Goal: Task Accomplishment & Management: Use online tool/utility

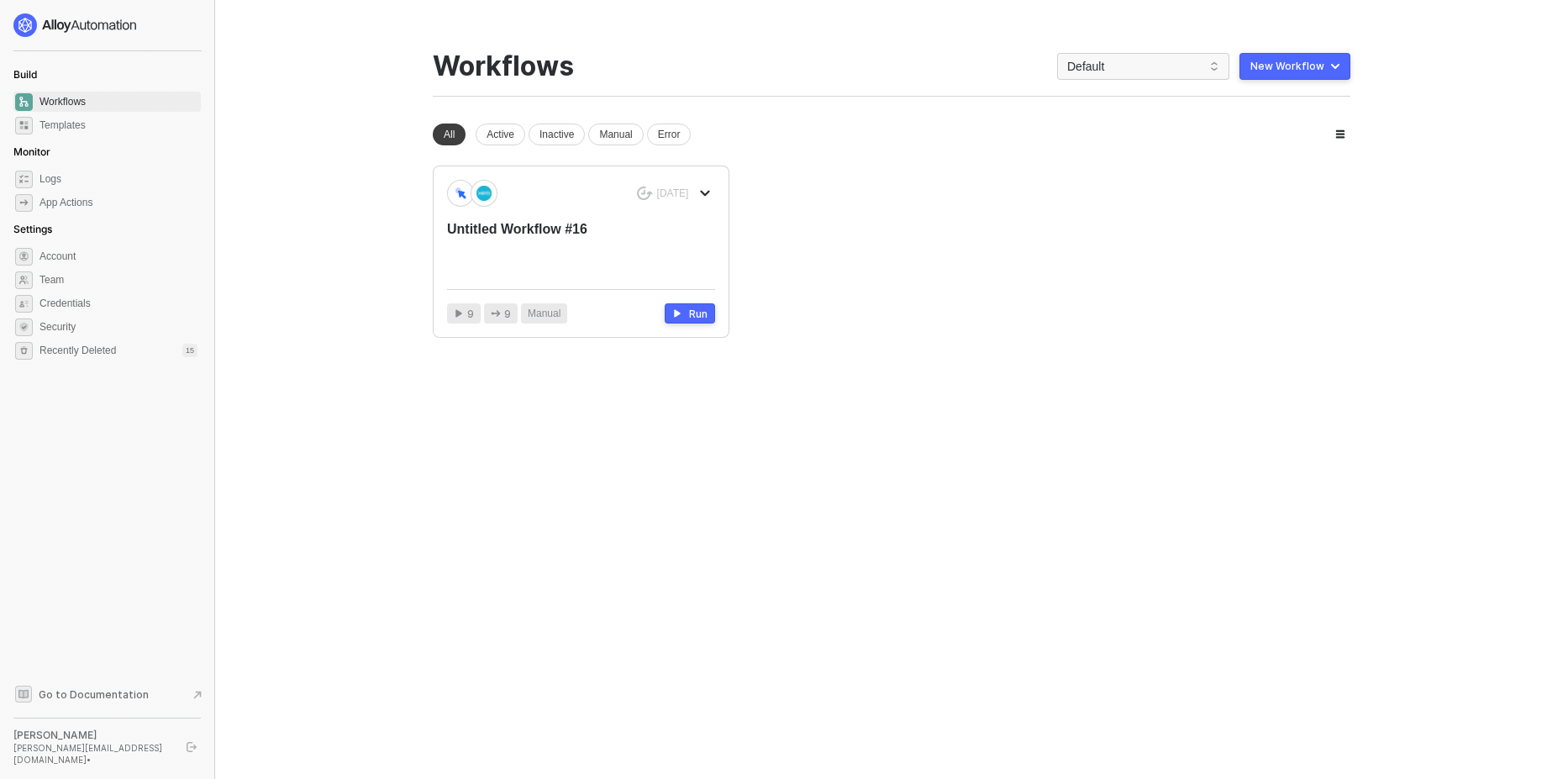
click at [1286, 71] on div "New Workflow" at bounding box center [1287, 66] width 74 height 13
click at [1277, 131] on div "Start From Scratch" at bounding box center [1247, 134] width 85 height 16
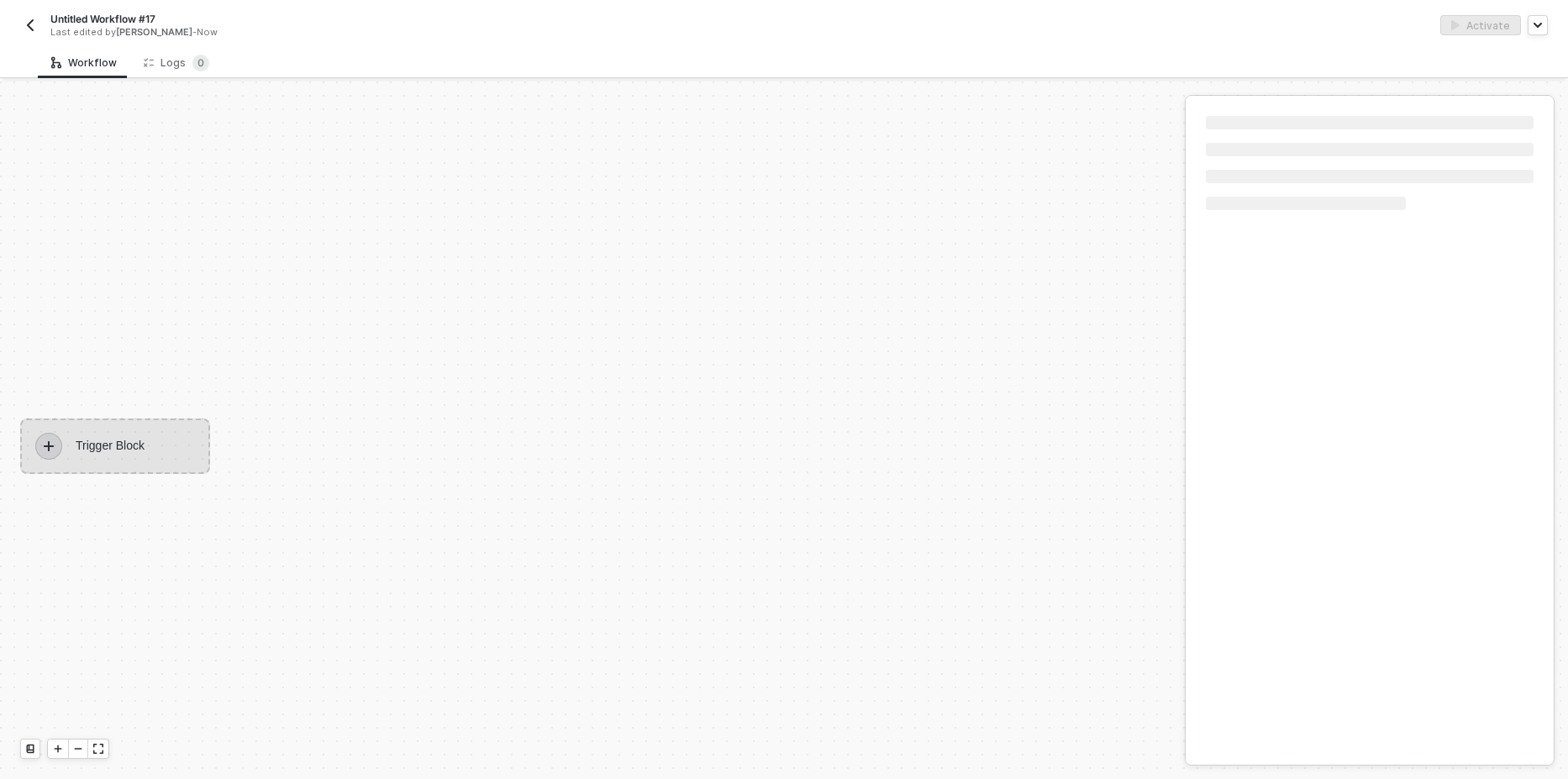
scroll to position [31, 0]
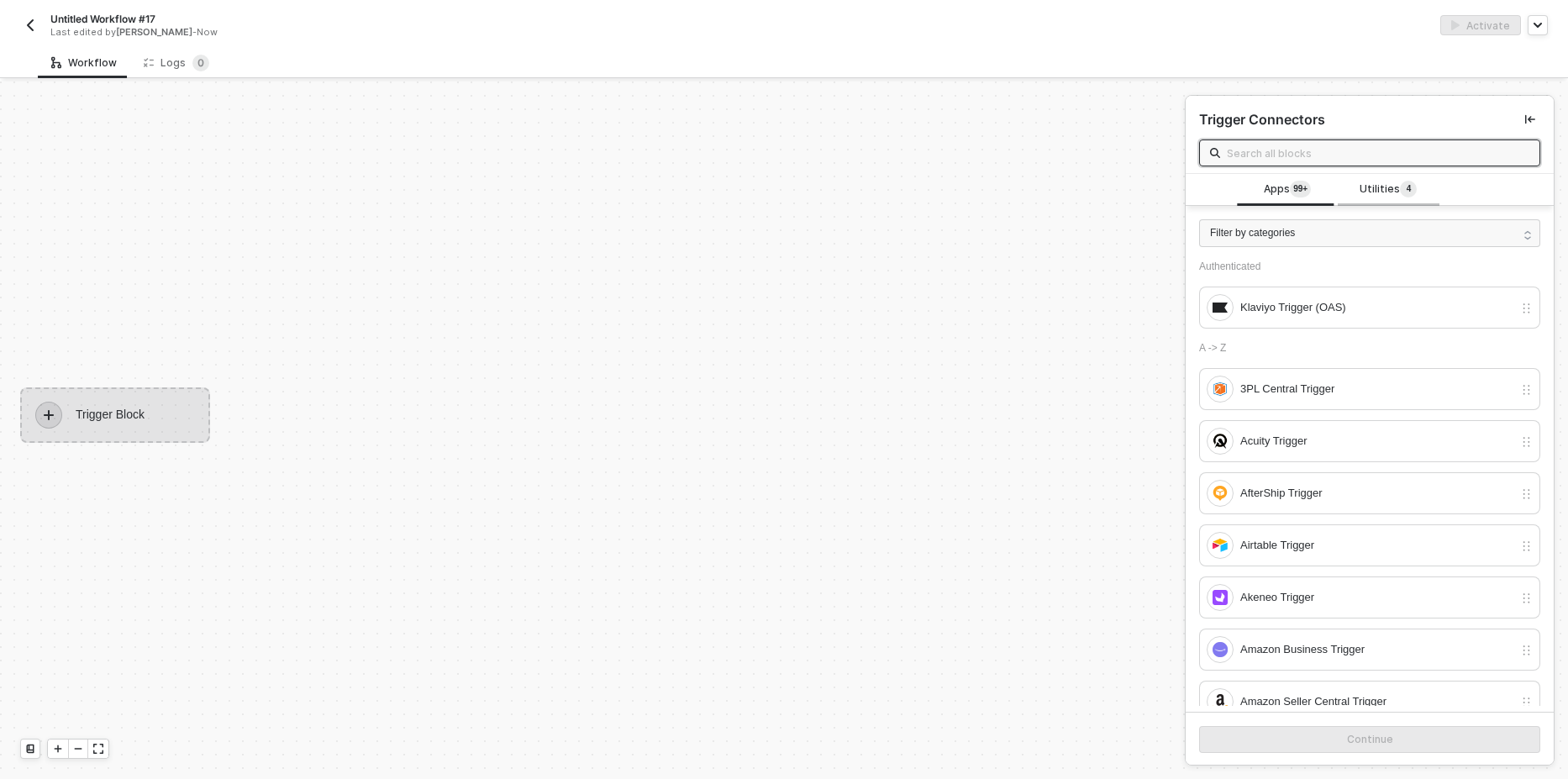
click at [1381, 182] on span "Utilities 4" at bounding box center [1388, 190] width 57 height 18
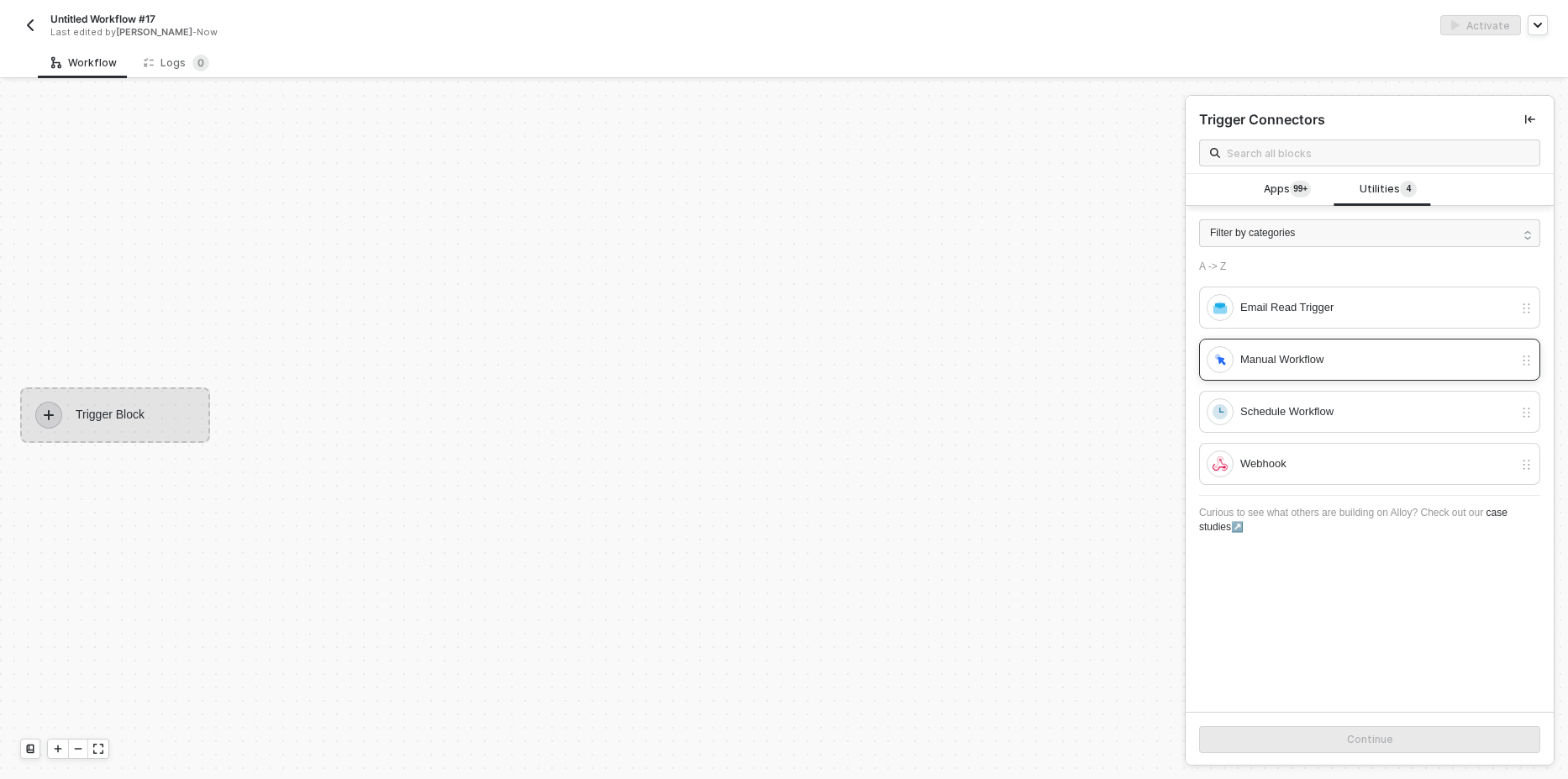
click at [1268, 359] on div "Manual Workflow" at bounding box center [1376, 360] width 273 height 18
click at [1323, 751] on button "Continue" at bounding box center [1370, 740] width 341 height 27
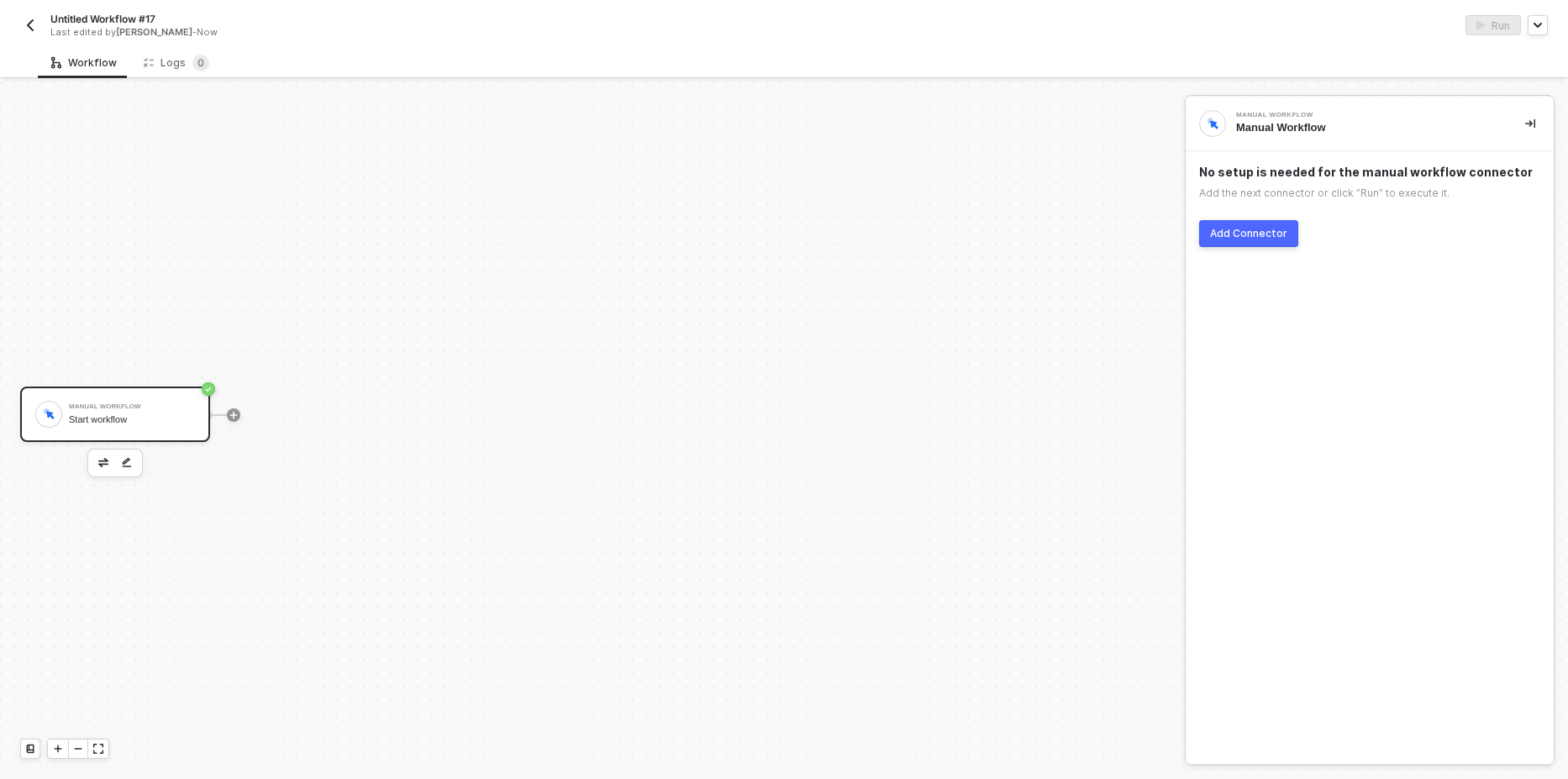
click at [1237, 236] on div "Add Connector" at bounding box center [1249, 234] width 77 height 13
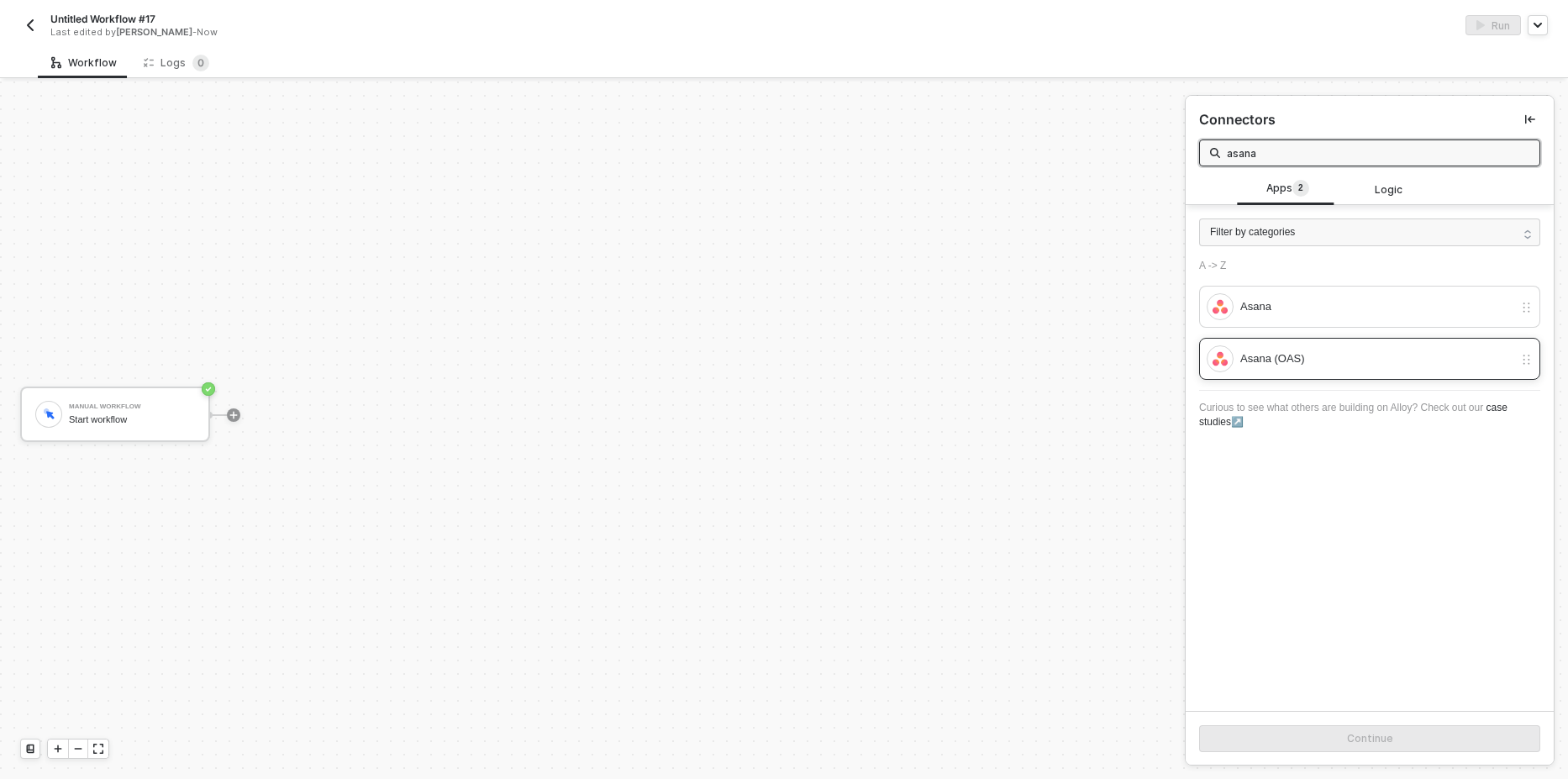
type input "asana"
click at [1272, 377] on div "Asana (OAS)" at bounding box center [1370, 359] width 341 height 42
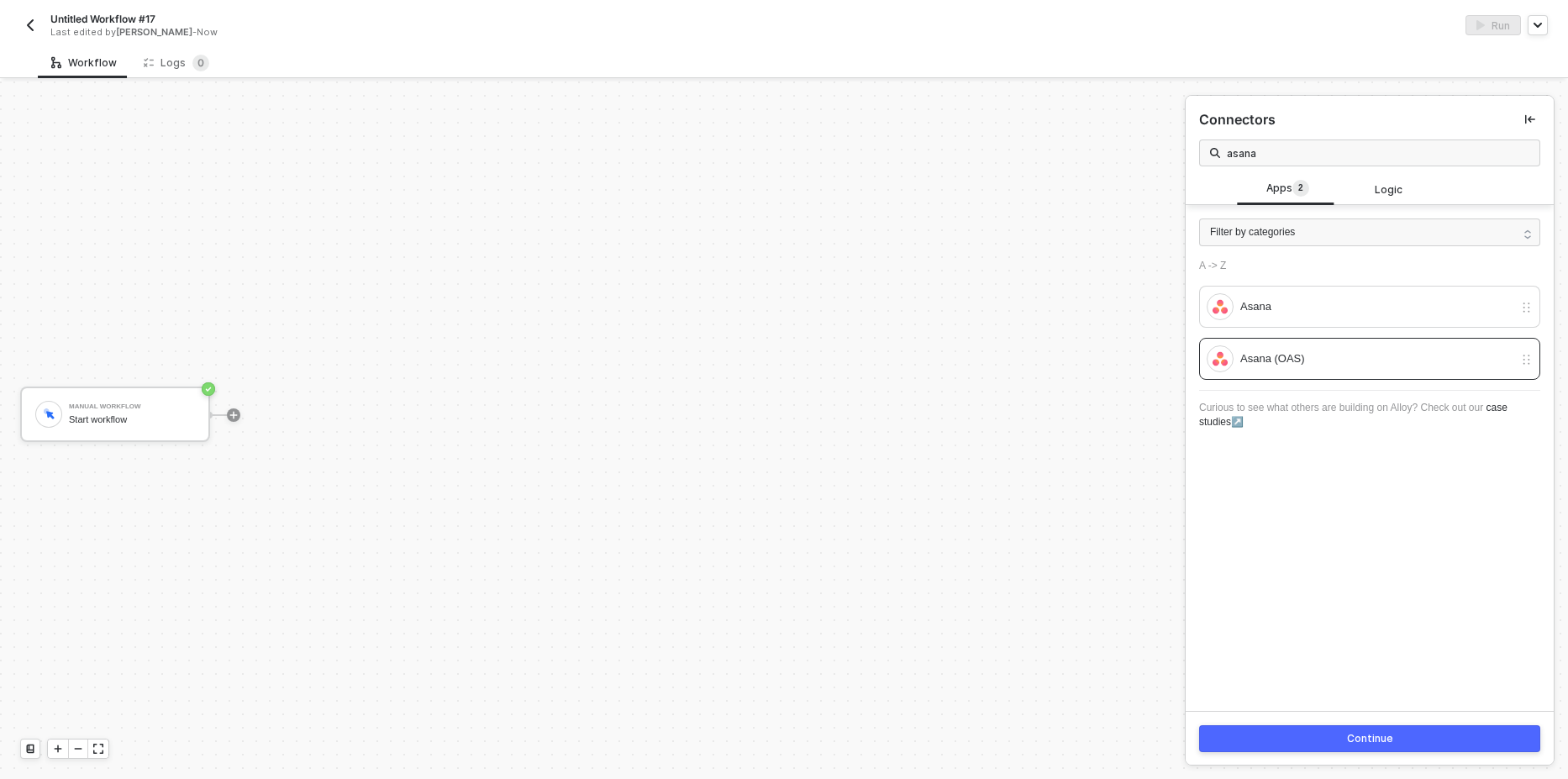
click at [1340, 738] on button "Continue" at bounding box center [1370, 739] width 341 height 27
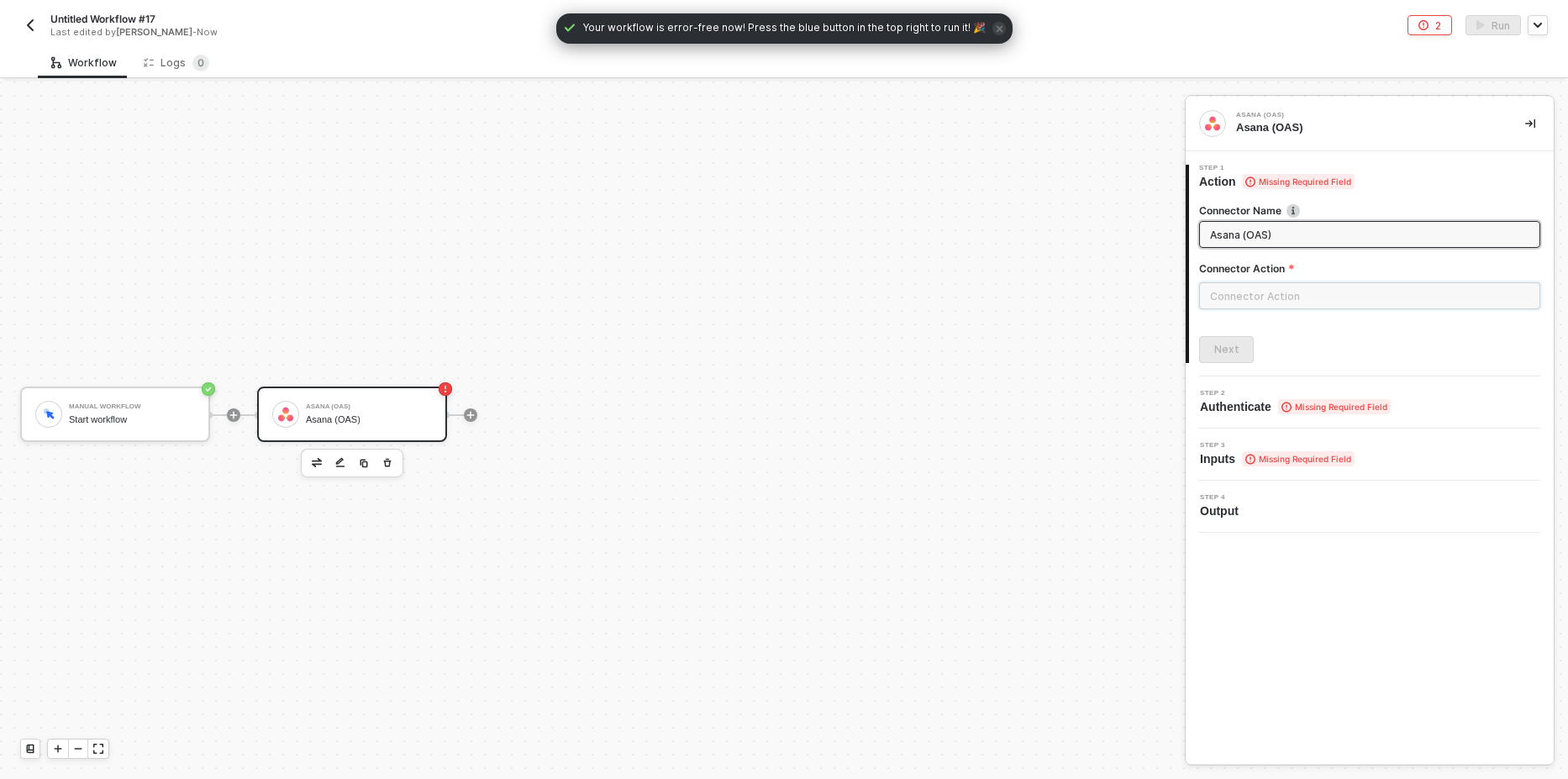
click at [1287, 283] on input "text" at bounding box center [1370, 296] width 341 height 27
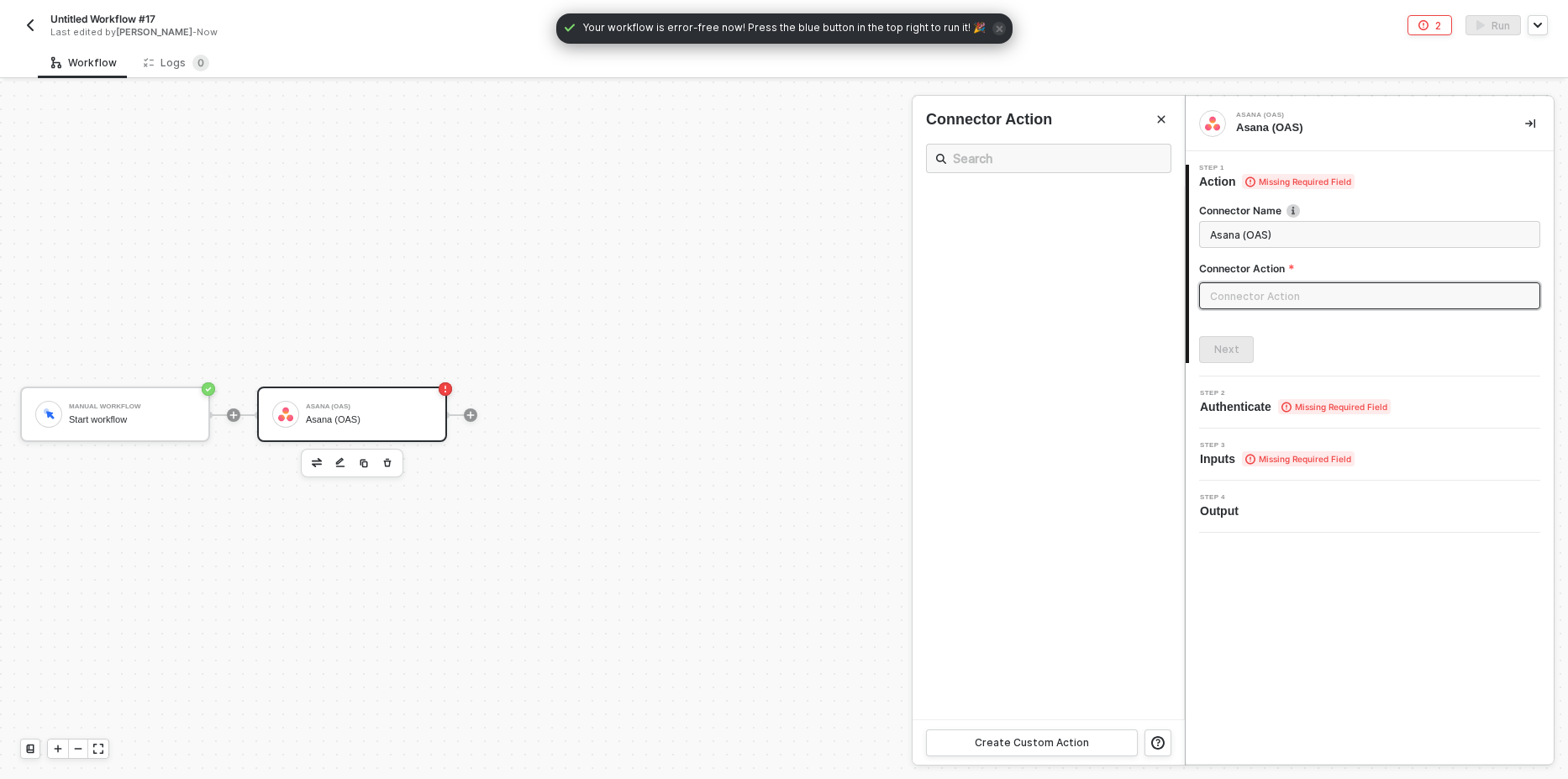
click at [474, 303] on div at bounding box center [784, 430] width 1568 height 697
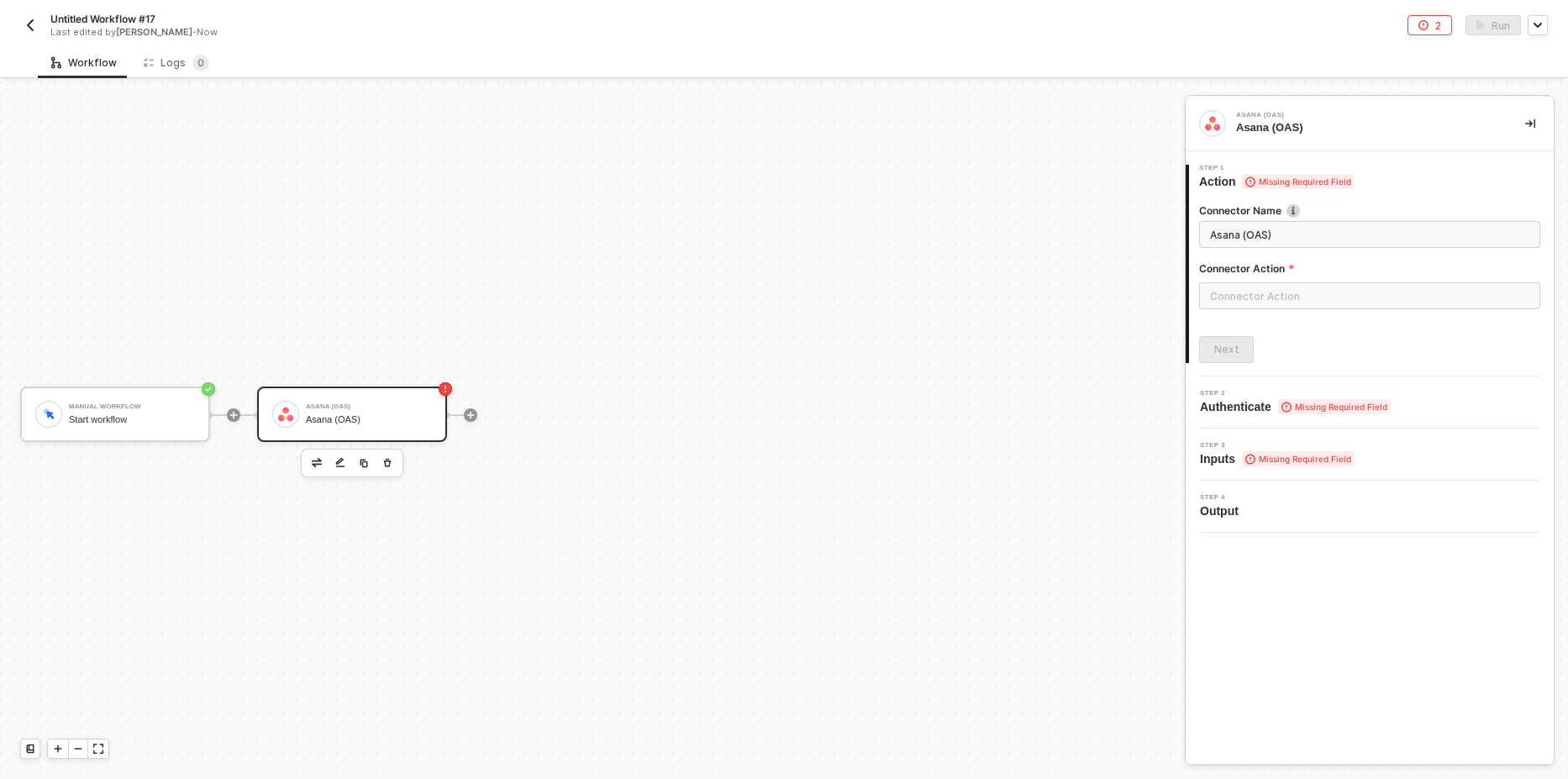
click at [282, 260] on div "Manual Workflow Start workflow Asana (OAS) Asana (OAS)" at bounding box center [588, 414] width 1176 height 729
click at [1369, 406] on span "Missing Required Field" at bounding box center [1334, 407] width 113 height 15
drag, startPoint x: 1275, startPoint y: 278, endPoint x: 1266, endPoint y: 288, distance: 13.5
click at [1271, 284] on div "Connector Action" at bounding box center [1370, 292] width 341 height 61
click at [1263, 288] on input "text" at bounding box center [1370, 296] width 341 height 27
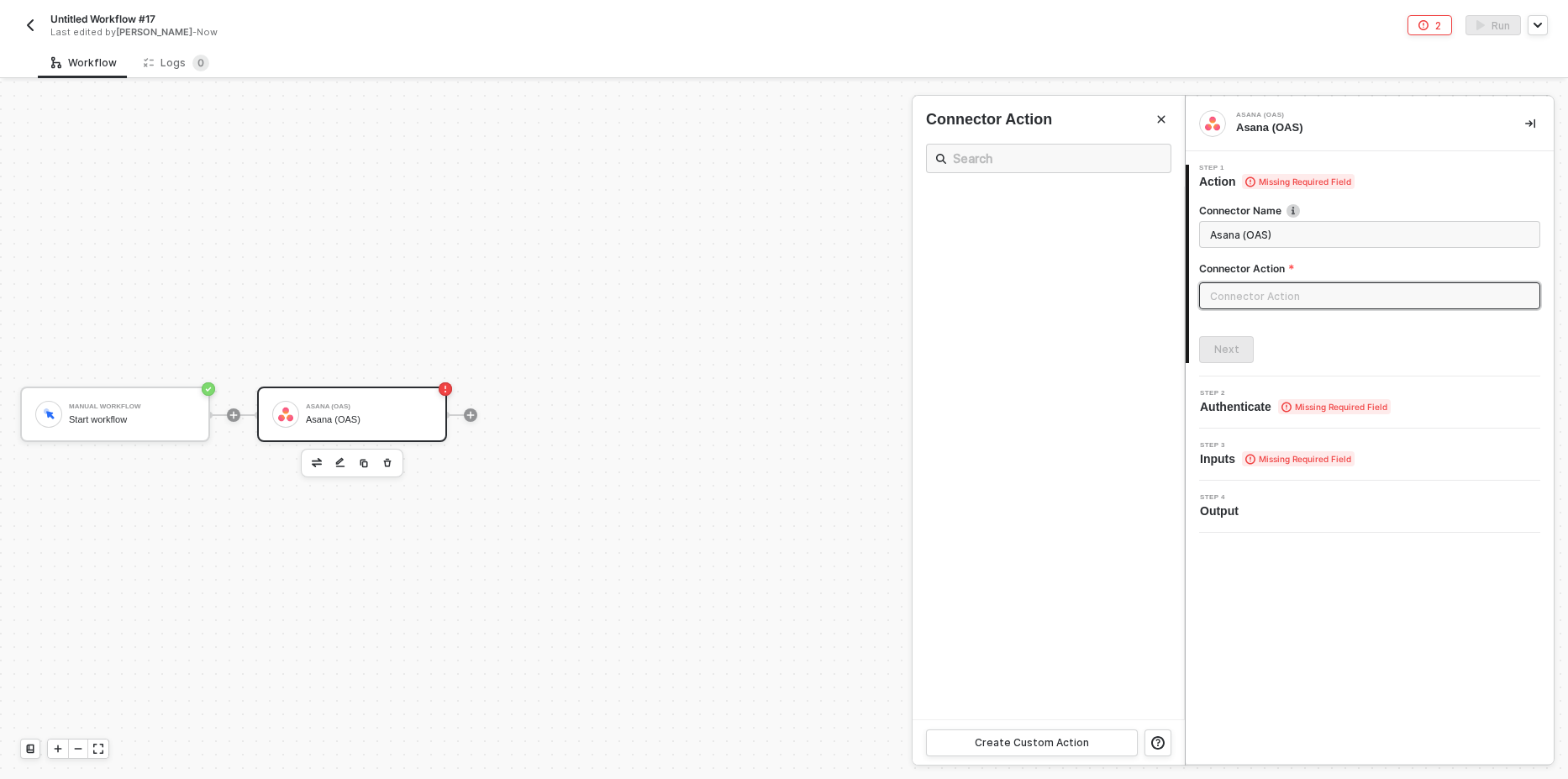
drag, startPoint x: 1313, startPoint y: 401, endPoint x: 1196, endPoint y: 408, distance: 117.2
click at [1312, 402] on span "Missing Required Field" at bounding box center [1334, 407] width 113 height 15
click at [365, 298] on div at bounding box center [784, 430] width 1568 height 697
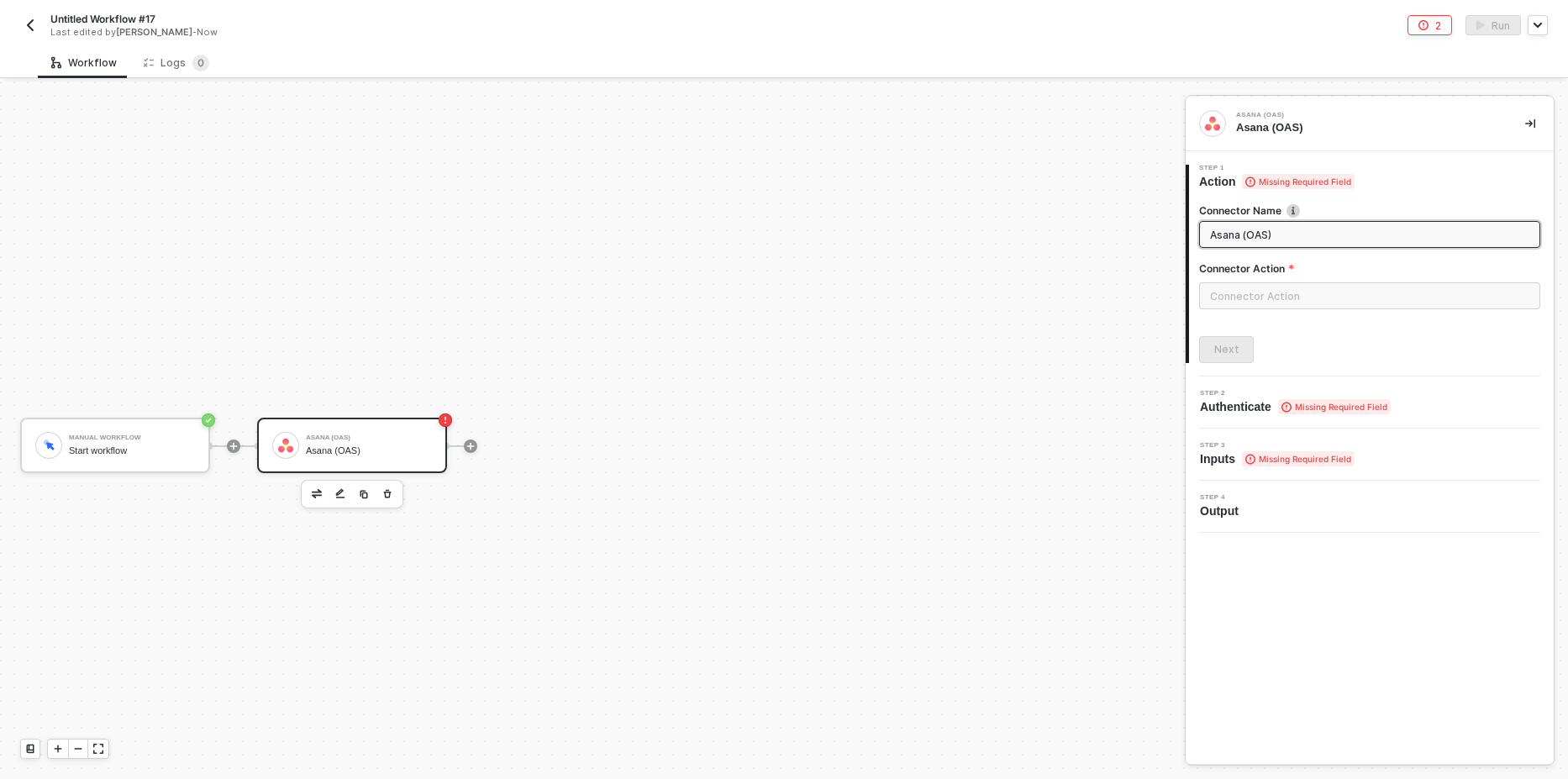
scroll to position [31, 0]
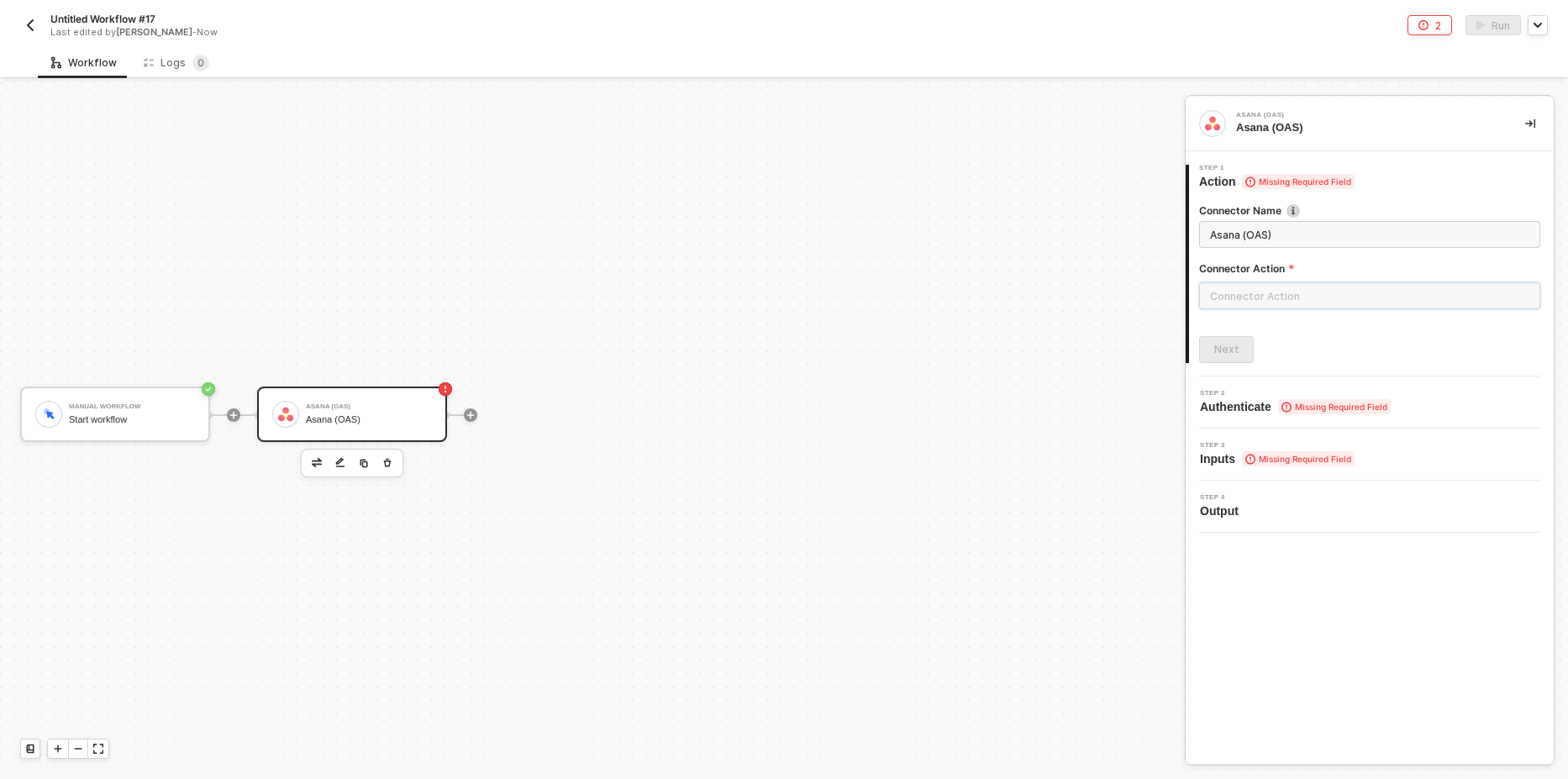
click at [1242, 287] on input "text" at bounding box center [1370, 296] width 341 height 27
click at [1043, 440] on ul at bounding box center [1049, 453] width 272 height 533
click at [360, 418] on div at bounding box center [784, 430] width 1568 height 697
click at [1306, 286] on input "text" at bounding box center [1370, 296] width 341 height 27
click at [1157, 120] on icon "Close" at bounding box center [1161, 119] width 10 height 10
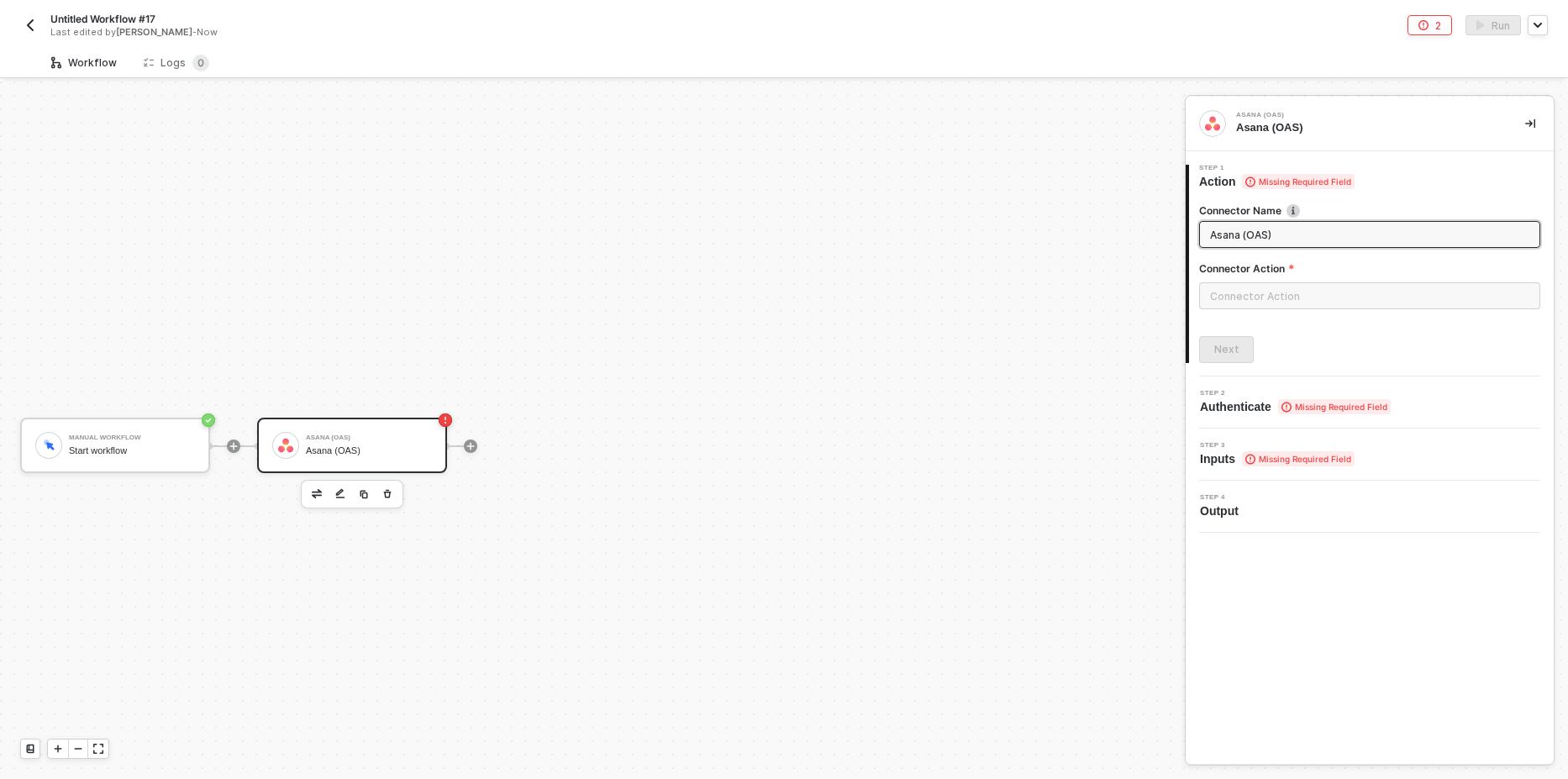
scroll to position [31, 0]
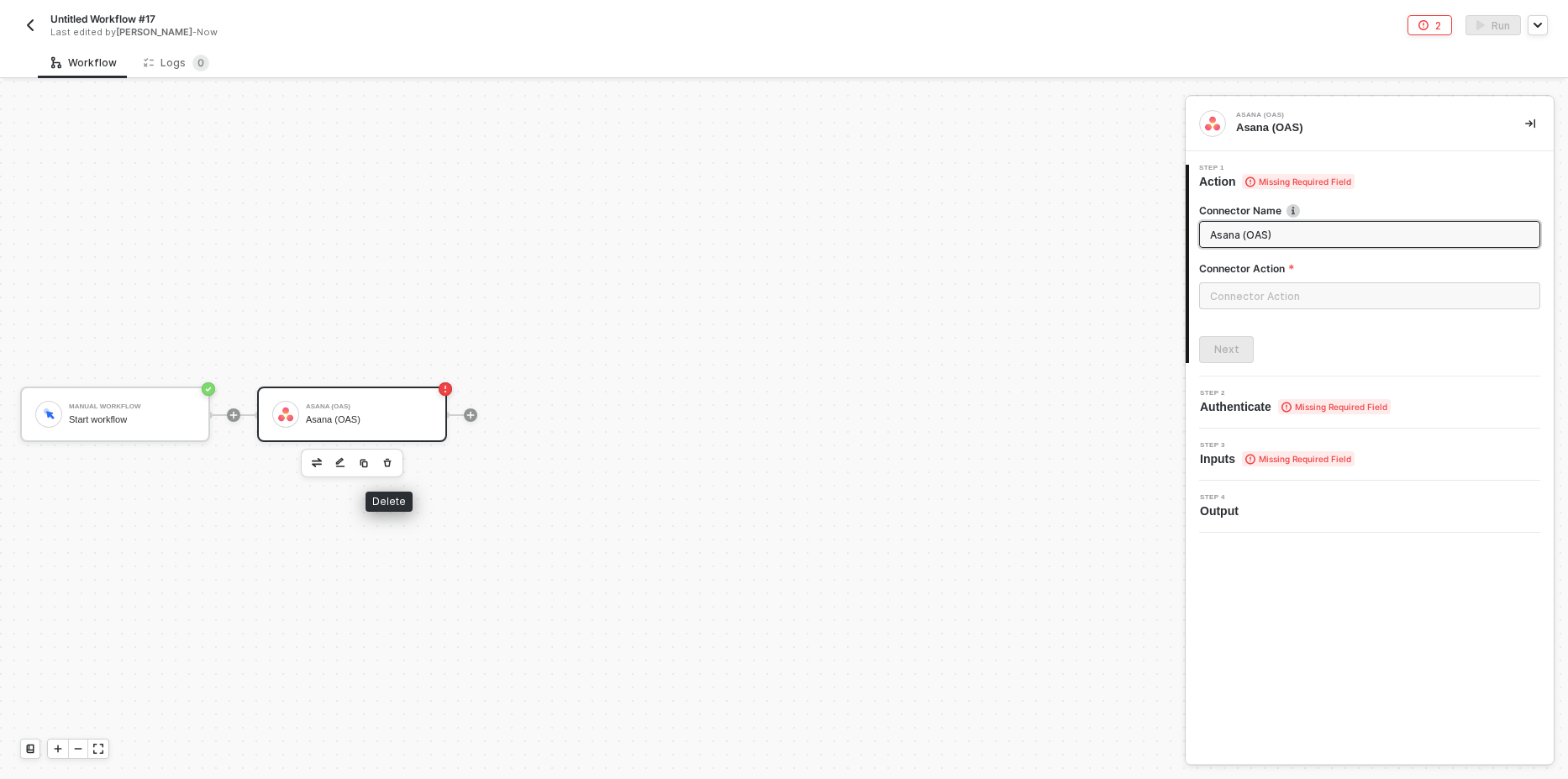
click at [393, 463] on button "button" at bounding box center [388, 463] width 20 height 20
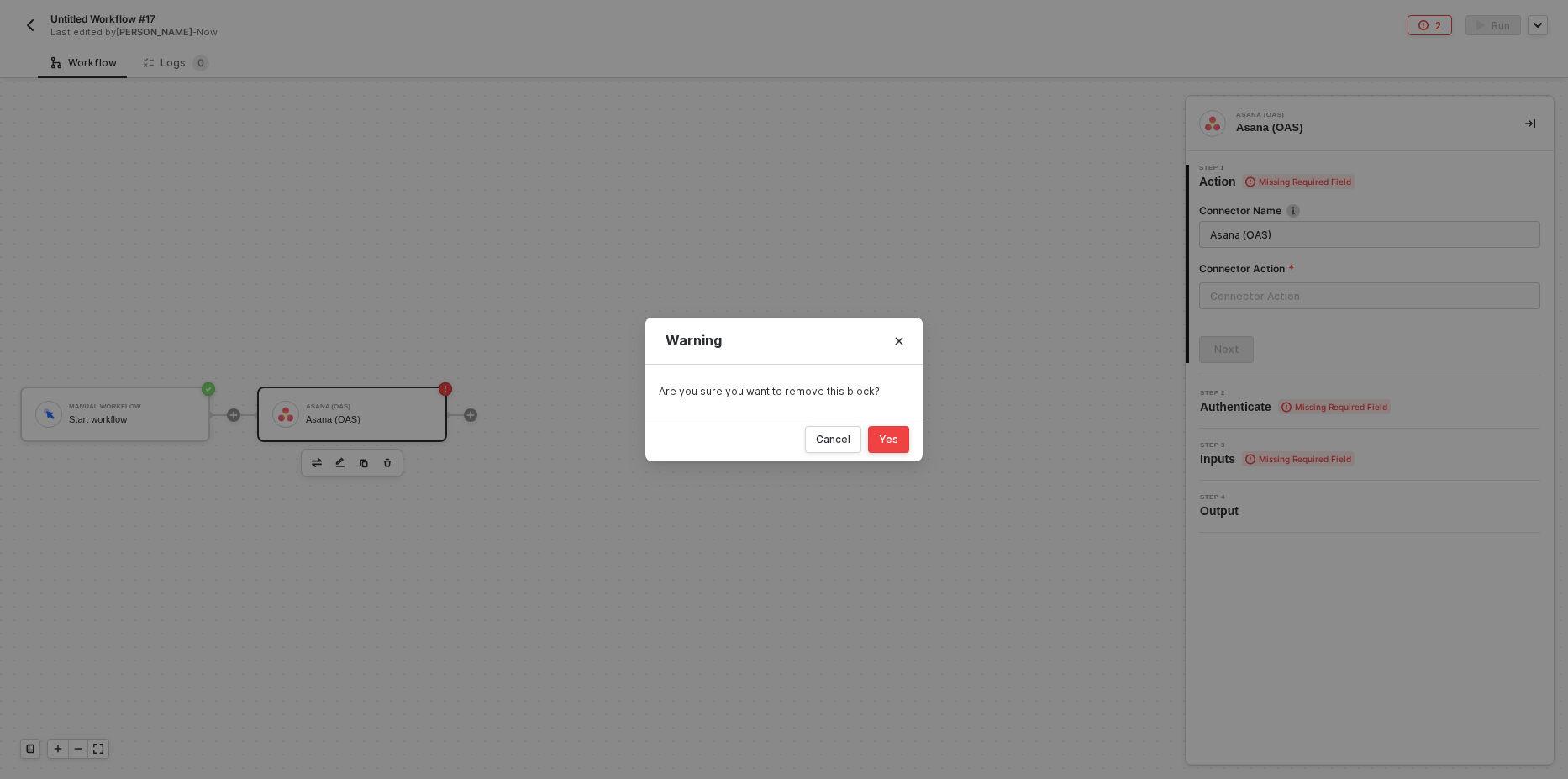
click at [897, 445] on div "Yes" at bounding box center [889, 440] width 19 height 13
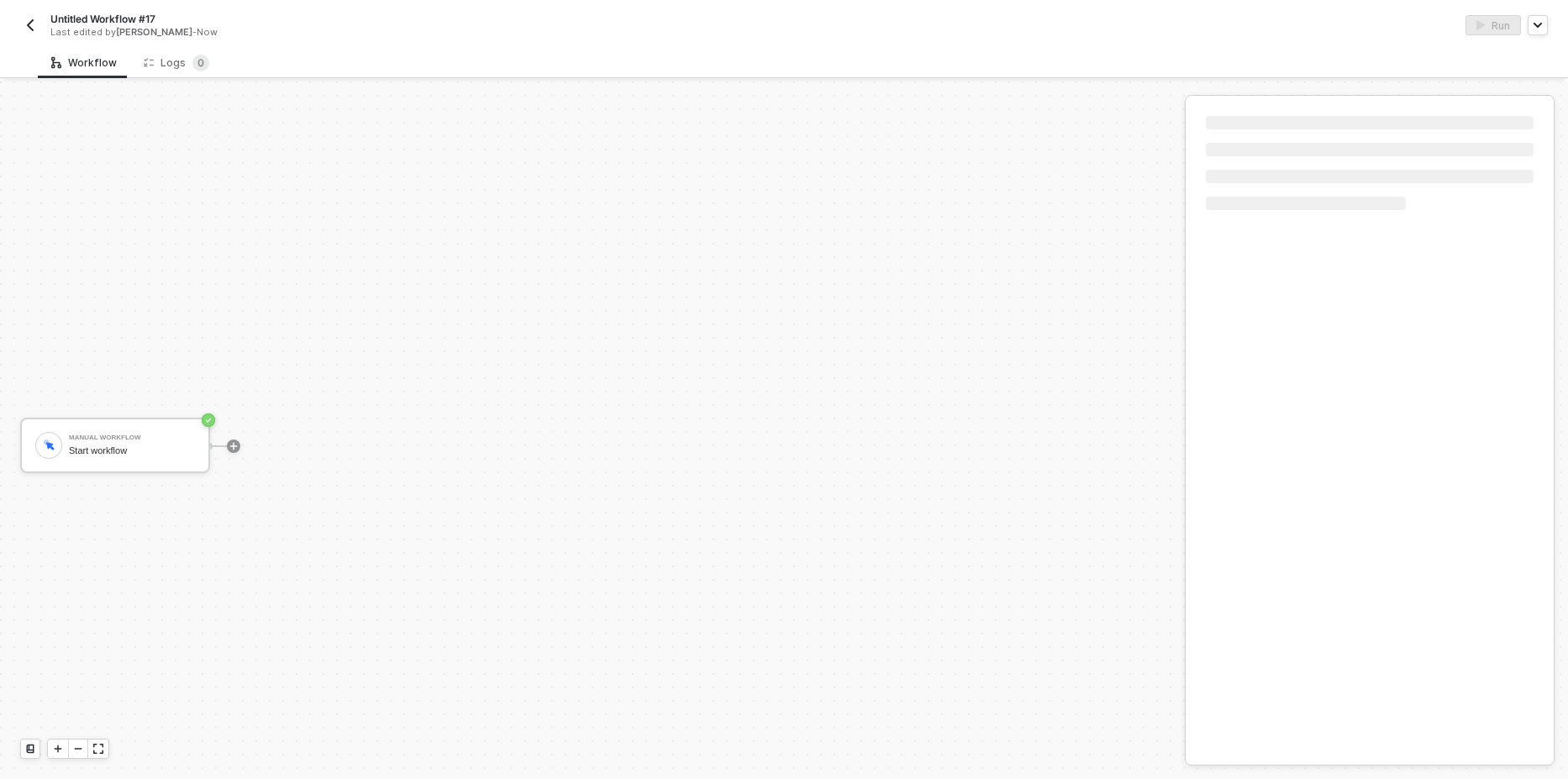
scroll to position [31, 0]
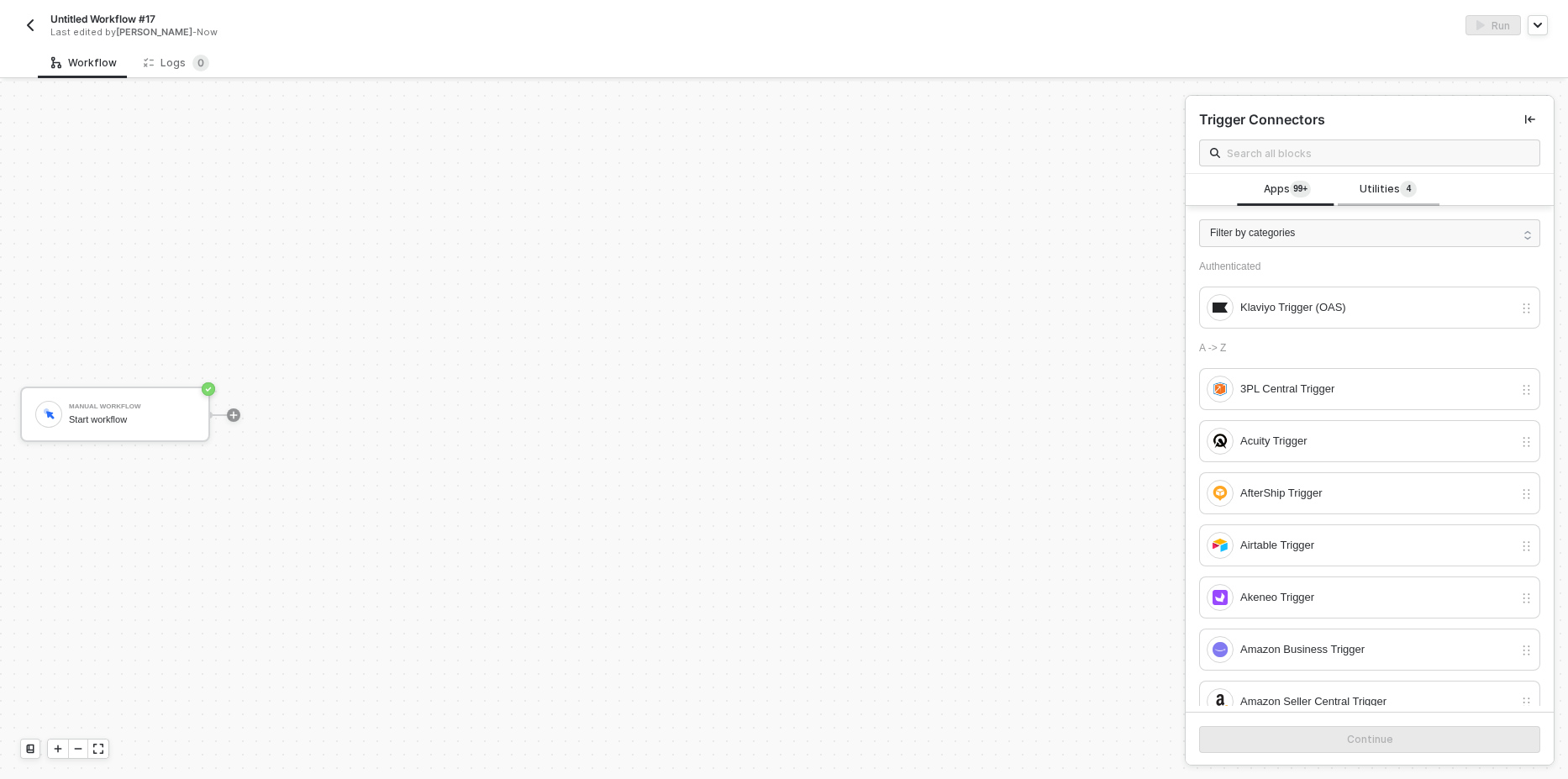
click at [1382, 187] on span "Utilities 4" at bounding box center [1388, 190] width 57 height 18
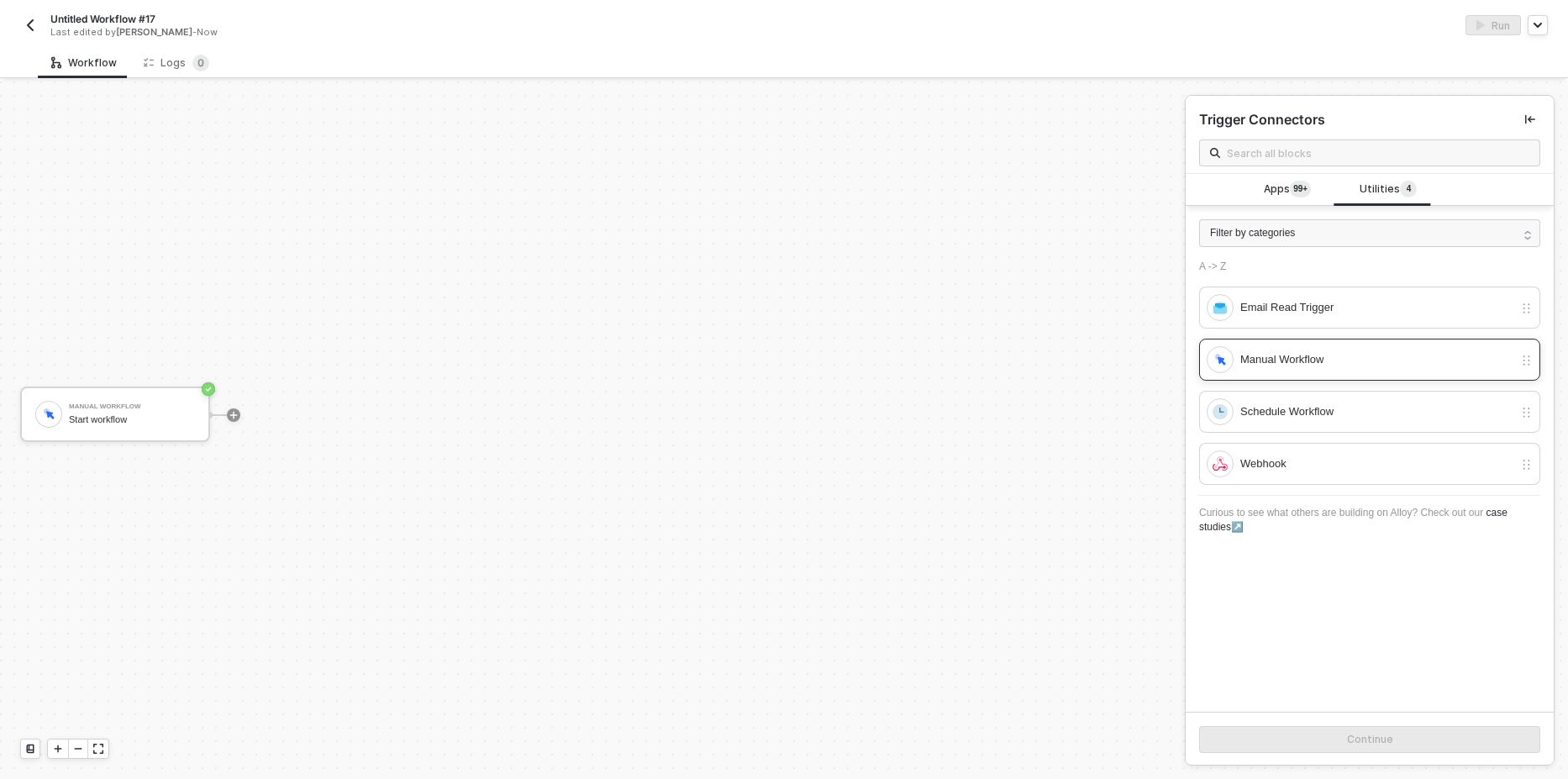
click at [1299, 361] on div "Manual Workflow" at bounding box center [1376, 360] width 273 height 18
click at [1320, 740] on button "Continue" at bounding box center [1370, 740] width 341 height 27
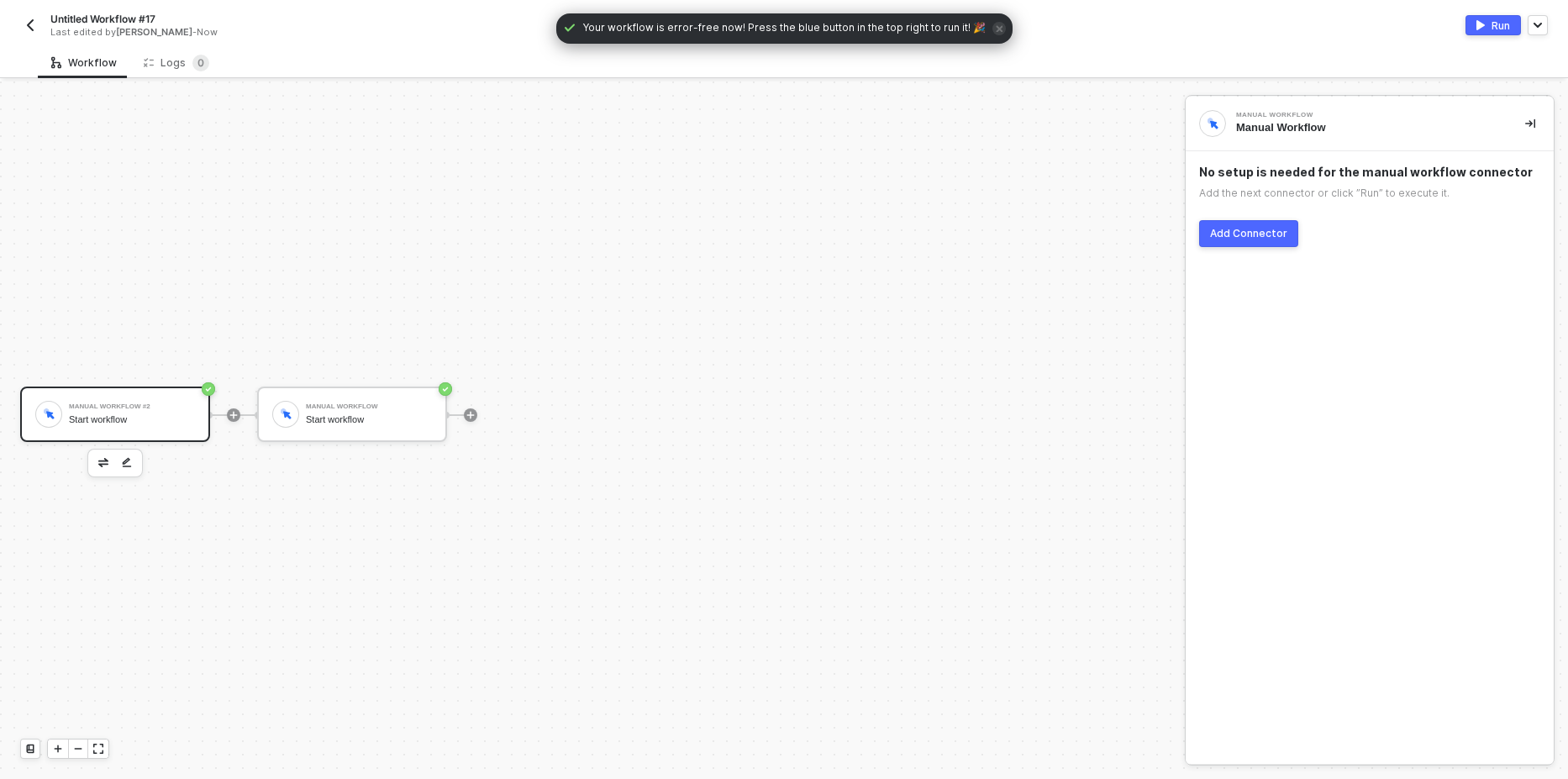
click at [1270, 244] on button "Add Connector" at bounding box center [1249, 234] width 99 height 27
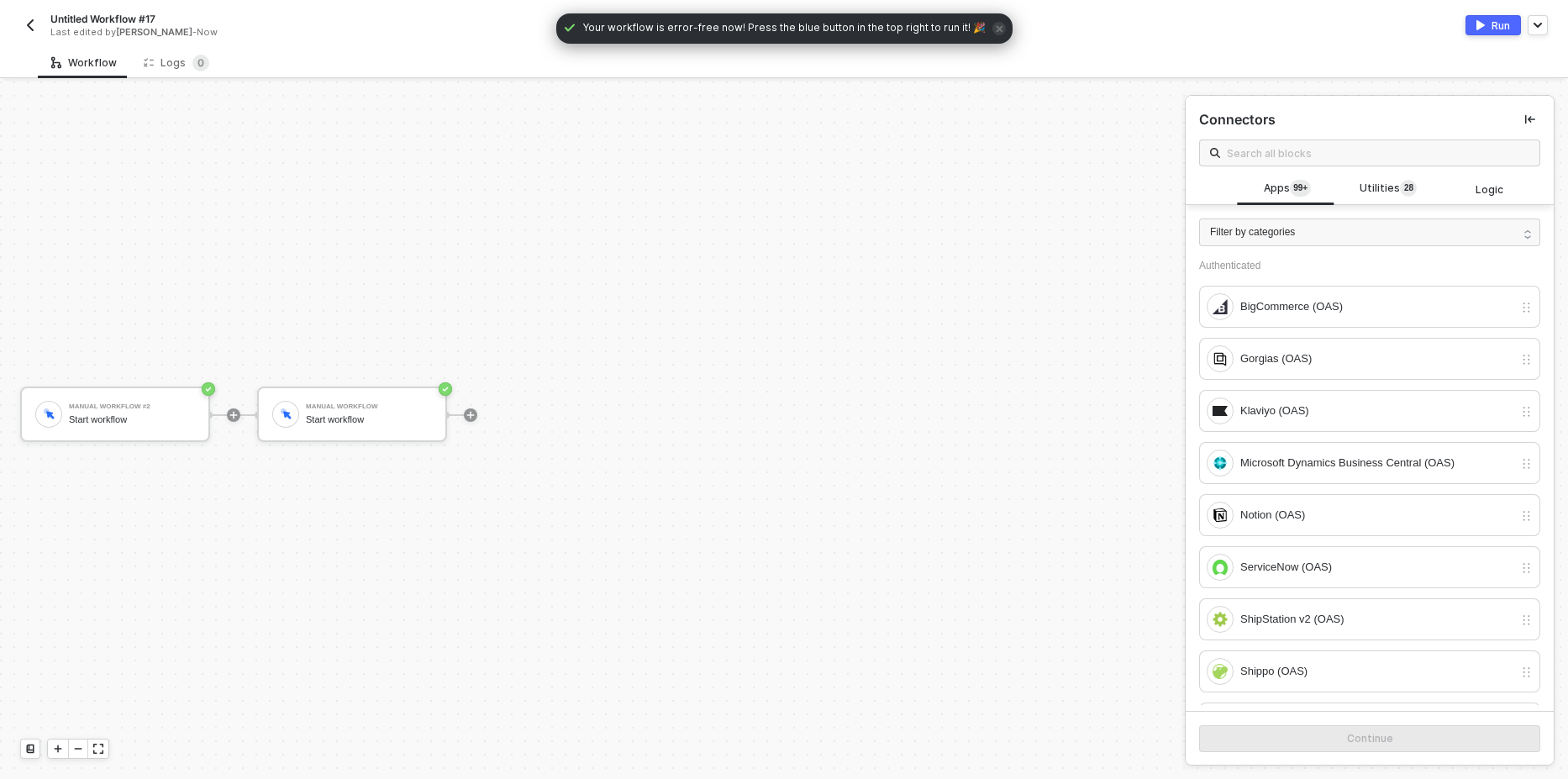
click at [33, 19] on img "button" at bounding box center [30, 25] width 13 height 13
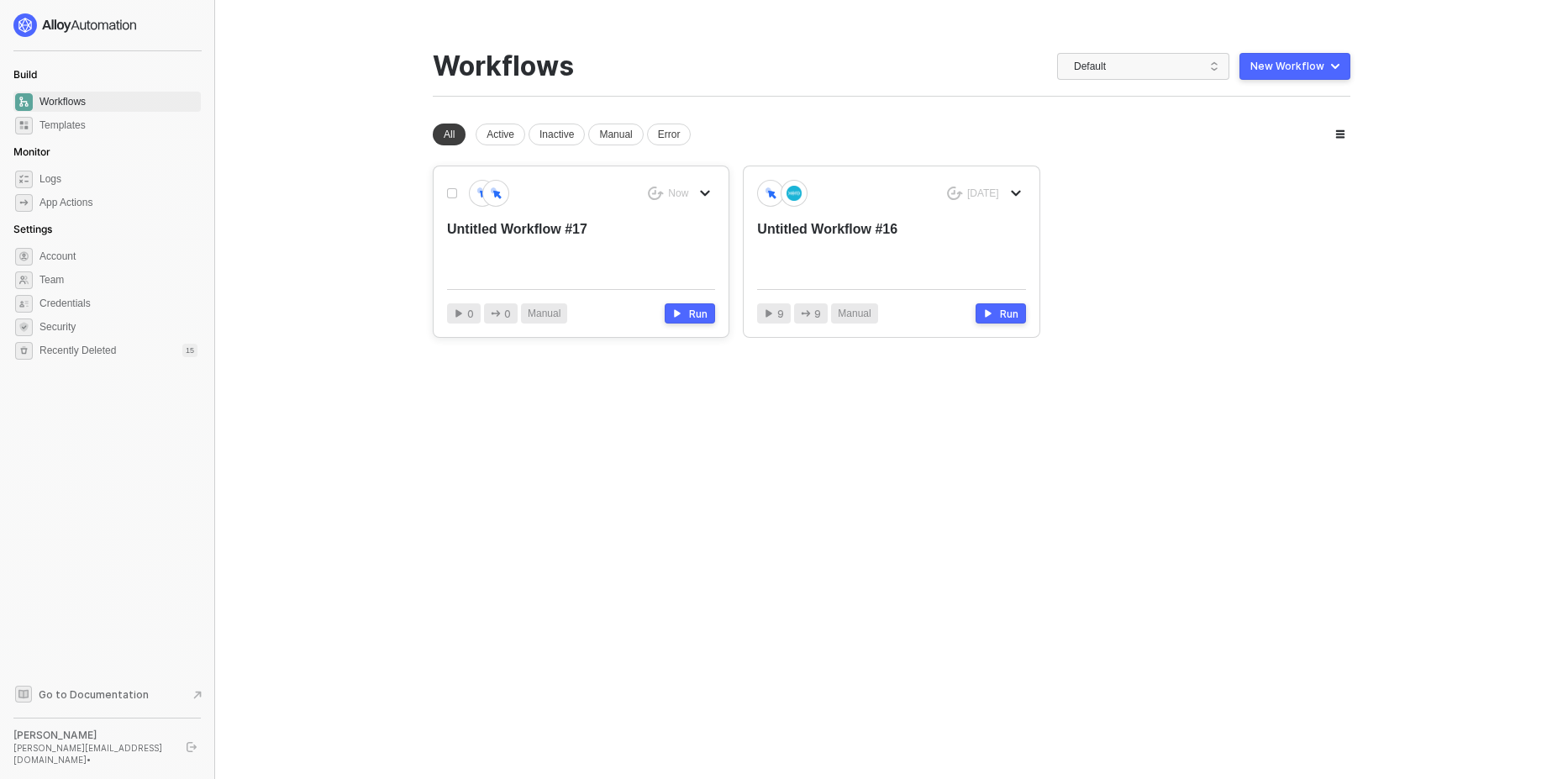
click at [703, 197] on icon "icon-arrow-down" at bounding box center [705, 193] width 10 height 10
click at [745, 290] on div "Delete" at bounding box center [765, 292] width 104 height 16
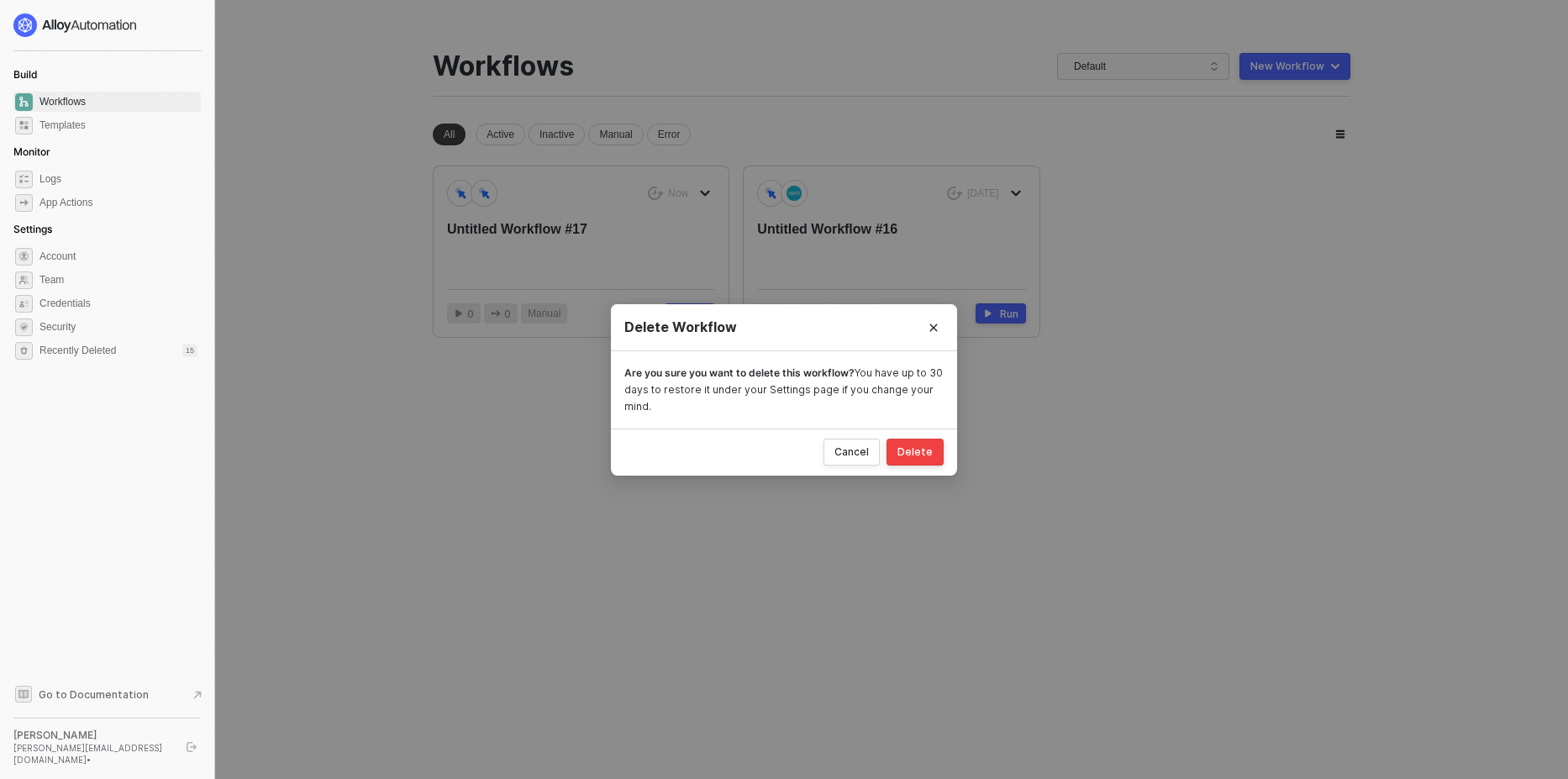
click at [932, 456] on div "Delete" at bounding box center [916, 452] width 35 height 13
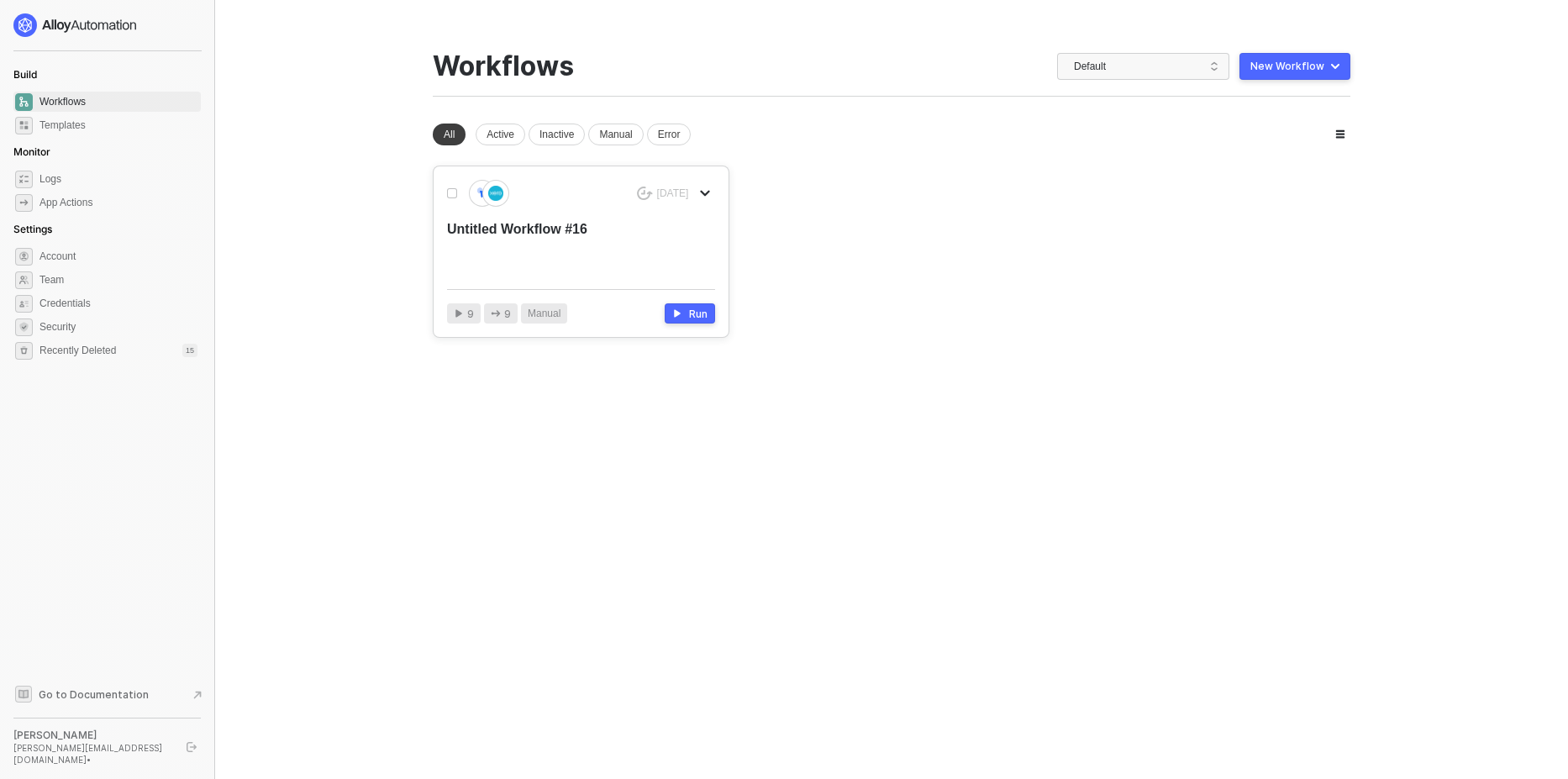
click at [704, 192] on icon "icon-arrow-down" at bounding box center [705, 193] width 10 height 10
click at [741, 299] on div "Delete" at bounding box center [765, 292] width 104 height 16
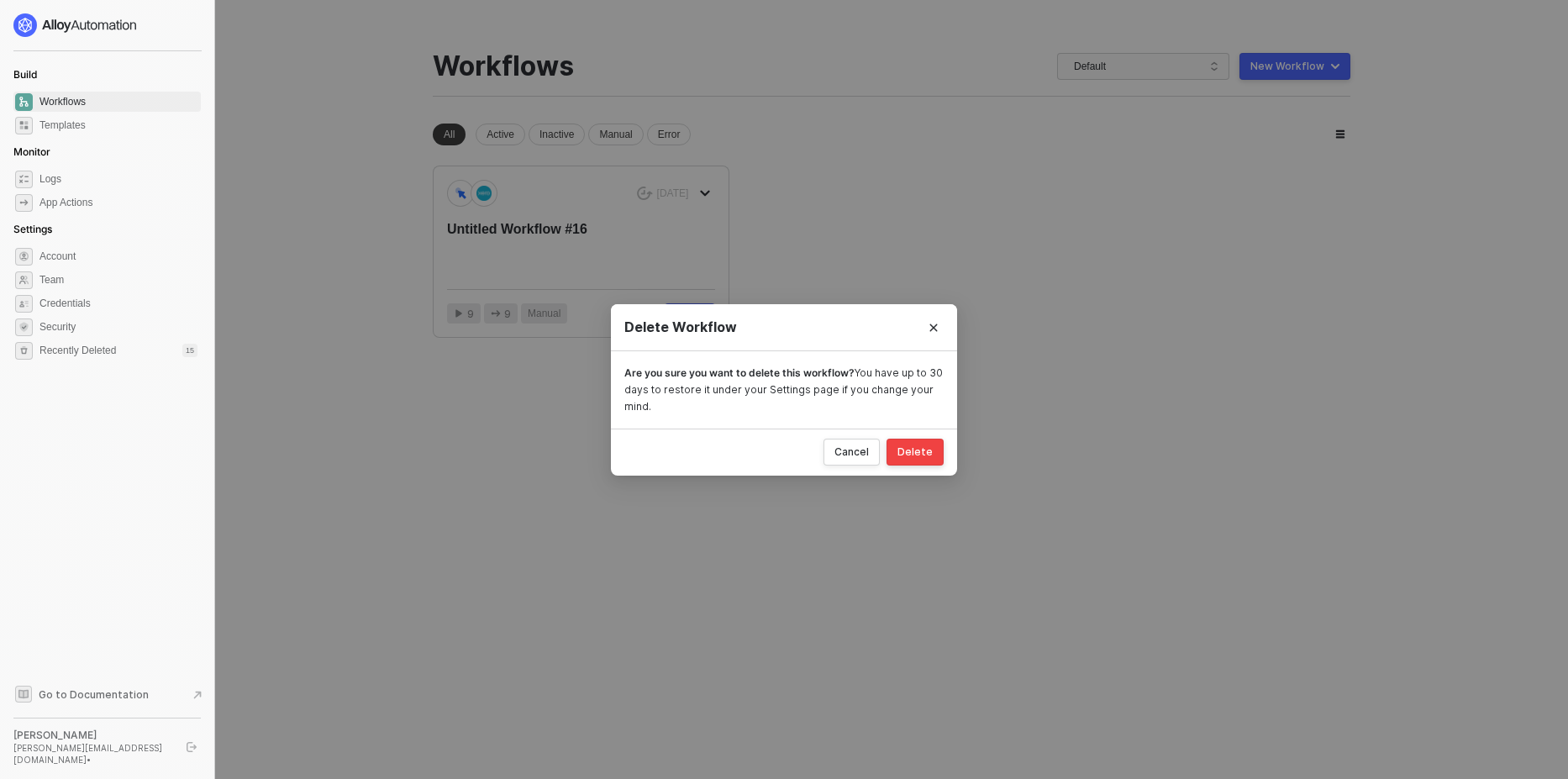
drag, startPoint x: 928, startPoint y: 461, endPoint x: 972, endPoint y: 450, distance: 45.4
click at [929, 461] on button "Delete" at bounding box center [916, 452] width 57 height 27
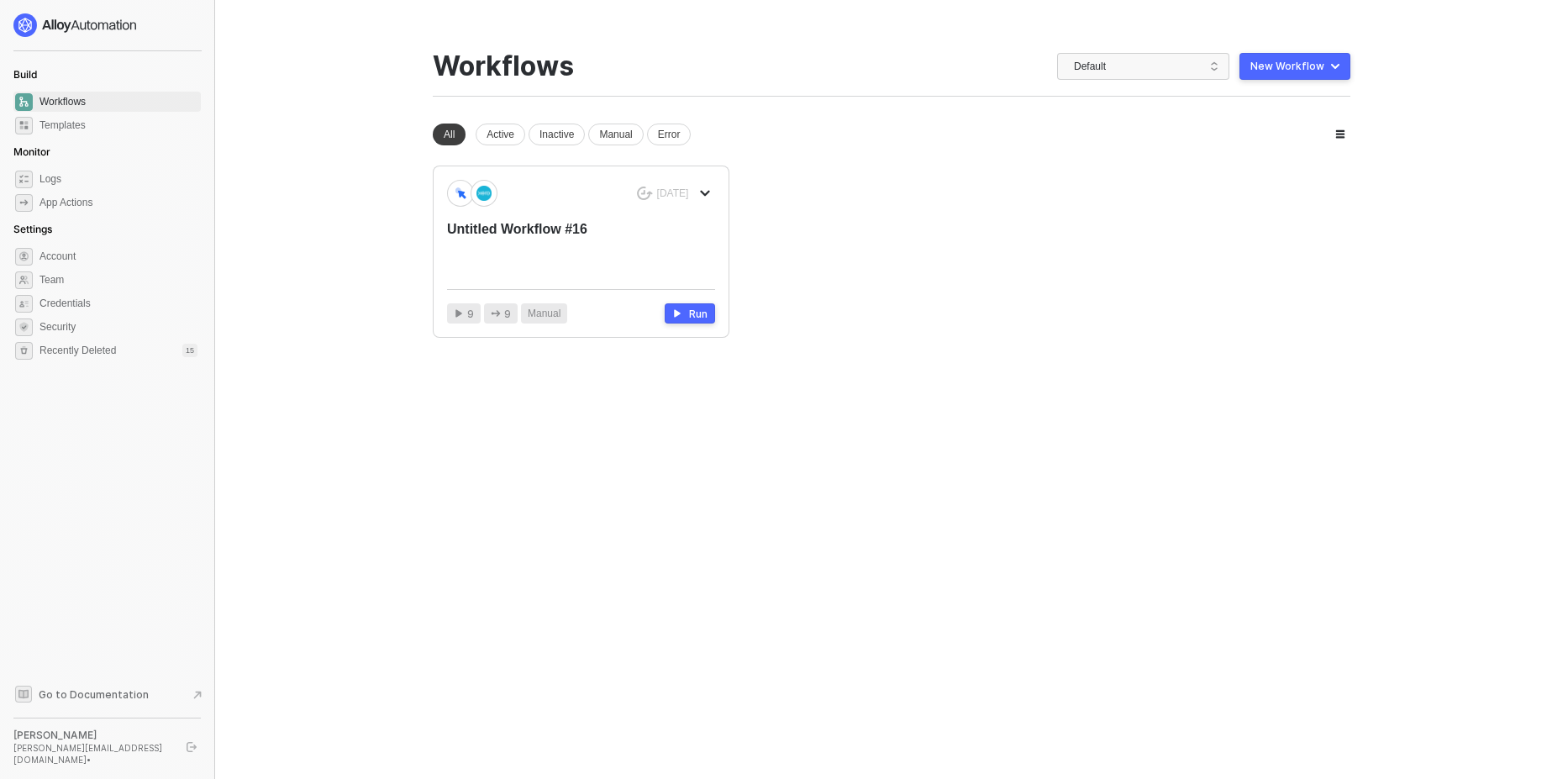
click at [1331, 67] on icon "button" at bounding box center [1335, 66] width 8 height 5
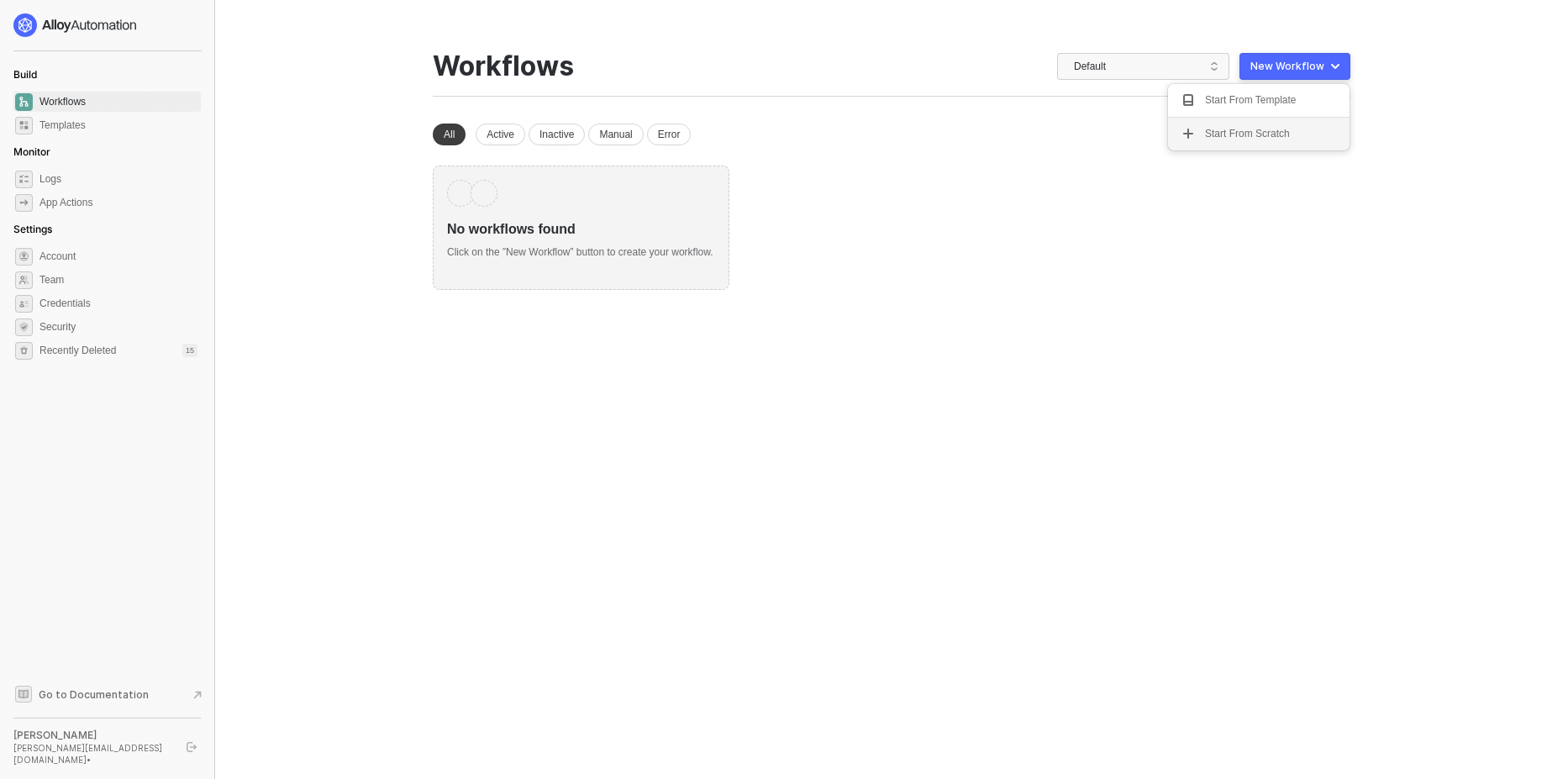
click at [1264, 134] on div "Start From Scratch" at bounding box center [1247, 134] width 85 height 16
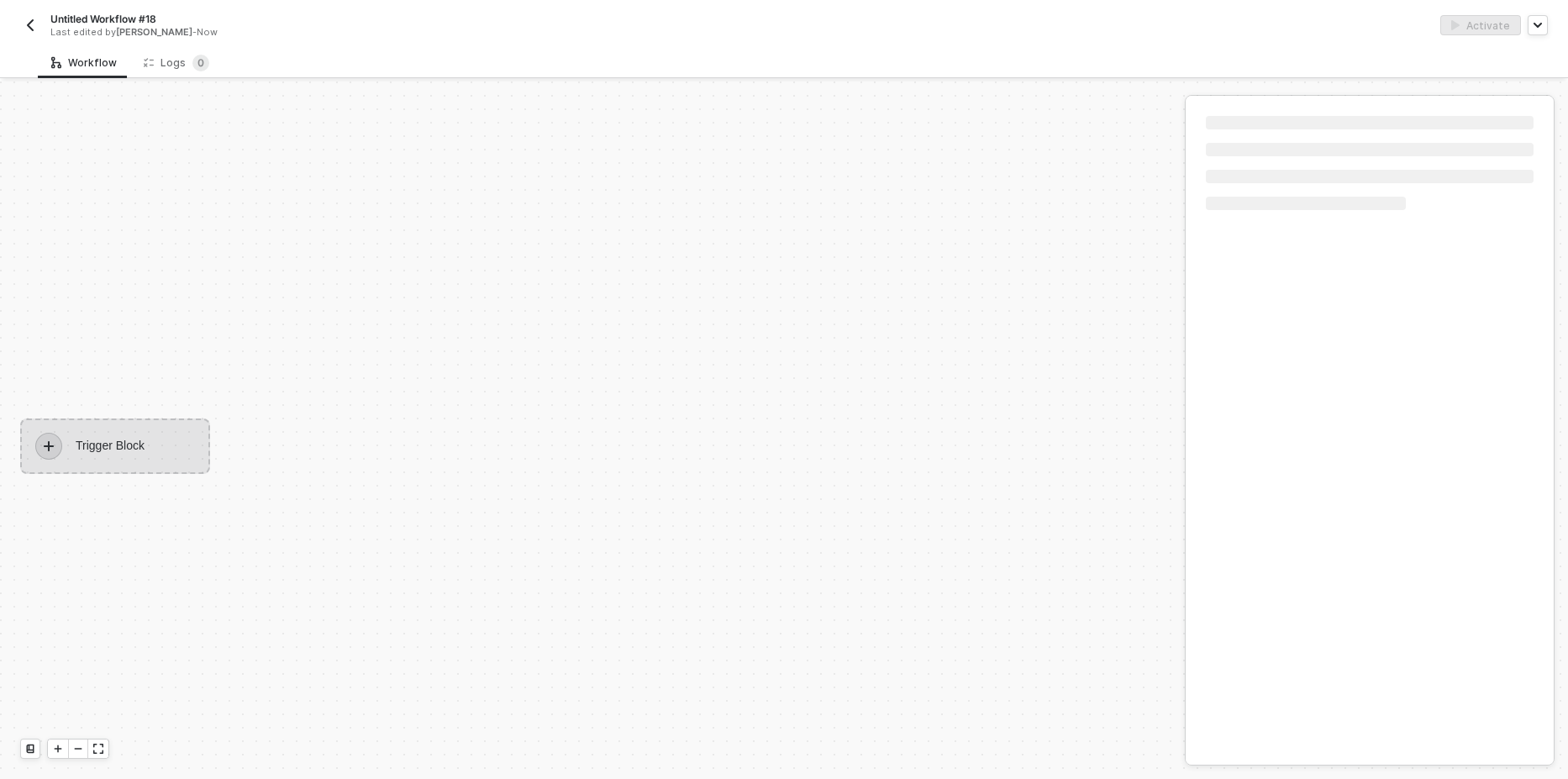
scroll to position [31, 0]
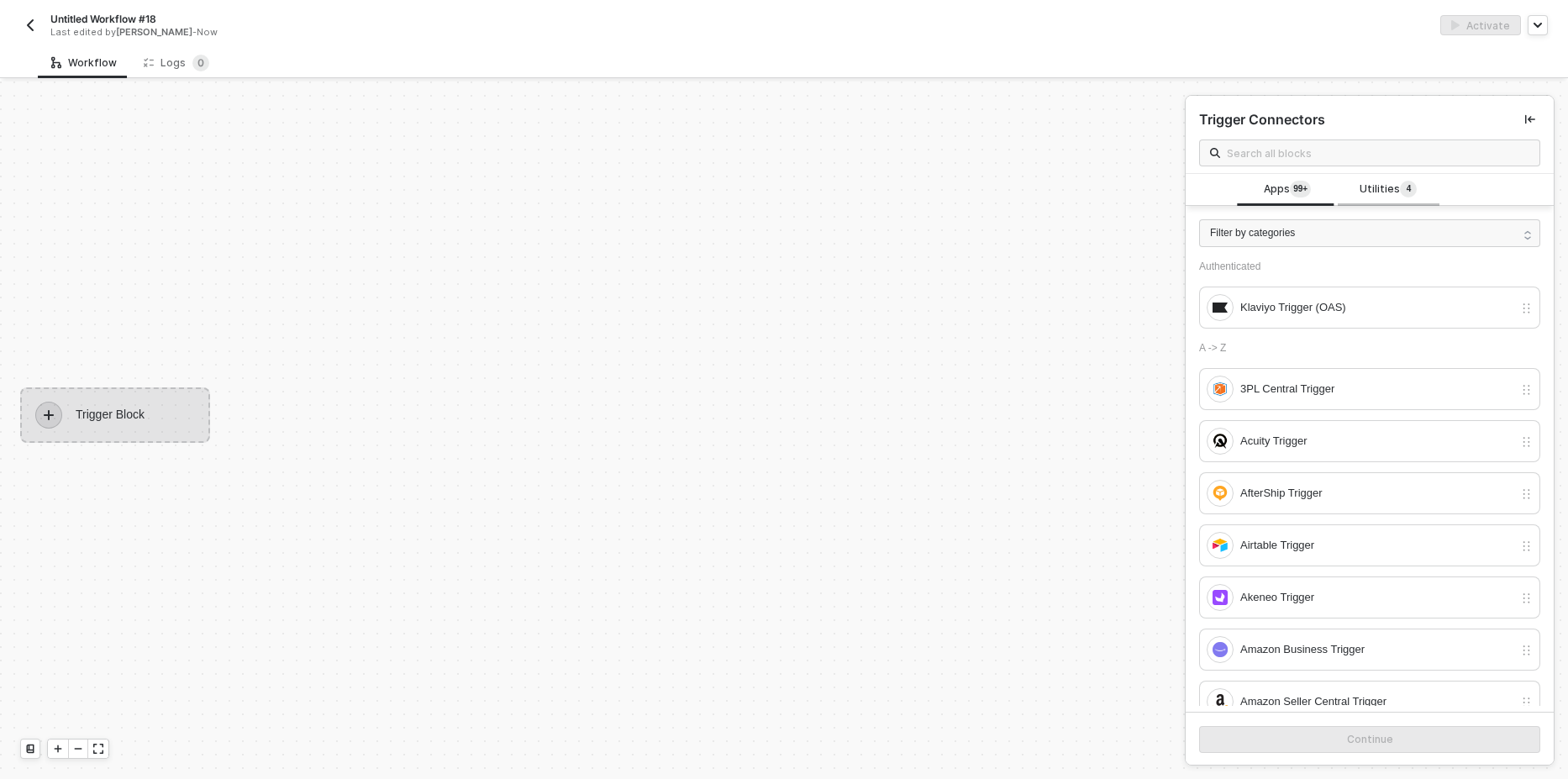
click at [1375, 184] on span "Utilities 4" at bounding box center [1388, 190] width 57 height 18
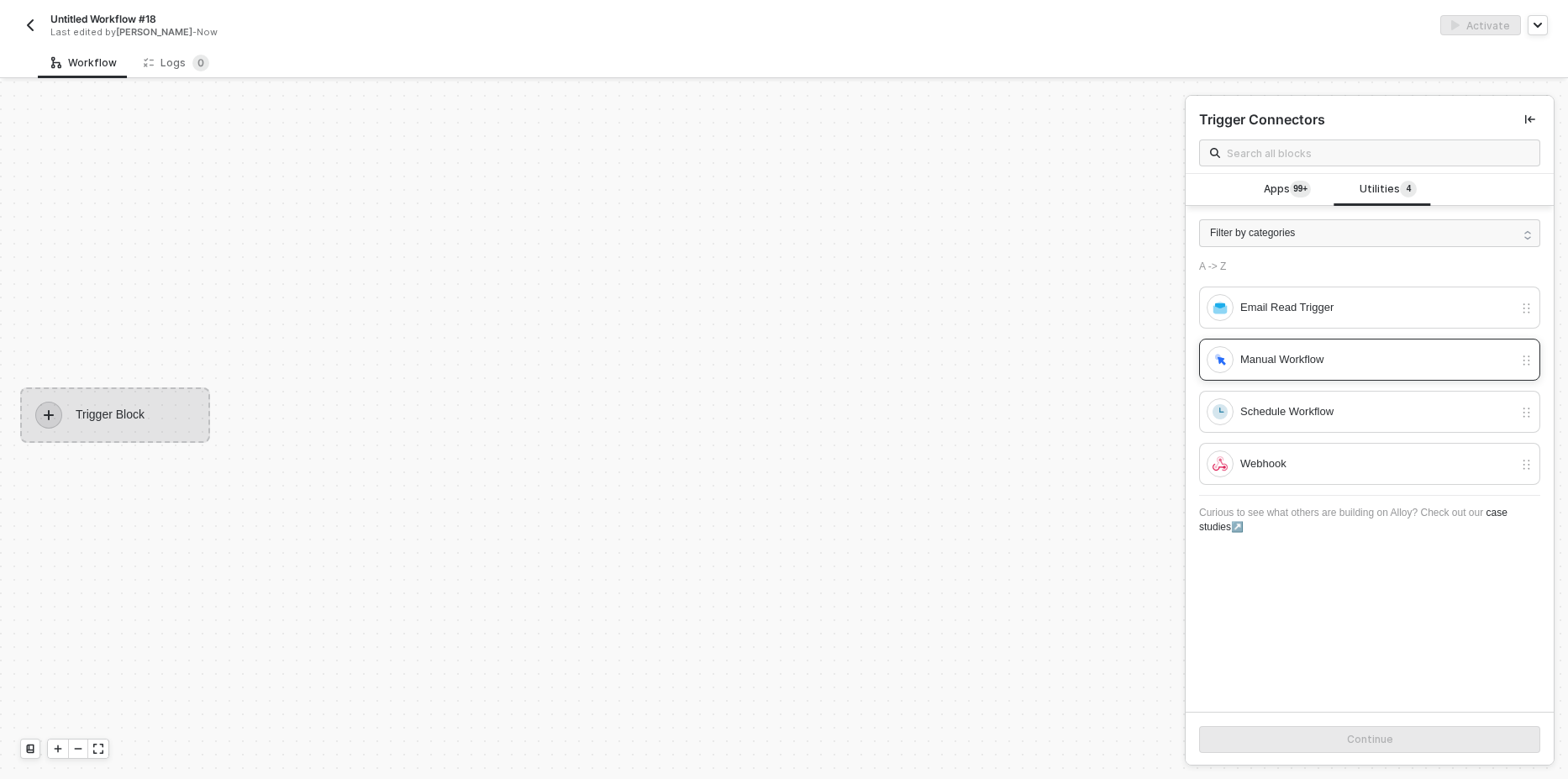
click at [1275, 372] on div "Manual Workflow" at bounding box center [1359, 360] width 307 height 27
click at [1345, 755] on div "Continue" at bounding box center [1370, 739] width 368 height 55
click at [1328, 749] on button "Continue" at bounding box center [1370, 740] width 341 height 27
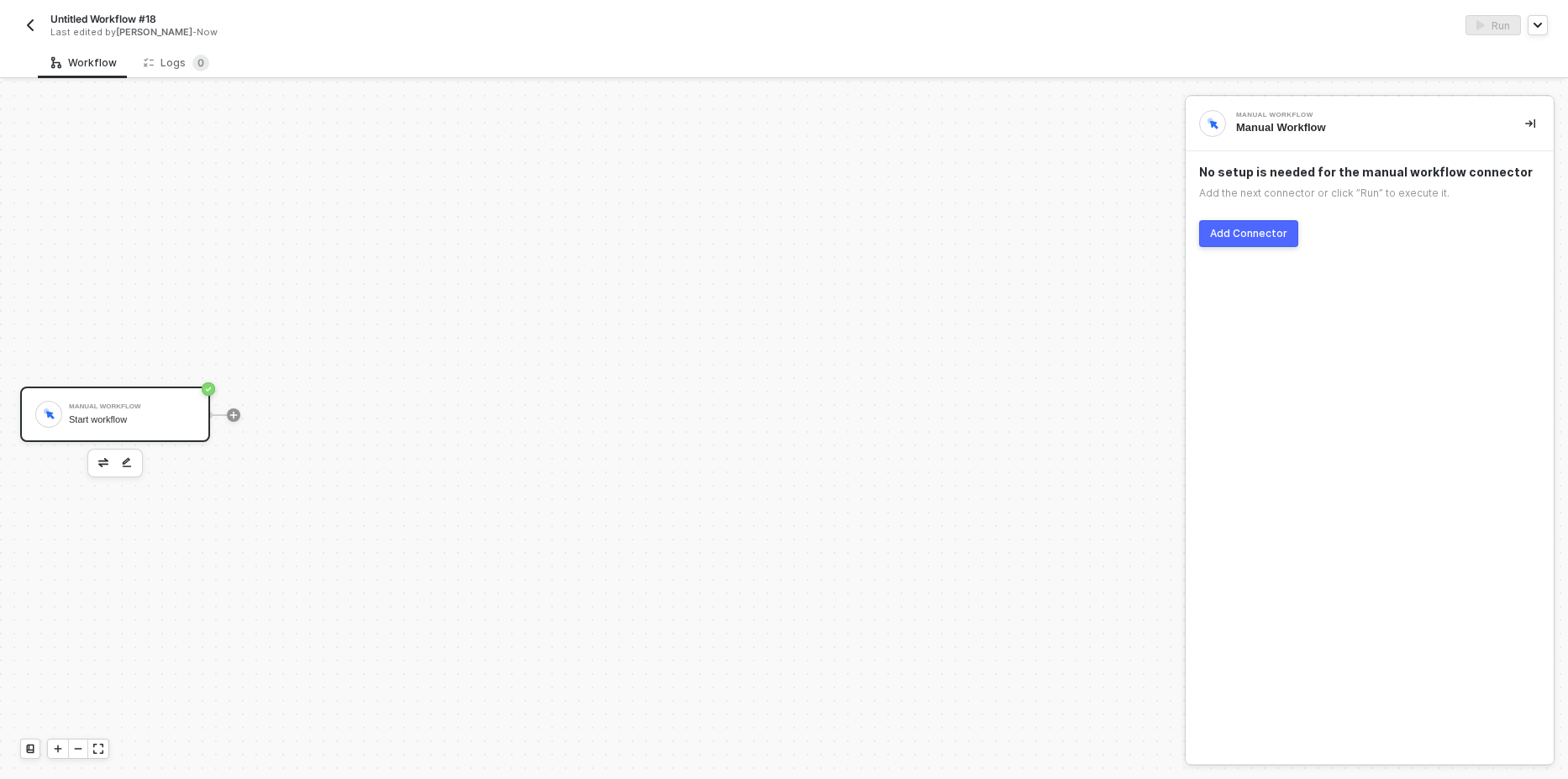
click at [1249, 241] on button "Add Connector" at bounding box center [1249, 234] width 99 height 27
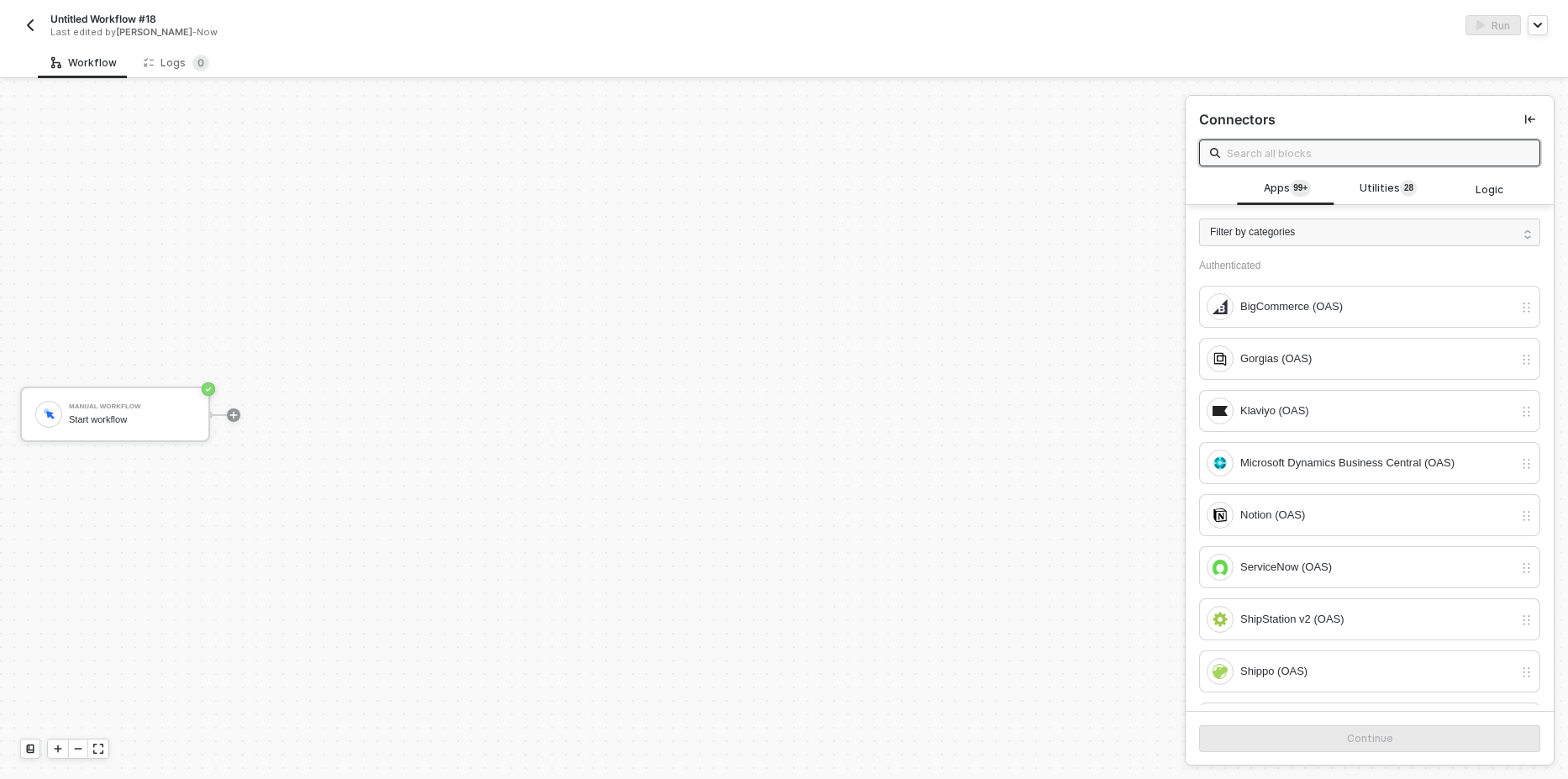
click at [1275, 158] on input "text" at bounding box center [1378, 153] width 303 height 18
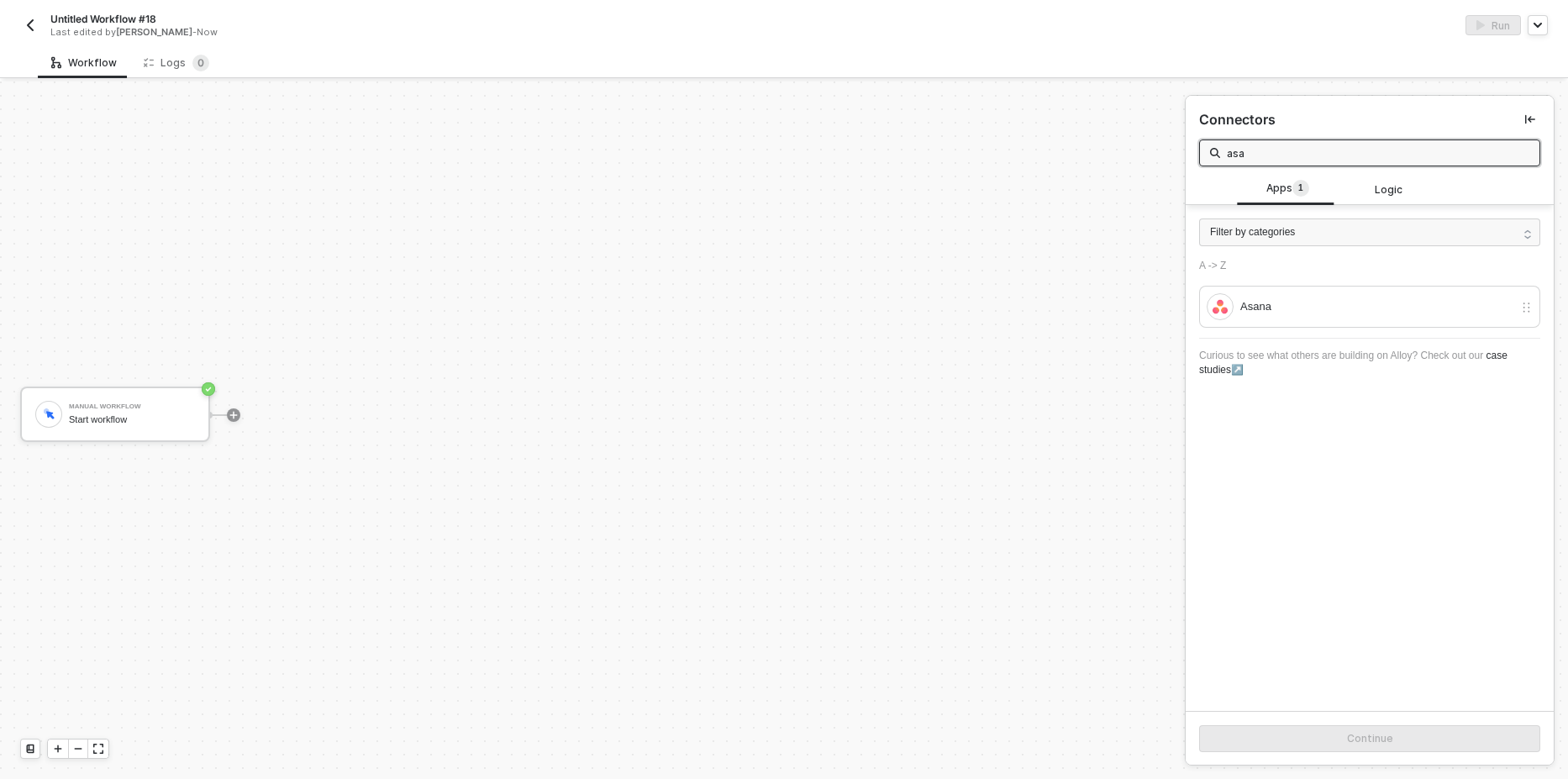
type input "asa"
click at [1347, 619] on div "Apps 1 Logic Filter by categories A -> Z Asana Curious to see what others are b…" at bounding box center [1370, 442] width 368 height 538
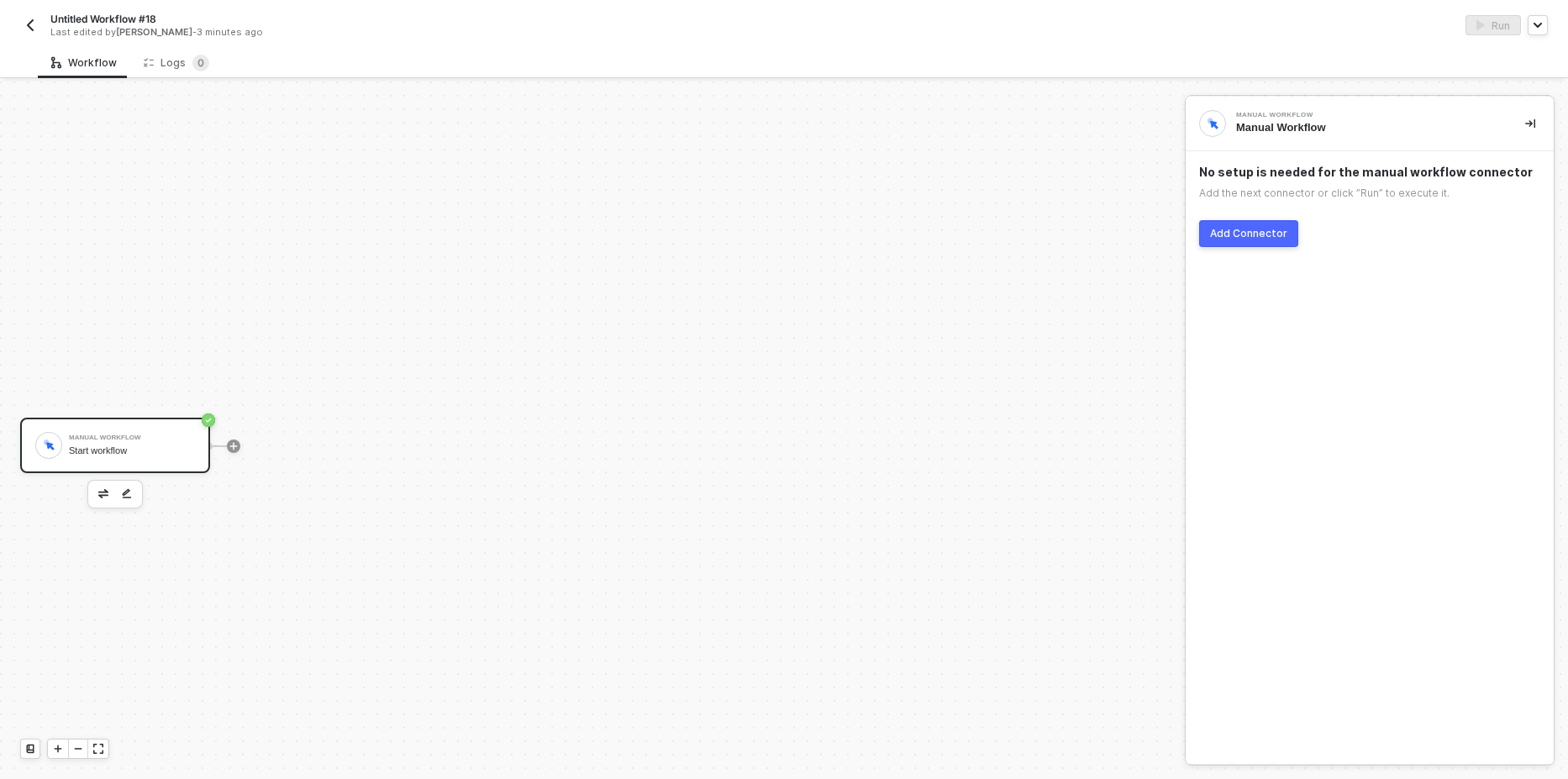
scroll to position [31, 0]
click at [1240, 234] on div "Add Connector" at bounding box center [1249, 234] width 77 height 13
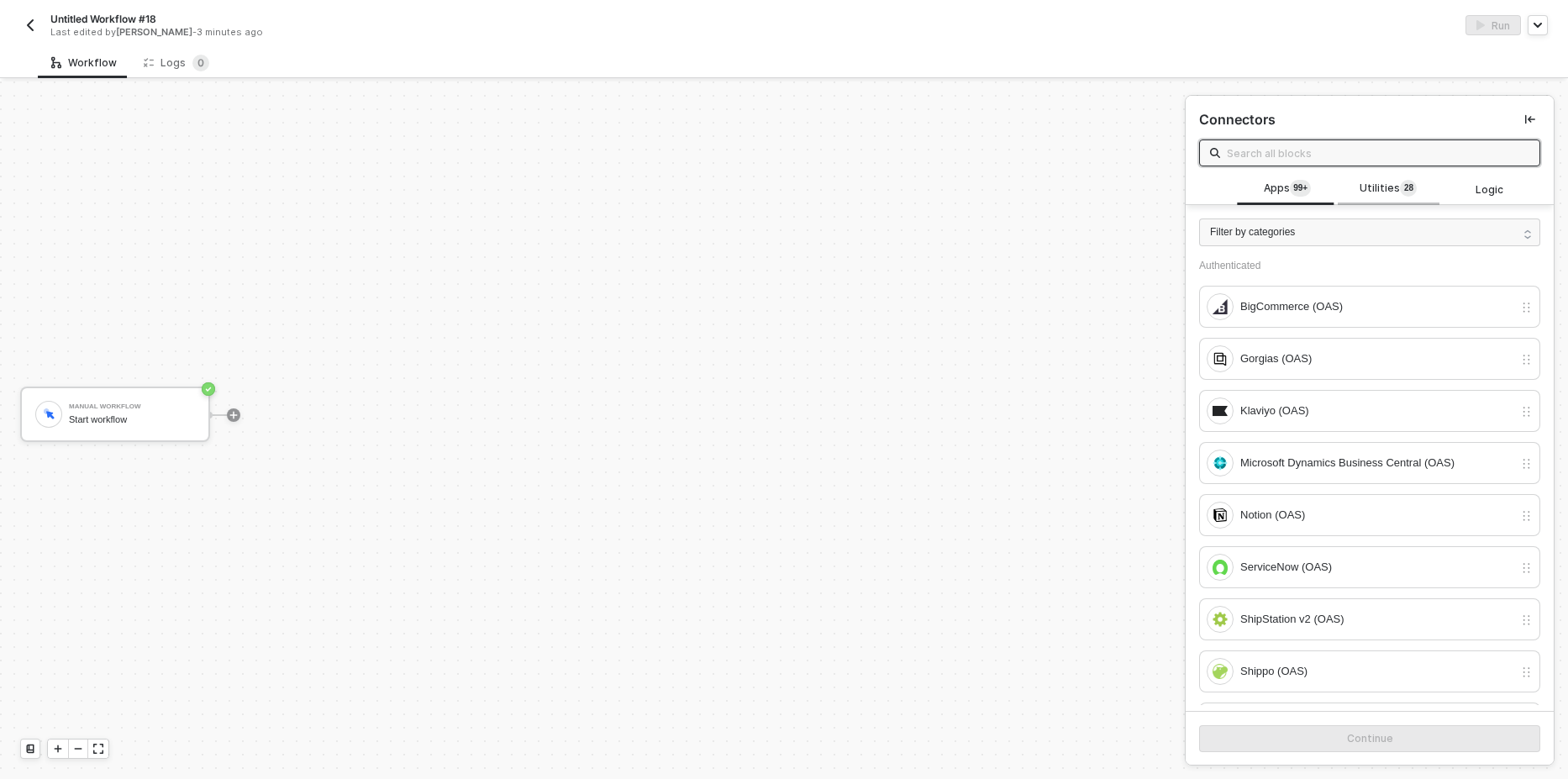
click at [1371, 195] on span "Utilities 2 8" at bounding box center [1388, 189] width 57 height 18
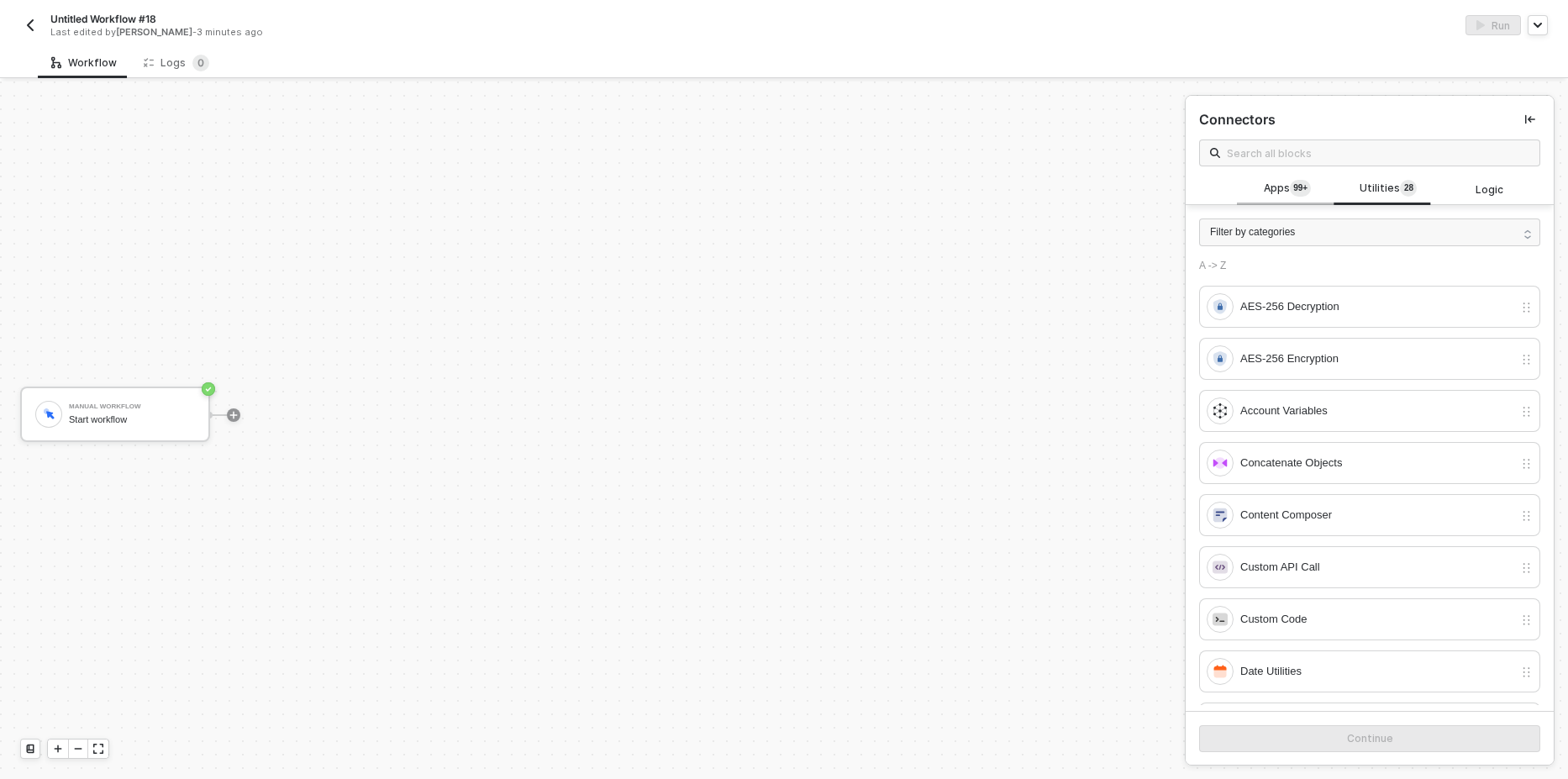
click at [1272, 190] on span "Apps 99+" at bounding box center [1287, 189] width 47 height 18
click at [1271, 160] on input "text" at bounding box center [1378, 153] width 303 height 18
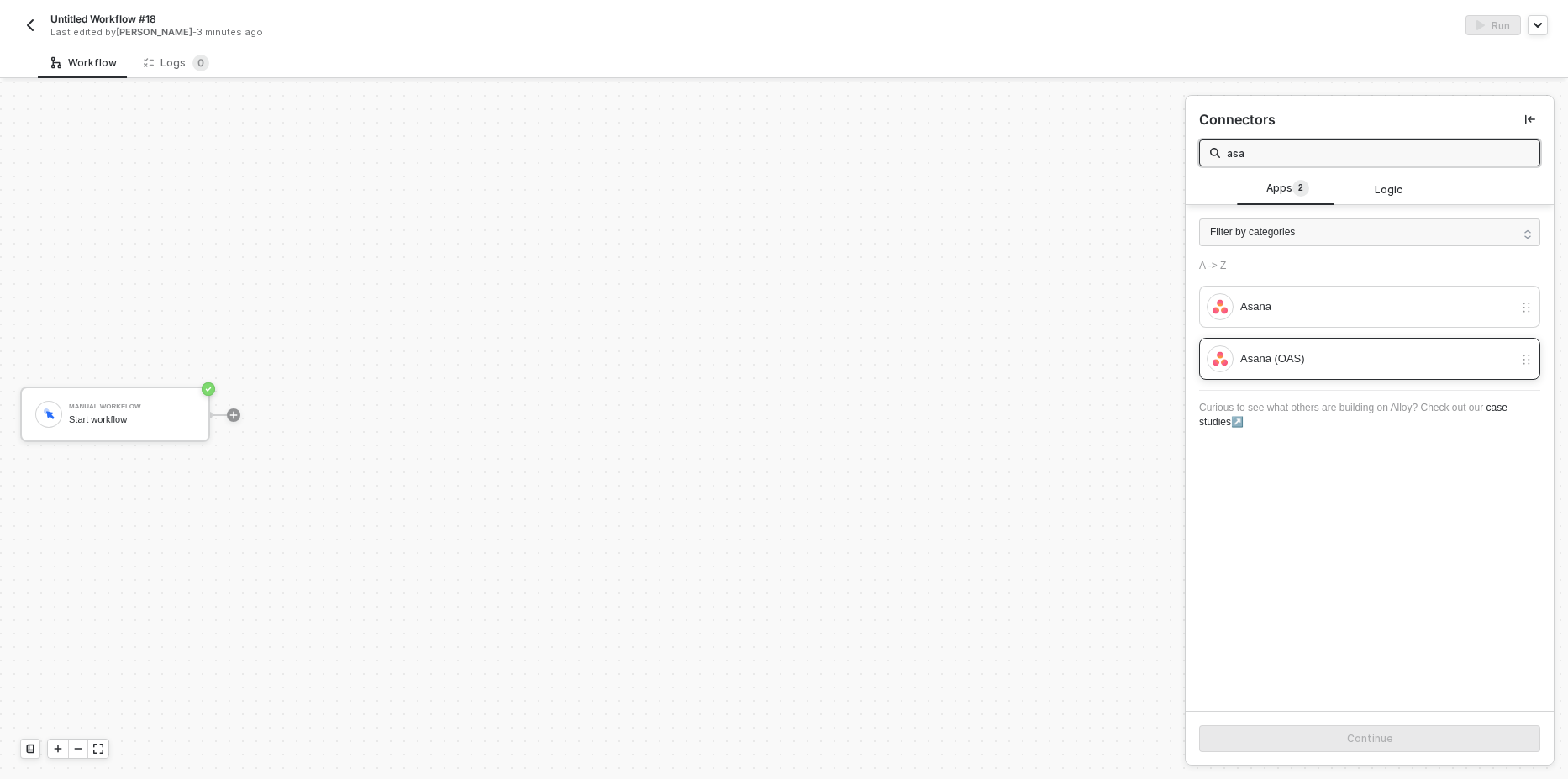
type input "asa"
click at [1267, 361] on div "Asana (OAS)" at bounding box center [1376, 359] width 273 height 18
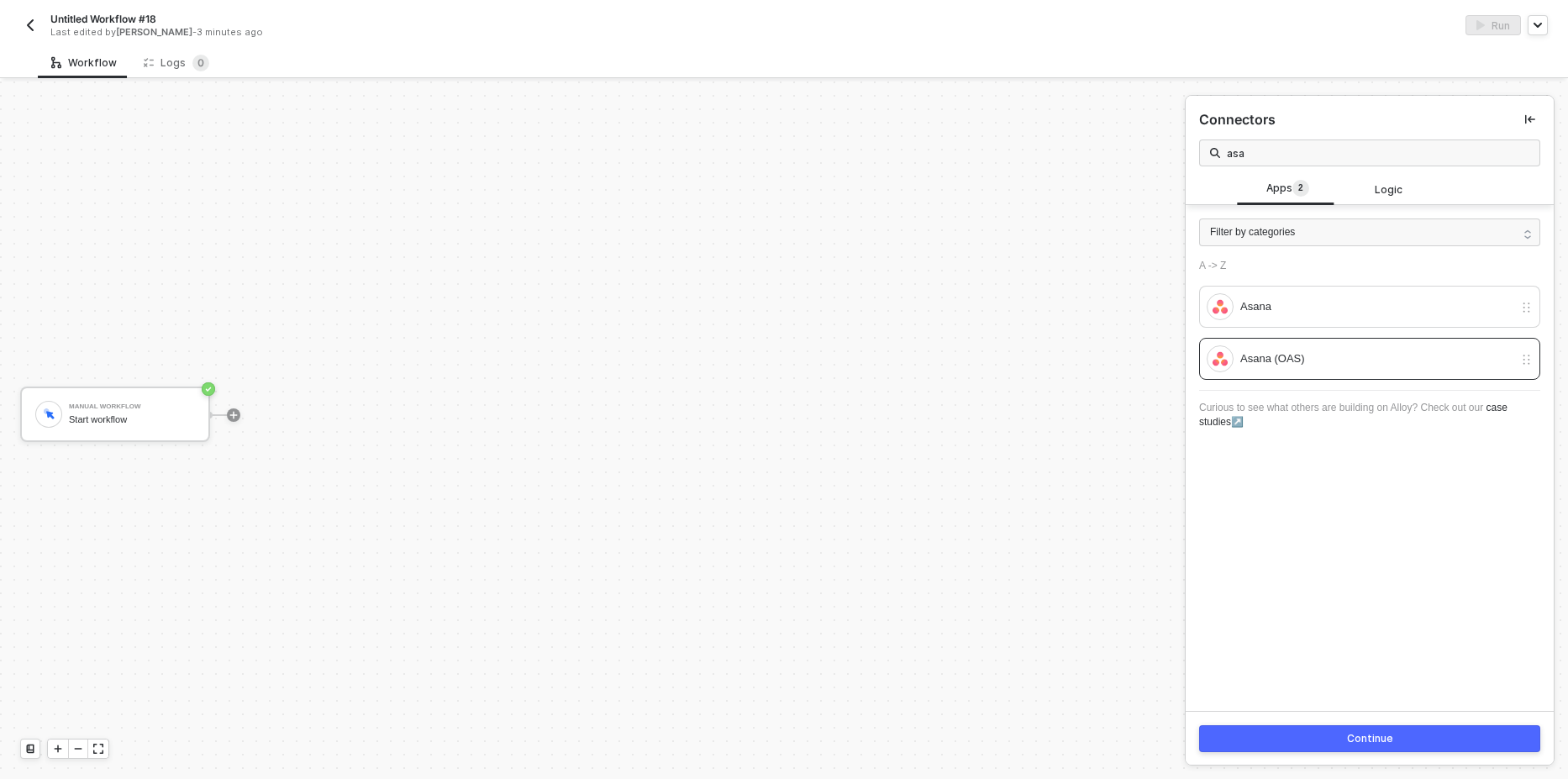
click at [1305, 749] on button "Continue" at bounding box center [1370, 739] width 341 height 27
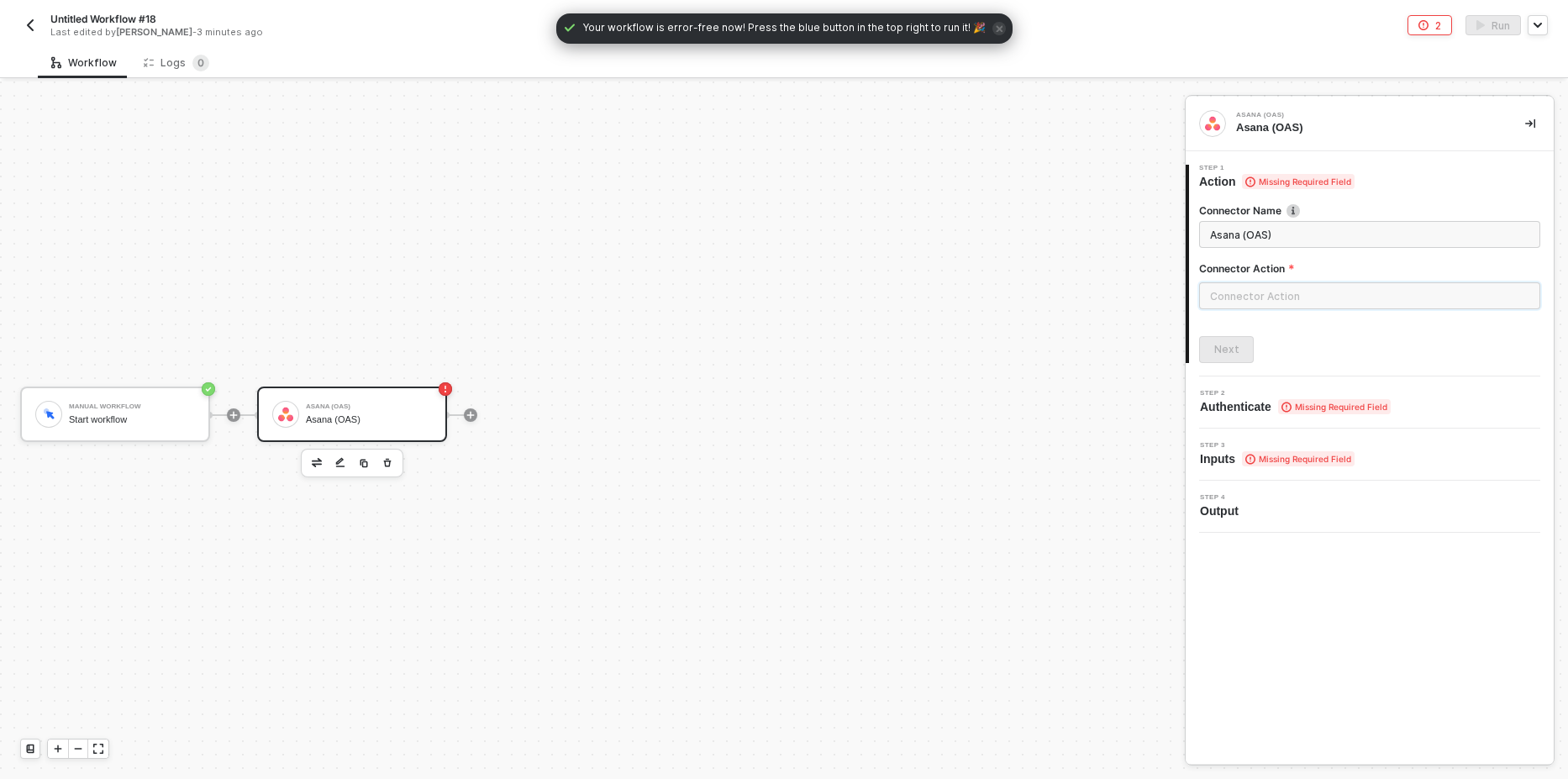
click at [1296, 295] on input "text" at bounding box center [1370, 296] width 341 height 27
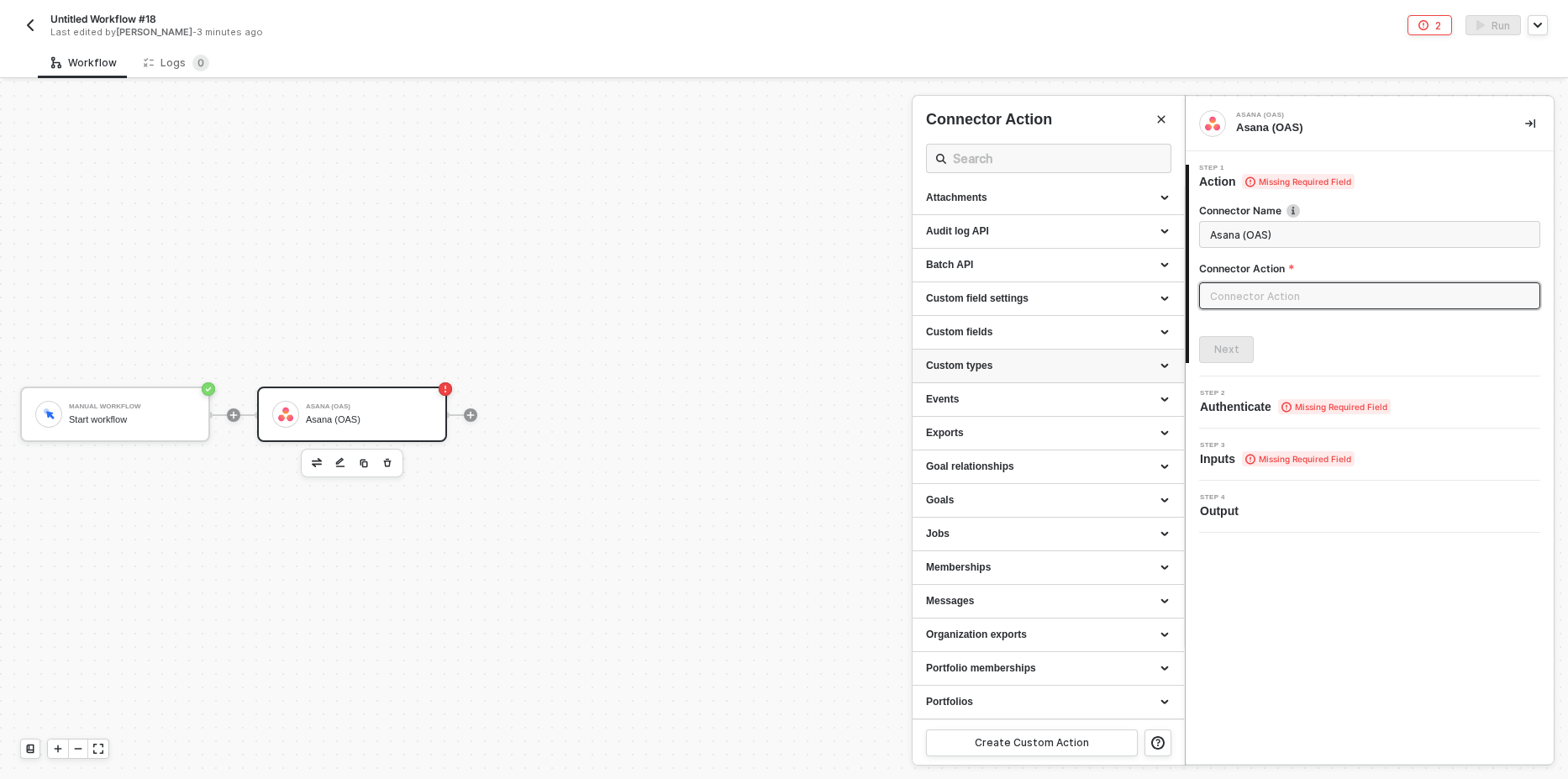
scroll to position [0, 0]
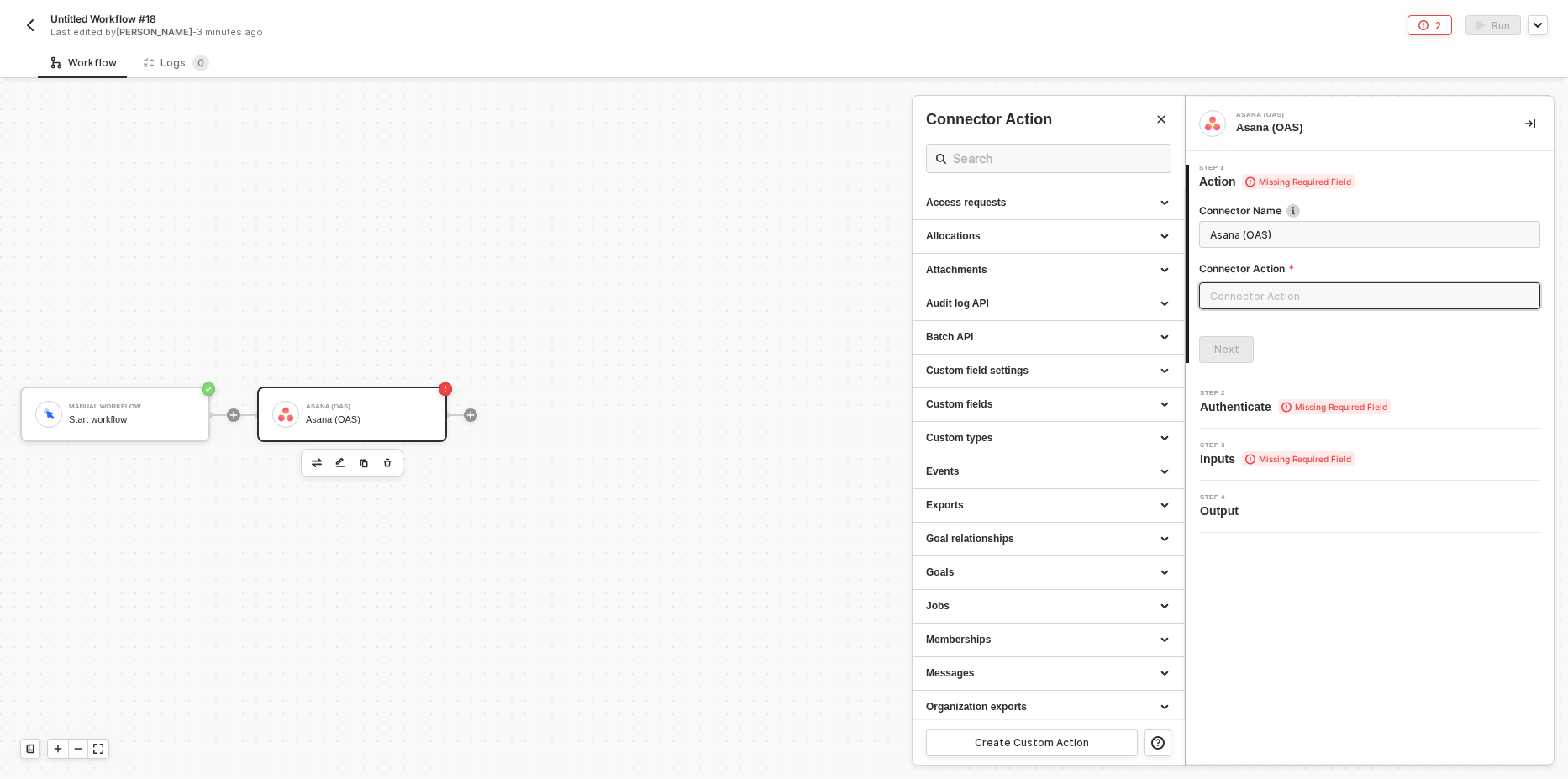
click at [690, 226] on div at bounding box center [784, 430] width 1568 height 697
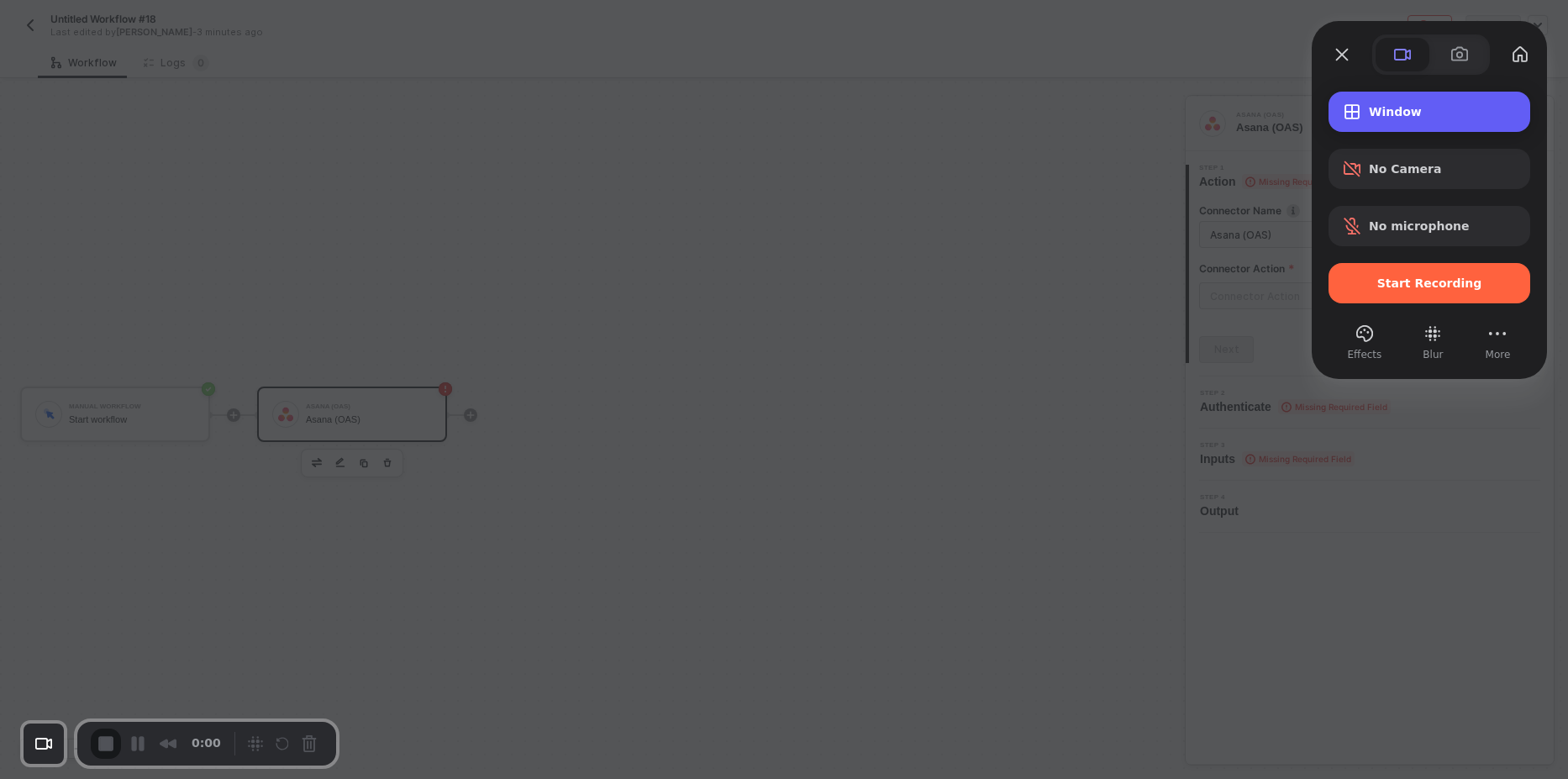
click at [1391, 120] on div "Window" at bounding box center [1429, 112] width 202 height 40
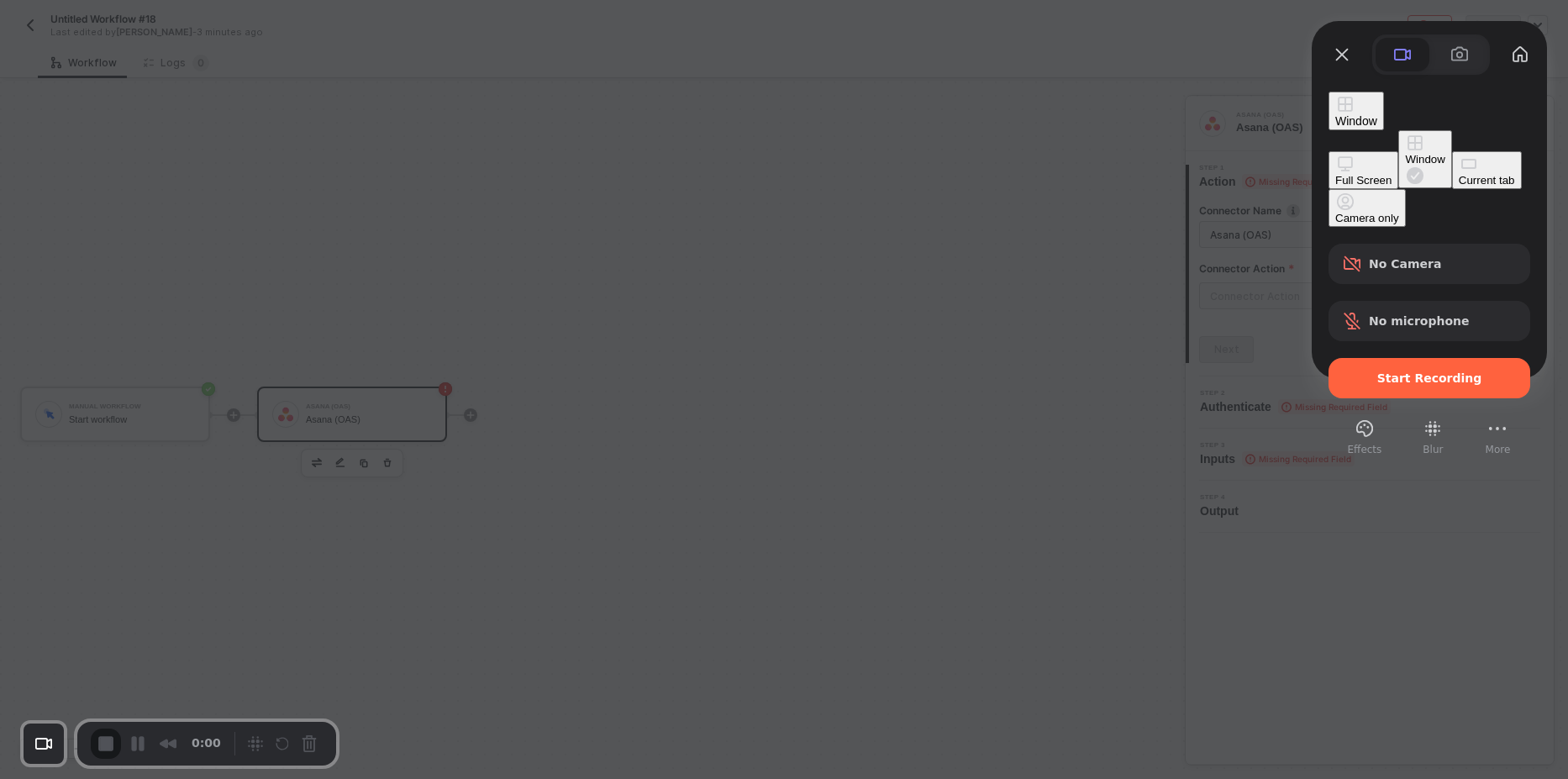
click at [1335, 174] on div "Full Screen" at bounding box center [1363, 180] width 56 height 13
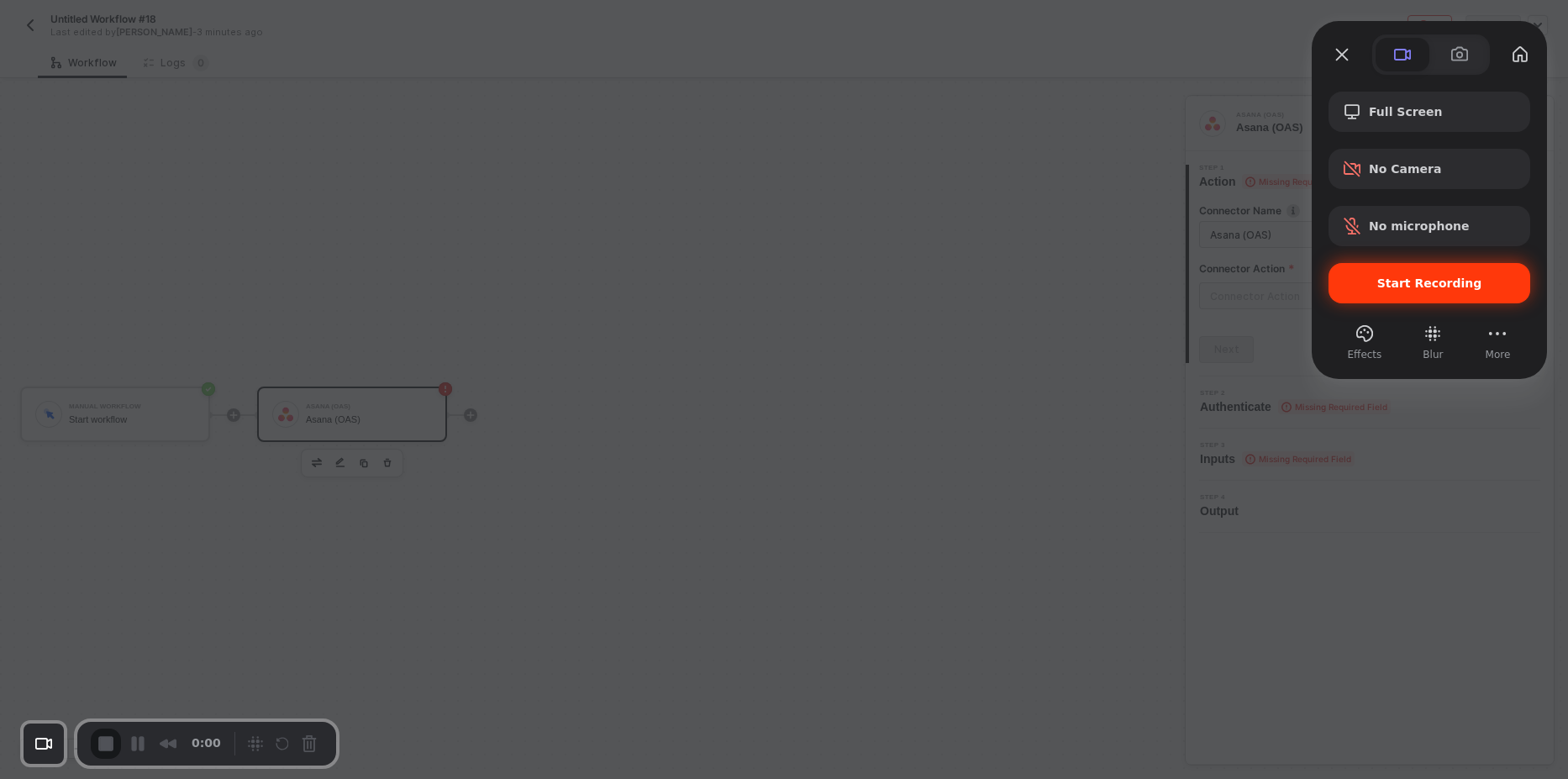
click at [1413, 283] on span "Start Recording" at bounding box center [1429, 283] width 105 height 13
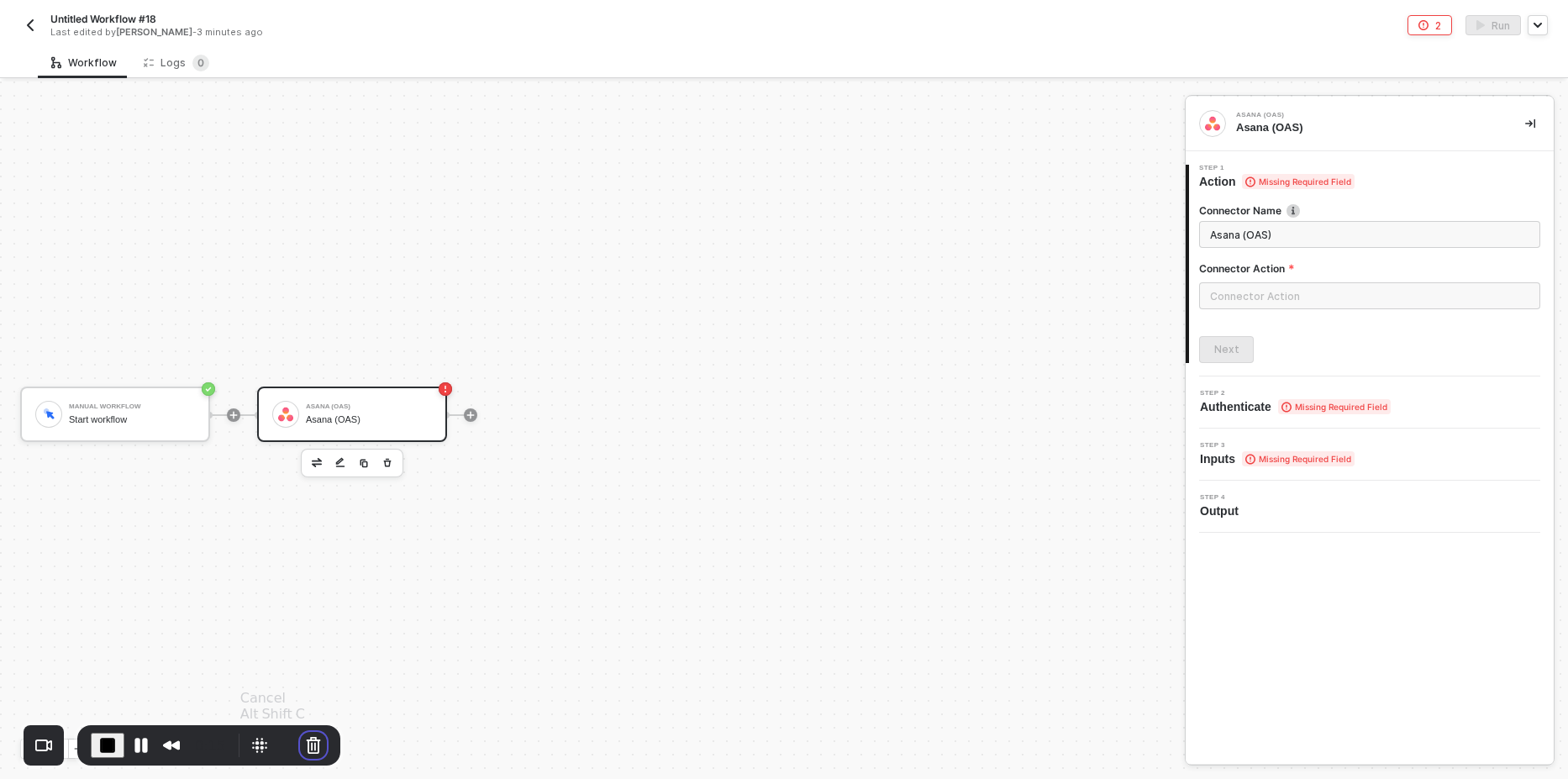
click at [319, 745] on button "Cancel Recording" at bounding box center [314, 745] width 27 height 27
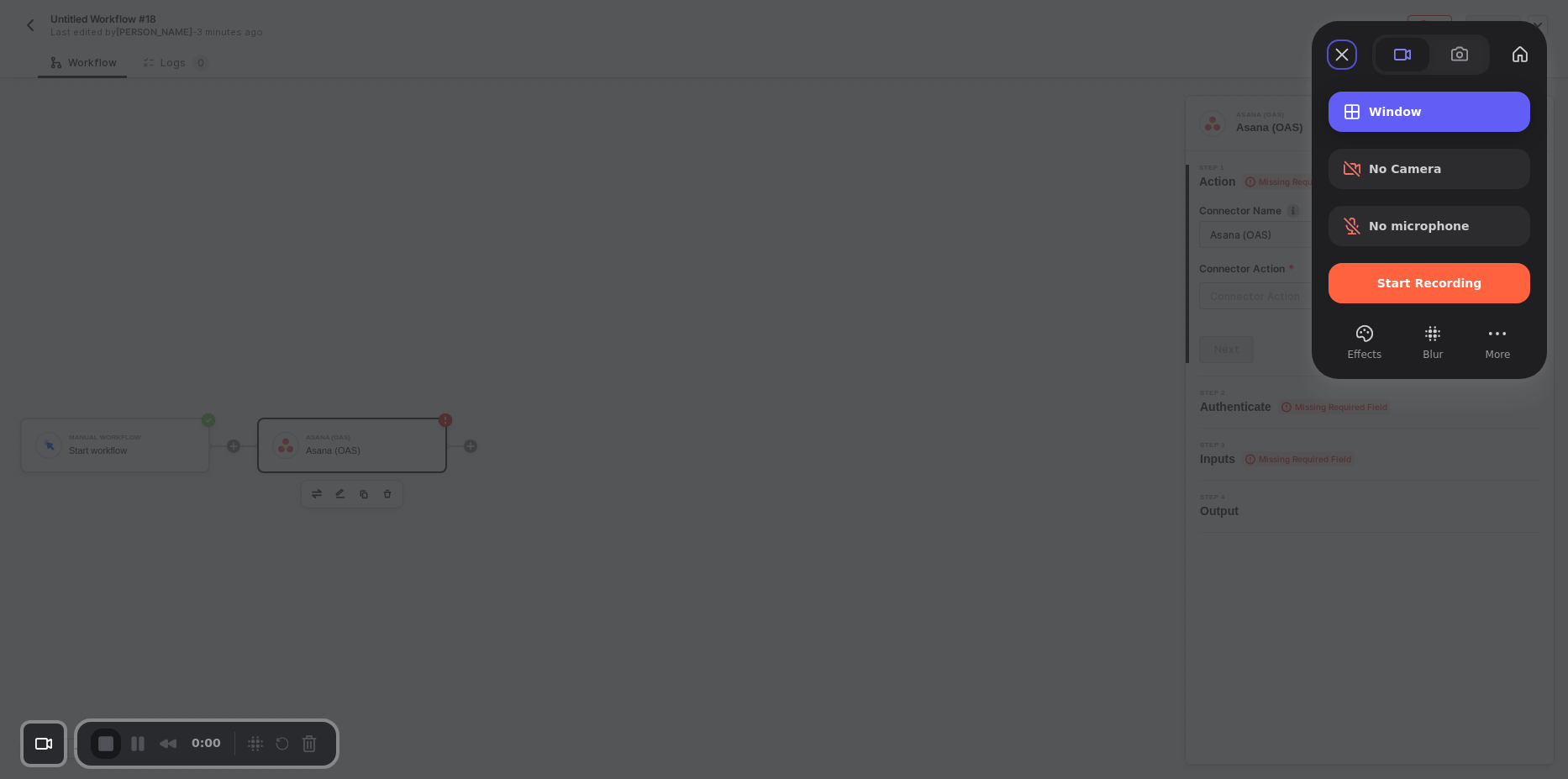
click at [1413, 100] on div "Window" at bounding box center [1429, 112] width 202 height 40
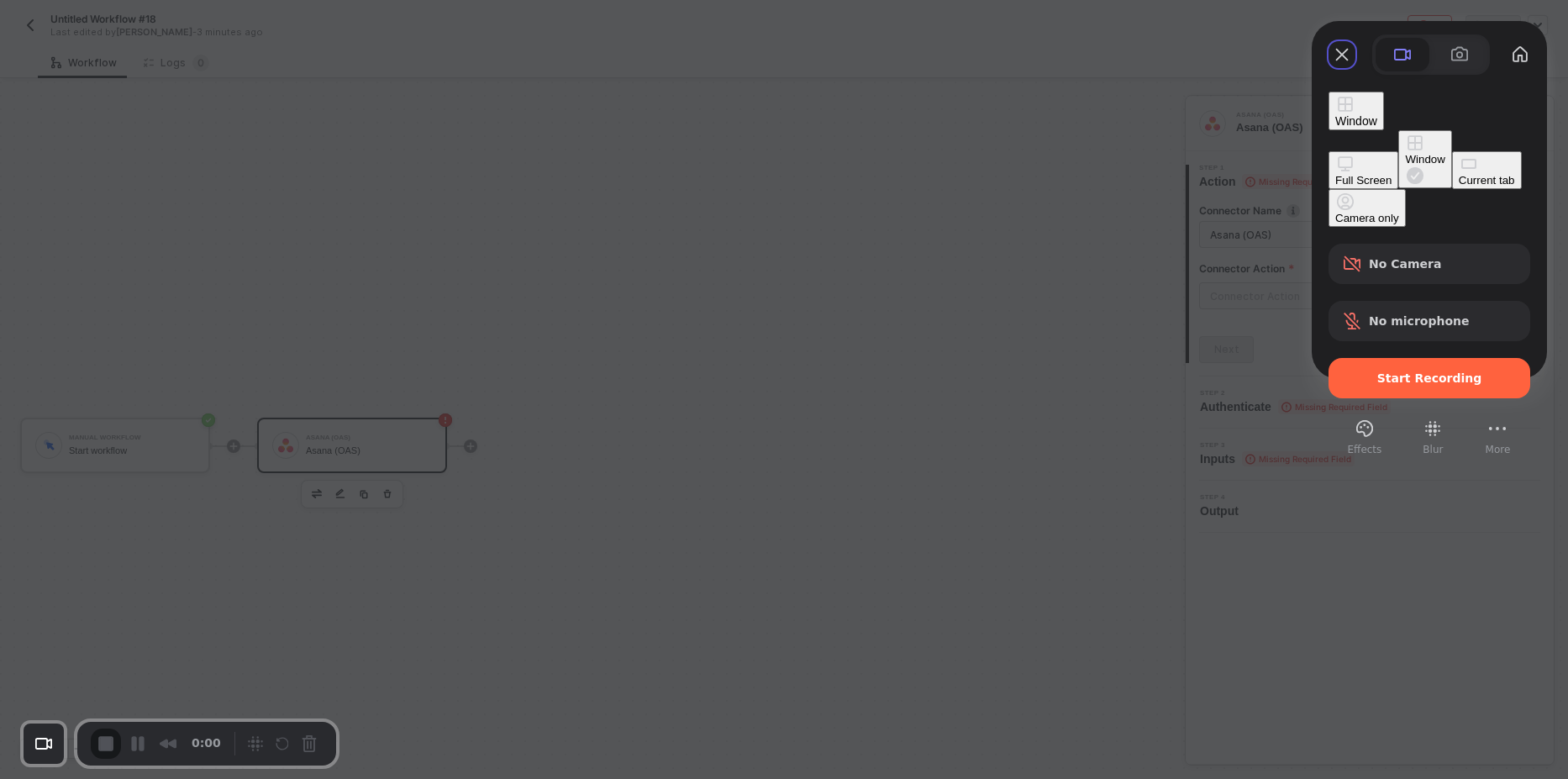
click at [1328, 151] on button "Full Screen" at bounding box center [1363, 170] width 70 height 38
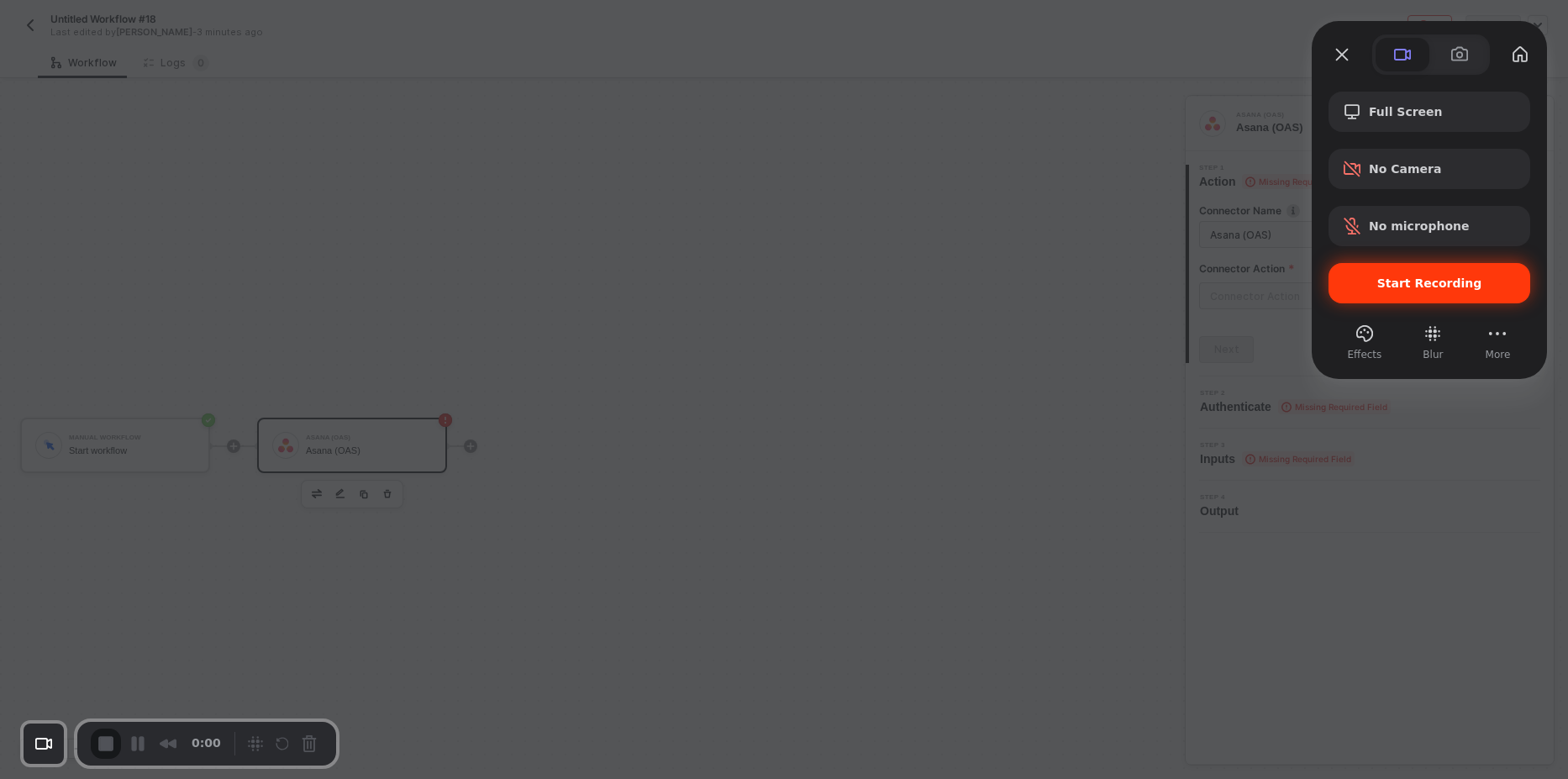
click at [1375, 284] on span "Start Recording" at bounding box center [1429, 283] width 175 height 13
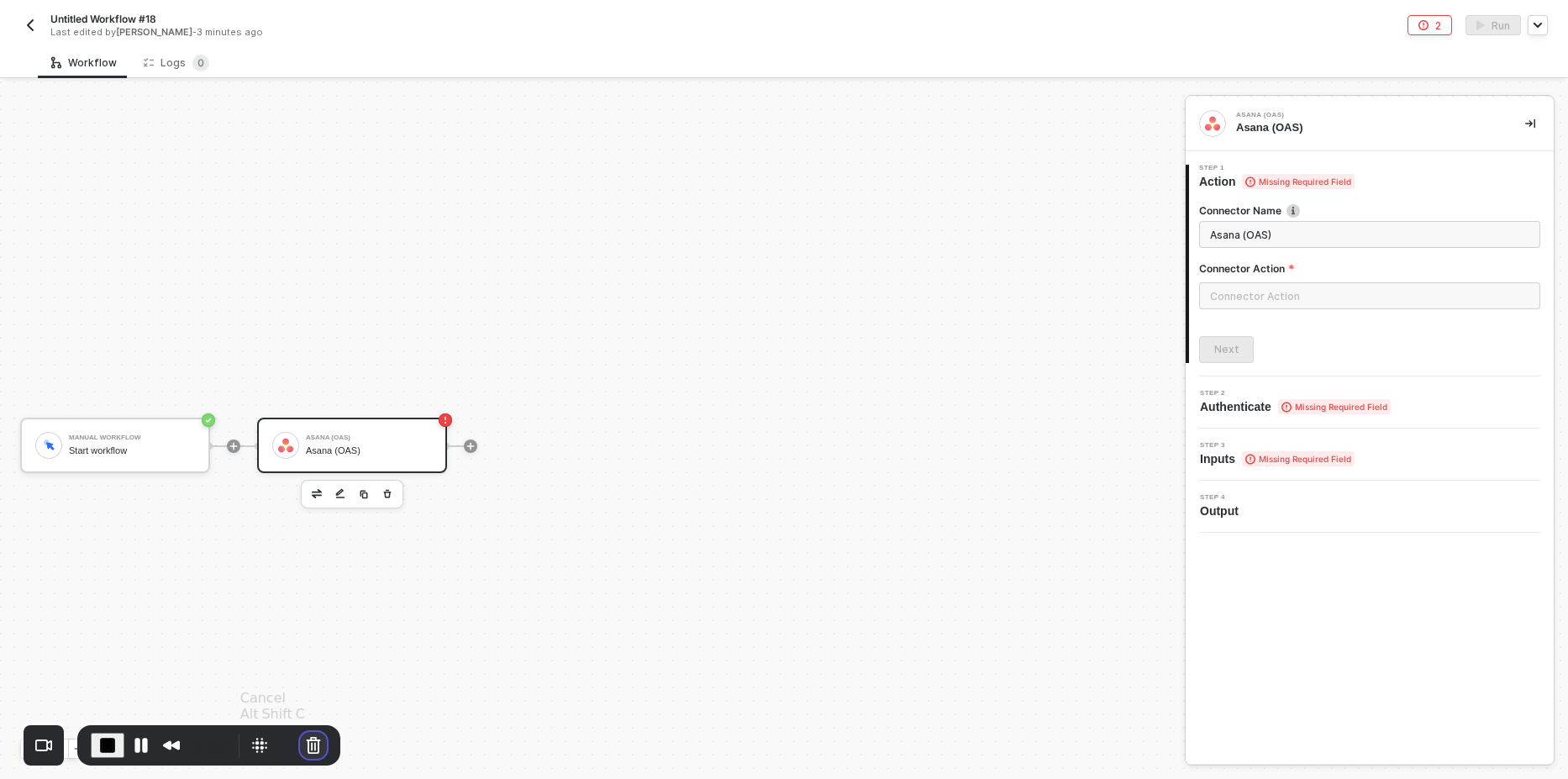
click at [313, 745] on button "Cancel Recording" at bounding box center [314, 745] width 27 height 27
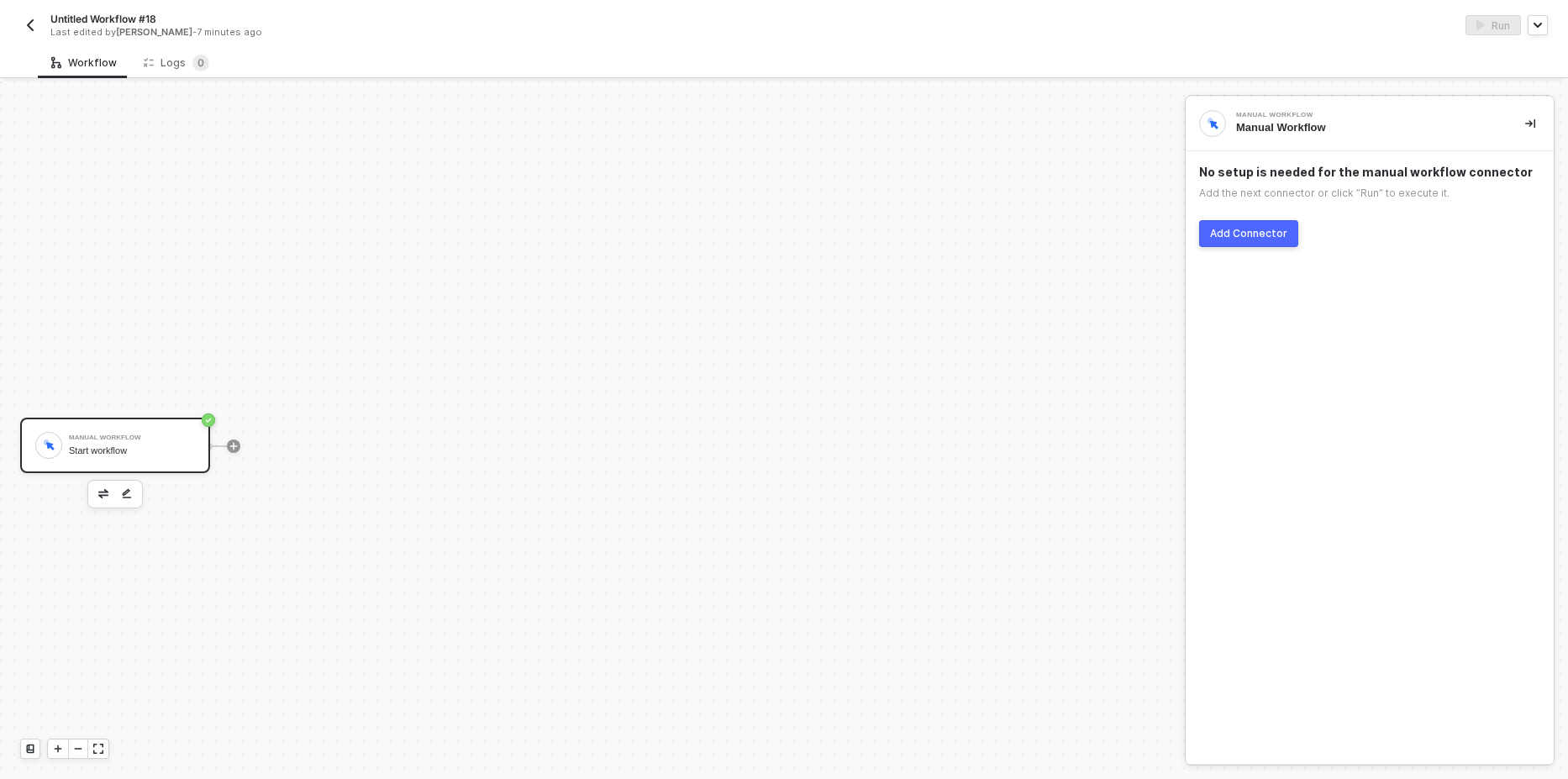
scroll to position [31, 0]
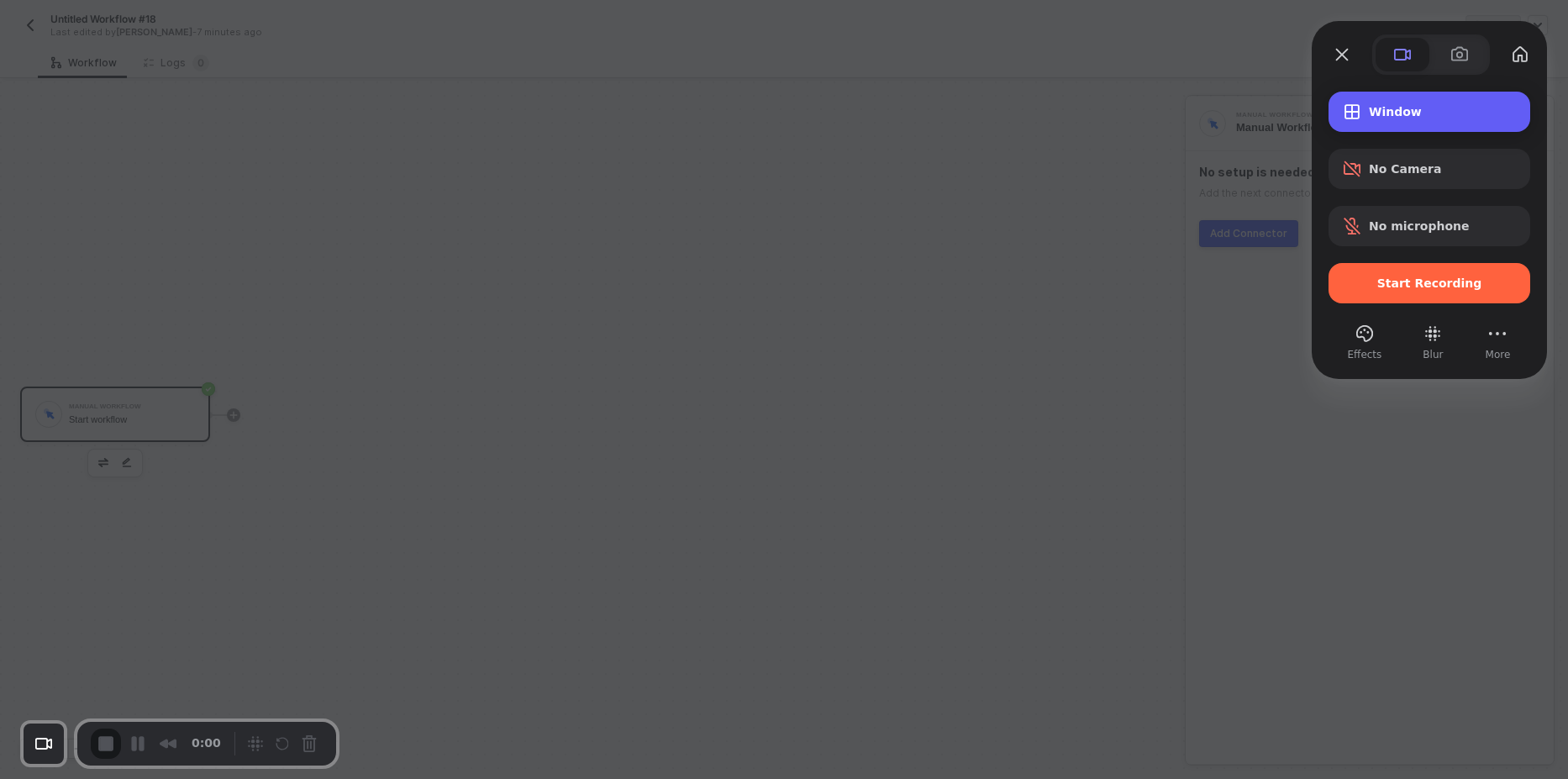
drag, startPoint x: 1392, startPoint y: 117, endPoint x: 1388, endPoint y: 133, distance: 16.5
click at [1391, 118] on span "Window" at bounding box center [1443, 112] width 148 height 13
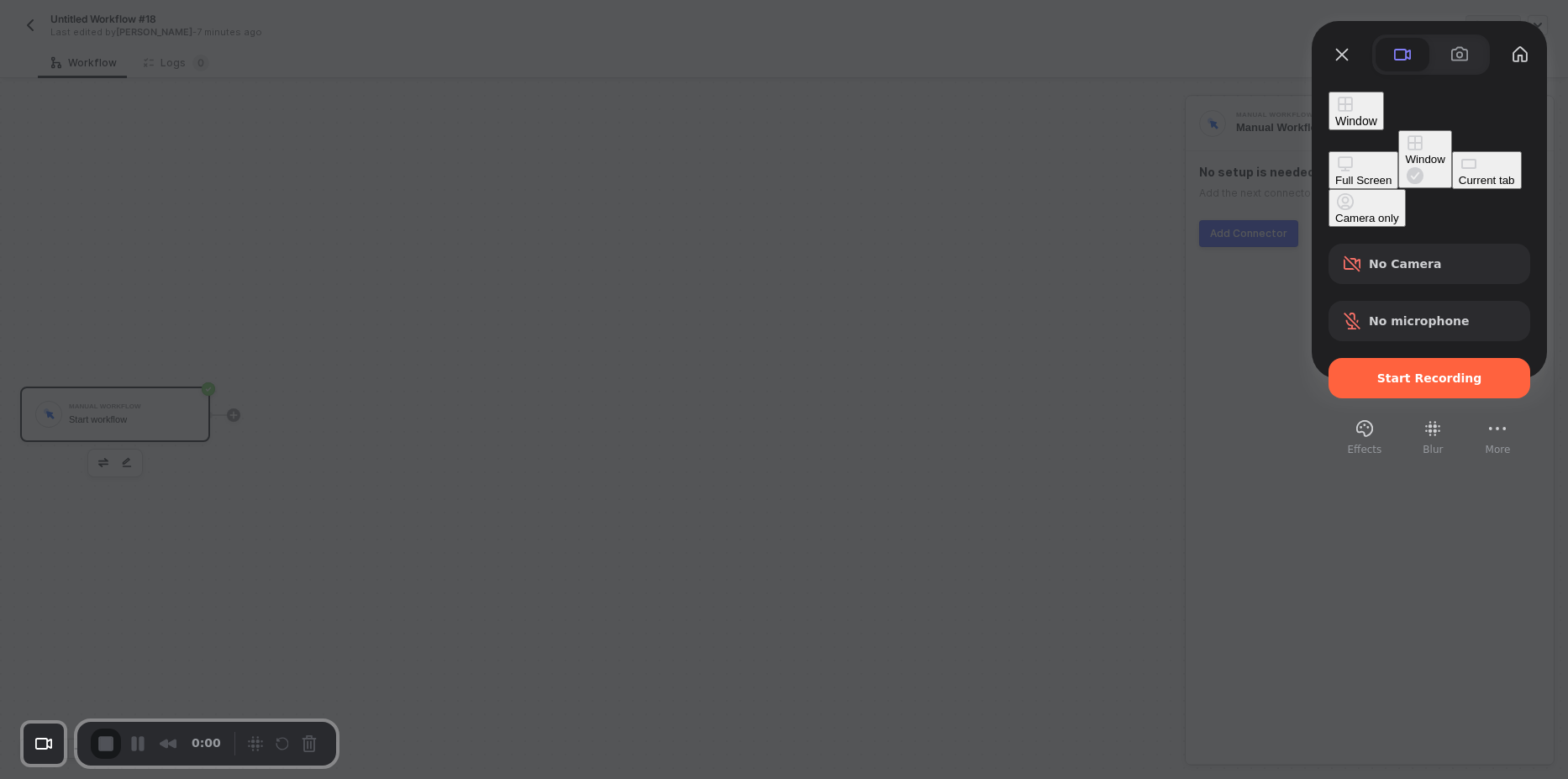
drag, startPoint x: 1223, startPoint y: 112, endPoint x: 1333, endPoint y: 255, distance: 180.4
click at [1335, 174] on div "Full Screen" at bounding box center [1363, 180] width 56 height 13
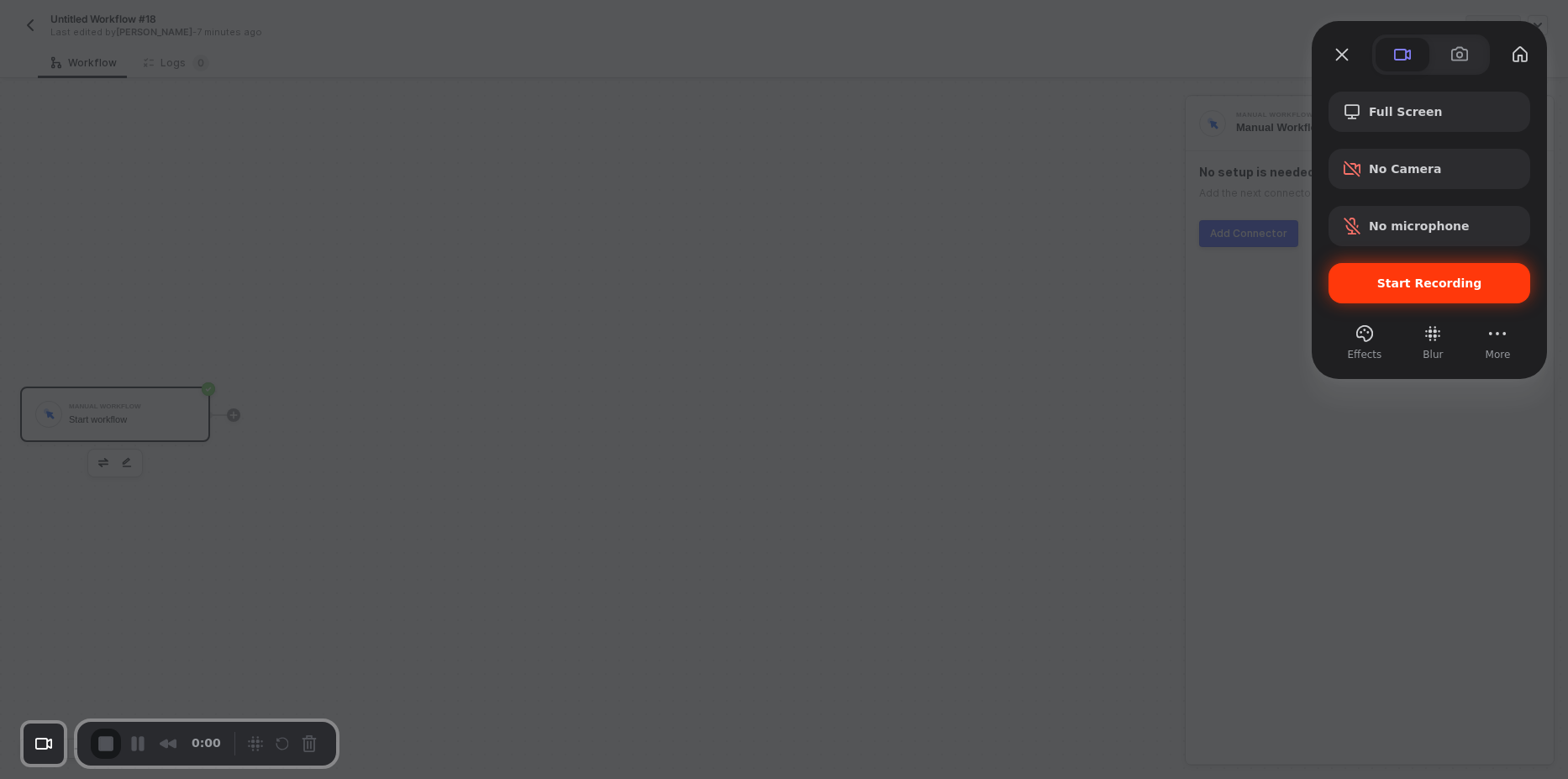
click at [1372, 286] on span "Start Recording" at bounding box center [1429, 283] width 175 height 13
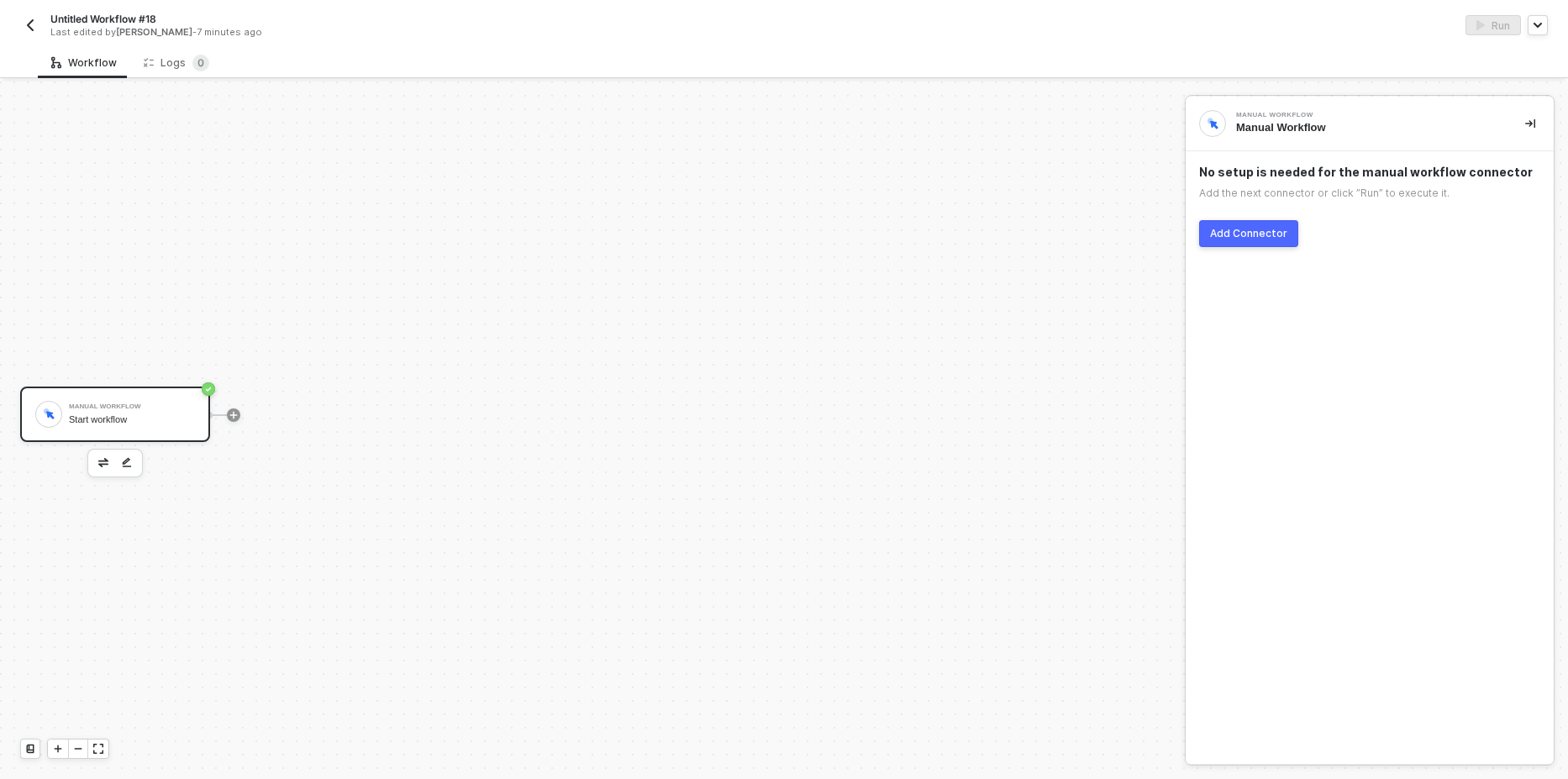
drag, startPoint x: 961, startPoint y: 158, endPoint x: 498, endPoint y: 55, distance: 474.3
click at [914, 153] on div "Manual Workflow Start workflow" at bounding box center [588, 414] width 1176 height 729
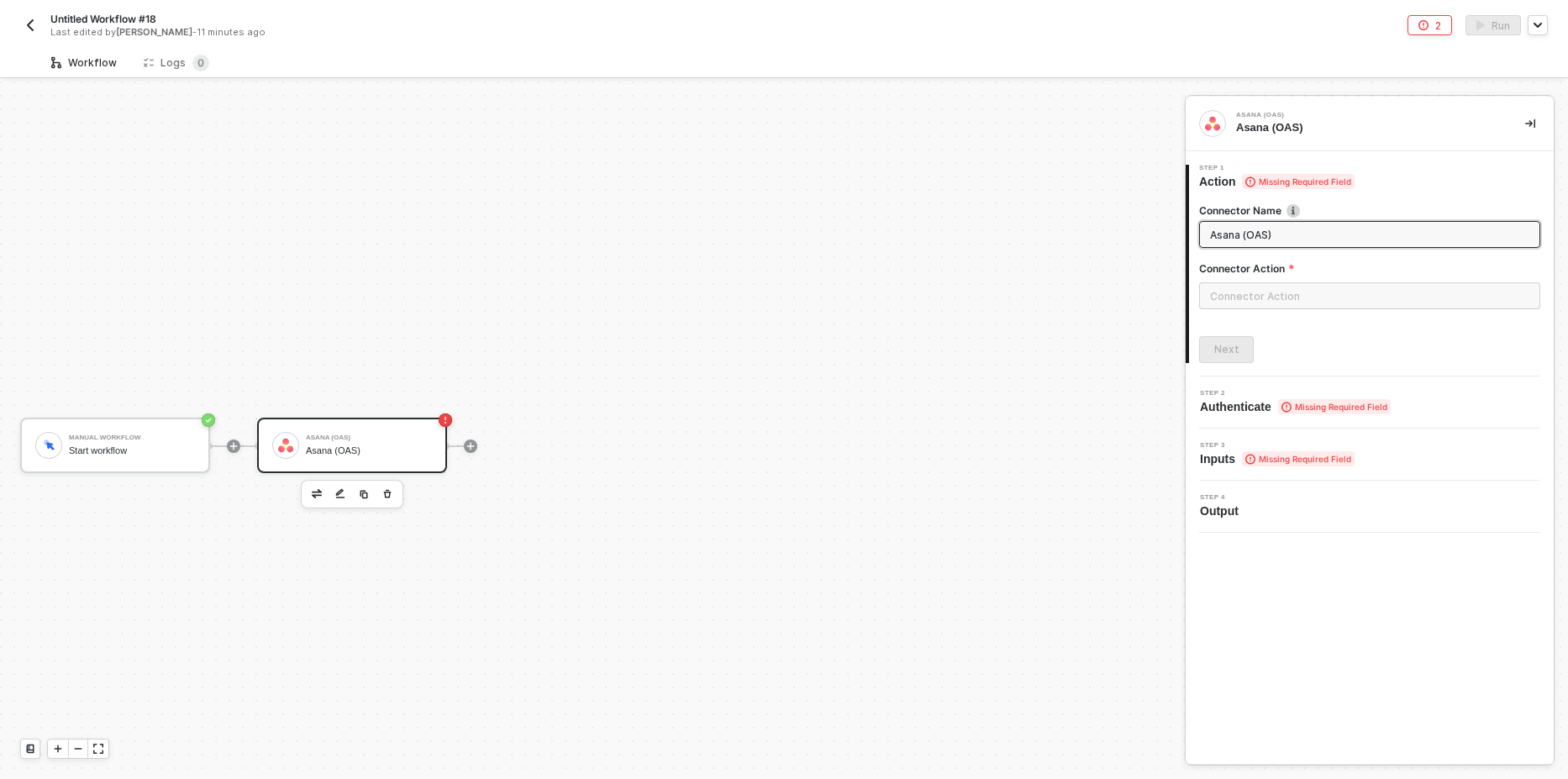
scroll to position [31, 0]
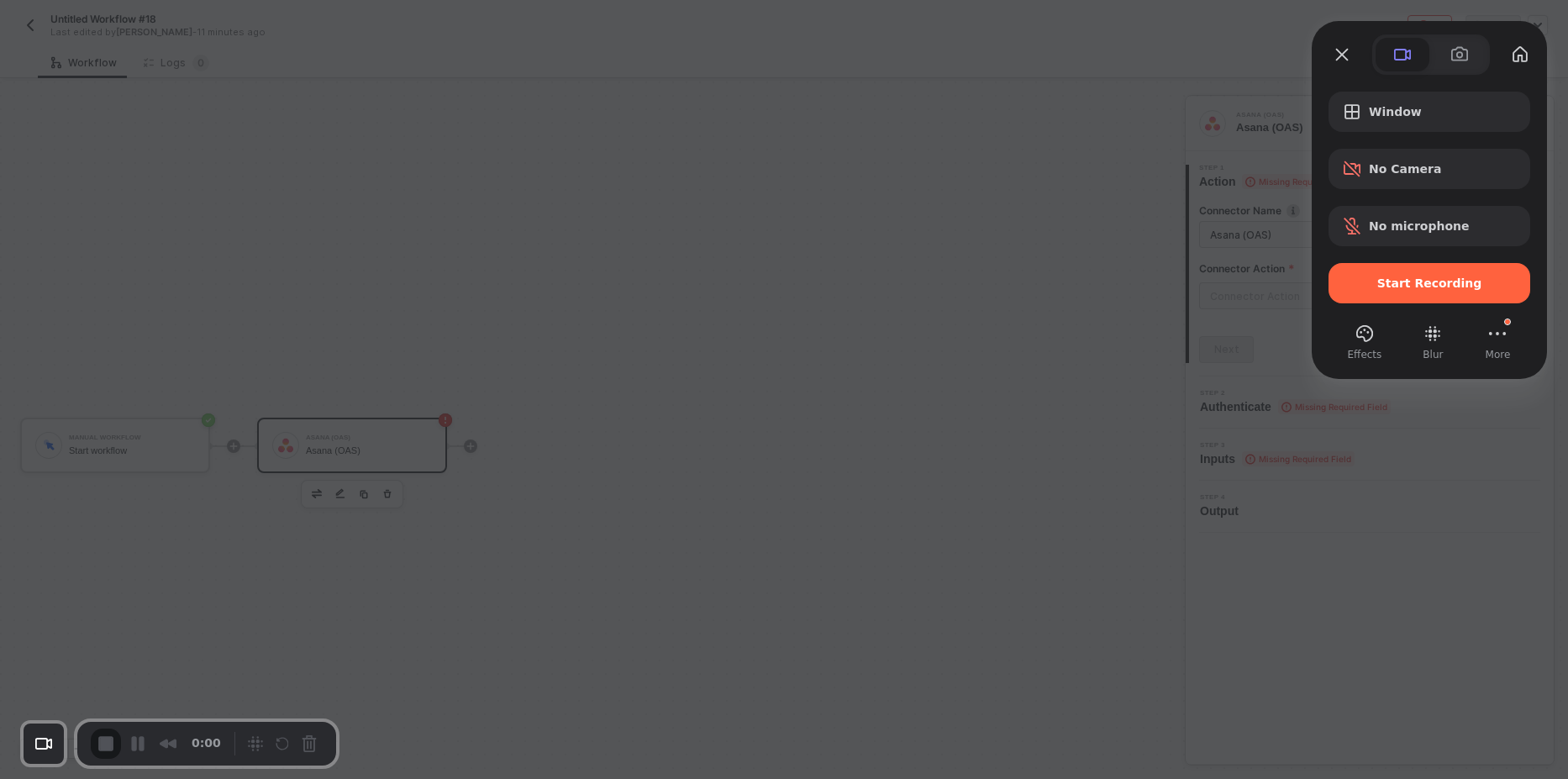
scroll to position [31, 0]
click at [1455, 125] on div "Window" at bounding box center [1429, 112] width 202 height 40
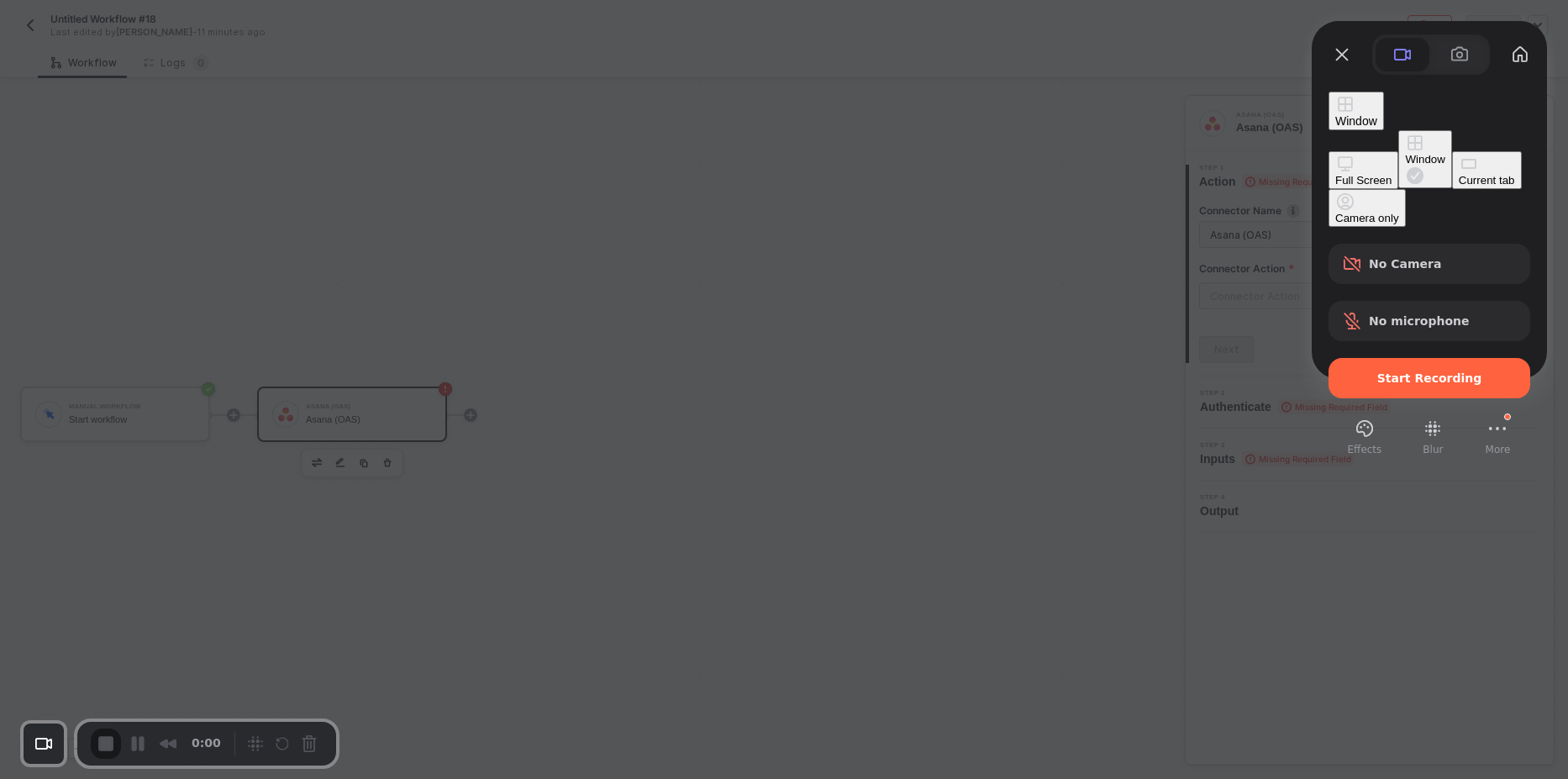
click at [1335, 174] on div "Full Screen" at bounding box center [1363, 180] width 56 height 13
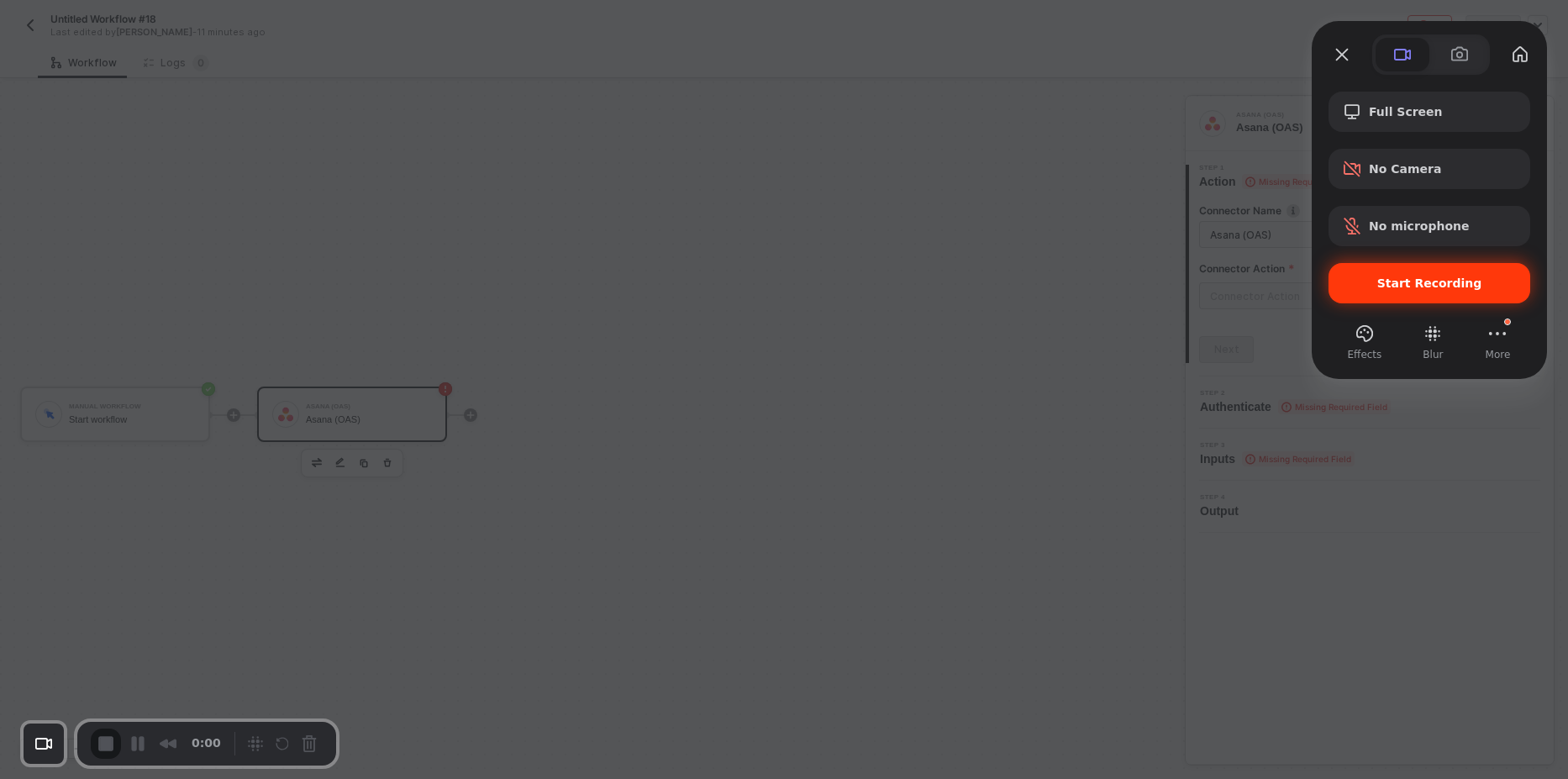
click at [1396, 289] on span "Start Recording" at bounding box center [1429, 283] width 105 height 13
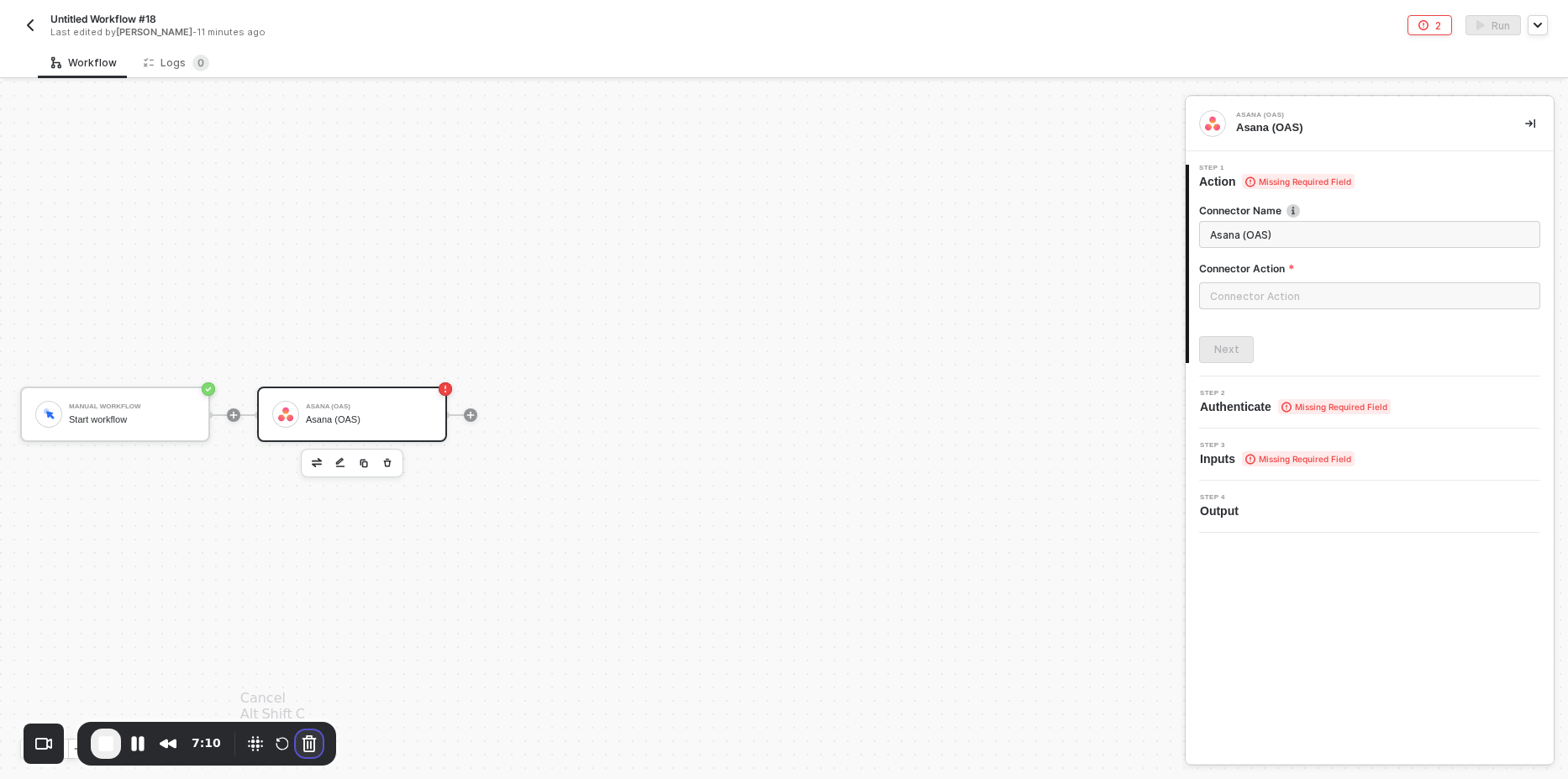
click at [309, 743] on button "Cancel Recording" at bounding box center [309, 744] width 27 height 27
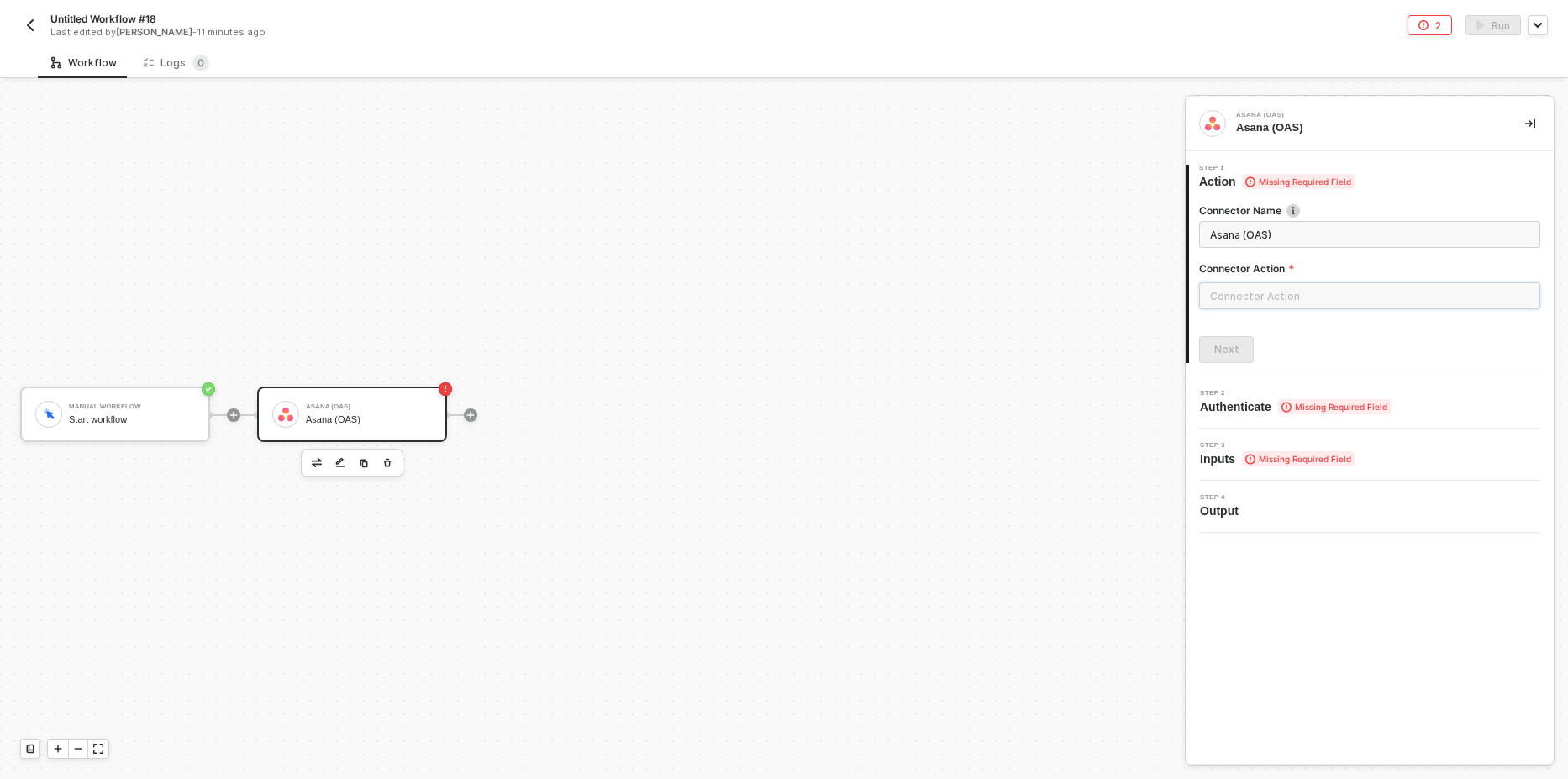
click at [1260, 292] on input "text" at bounding box center [1370, 296] width 341 height 27
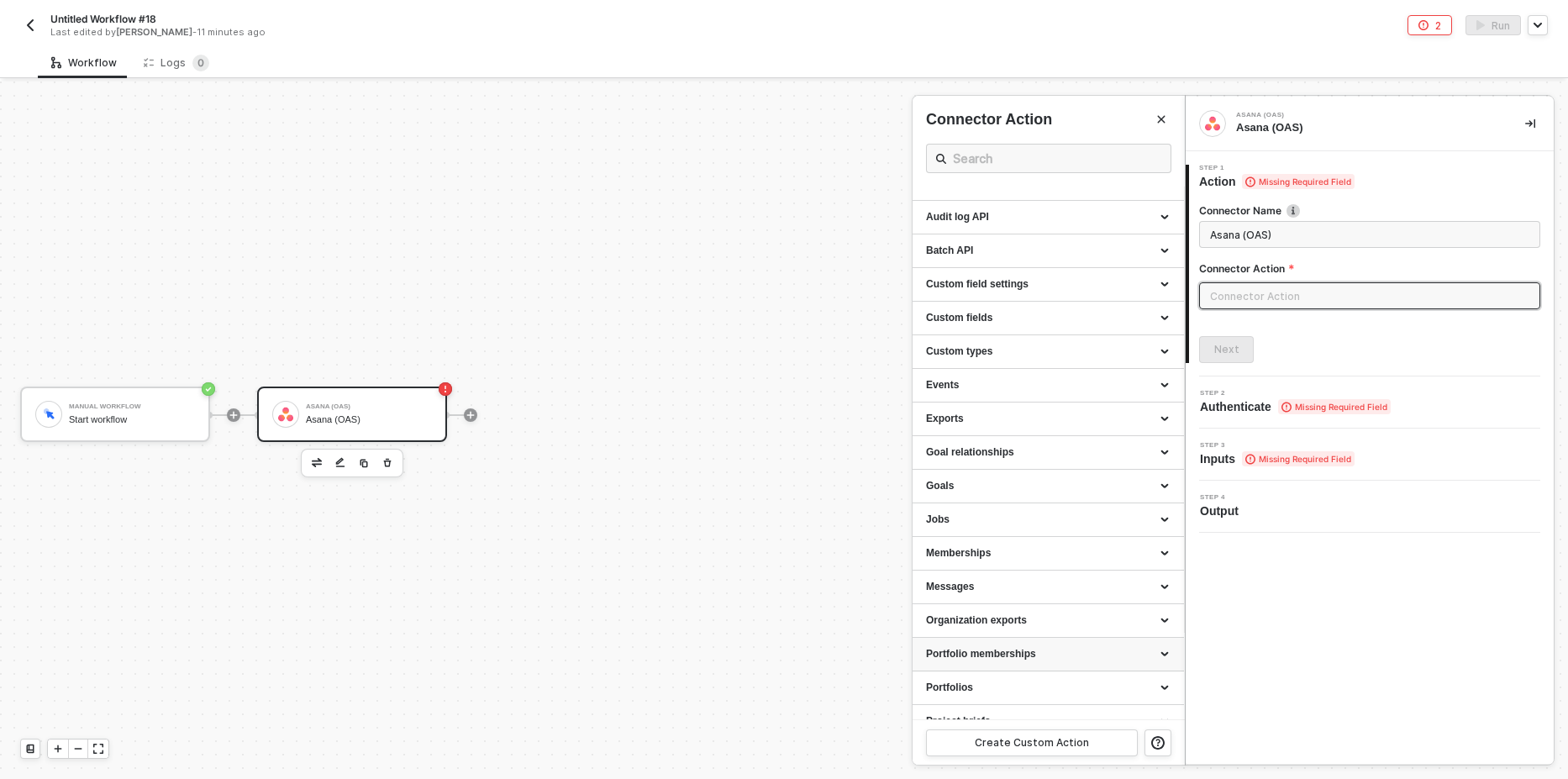
scroll to position [202, 0]
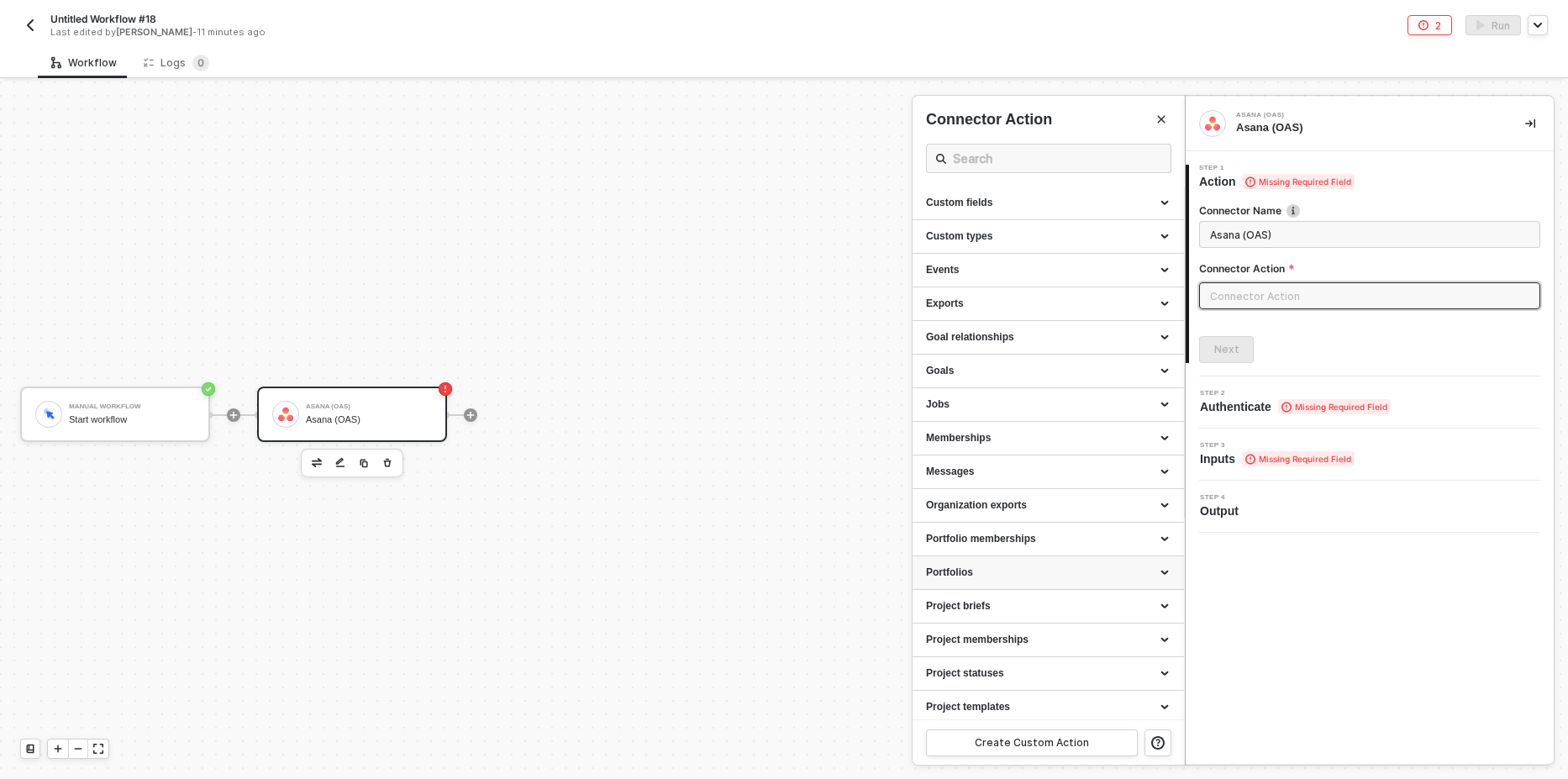
click at [1006, 571] on div "Portfolios" at bounding box center [1048, 572] width 245 height 14
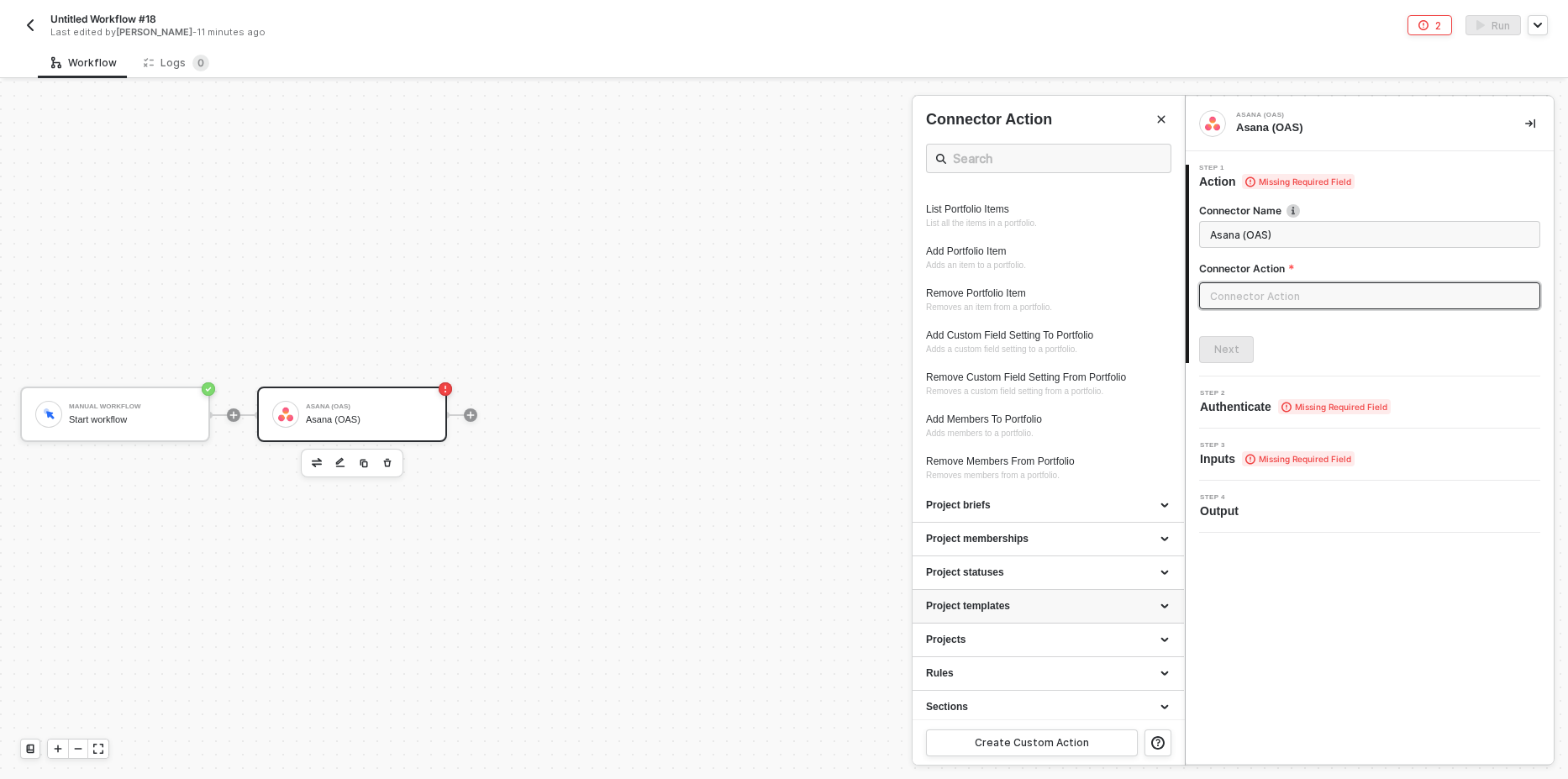
scroll to position [908, 0]
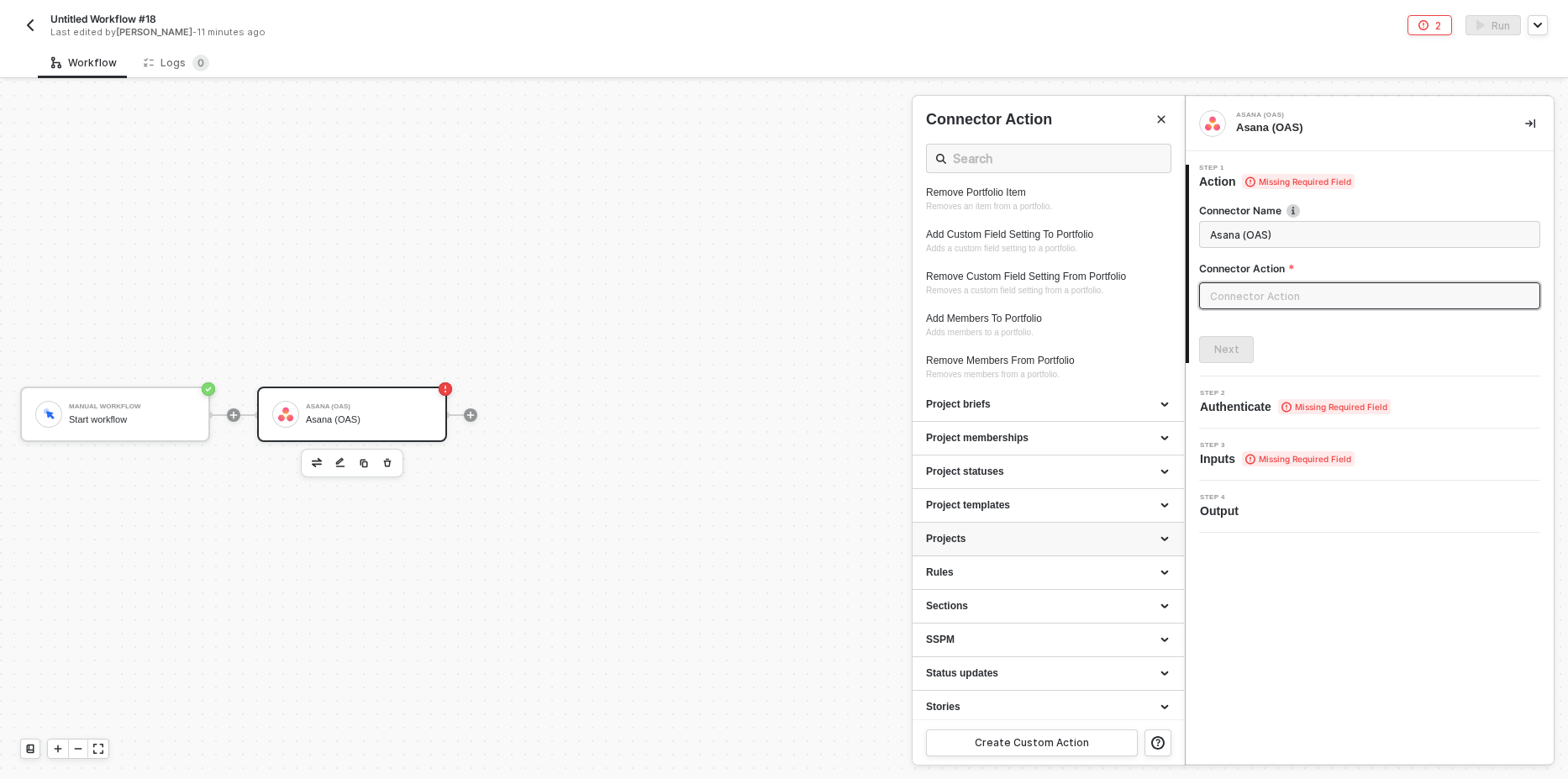
click at [1008, 536] on div "Projects" at bounding box center [1048, 539] width 245 height 14
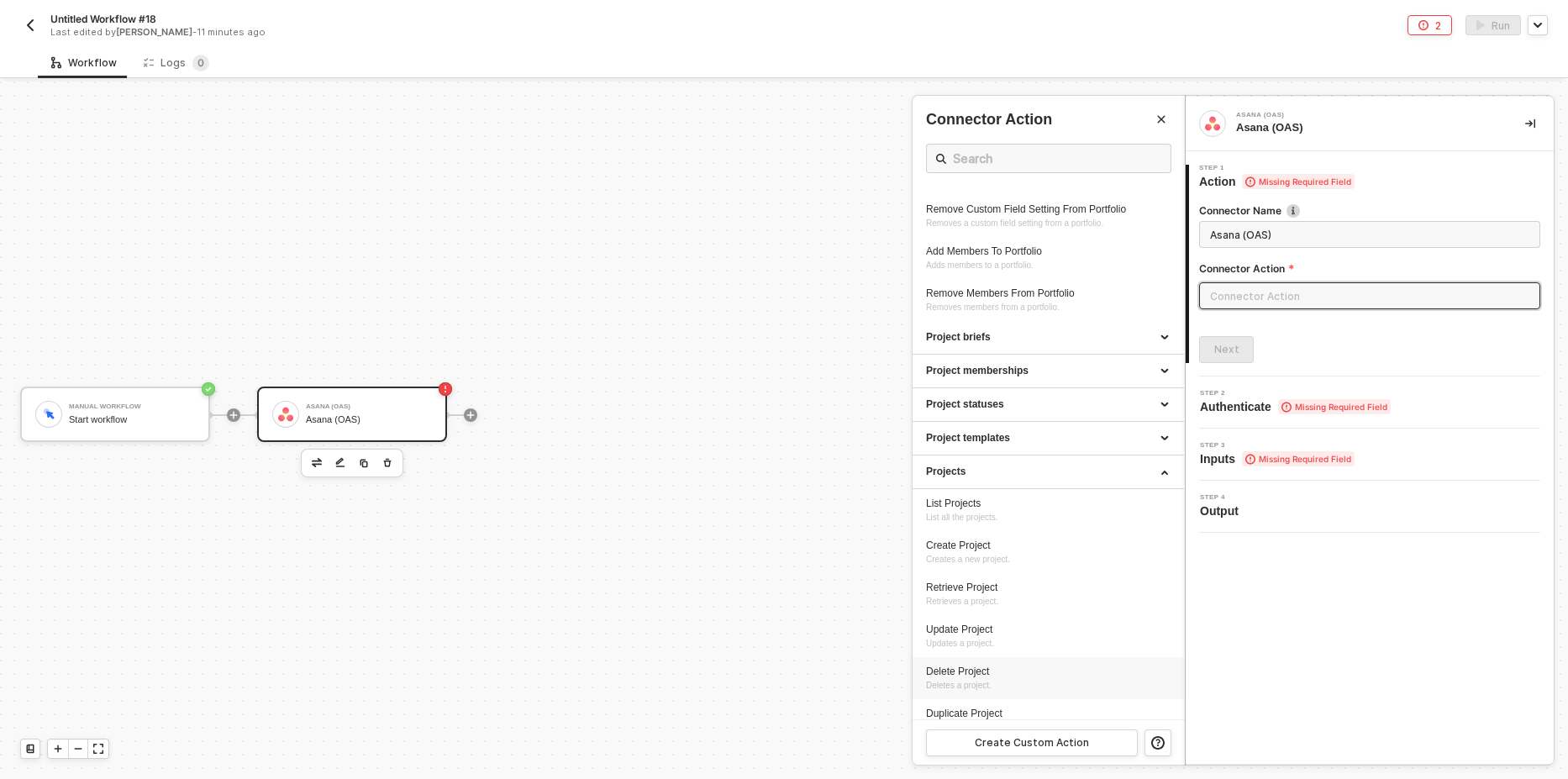
scroll to position [1108, 0]
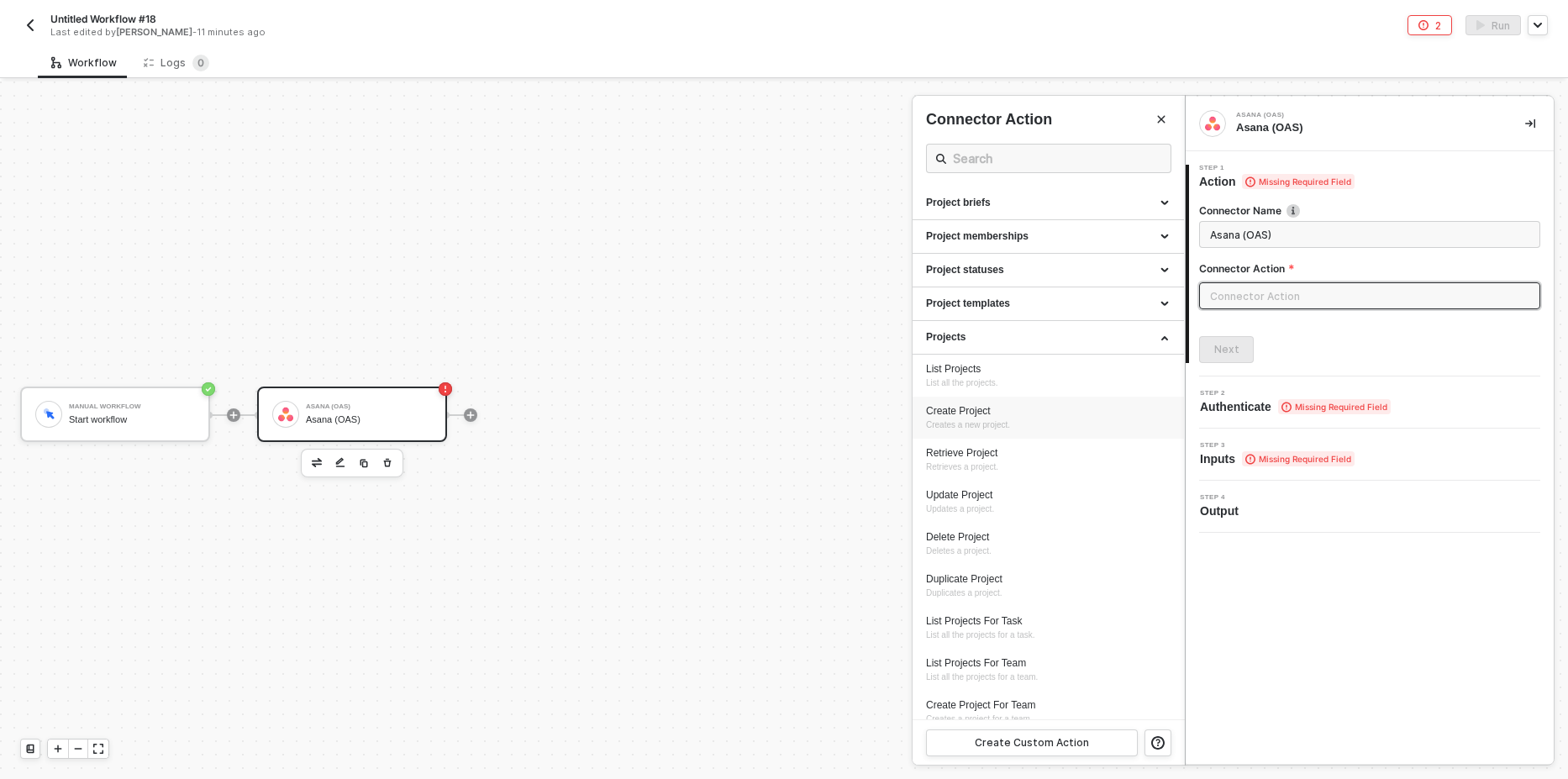
click at [1000, 416] on div "Create Project" at bounding box center [1048, 411] width 245 height 14
type input "Creates a new project."
type input "Projects - Create Project"
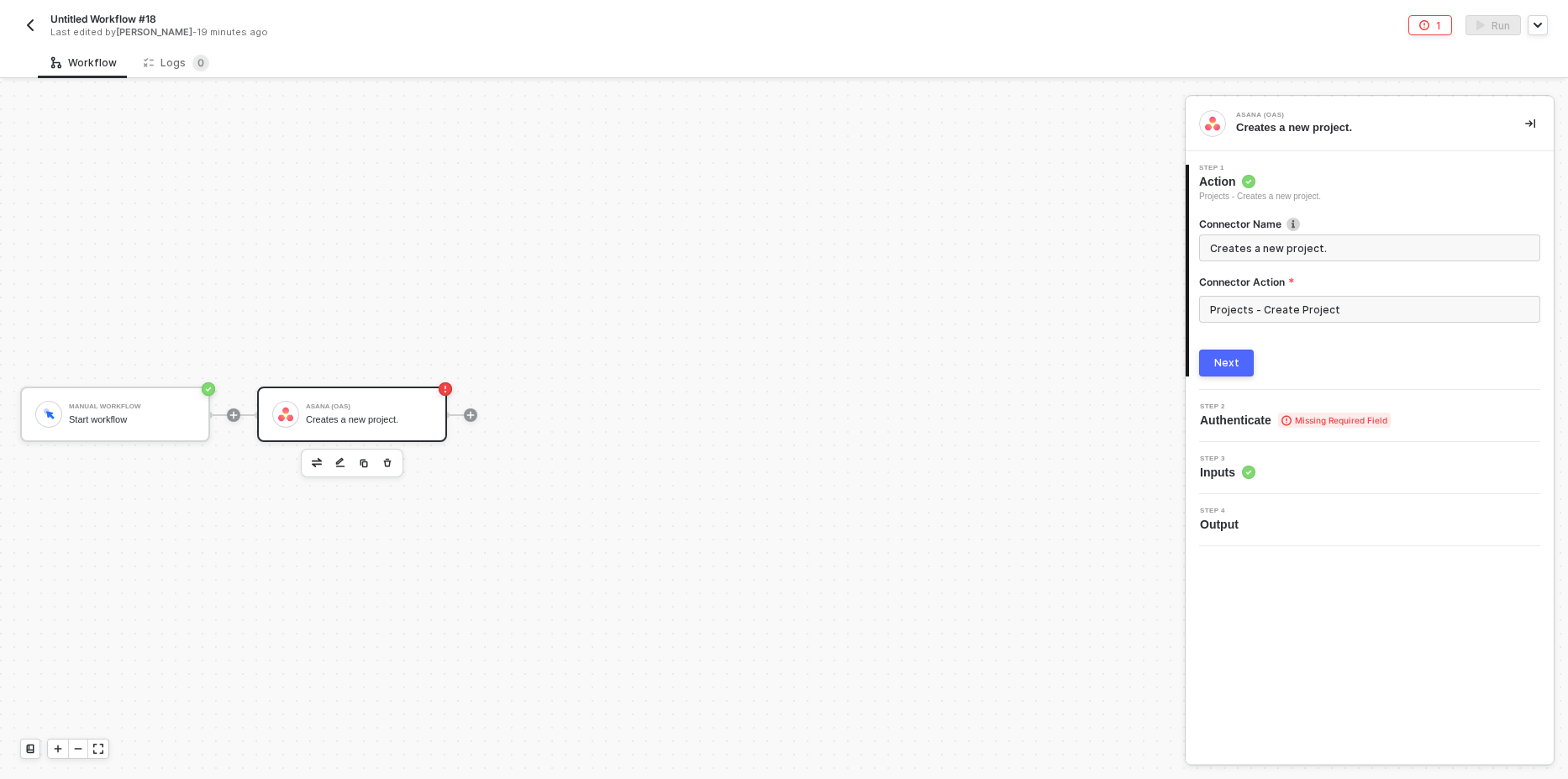
click at [1240, 372] on button "Next" at bounding box center [1226, 363] width 55 height 27
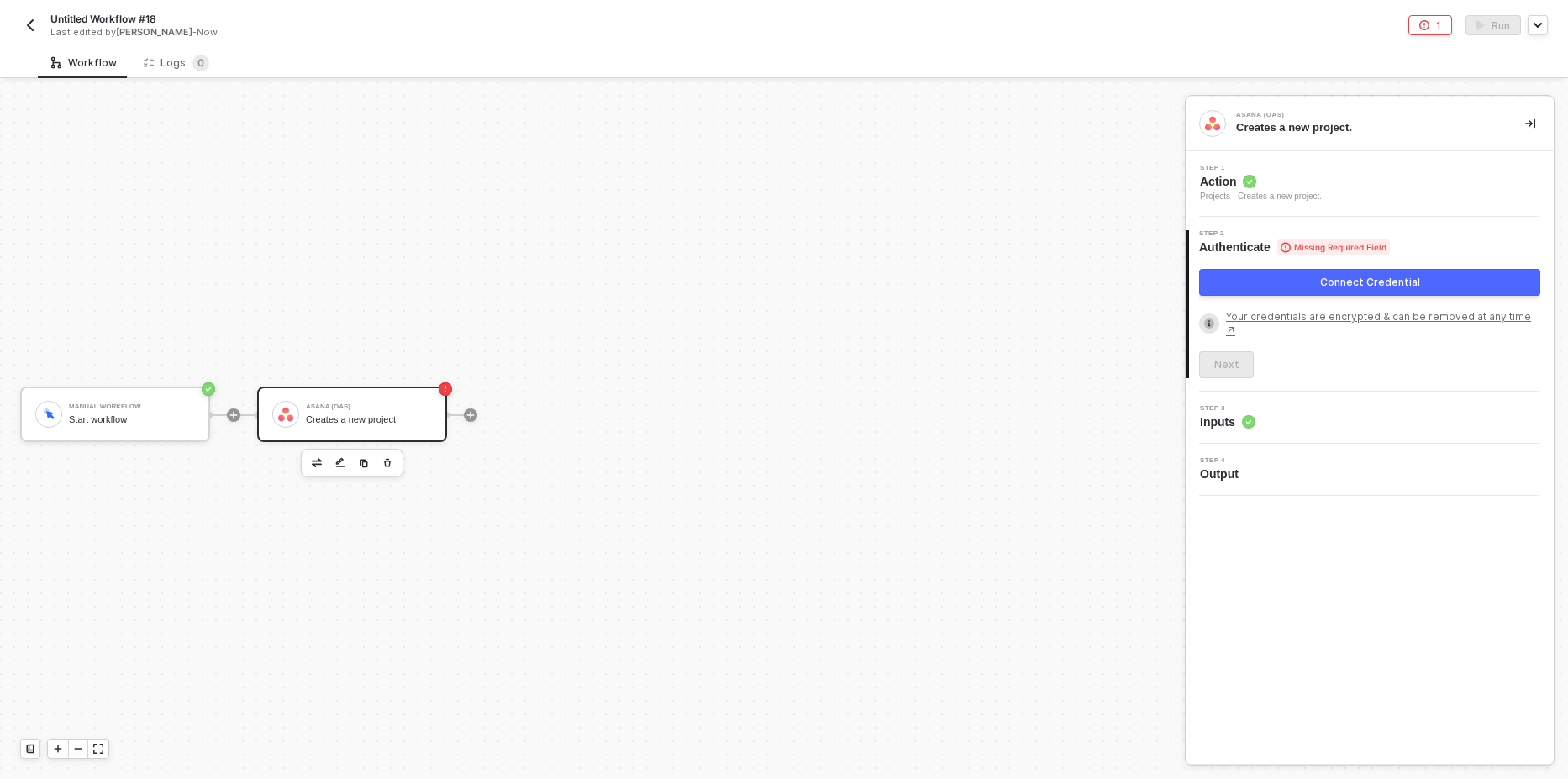
click at [1282, 282] on button "Connect Credential" at bounding box center [1370, 282] width 341 height 27
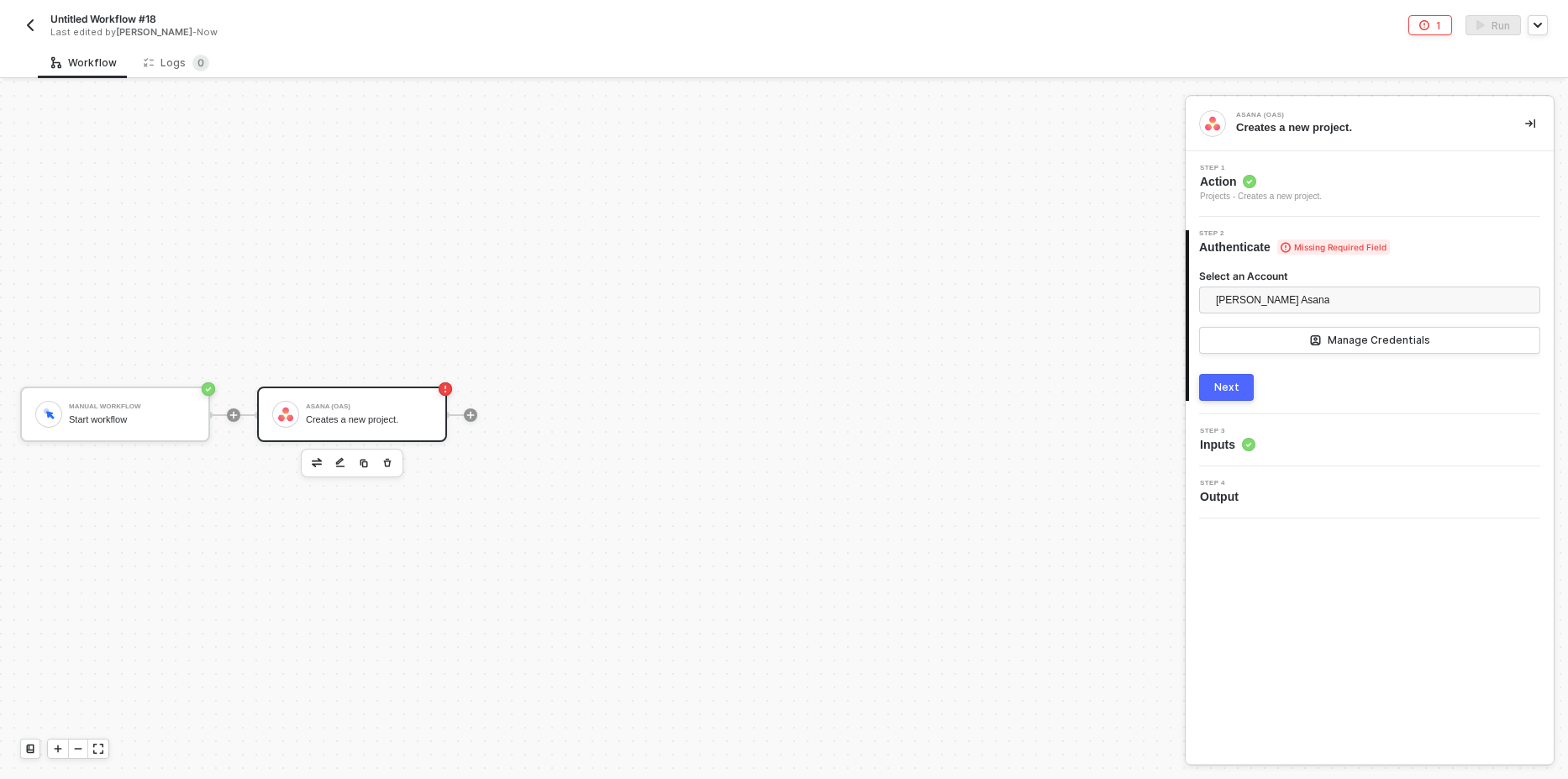
click at [1238, 391] on button "Next" at bounding box center [1226, 387] width 55 height 27
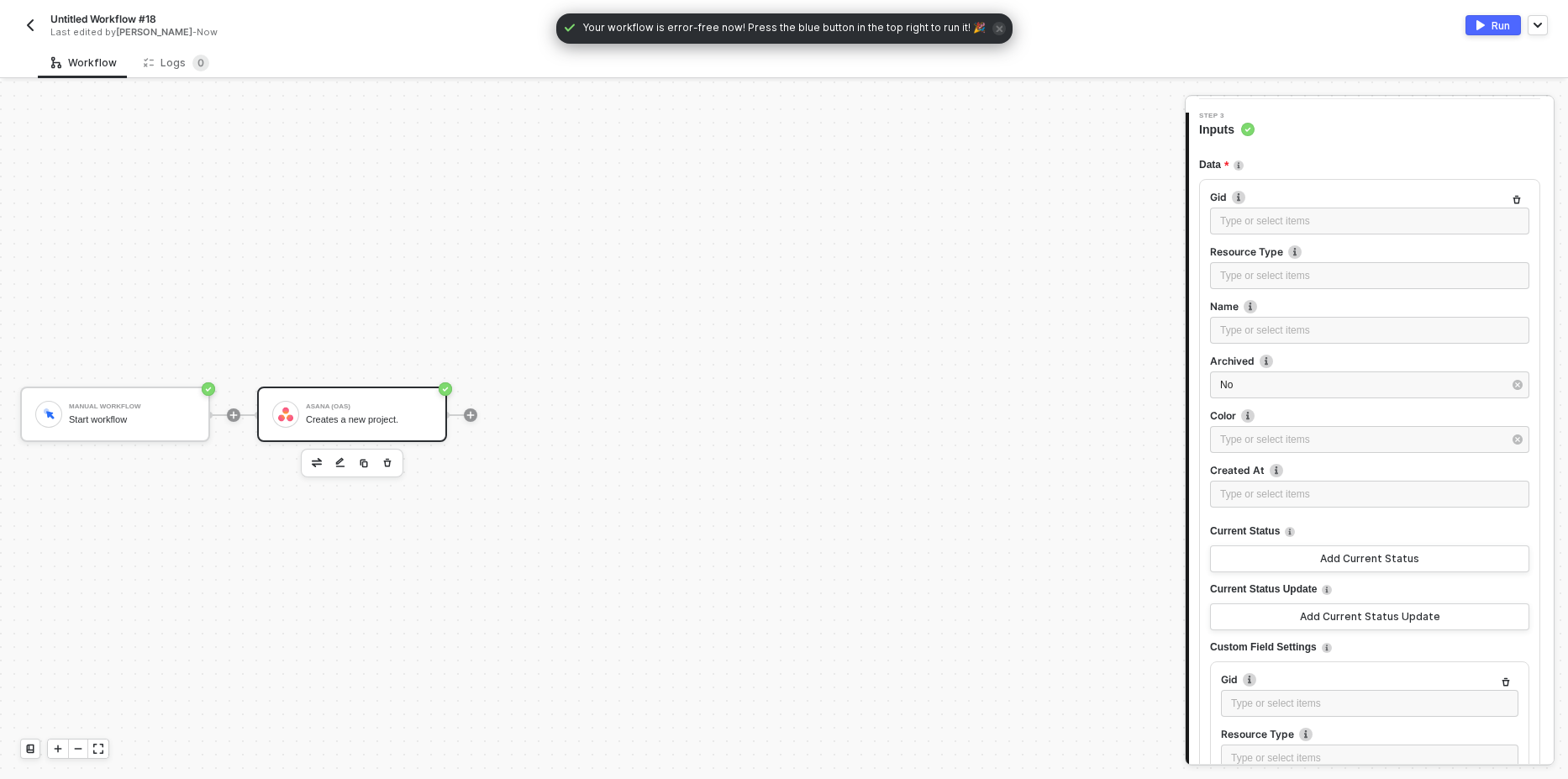
scroll to position [101, 0]
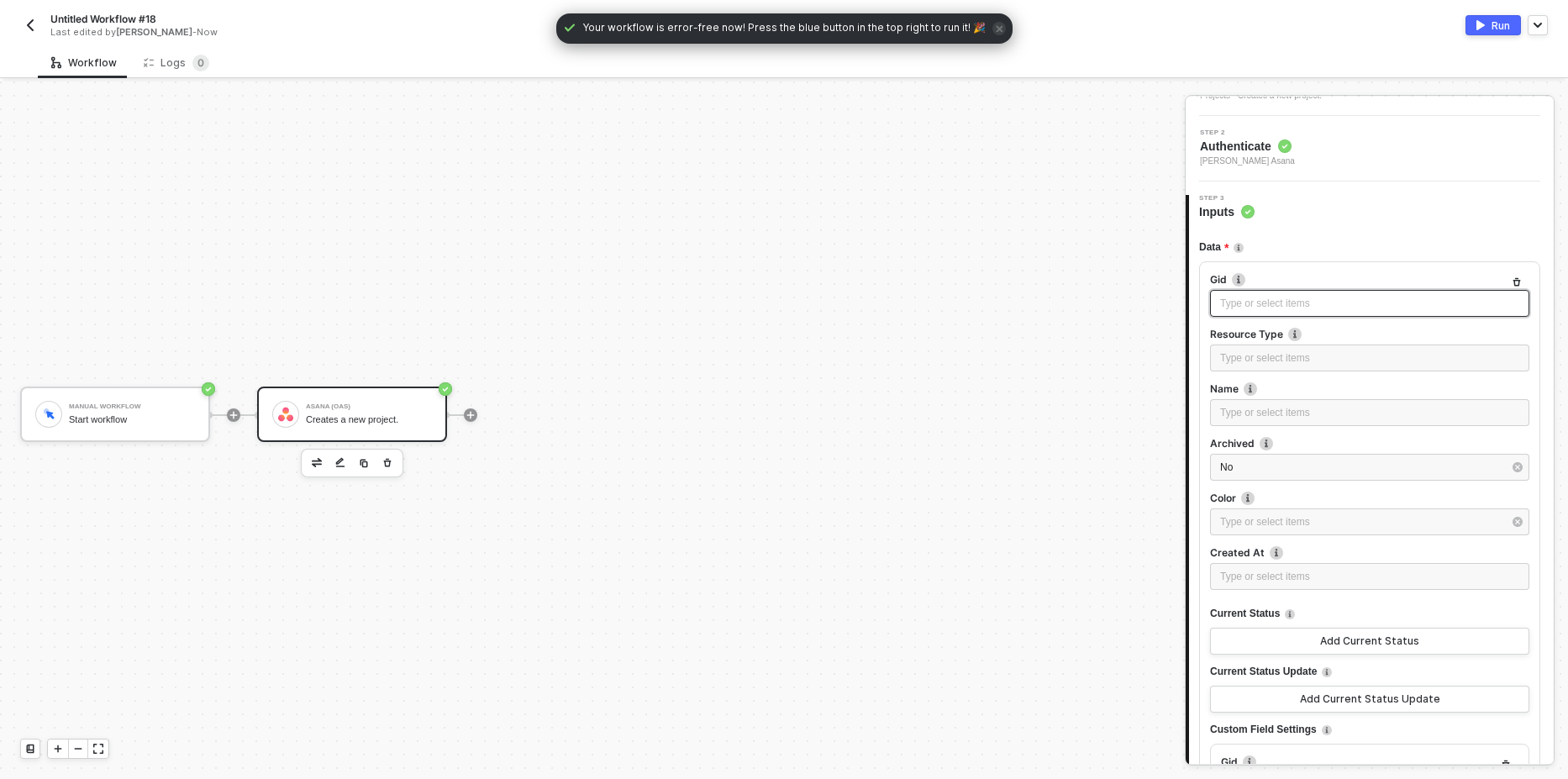
click at [1287, 308] on div "Type or select items ﻿" at bounding box center [1370, 303] width 299 height 16
click at [1288, 362] on div "Type or select items ﻿" at bounding box center [1370, 358] width 299 height 16
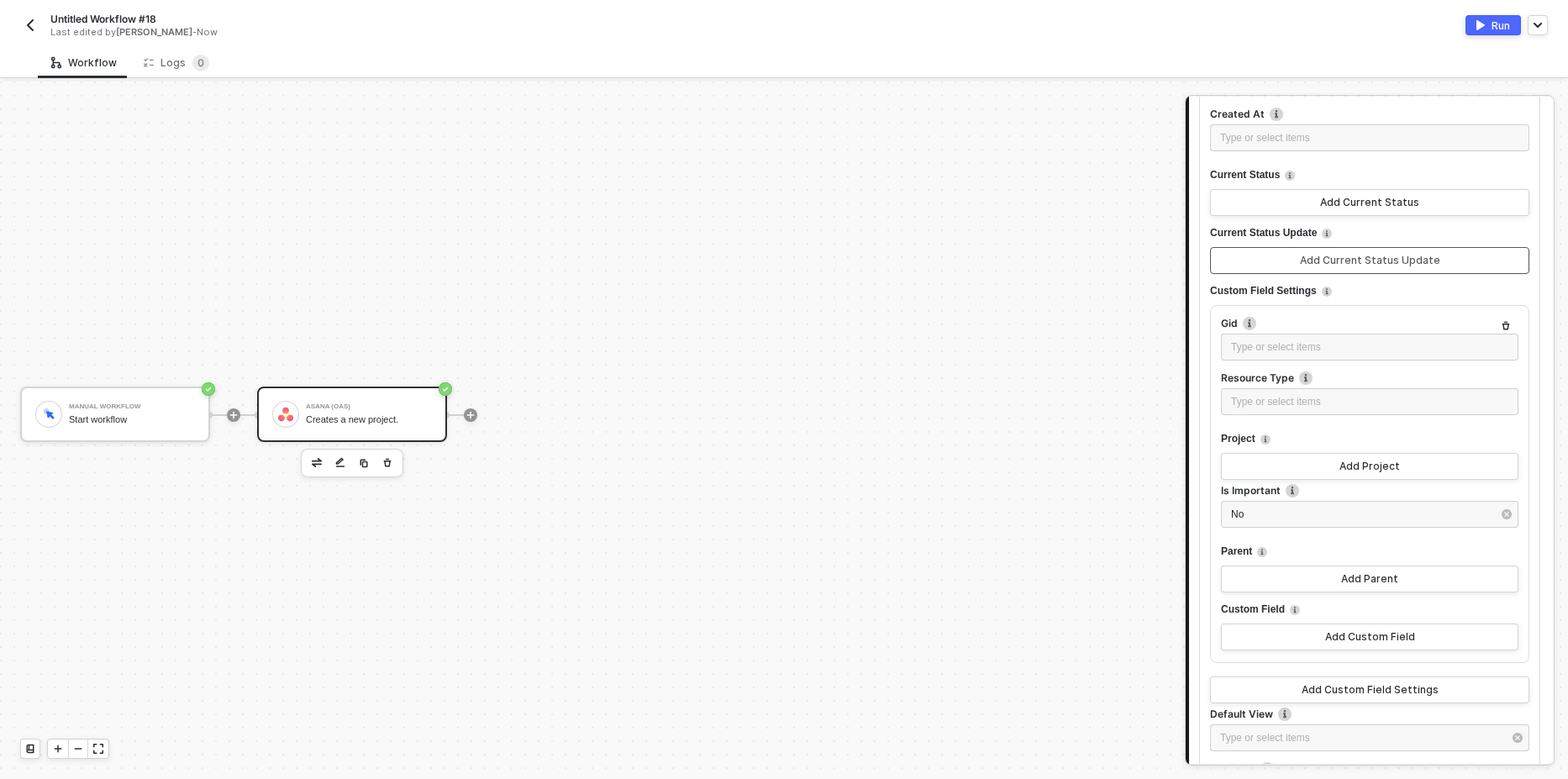
scroll to position [504, 0]
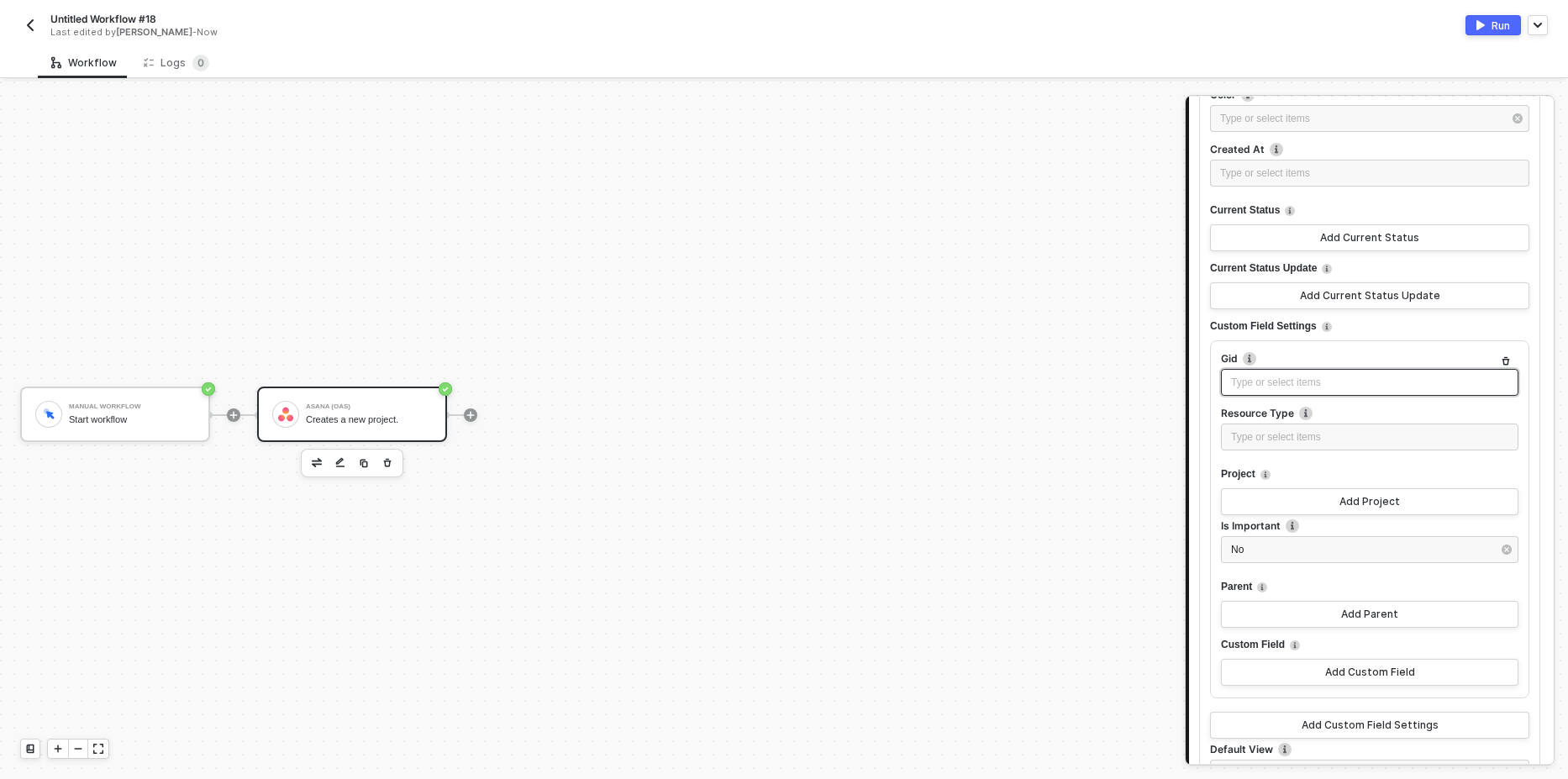
click at [1268, 391] on div "Type or select items ﻿" at bounding box center [1370, 382] width 298 height 27
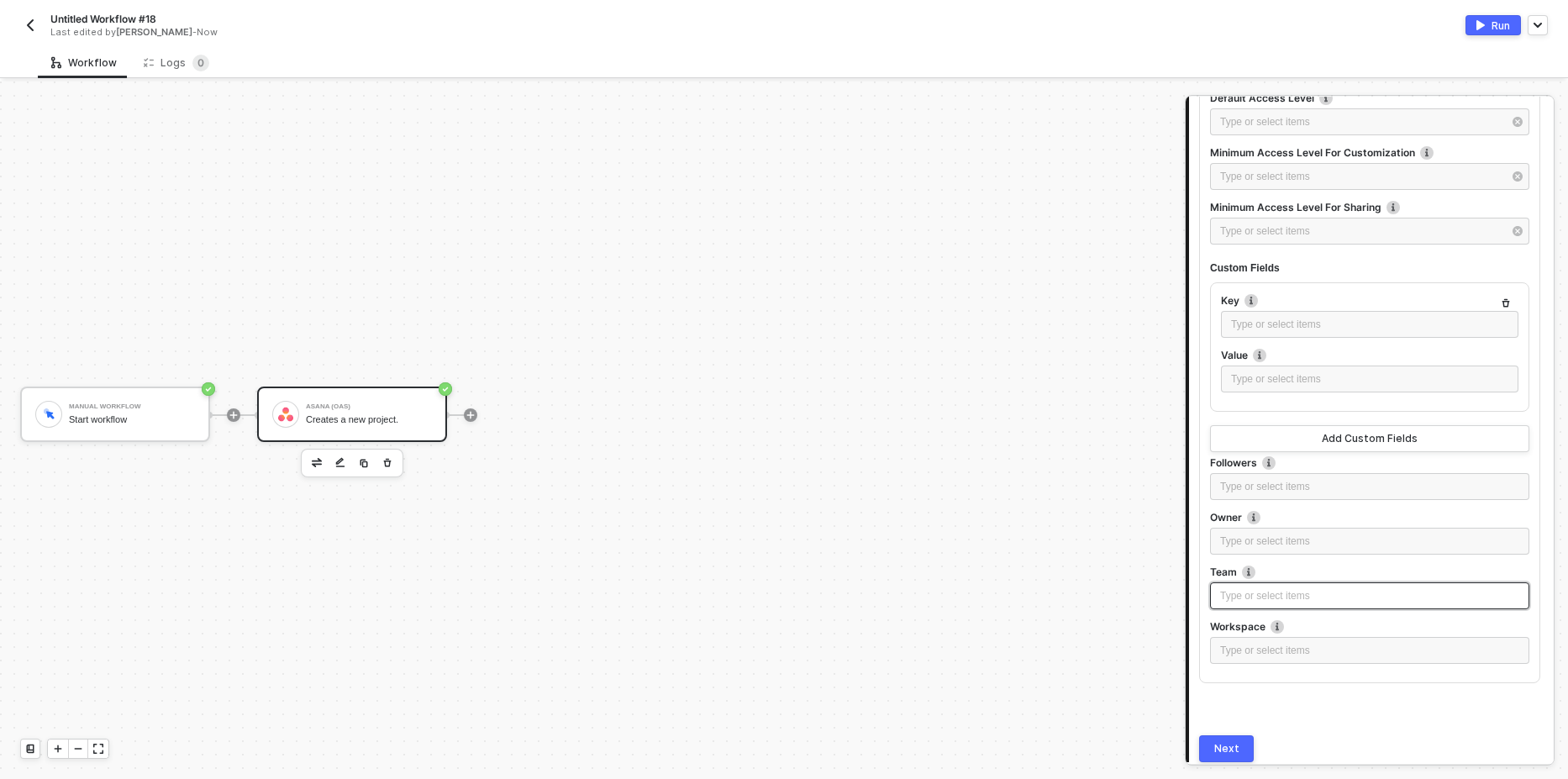
scroll to position [1966, 0]
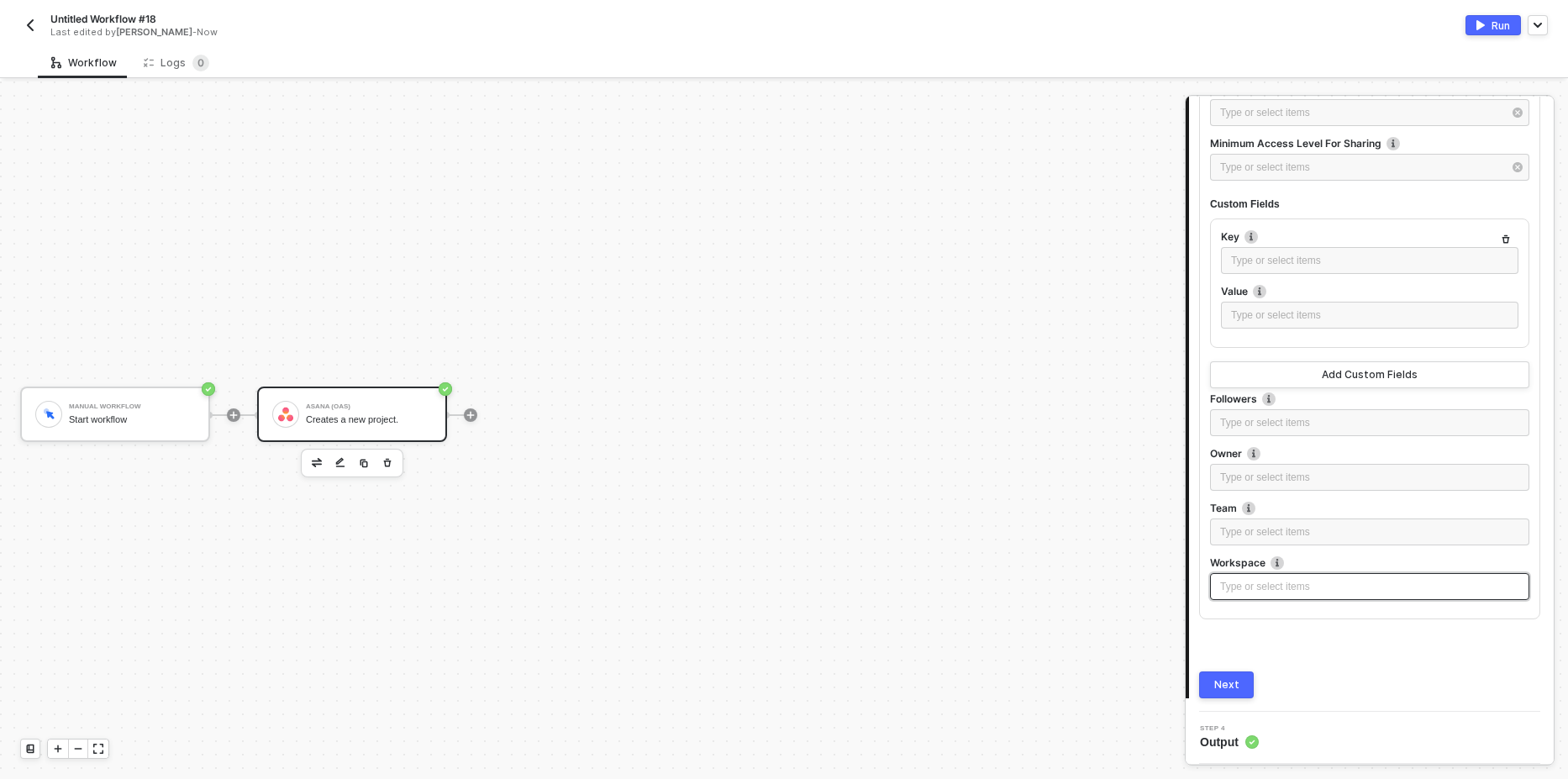
click at [1259, 584] on div "Type or select items ﻿" at bounding box center [1370, 587] width 299 height 16
click at [1257, 523] on div "Type or select items ﻿" at bounding box center [1370, 532] width 319 height 27
click at [1262, 484] on div "Type or select items ﻿" at bounding box center [1370, 477] width 299 height 16
click at [1260, 425] on div "Type or select items ﻿" at bounding box center [1370, 423] width 299 height 16
click at [1258, 480] on div "Type or select items ﻿" at bounding box center [1370, 477] width 299 height 16
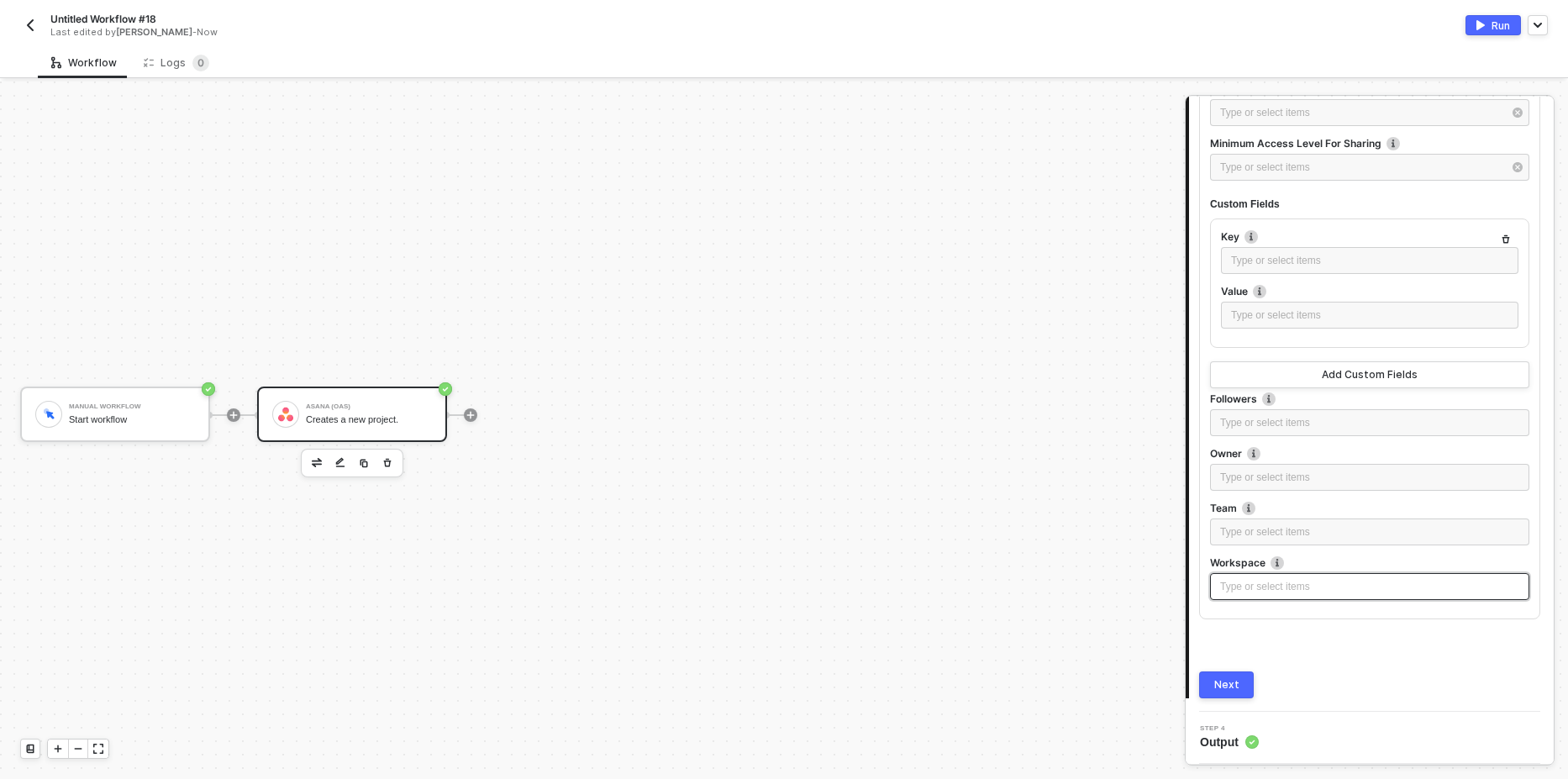
click at [1249, 588] on div "Type or select items ﻿" at bounding box center [1370, 587] width 299 height 16
click at [1242, 584] on div "Type or select items ﻿" at bounding box center [1370, 587] width 299 height 16
click at [1495, 25] on div "Run" at bounding box center [1501, 25] width 18 height 14
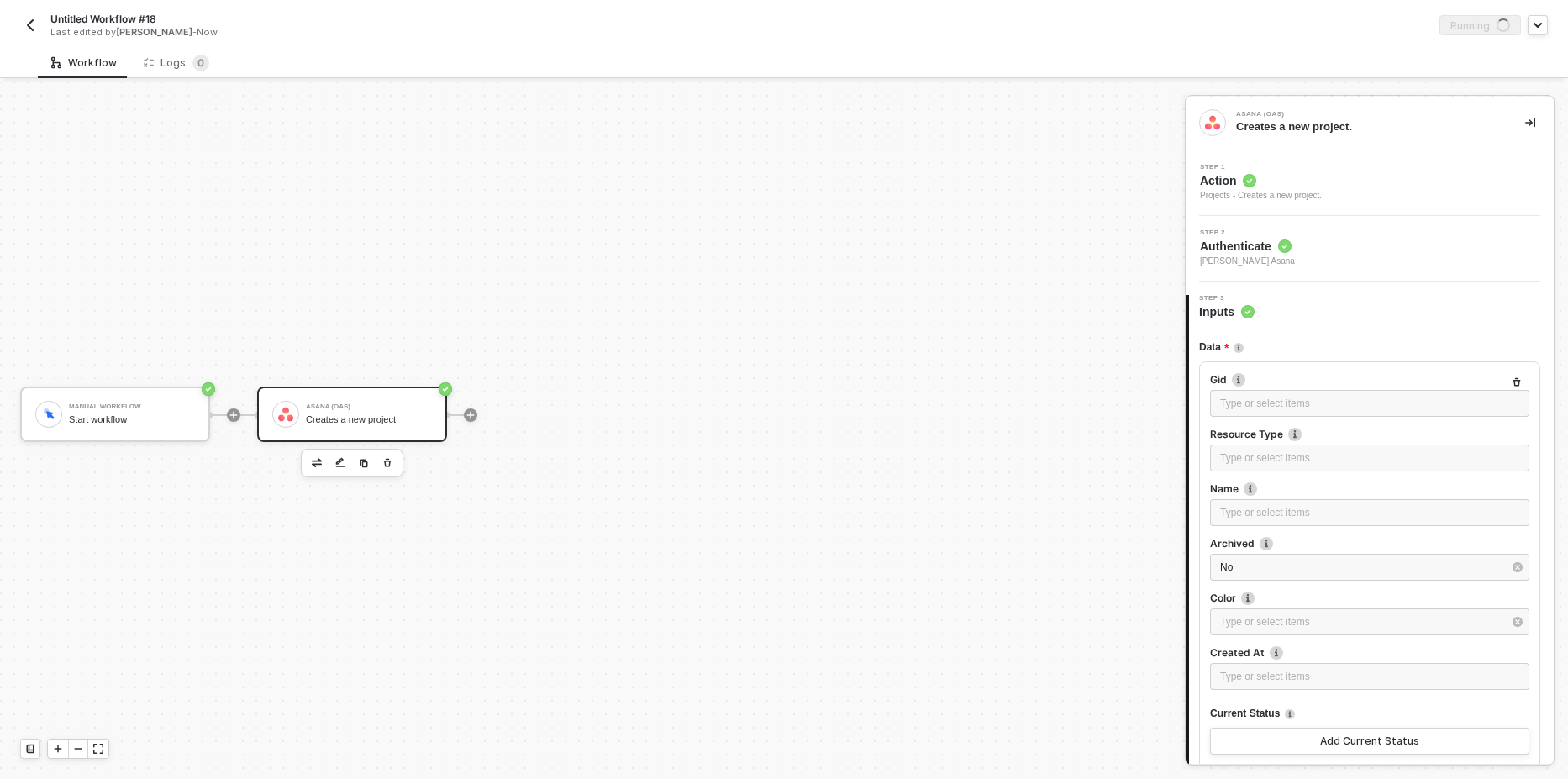
scroll to position [0, 0]
click at [177, 56] on div "Logs 0" at bounding box center [177, 63] width 66 height 17
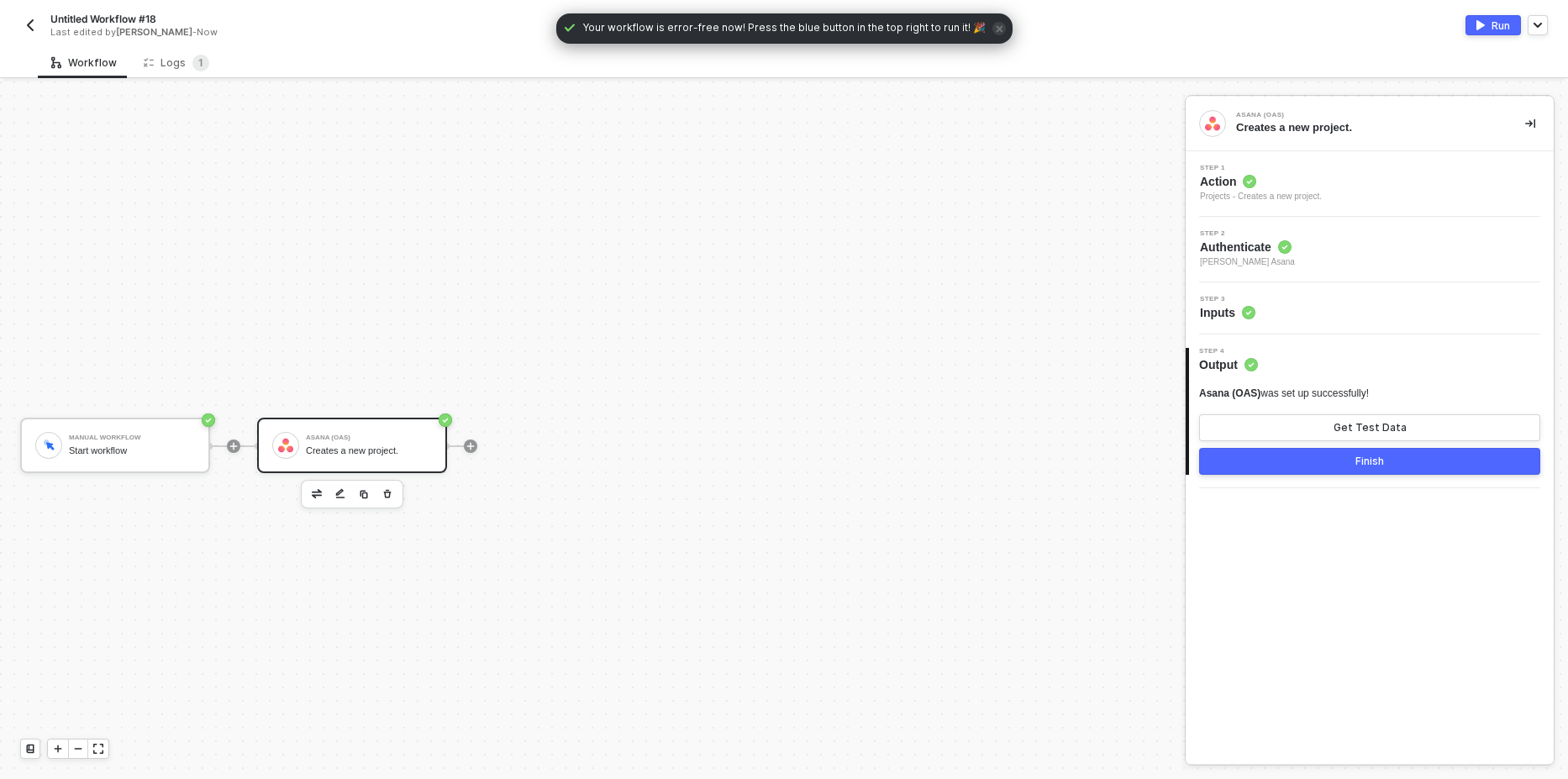
scroll to position [31, 0]
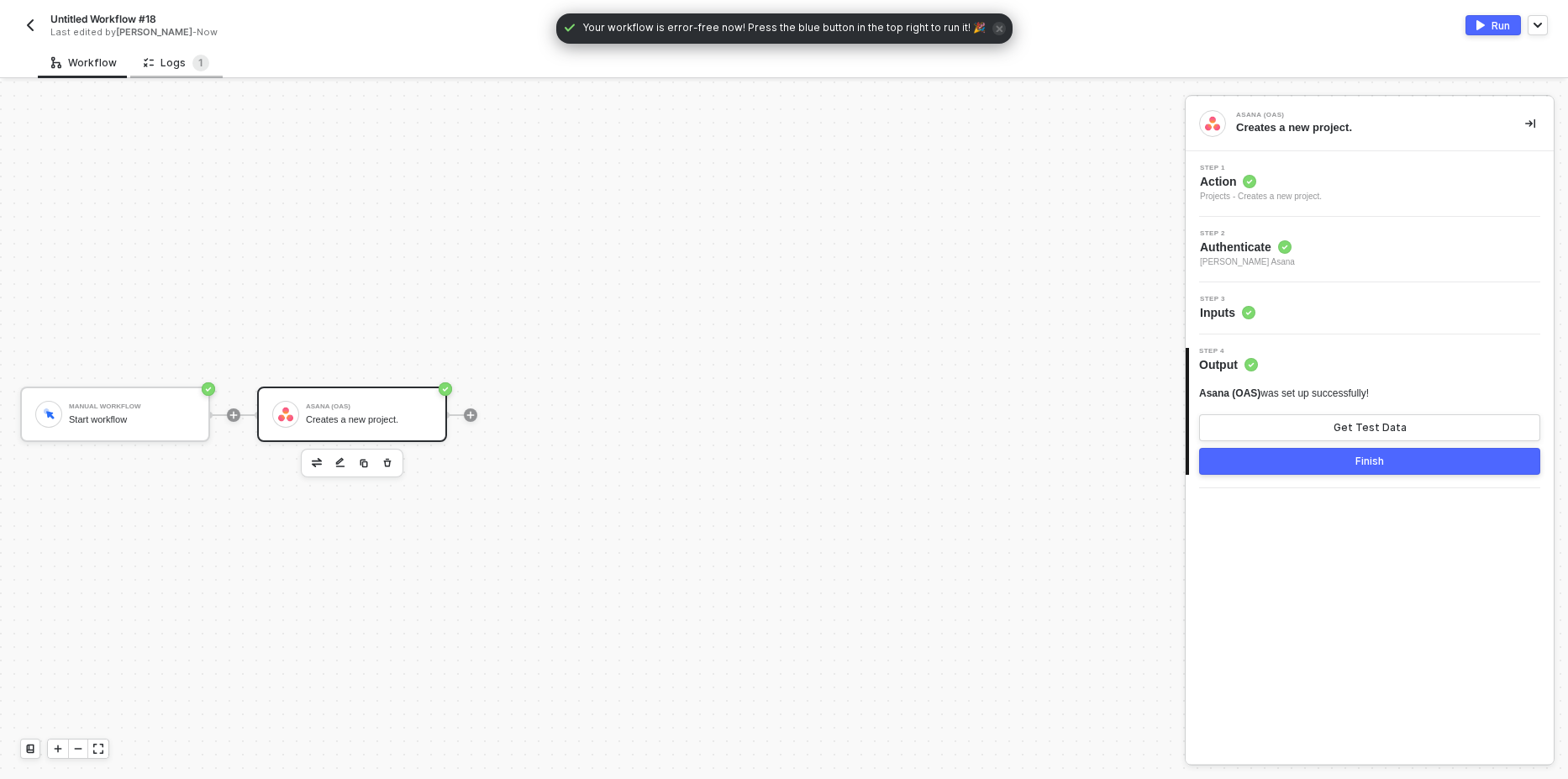
click at [177, 61] on div "Logs 1" at bounding box center [177, 63] width 66 height 17
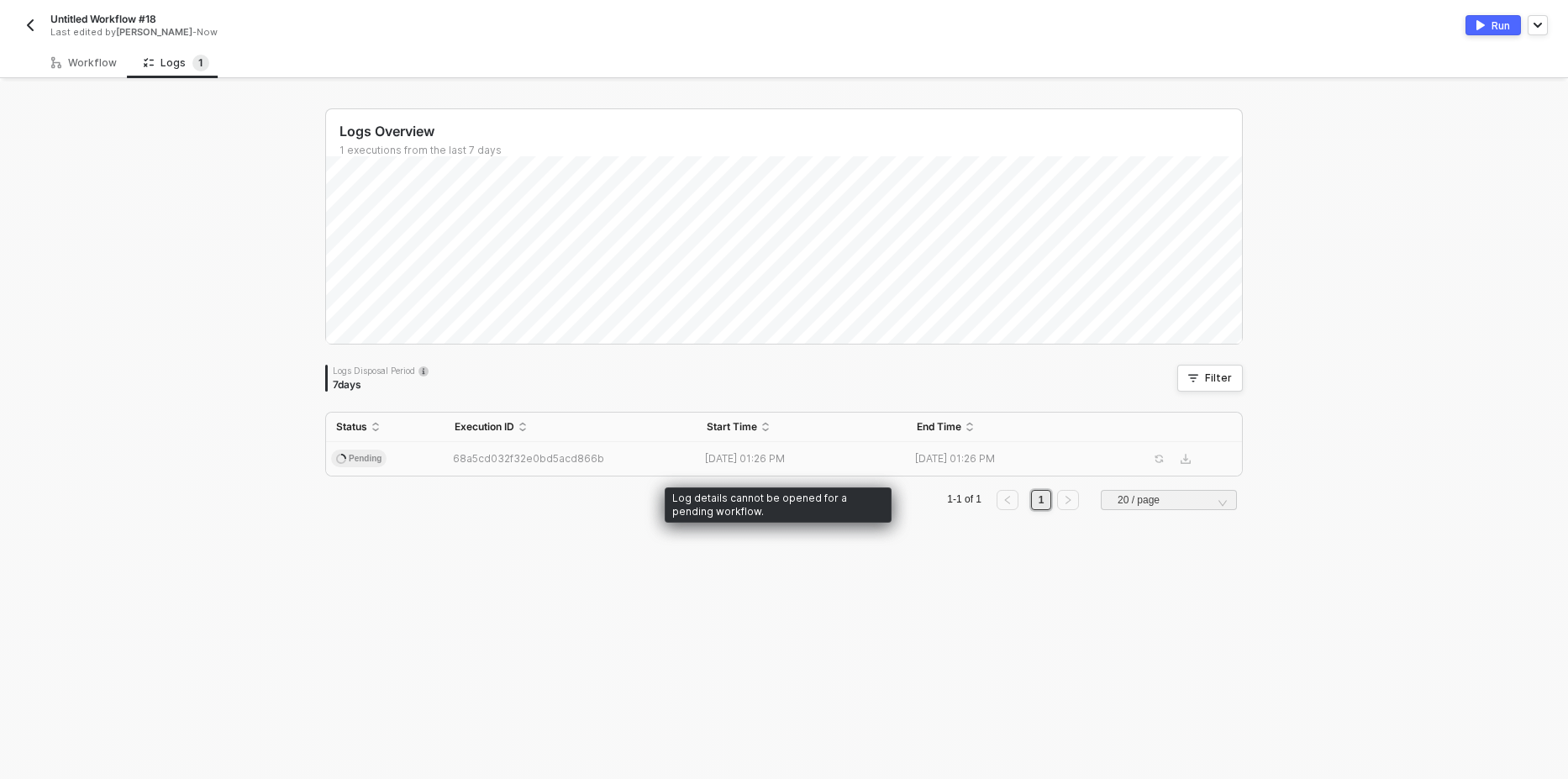
click at [350, 466] on span "Pending" at bounding box center [359, 459] width 55 height 18
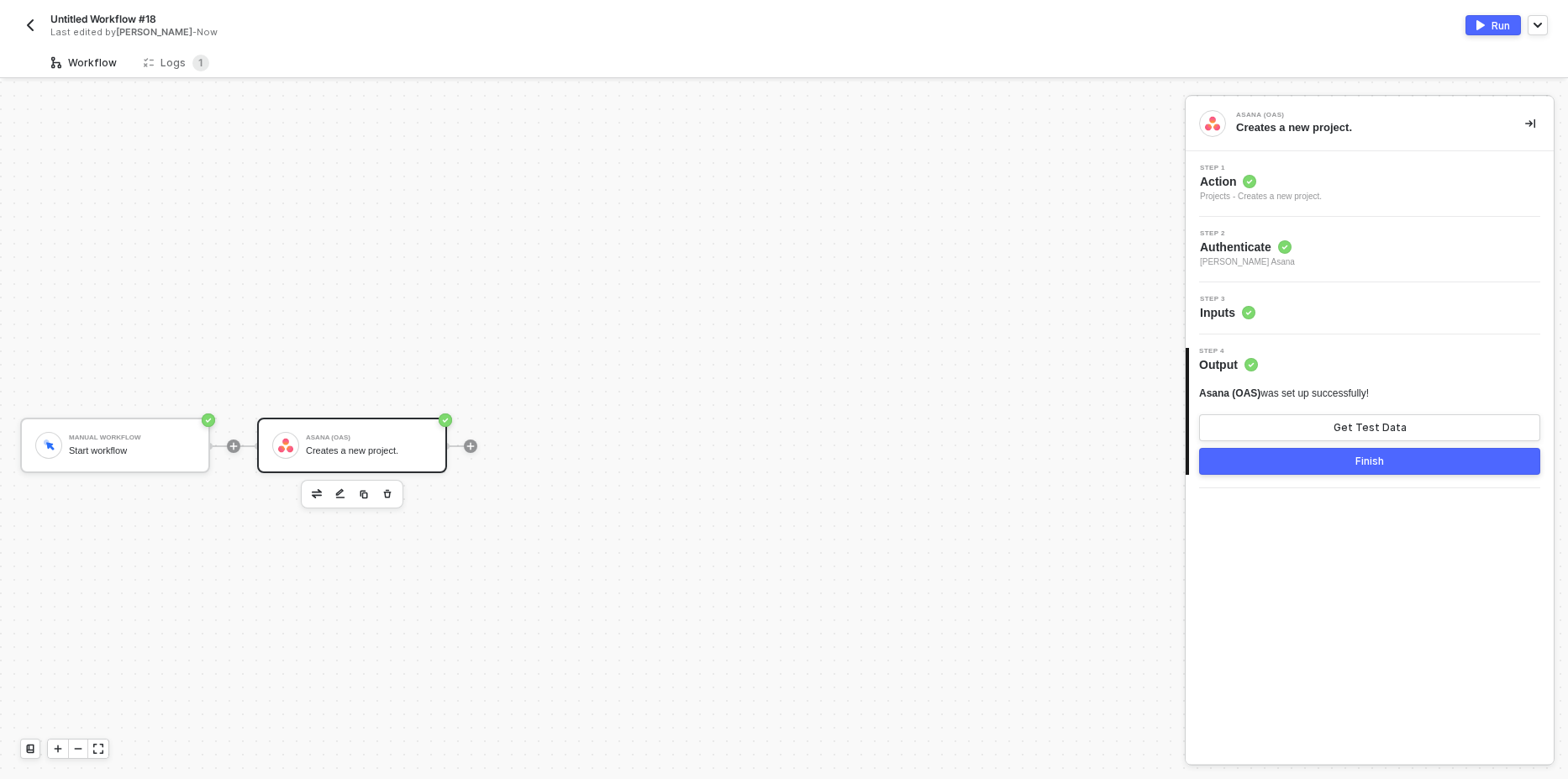
scroll to position [31, 0]
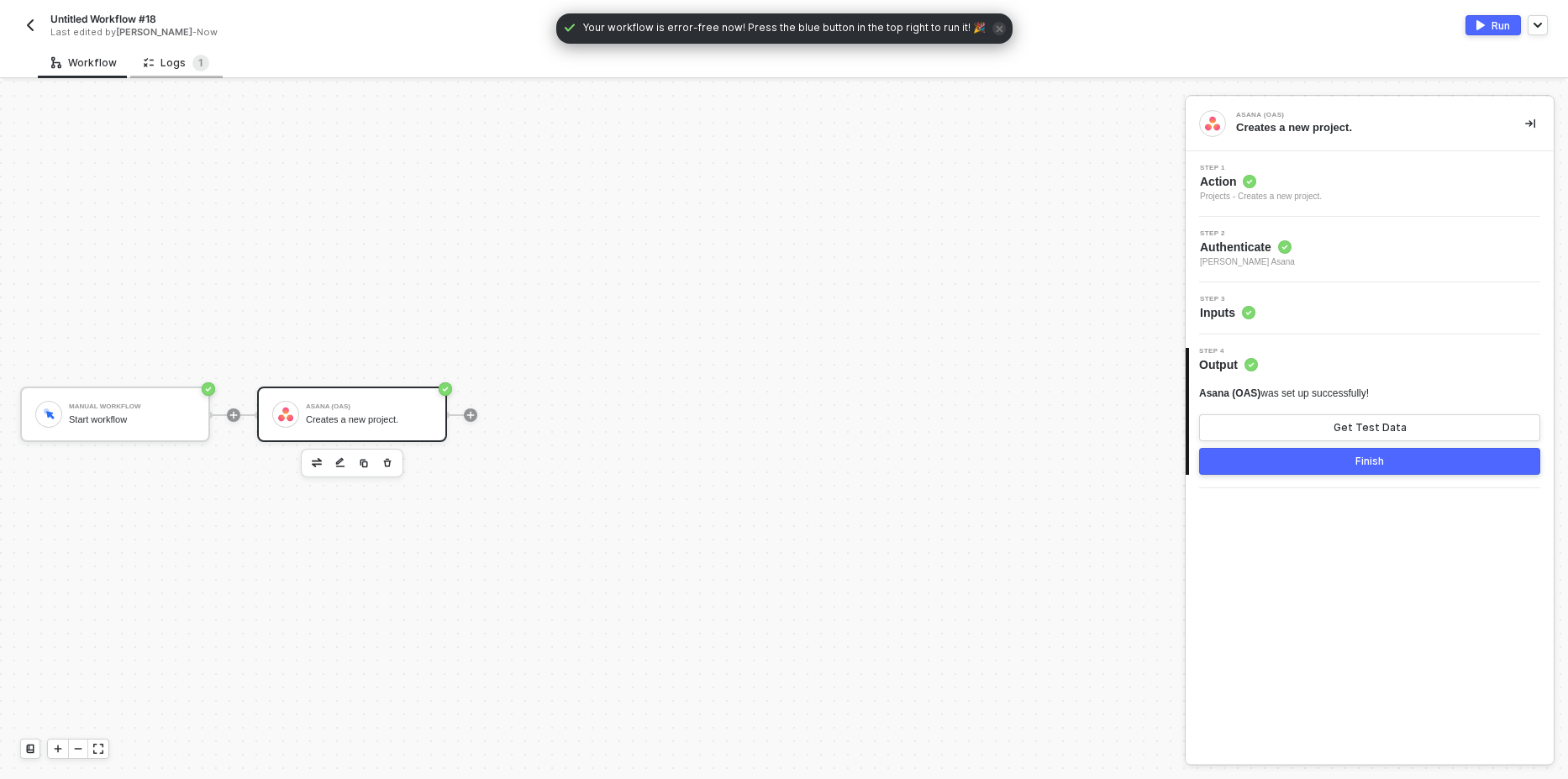
click at [147, 63] on icon at bounding box center [149, 62] width 10 height 14
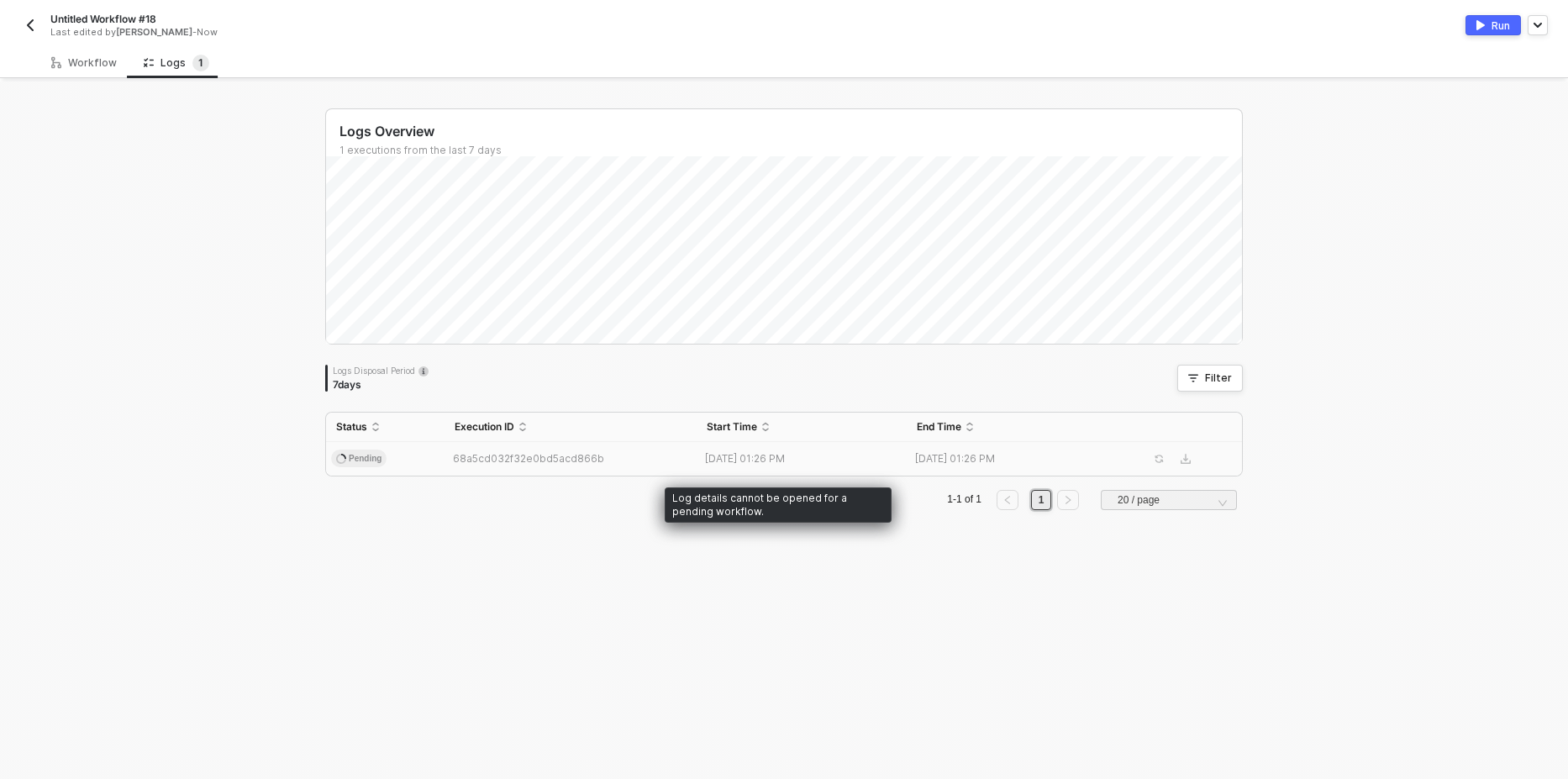
click at [389, 464] on td "Pending" at bounding box center [385, 459] width 119 height 34
click at [470, 466] on td "68a5cd032f32e0bd5acd866b" at bounding box center [571, 459] width 252 height 34
click at [414, 461] on td "Pending" at bounding box center [385, 459] width 119 height 34
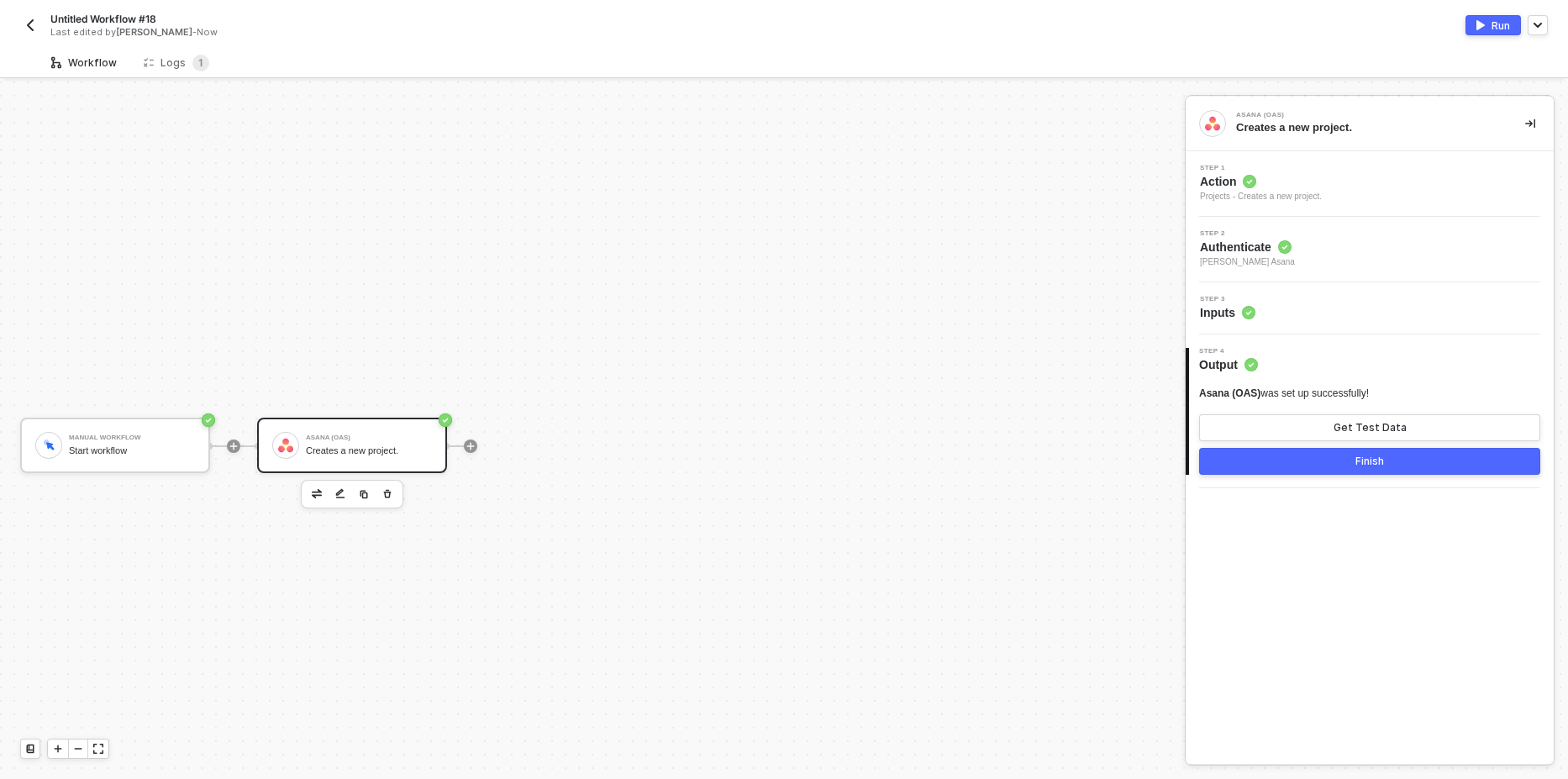
scroll to position [31, 0]
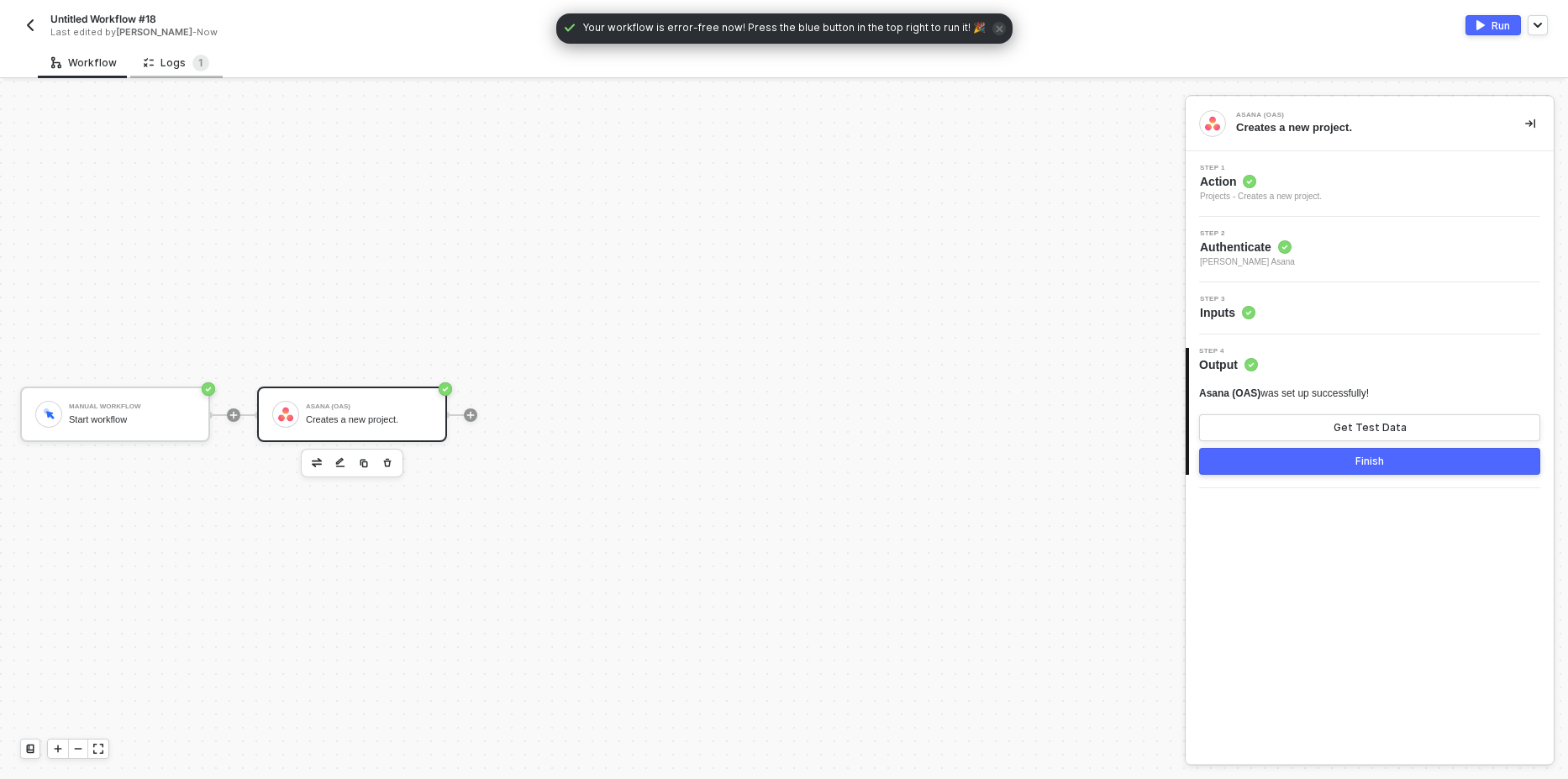
click at [182, 62] on div "Logs 1" at bounding box center [177, 63] width 66 height 17
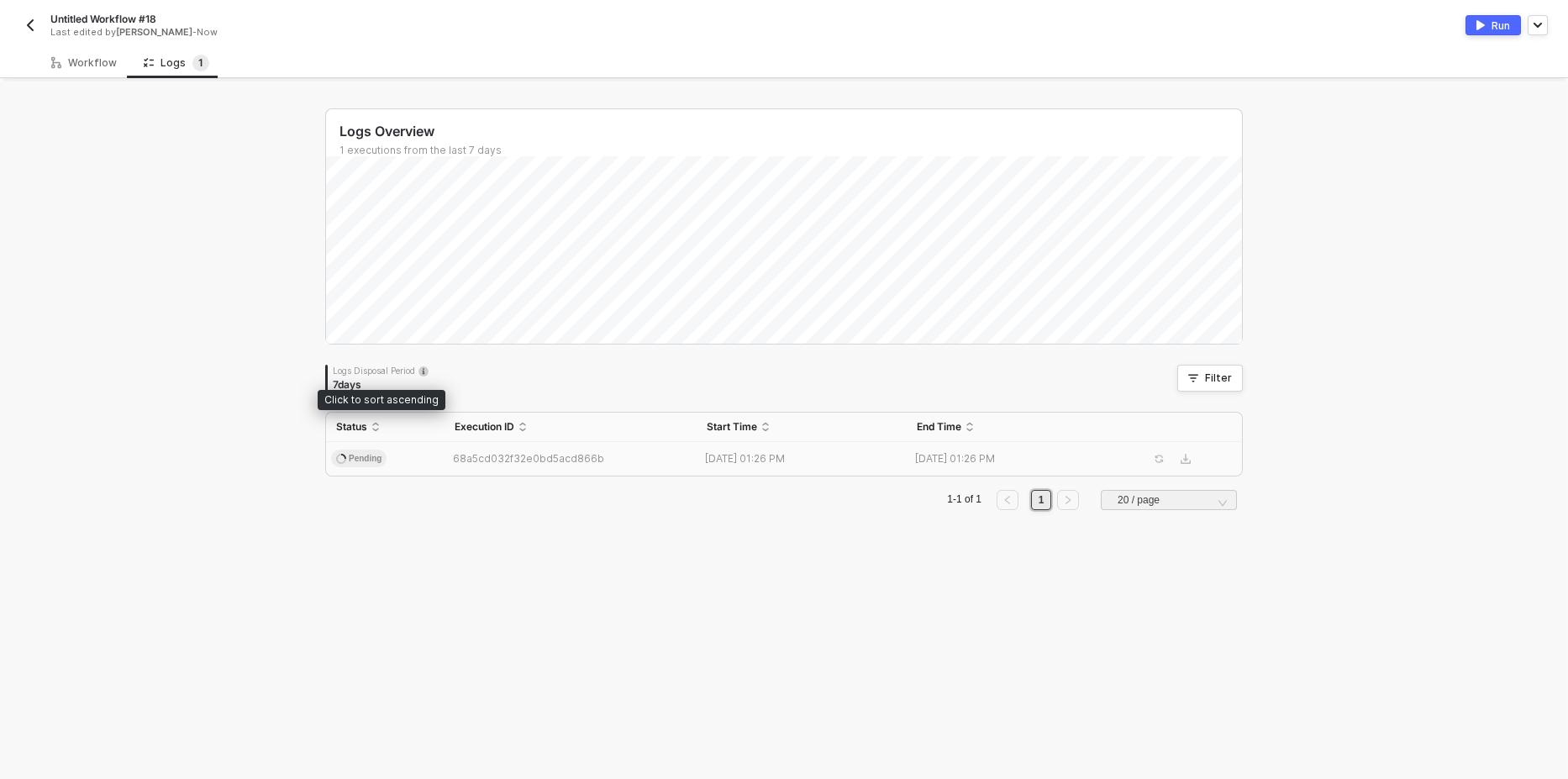
click at [373, 453] on span "Pending" at bounding box center [359, 459] width 55 height 18
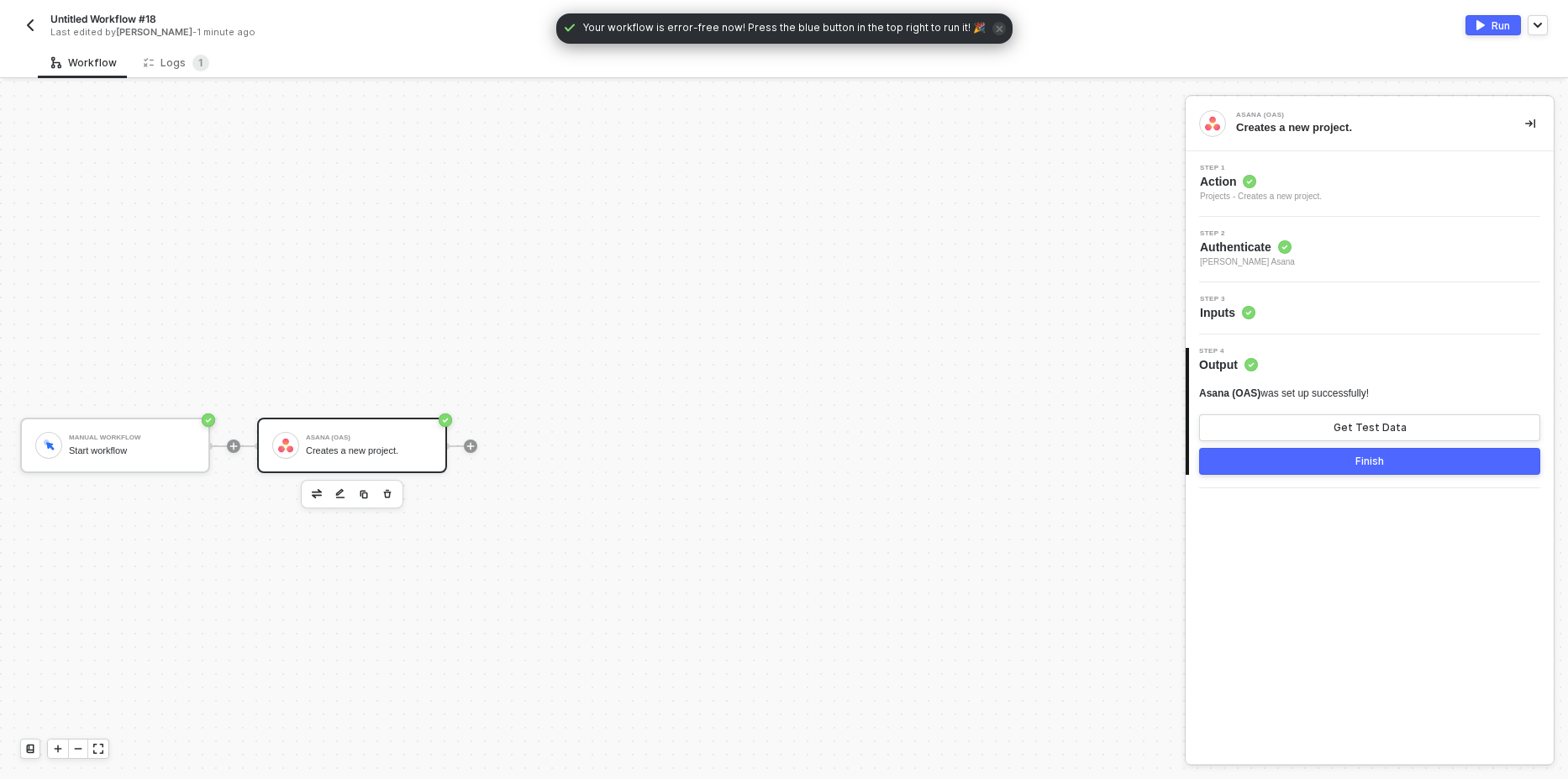
scroll to position [31, 0]
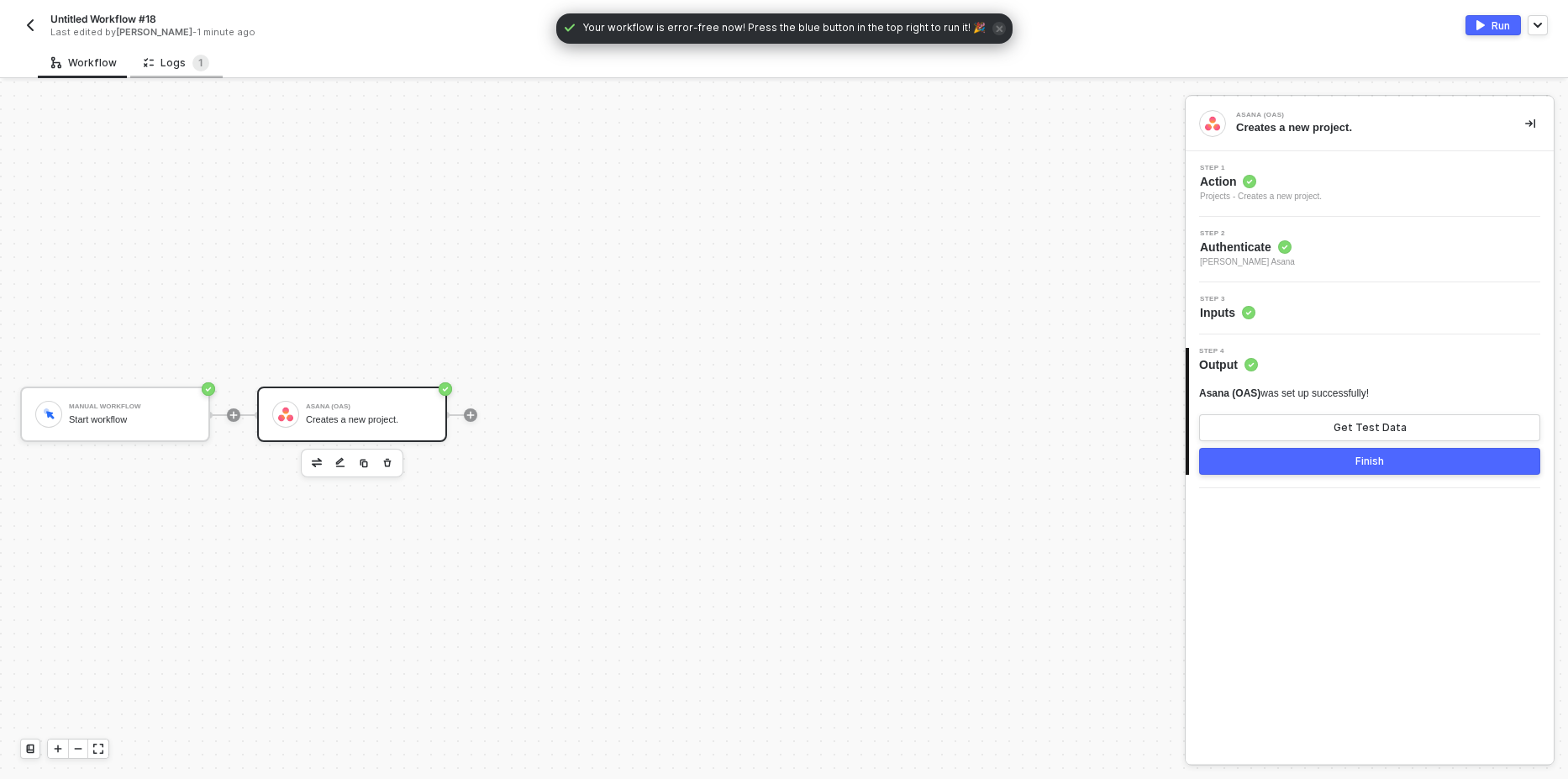
click at [172, 66] on div "Logs 1" at bounding box center [177, 63] width 66 height 17
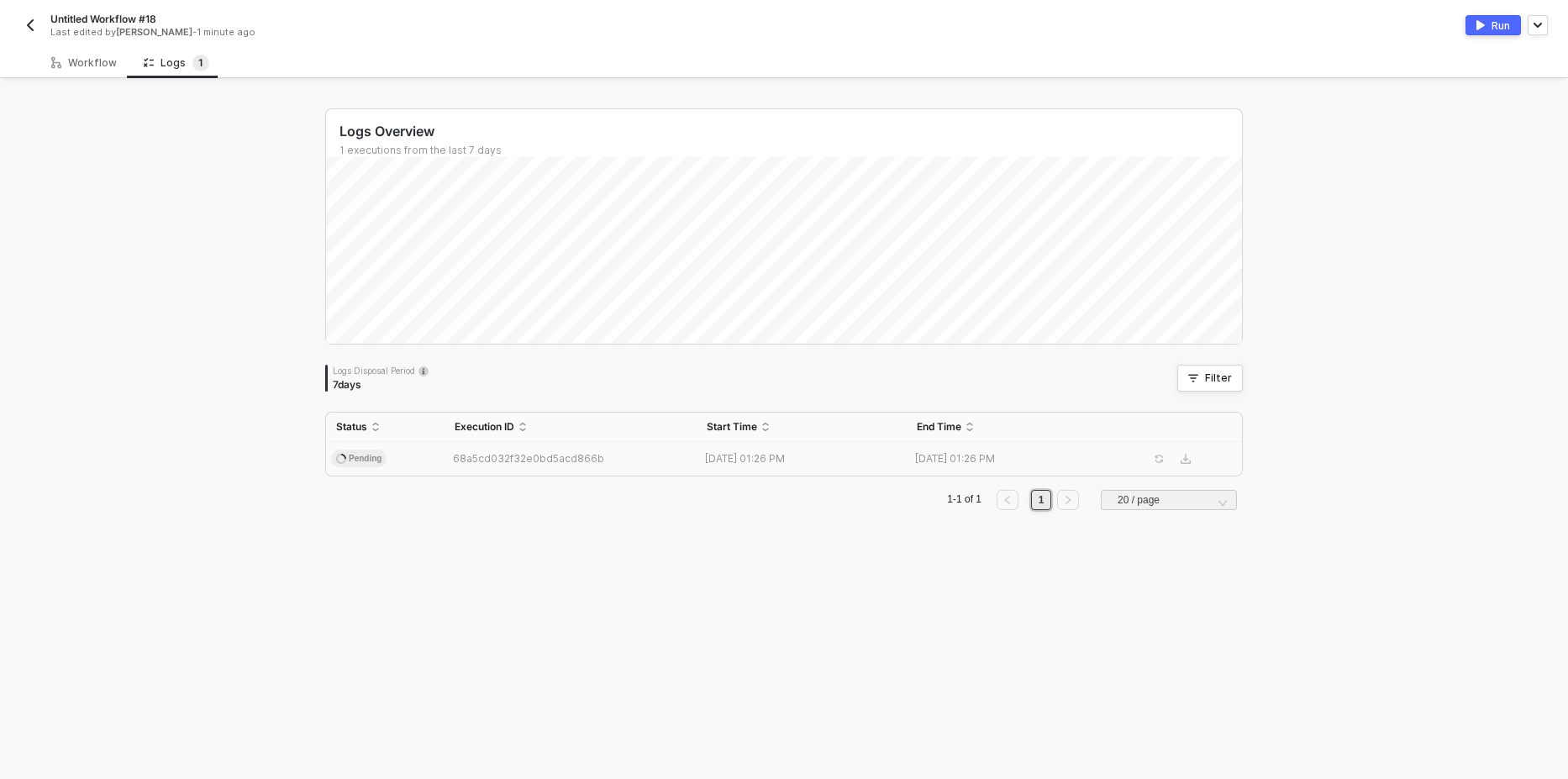
click at [367, 461] on span "Pending" at bounding box center [359, 459] width 55 height 18
click at [1507, 22] on div "Run" at bounding box center [1501, 25] width 18 height 14
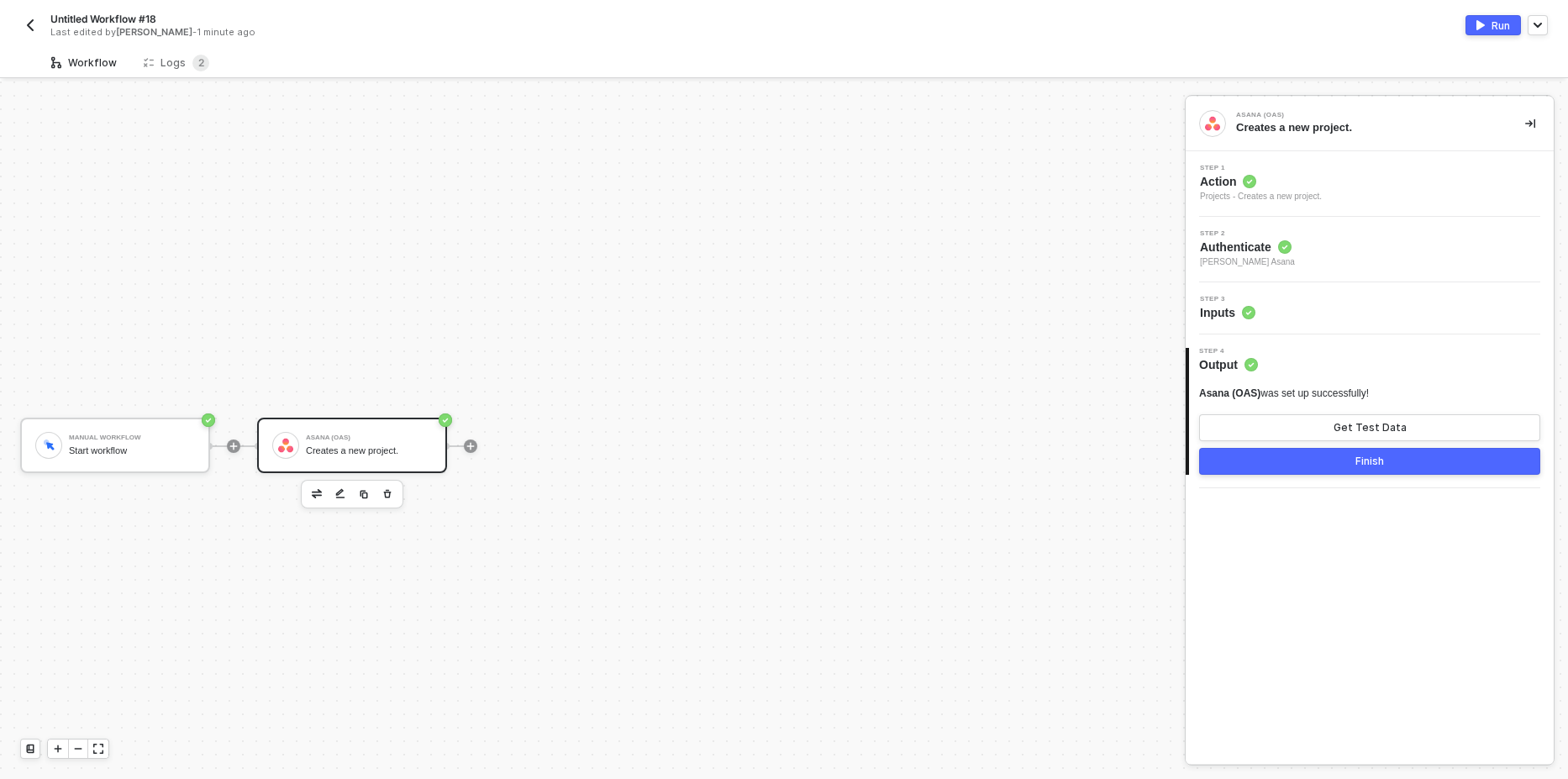
scroll to position [31, 0]
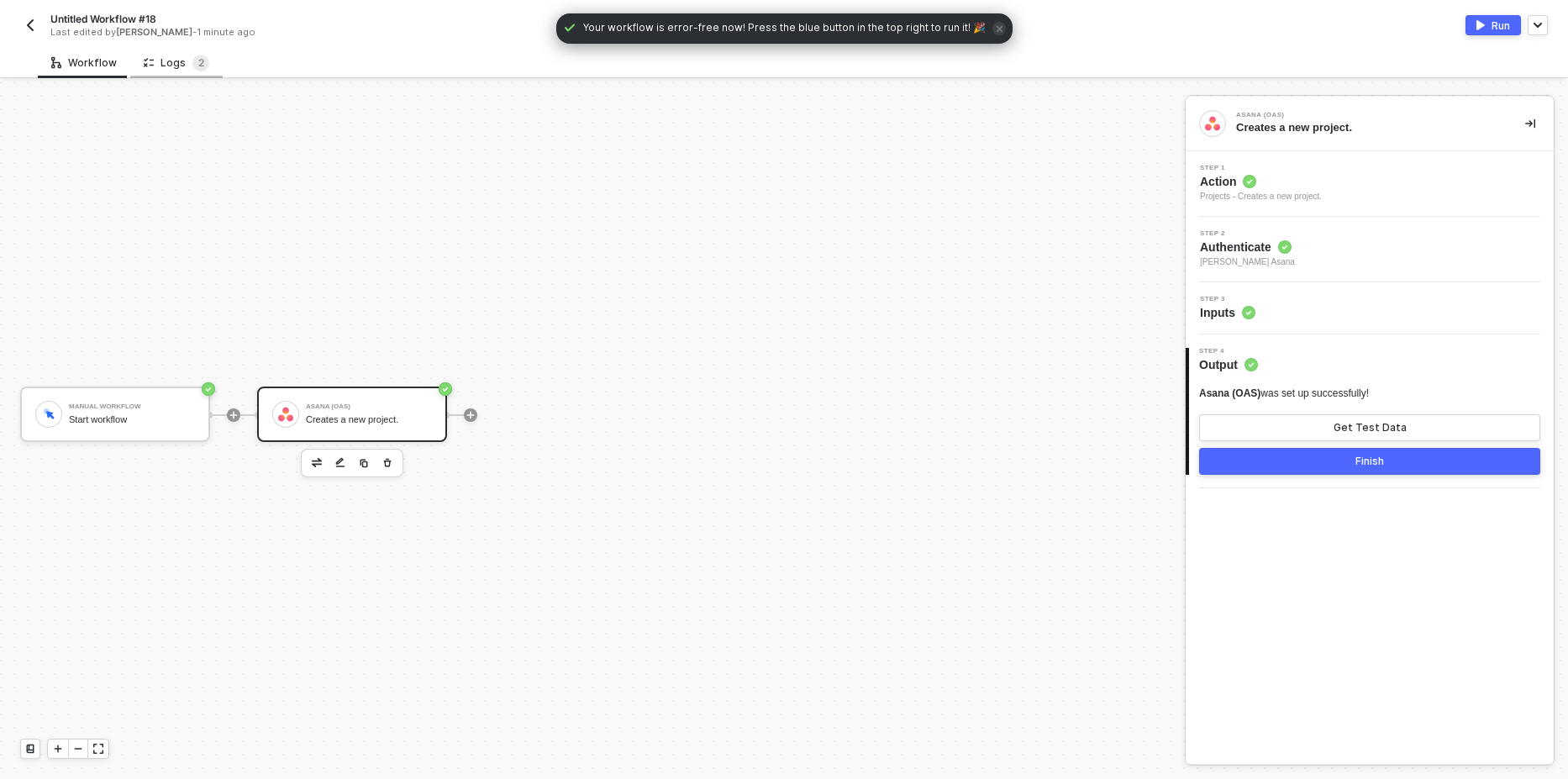
click at [184, 61] on div "Logs 2" at bounding box center [177, 63] width 66 height 17
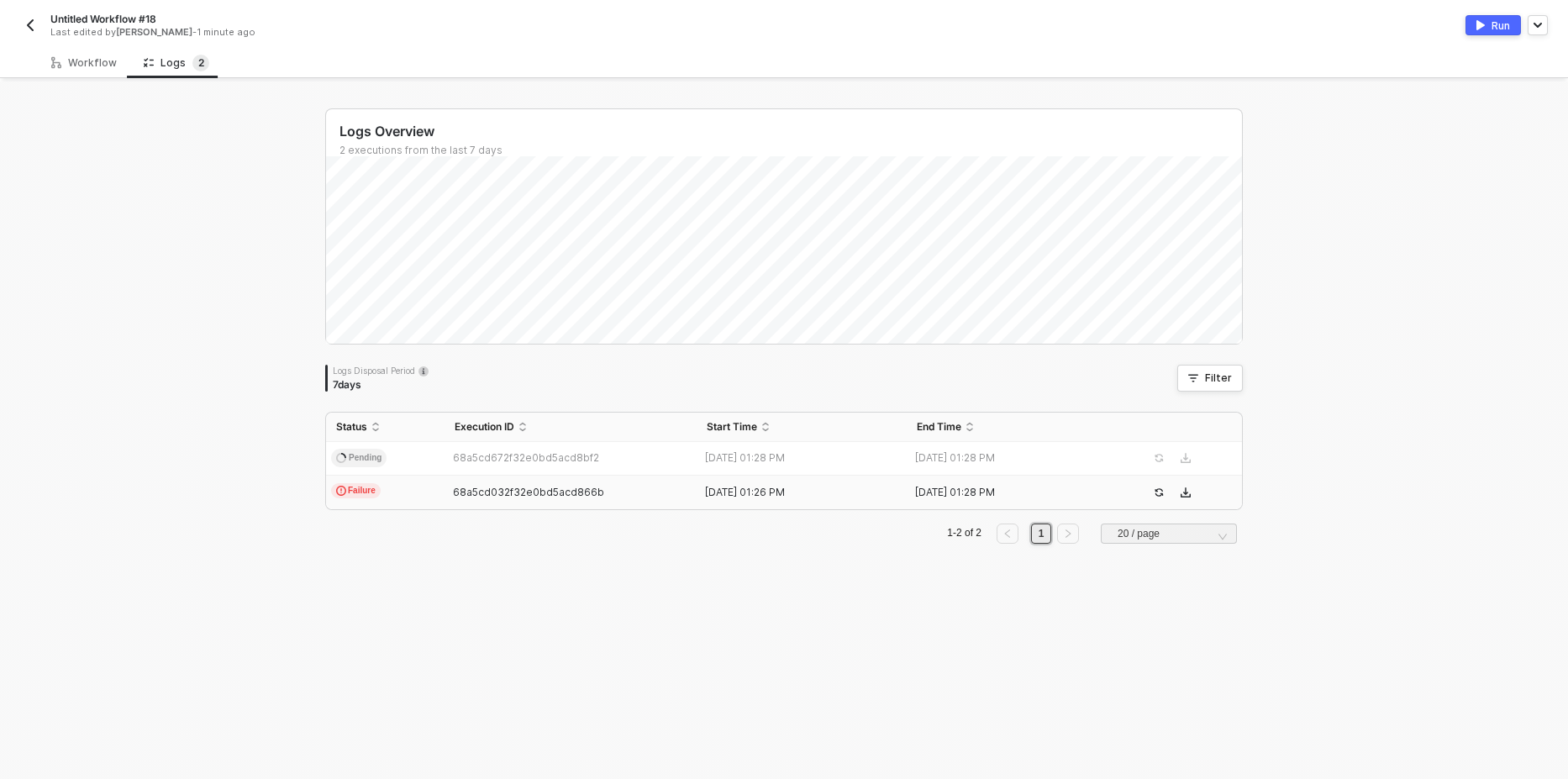
click at [357, 493] on span "Failure" at bounding box center [356, 491] width 50 height 15
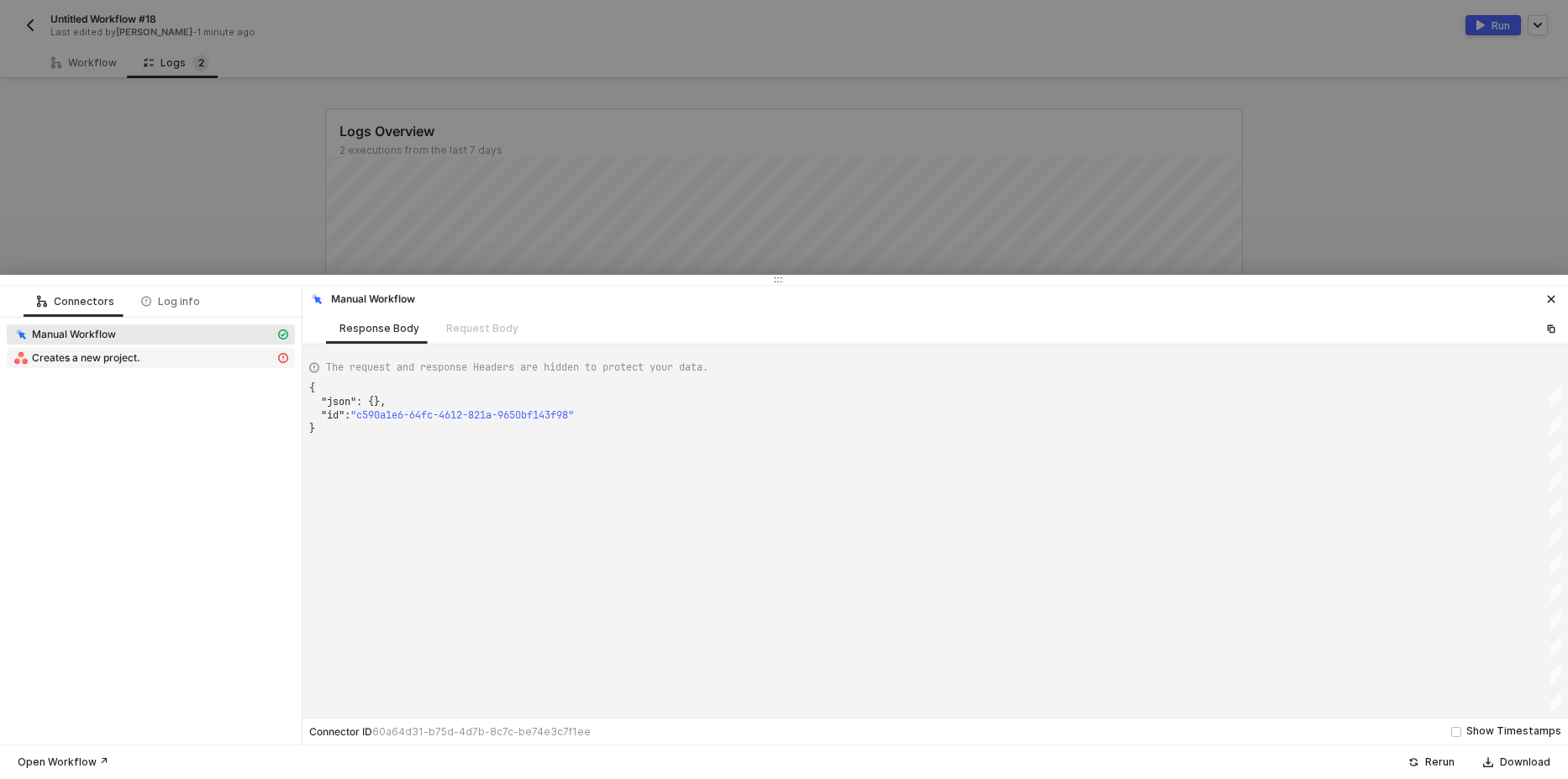
click at [177, 361] on div "Creates a new project." at bounding box center [144, 358] width 261 height 15
type textarea "{ "message": "Error: {\"errors\":[{\"message\":\"You do not have access to this…"
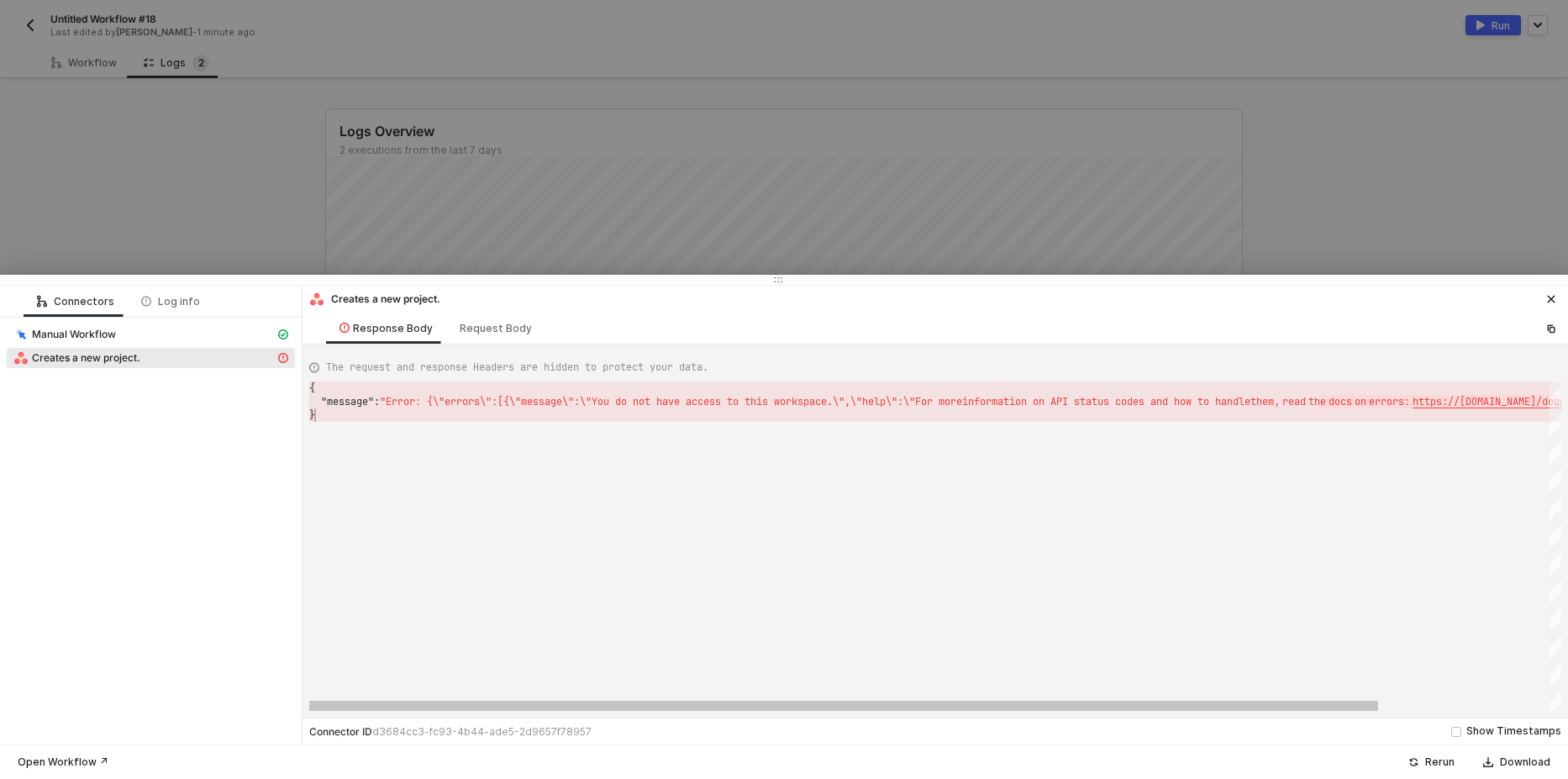
scroll to position [0, 5]
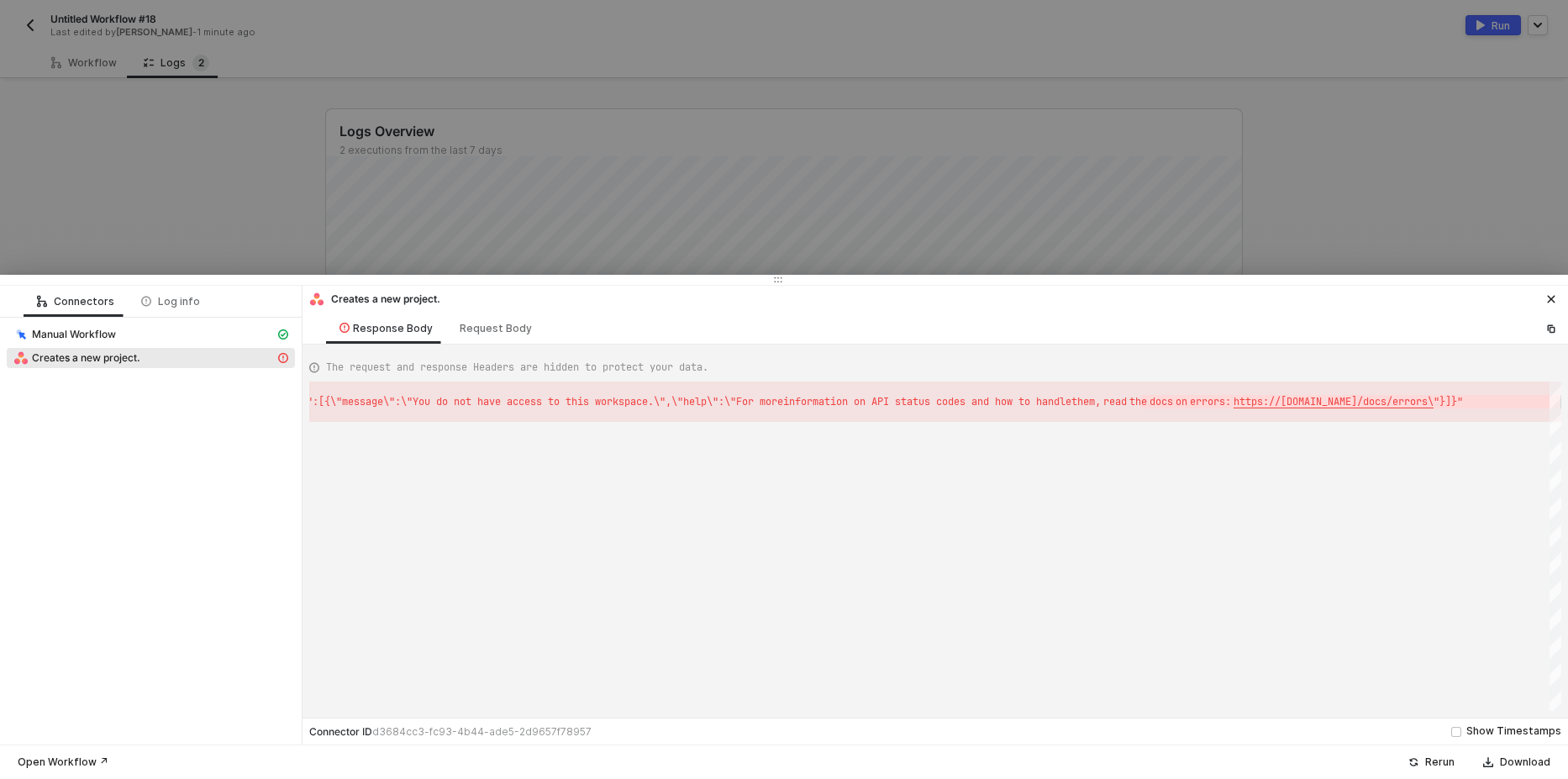
drag, startPoint x: 1332, startPoint y: 408, endPoint x: 1567, endPoint y: 406, distance: 235.0
click at [792, 178] on div at bounding box center [784, 389] width 1568 height 779
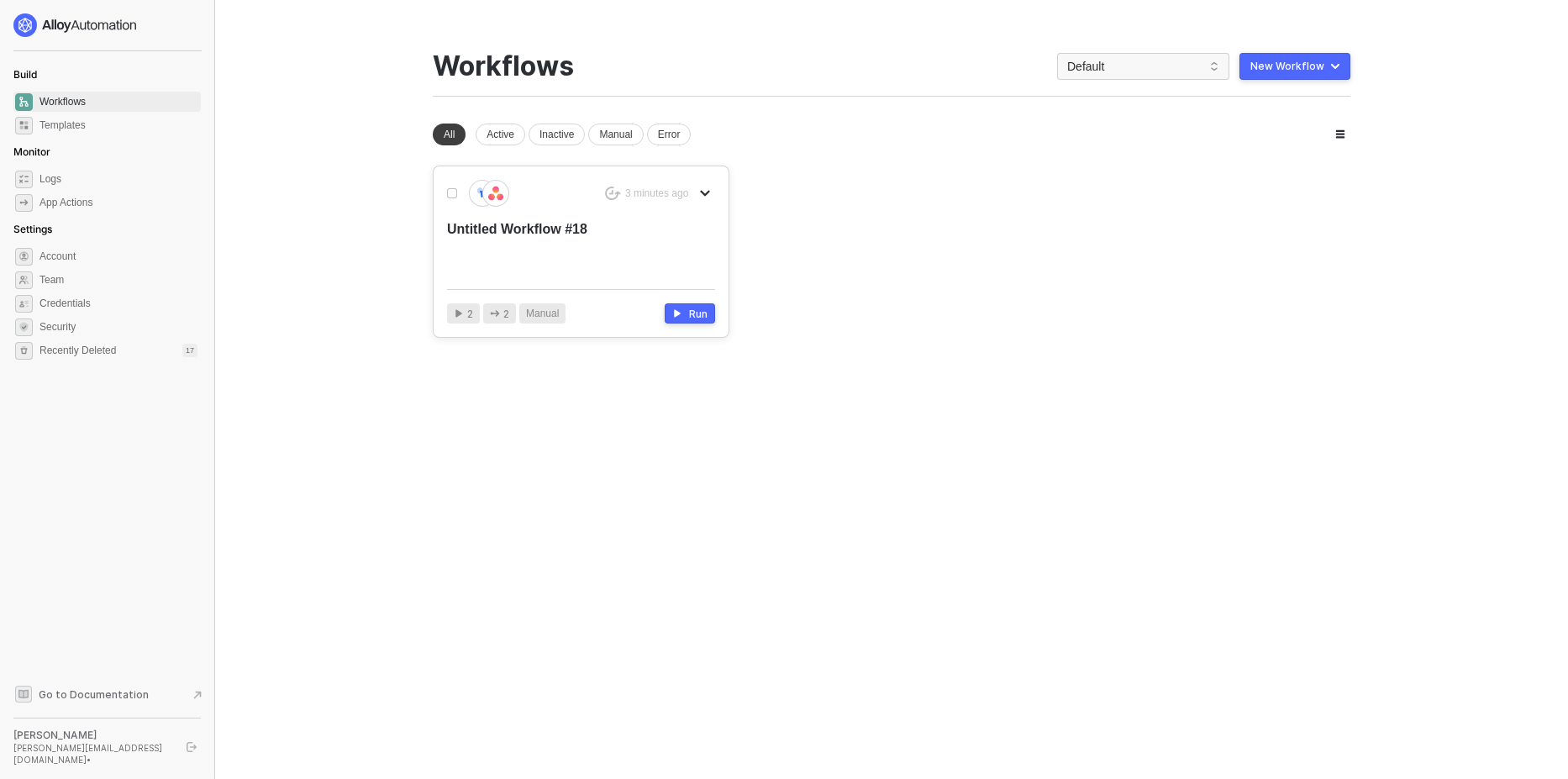
click at [594, 233] on div "Untitled Workflow #18" at bounding box center [554, 248] width 214 height 55
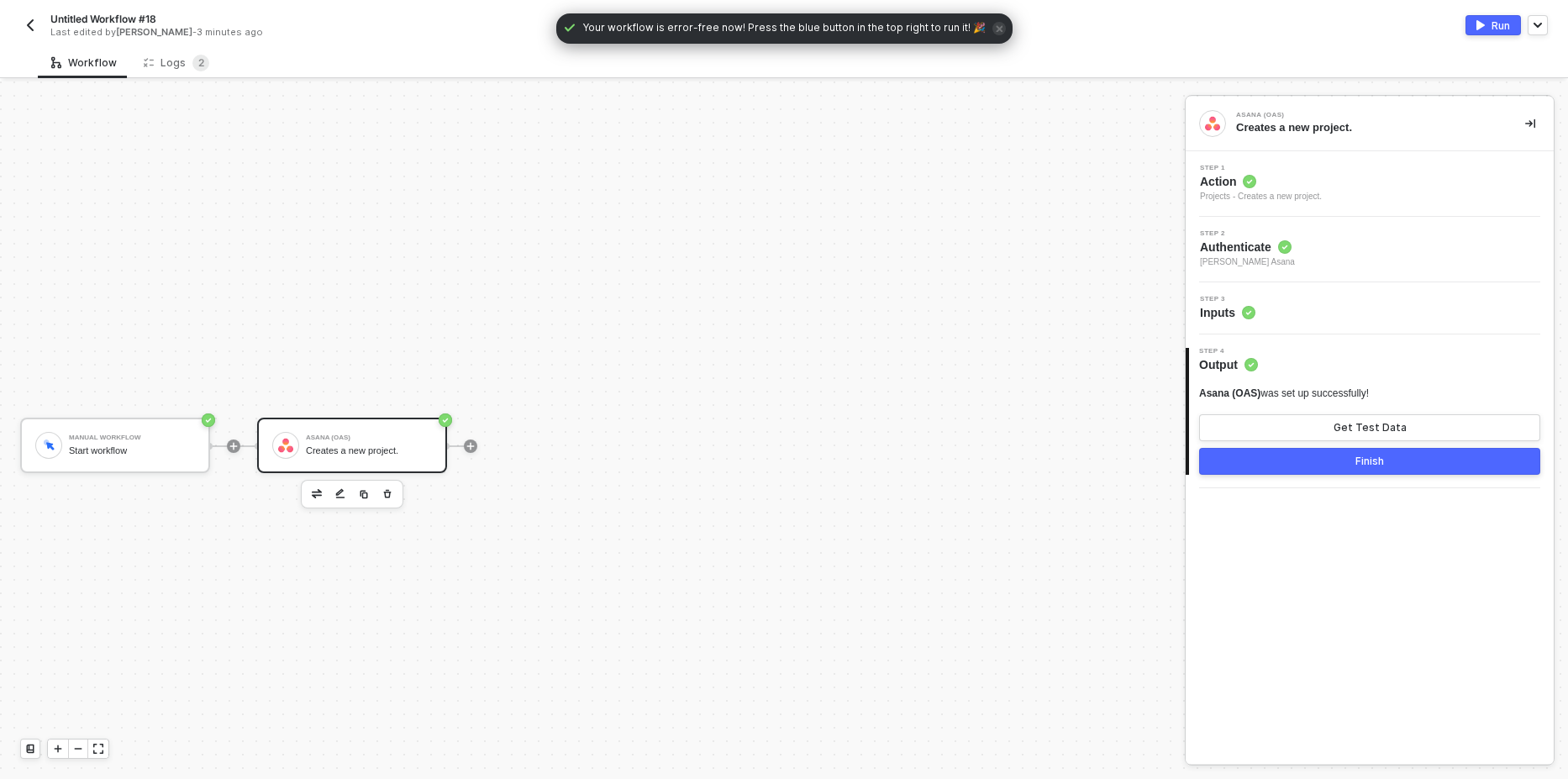
scroll to position [31, 0]
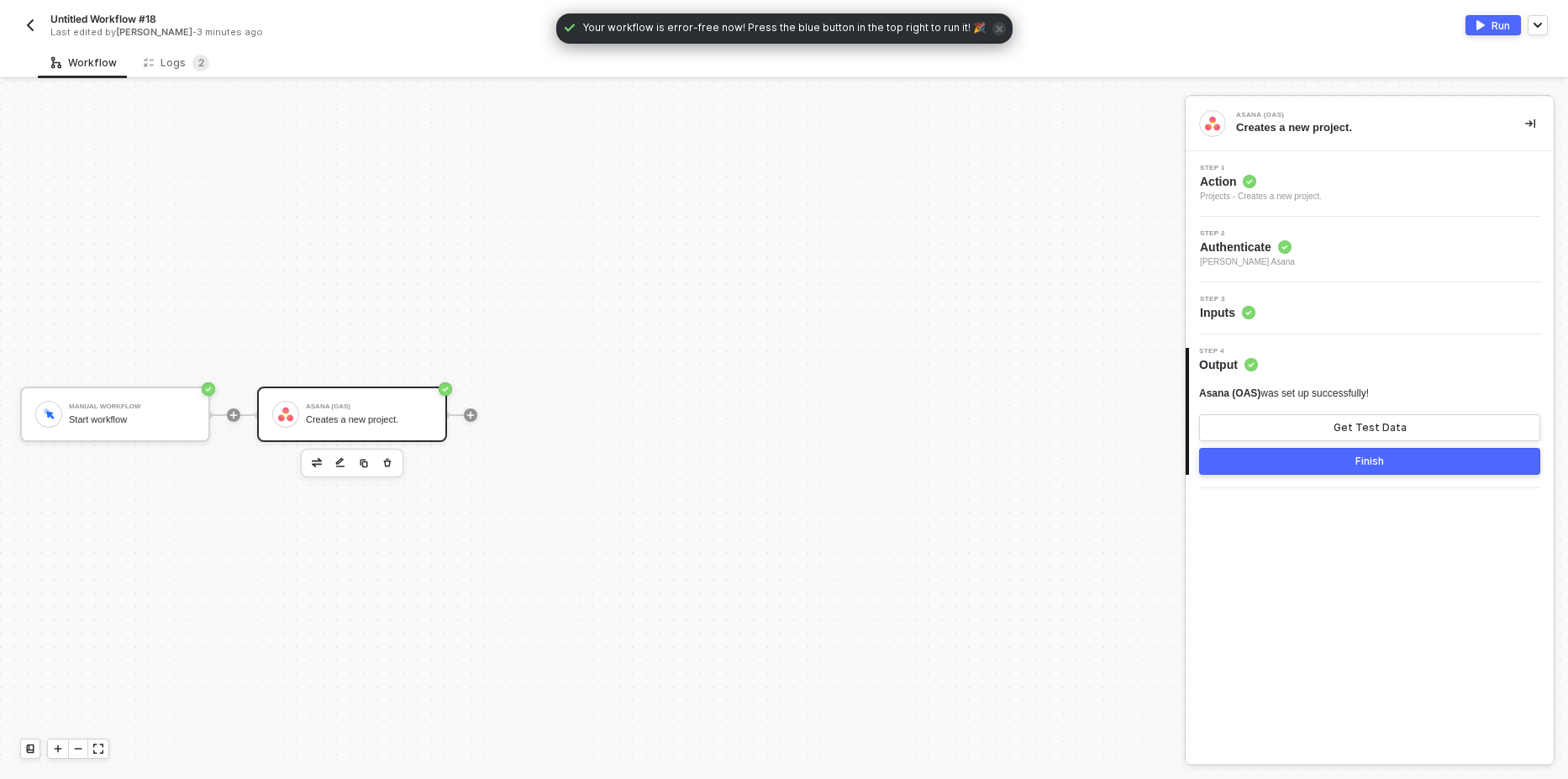
click at [1429, 257] on div "Step 2 Authenticate [PERSON_NAME] Asana" at bounding box center [1371, 250] width 364 height 39
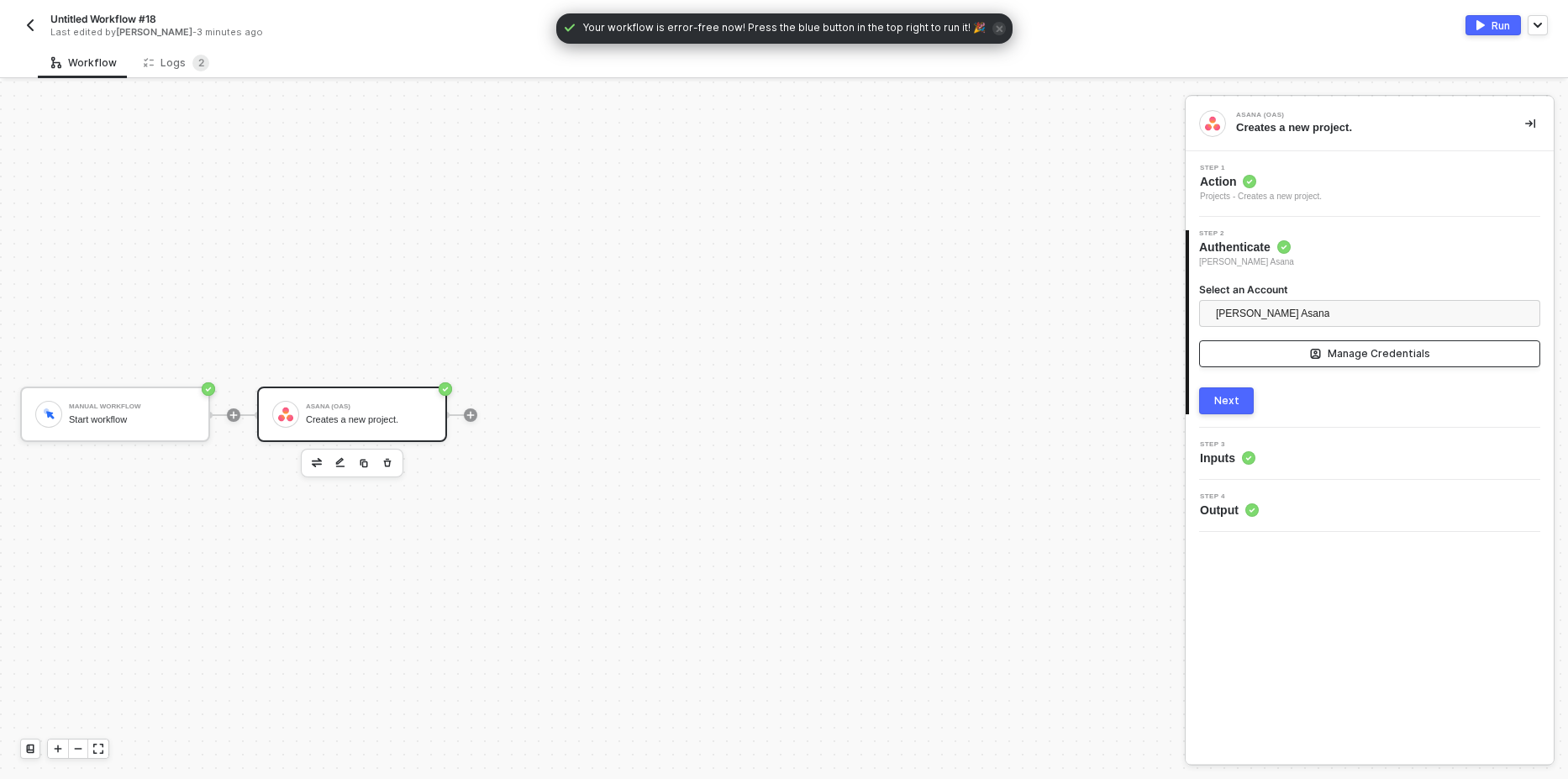
click at [1333, 345] on button "Manage Credentials" at bounding box center [1370, 354] width 341 height 27
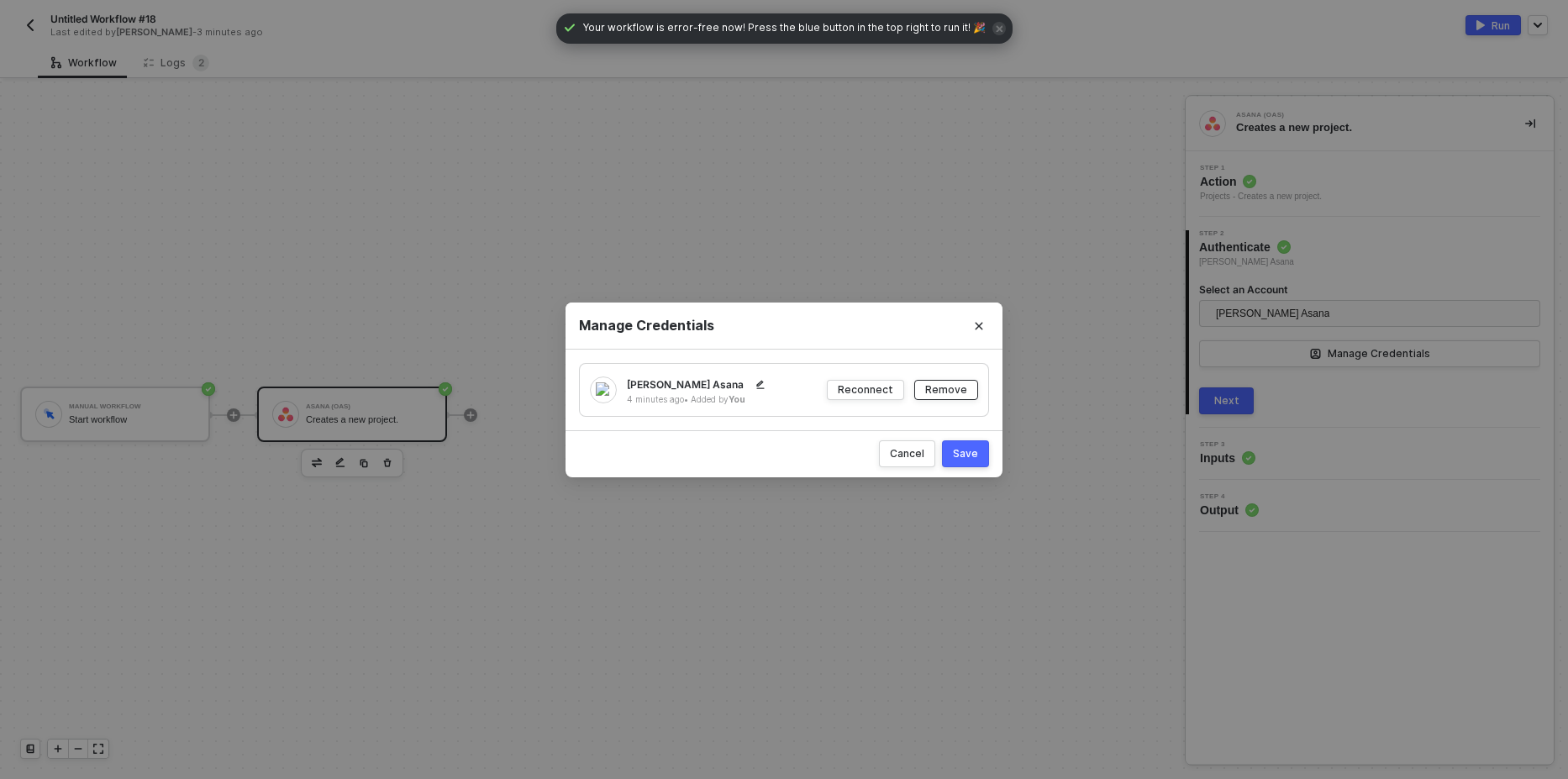
click at [957, 387] on div "Remove" at bounding box center [947, 389] width 42 height 14
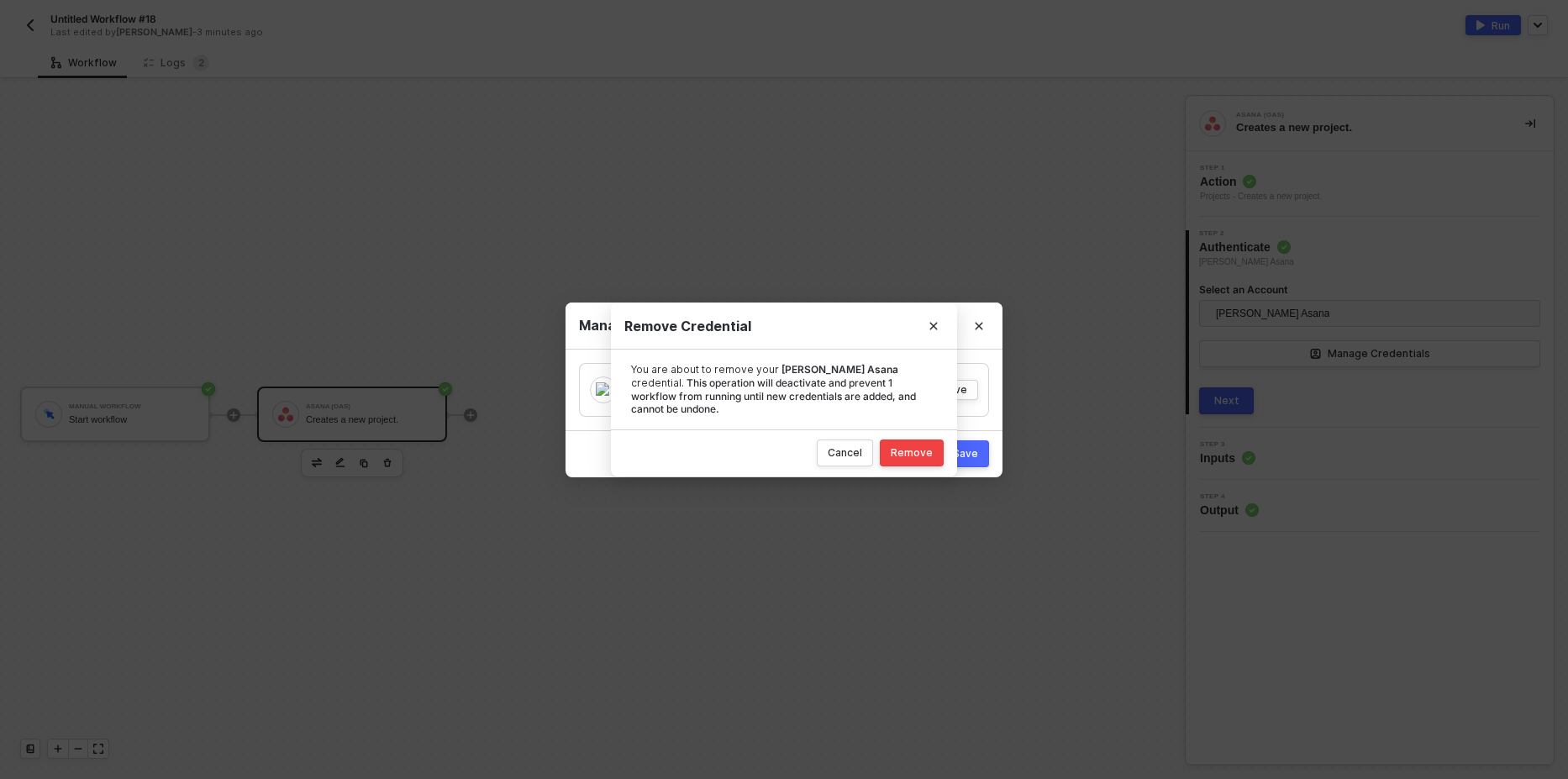
click at [915, 450] on div "Remove" at bounding box center [912, 453] width 42 height 13
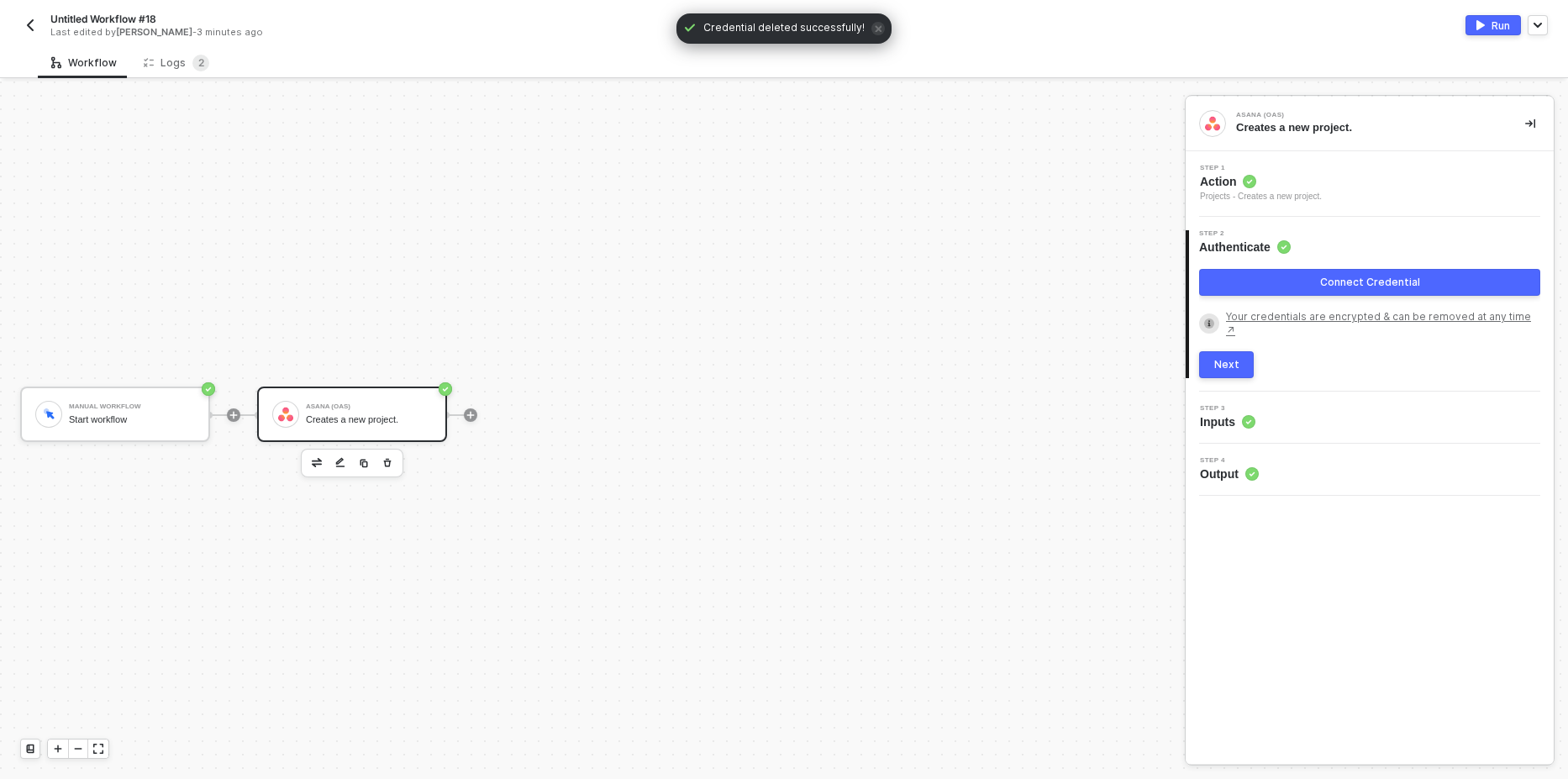
click at [1285, 281] on button "Connect Credential" at bounding box center [1370, 282] width 341 height 27
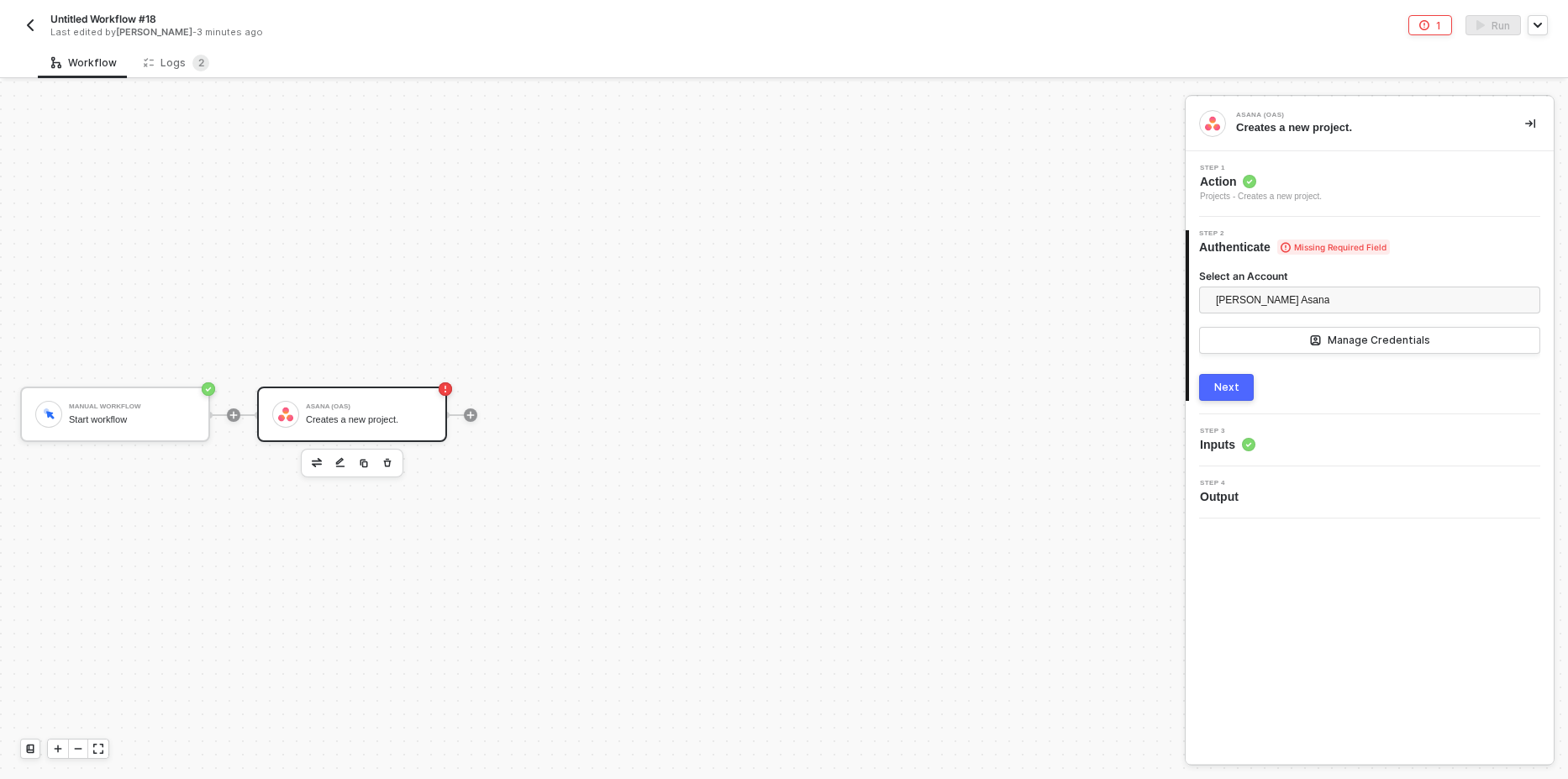
click at [1227, 393] on div "Next" at bounding box center [1227, 387] width 25 height 13
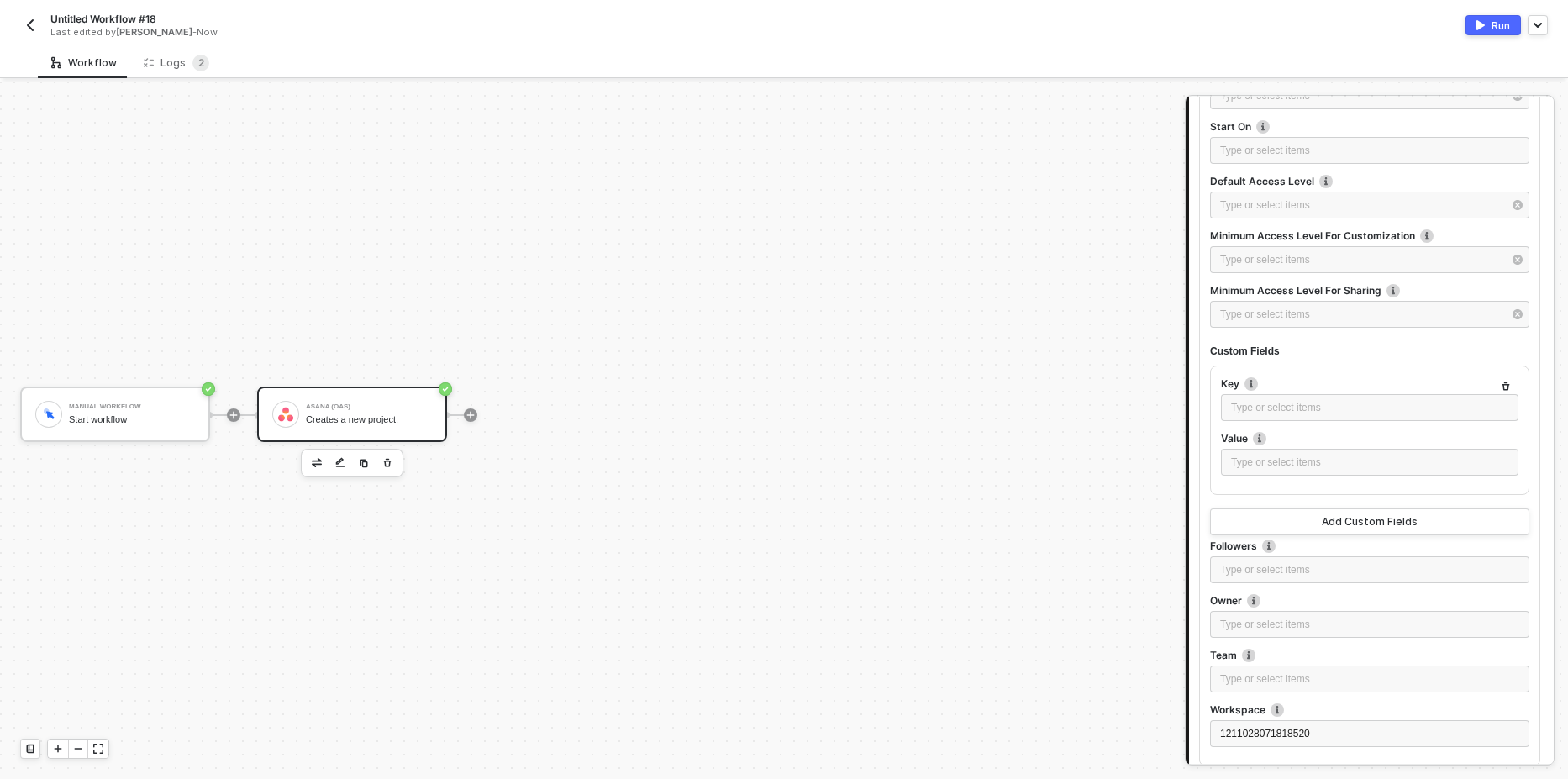
scroll to position [1966, 0]
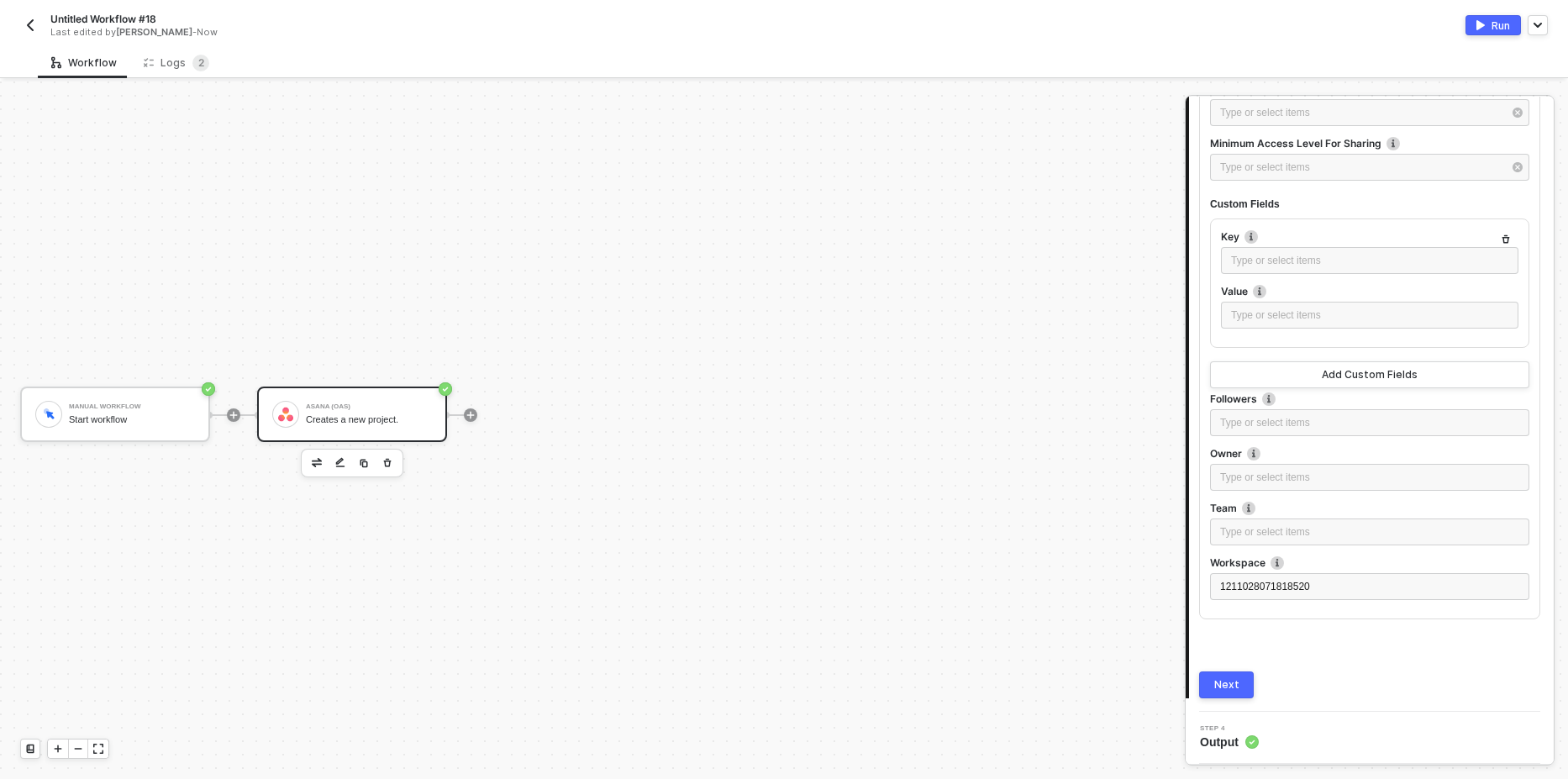
click at [1240, 690] on button "Next" at bounding box center [1226, 685] width 55 height 27
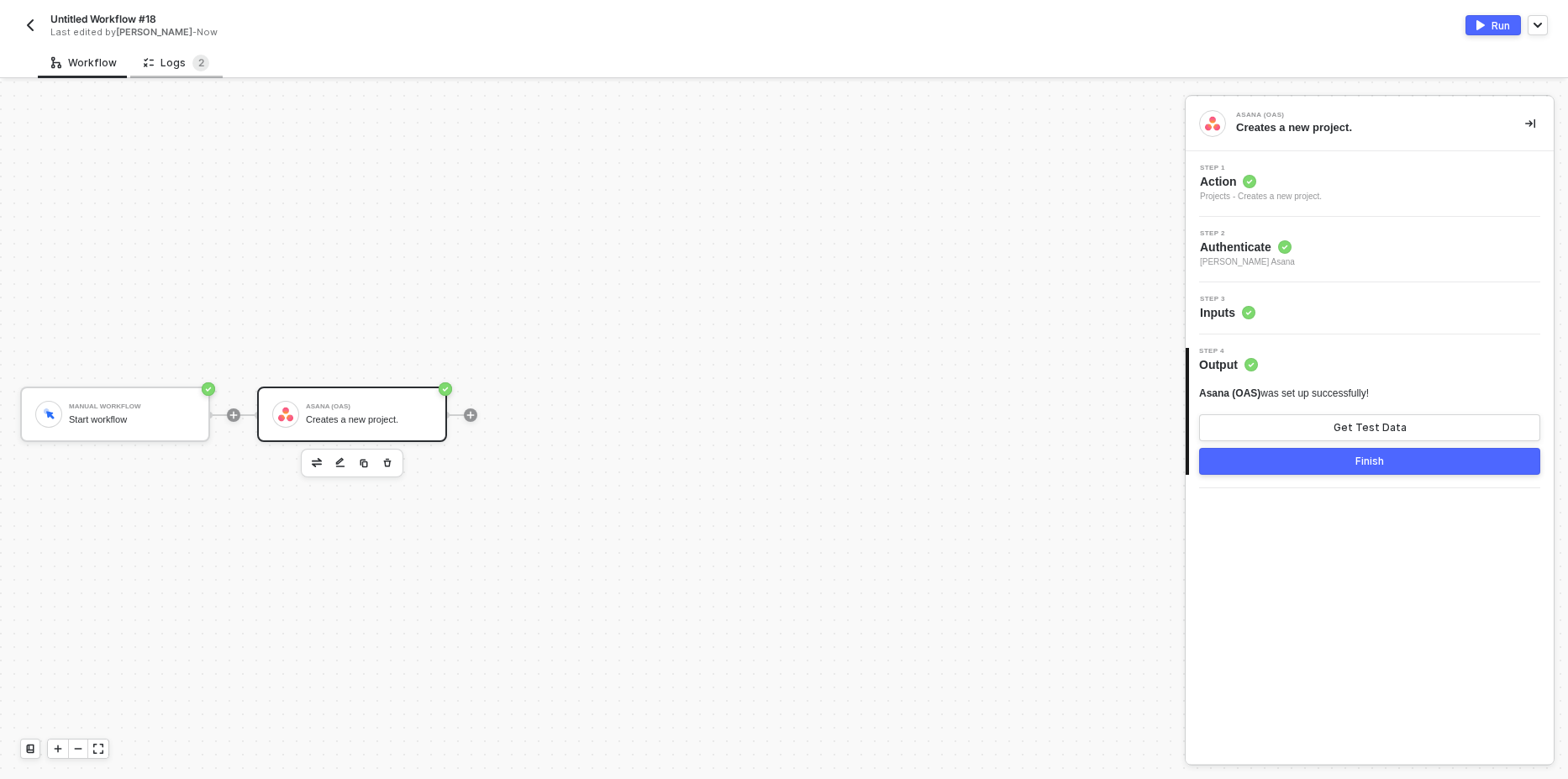
click at [173, 64] on div "Logs 2" at bounding box center [177, 63] width 66 height 17
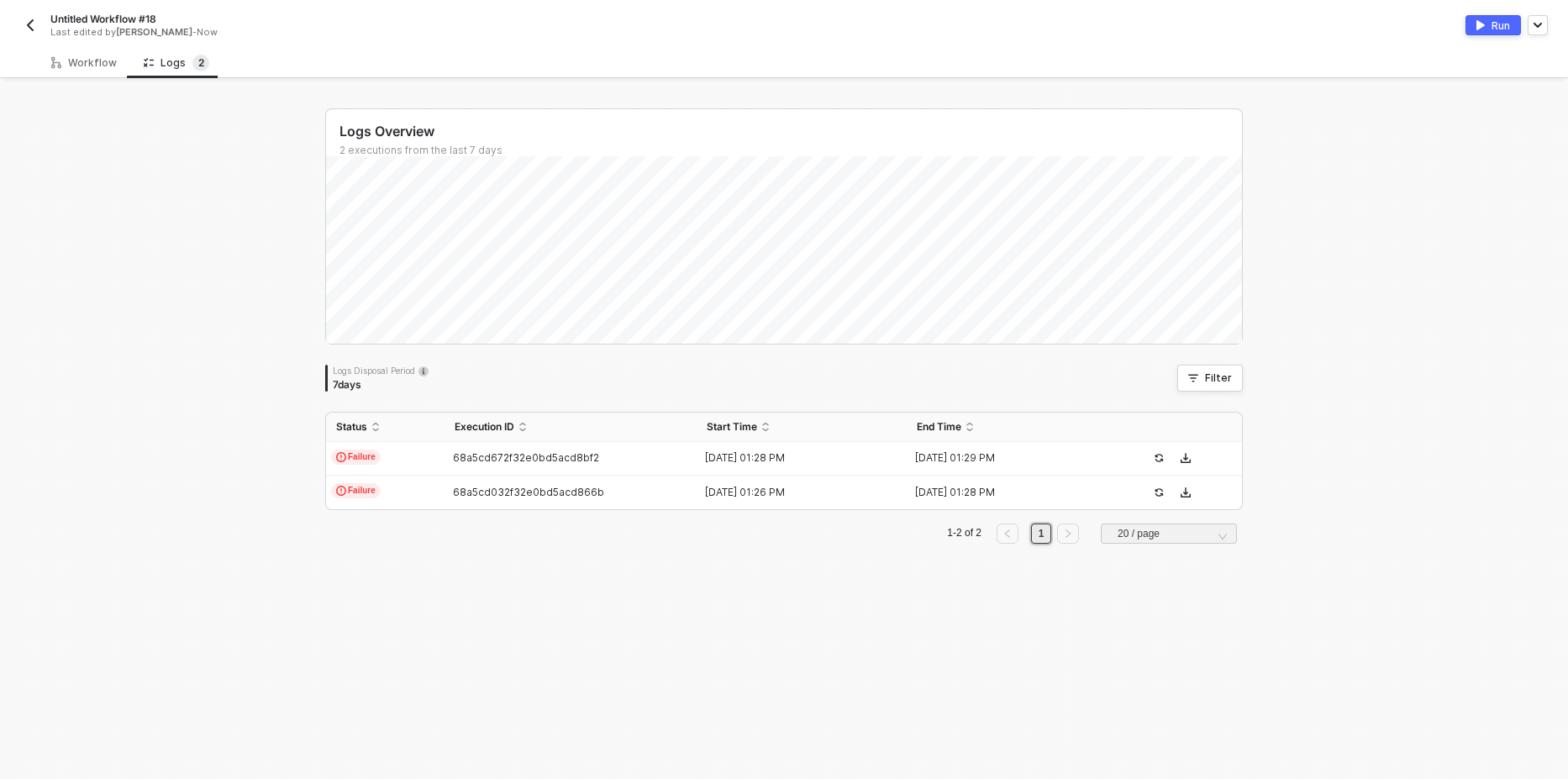
click at [1472, 28] on button "Run" at bounding box center [1493, 25] width 55 height 20
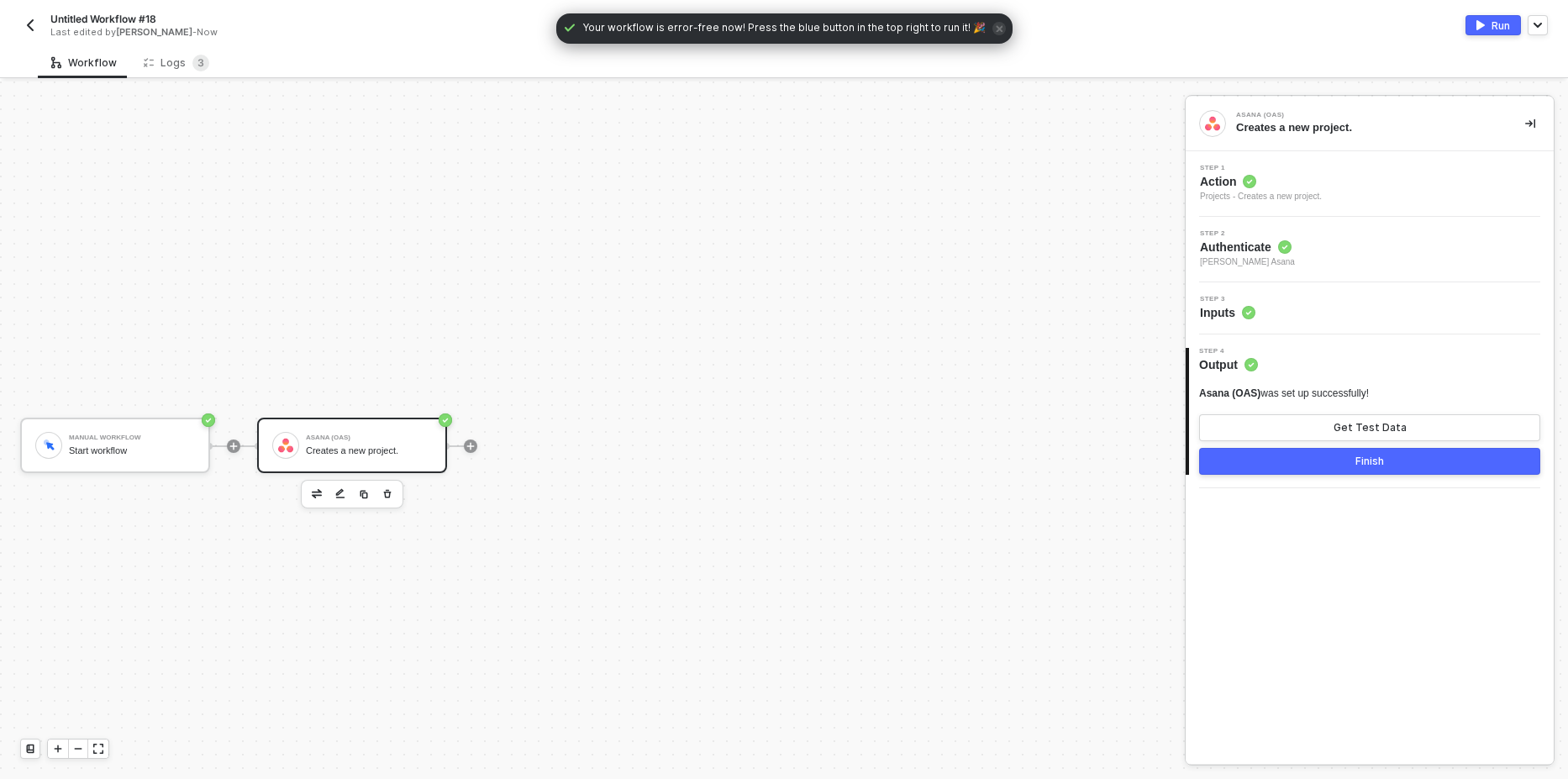
scroll to position [31, 0]
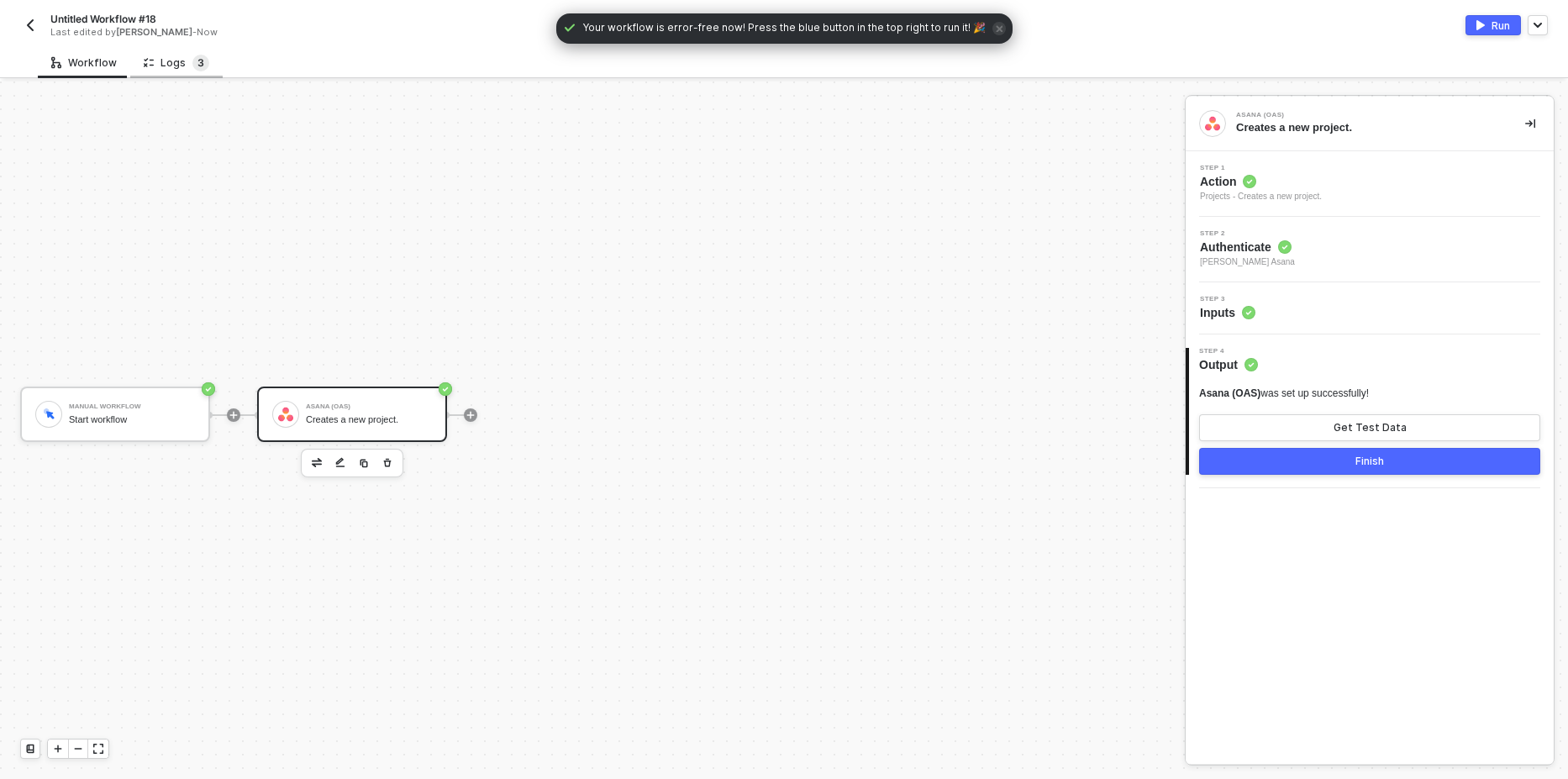
click at [199, 61] on sup "3" at bounding box center [201, 63] width 17 height 17
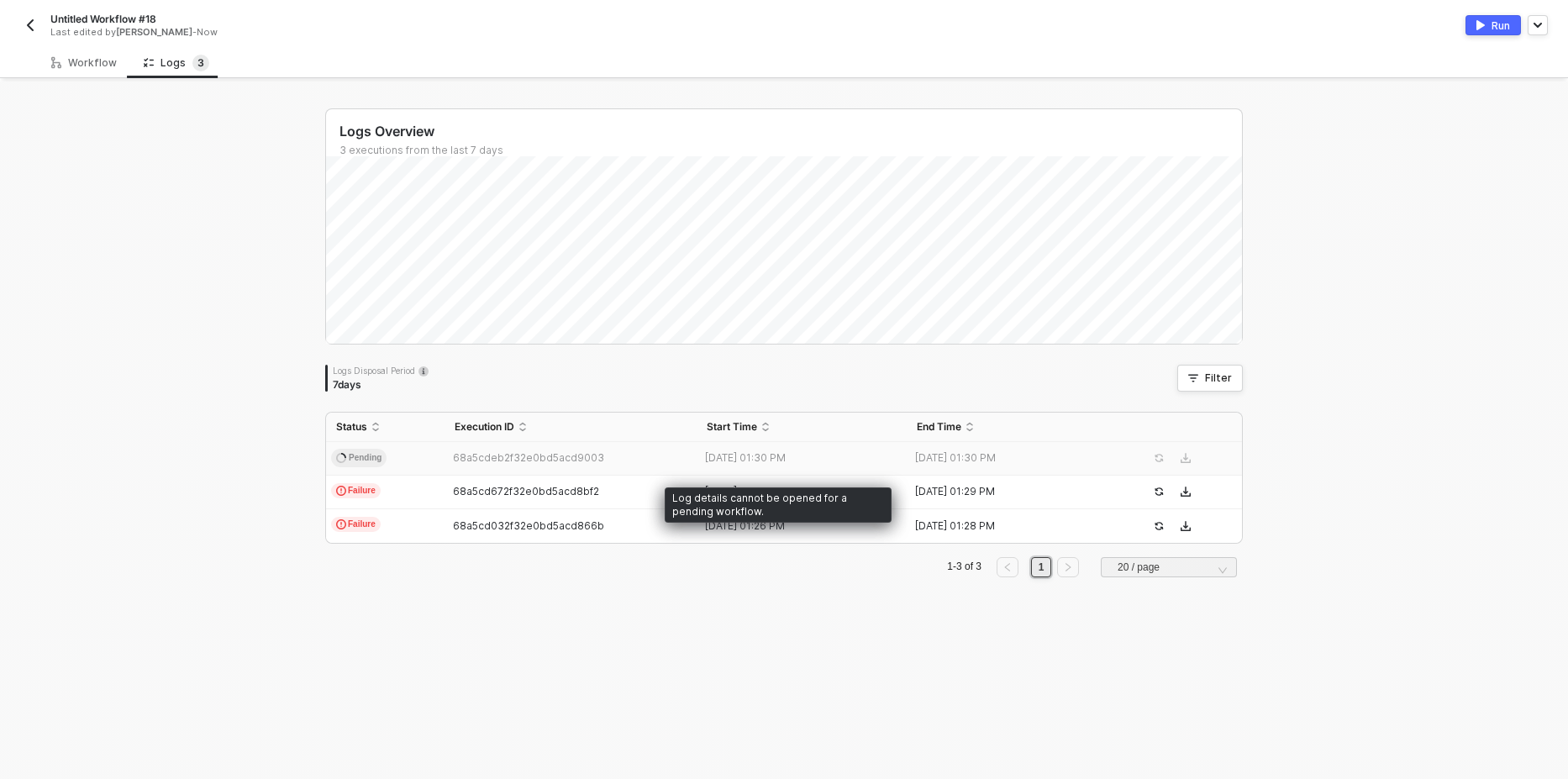
click at [362, 462] on span "Pending" at bounding box center [359, 458] width 55 height 18
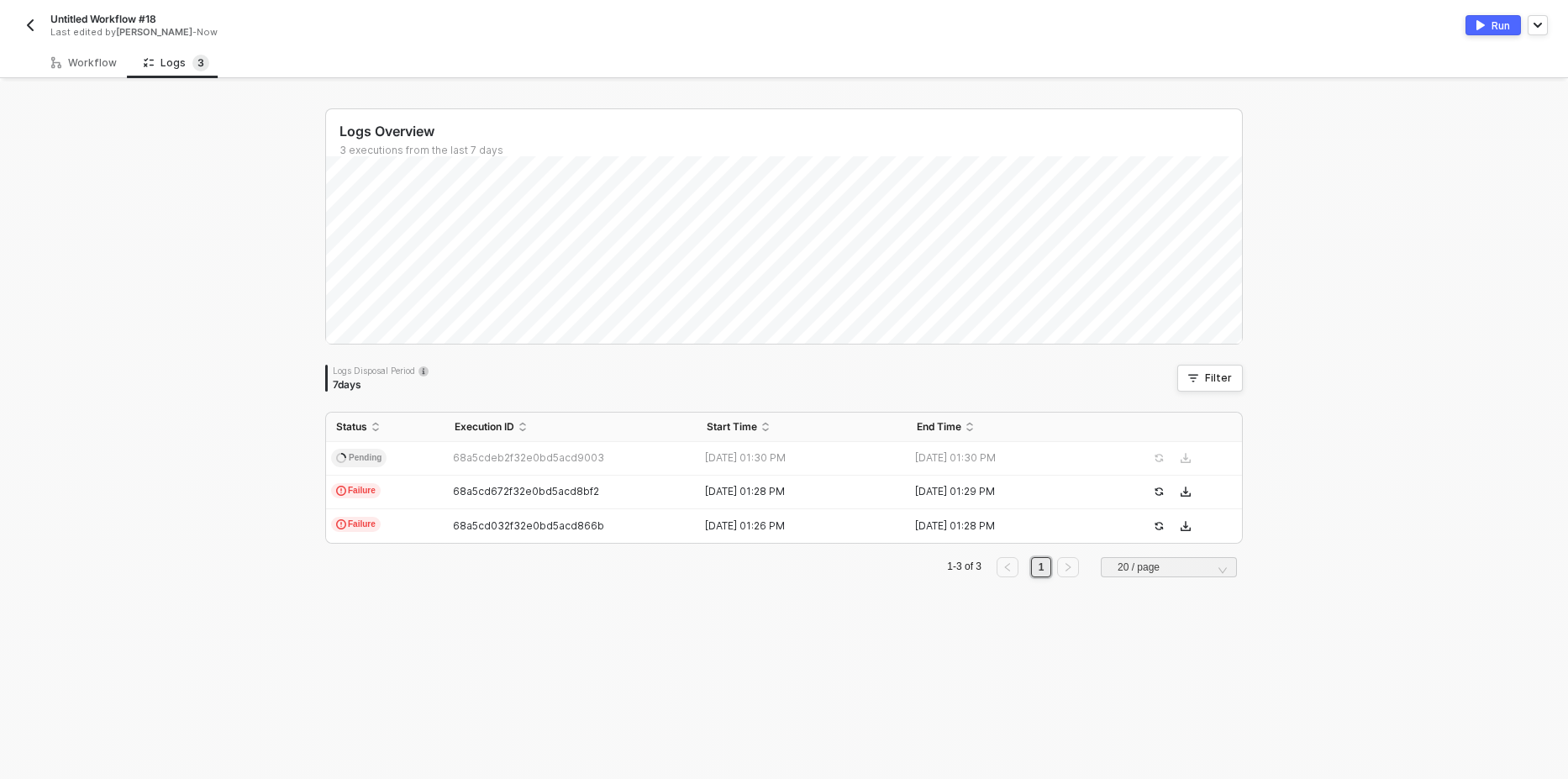
click at [187, 313] on div "Logs Overview 3 executions from the last 7 days Thu 14 Success 0 Failure 0 Logs…" at bounding box center [784, 430] width 1568 height 697
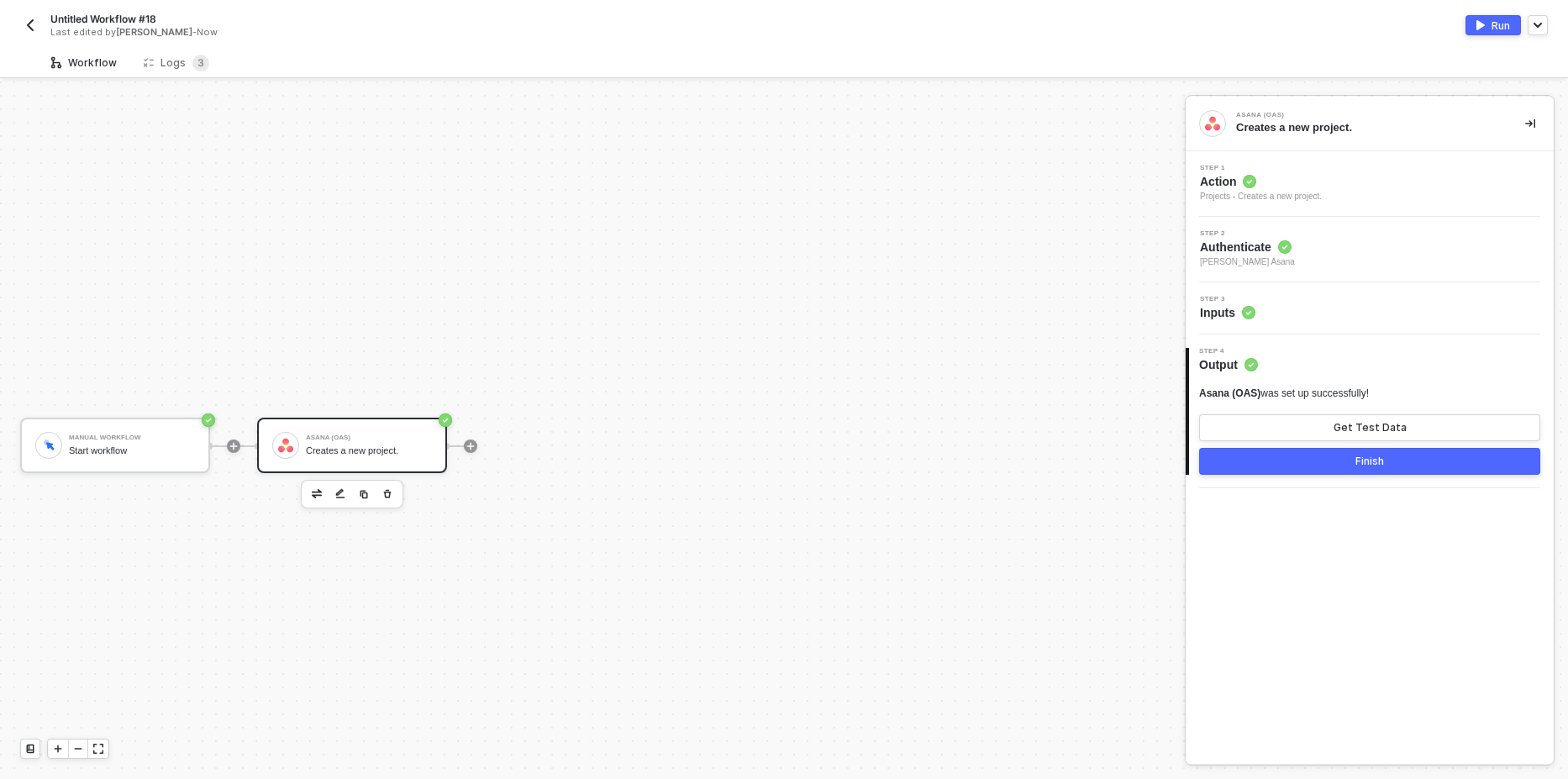
scroll to position [31, 0]
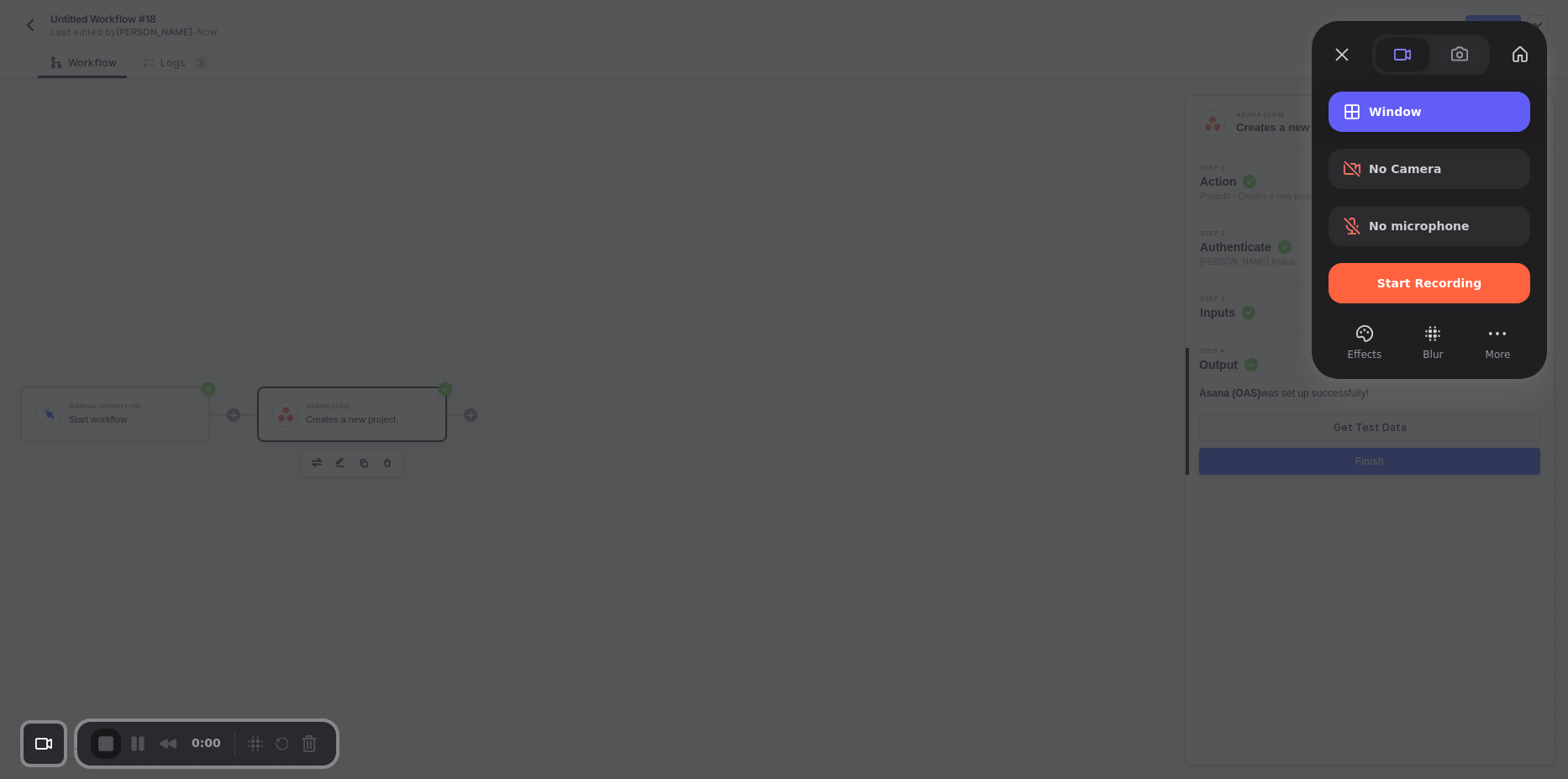
click at [1448, 124] on div "Window" at bounding box center [1429, 112] width 202 height 40
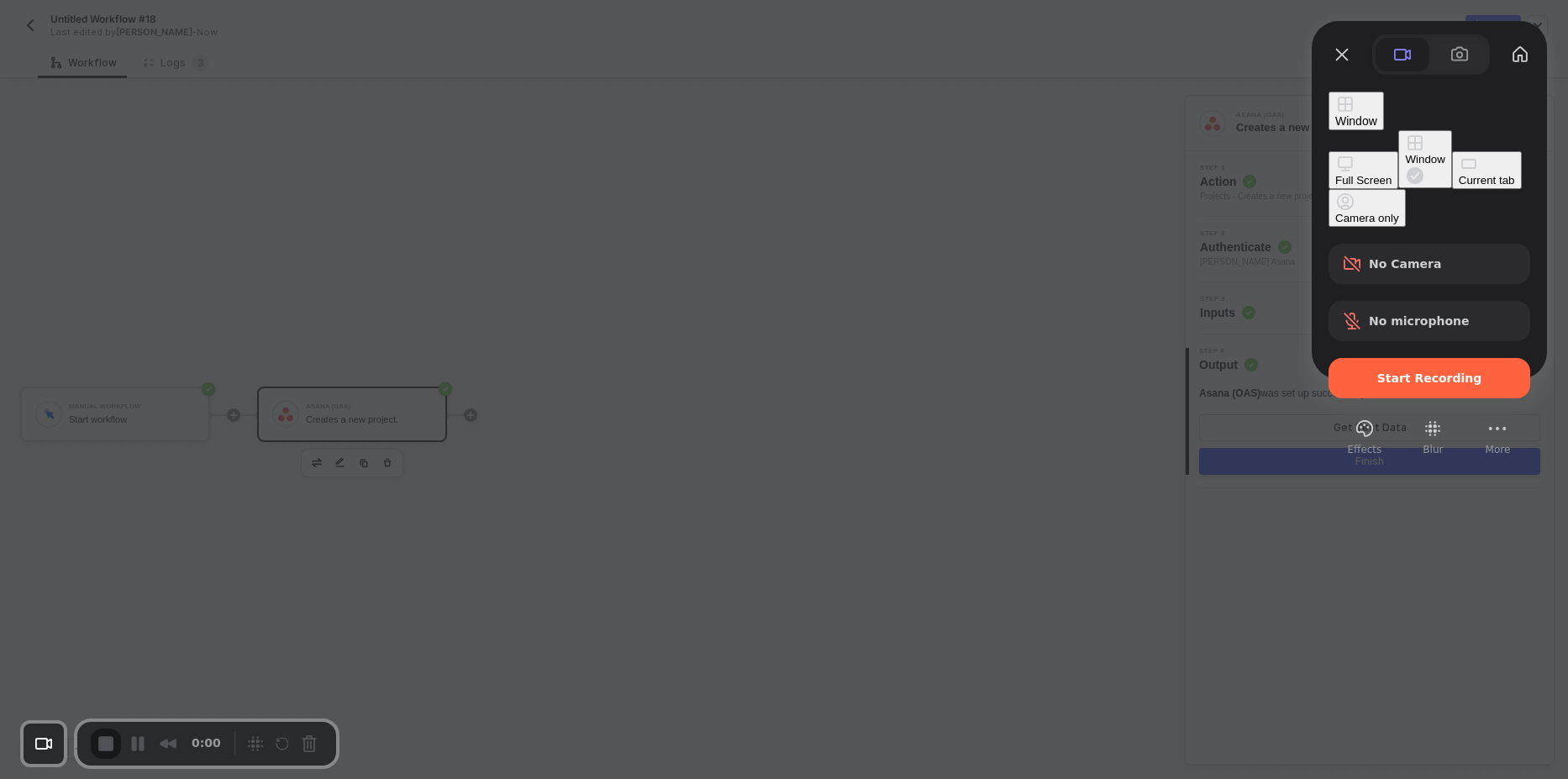
click at [1328, 151] on button "Full Screen" at bounding box center [1363, 170] width 70 height 38
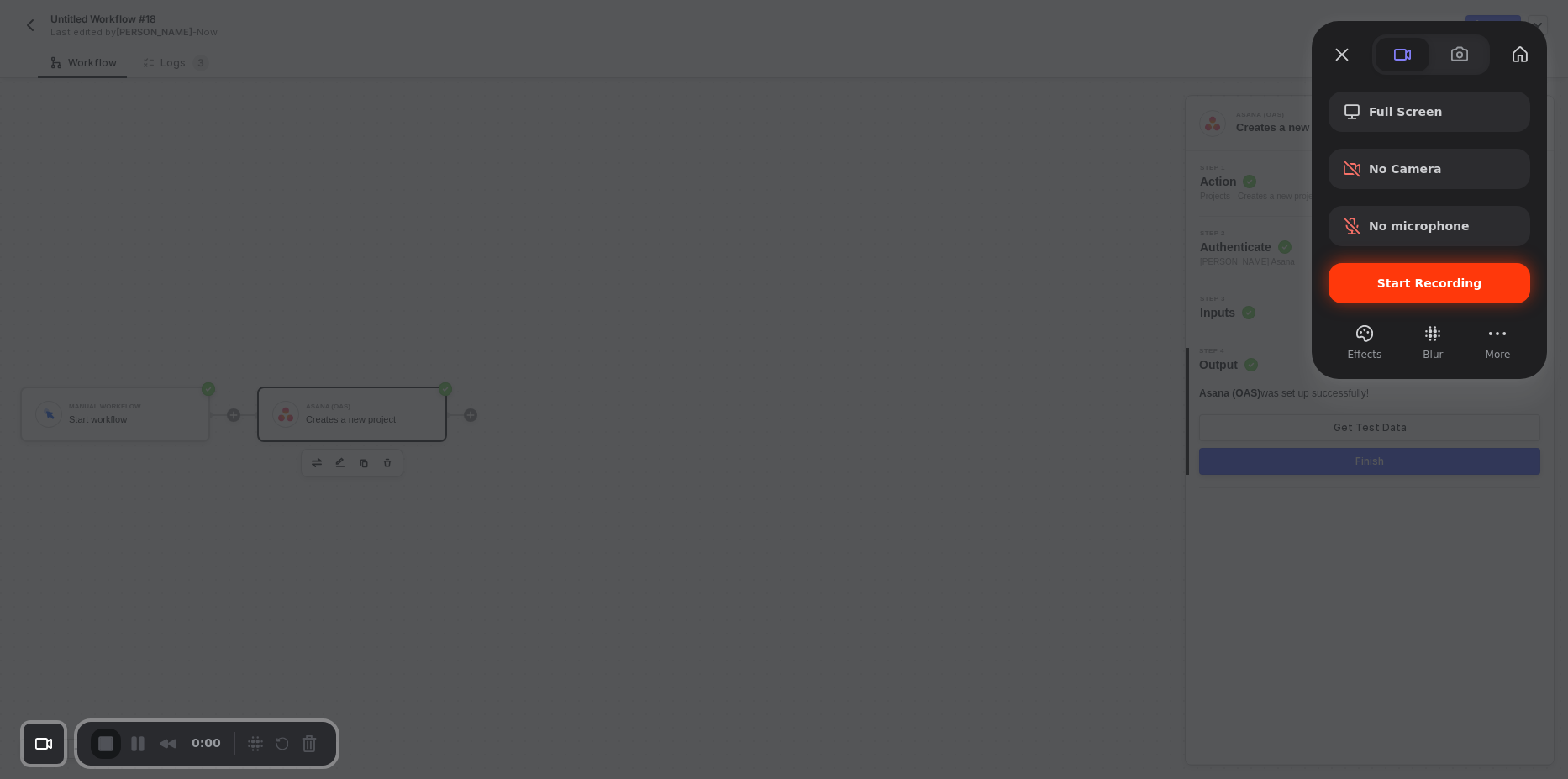
click at [1407, 287] on span "Start Recording" at bounding box center [1429, 283] width 105 height 13
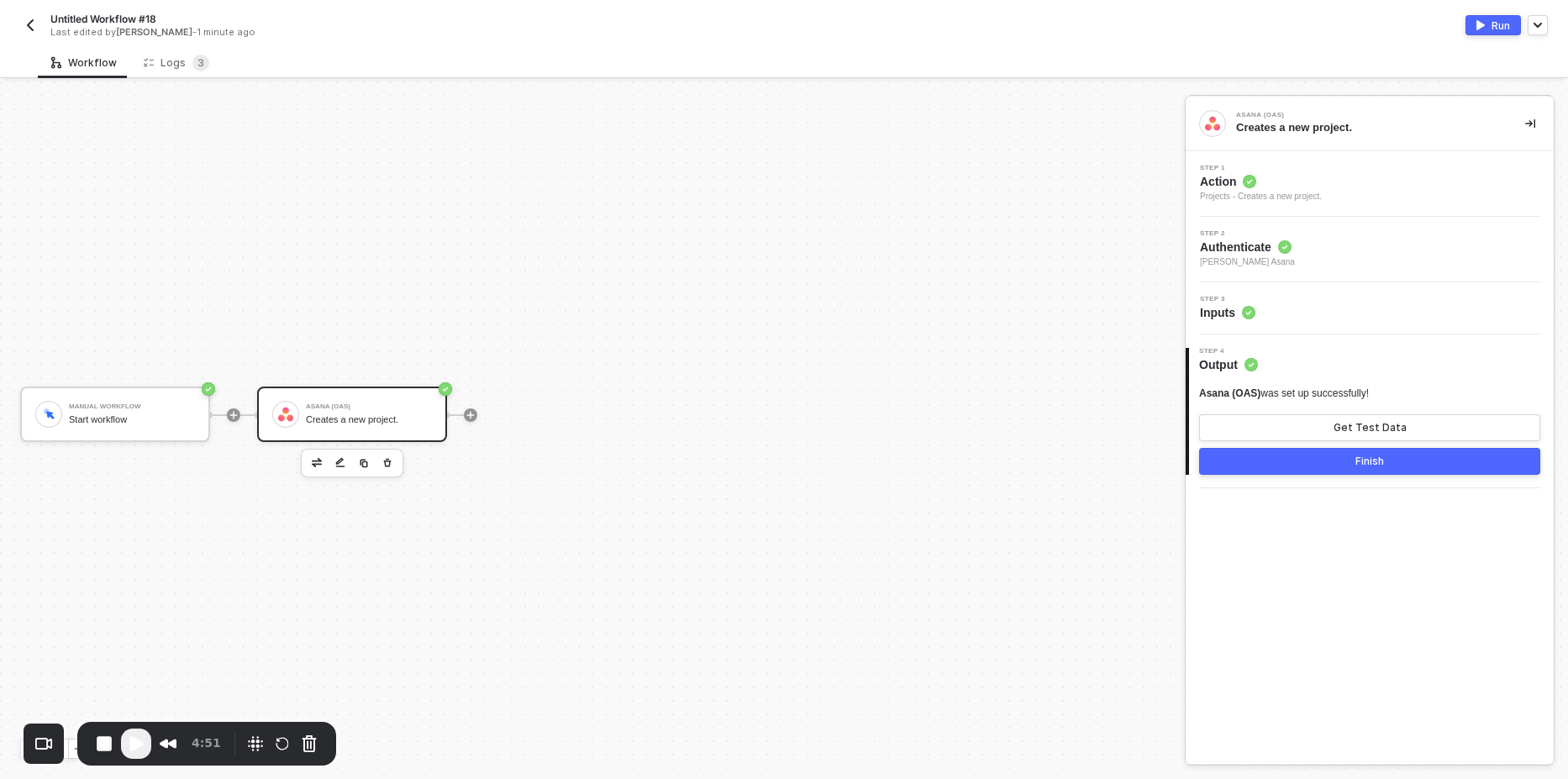
click at [1270, 313] on div "Step 3 Inputs" at bounding box center [1371, 308] width 364 height 25
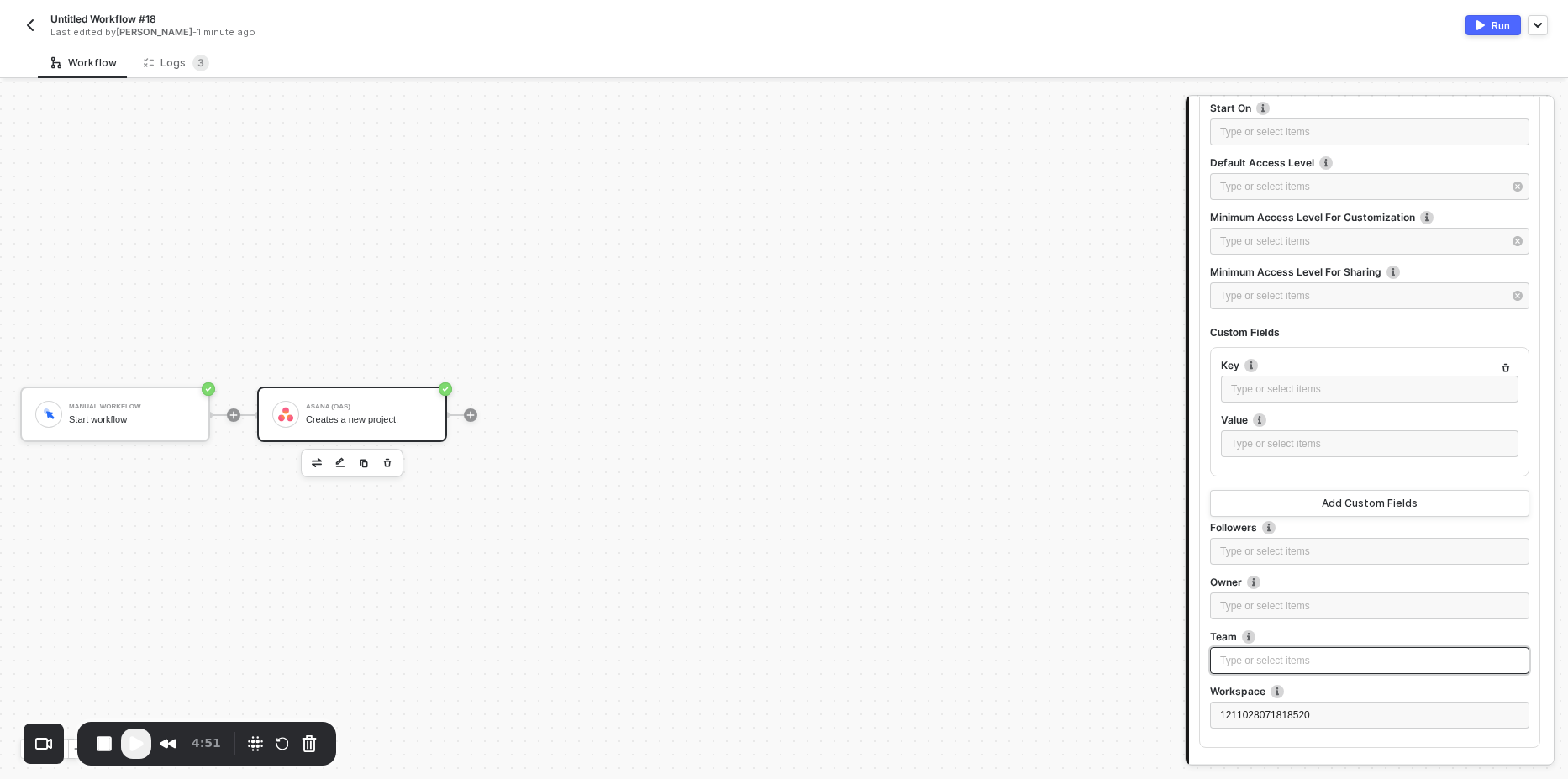
scroll to position [1966, 0]
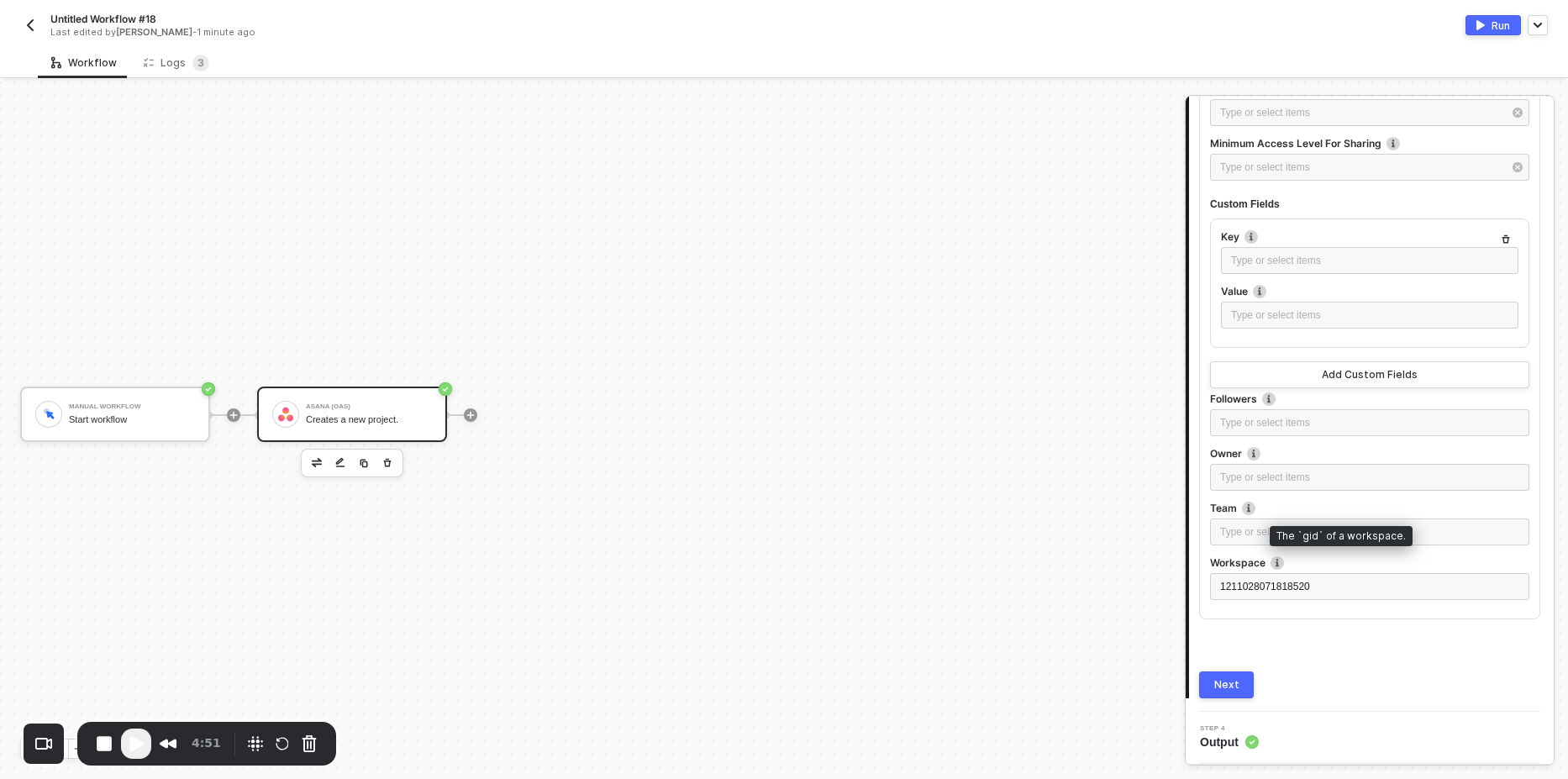
click at [1274, 562] on img at bounding box center [1277, 563] width 13 height 13
click at [1328, 586] on div "1211028071818520" at bounding box center [1370, 587] width 299 height 16
click at [1343, 372] on div "Add Custom Fields" at bounding box center [1370, 375] width 96 height 13
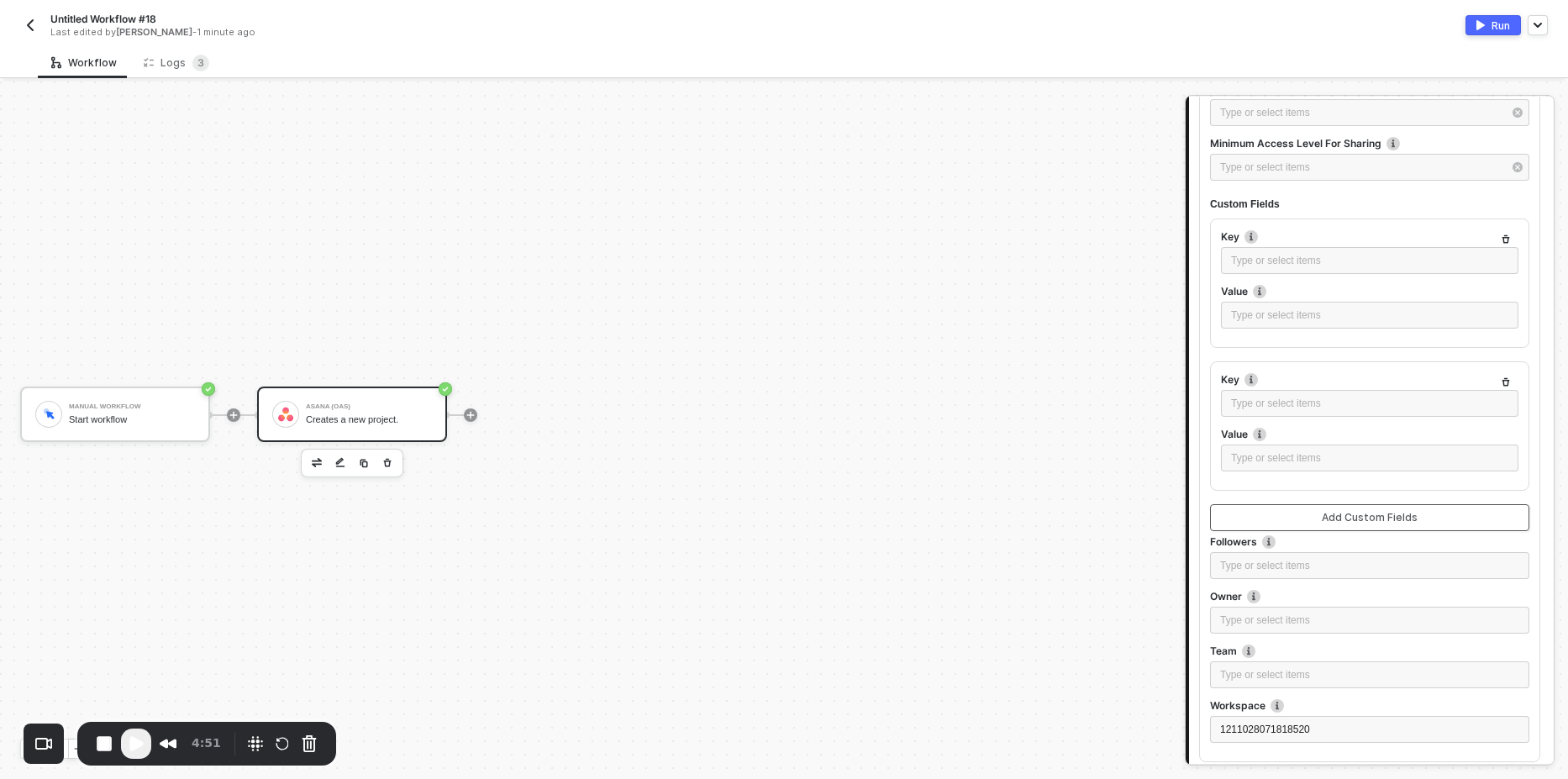
scroll to position [2108, 0]
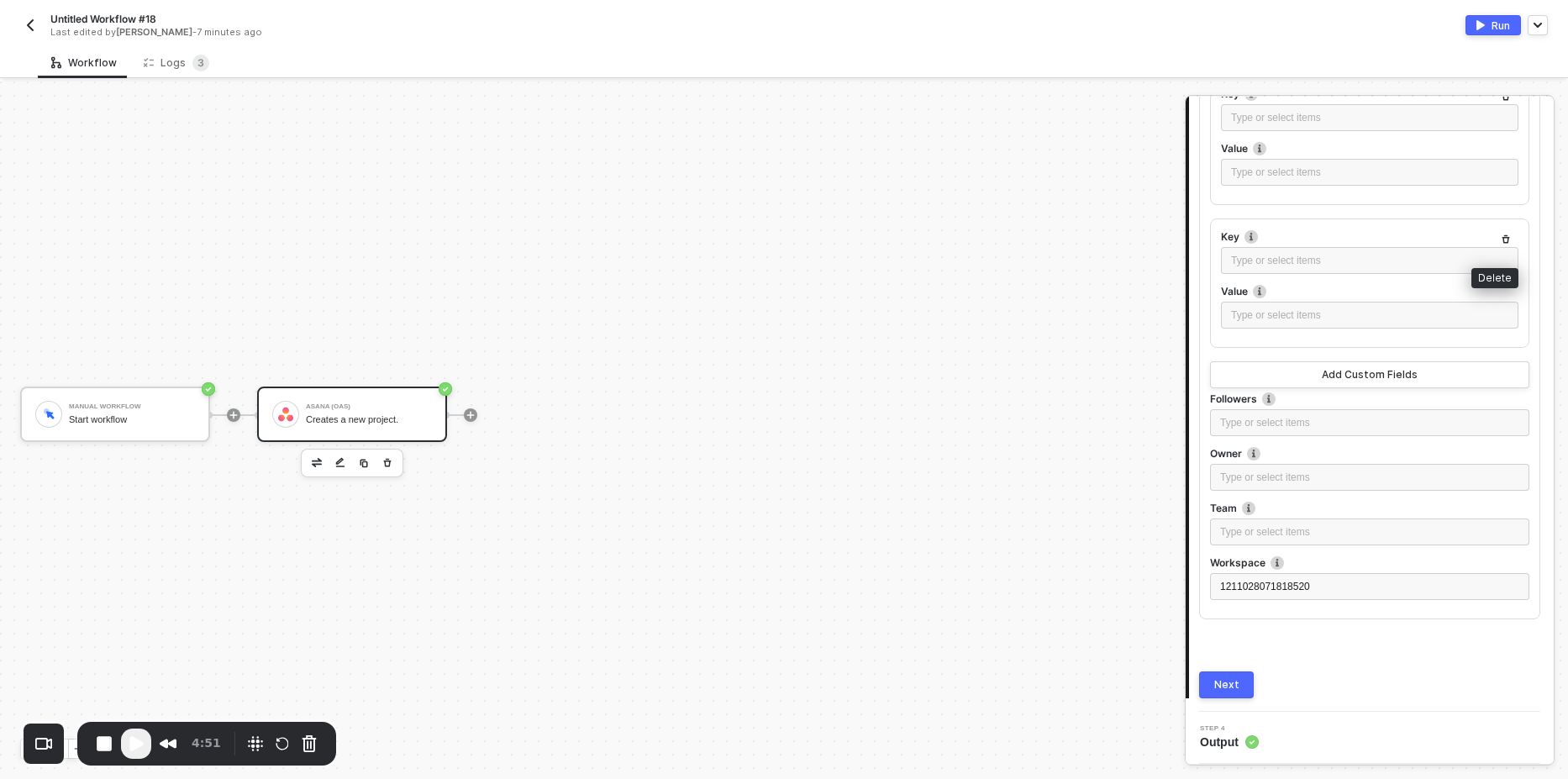
click at [1496, 232] on button "button" at bounding box center [1506, 239] width 20 height 20
click at [1501, 240] on icon "button" at bounding box center [1506, 239] width 10 height 10
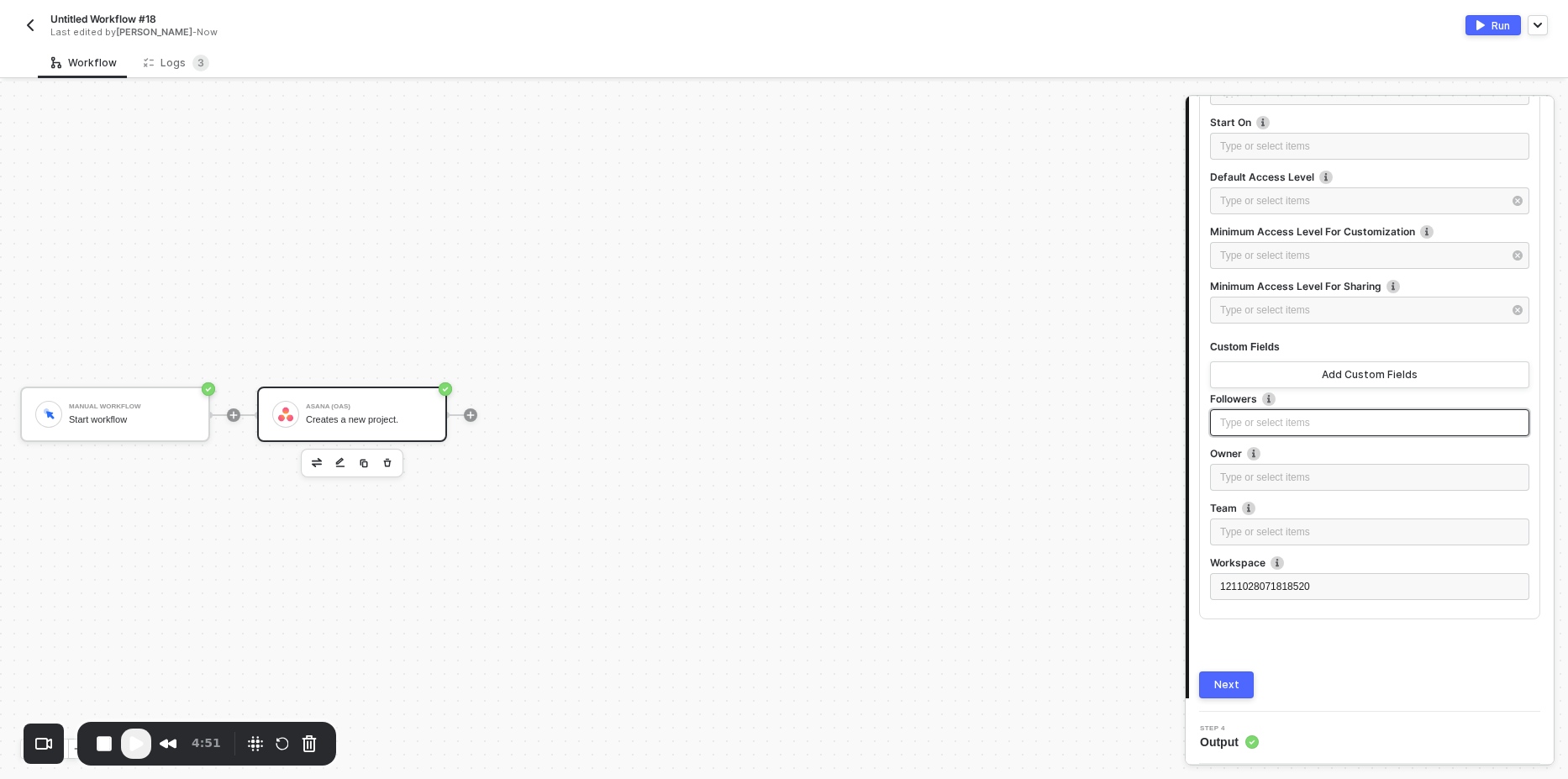
click at [1264, 418] on div "Type or select items ﻿" at bounding box center [1370, 423] width 299 height 16
click at [1270, 475] on div "Type or select items ﻿" at bounding box center [1370, 477] width 299 height 16
drag, startPoint x: 1271, startPoint y: 525, endPoint x: 1274, endPoint y: 540, distance: 15.3
click at [1271, 533] on div "Type or select items ﻿" at bounding box center [1370, 532] width 299 height 16
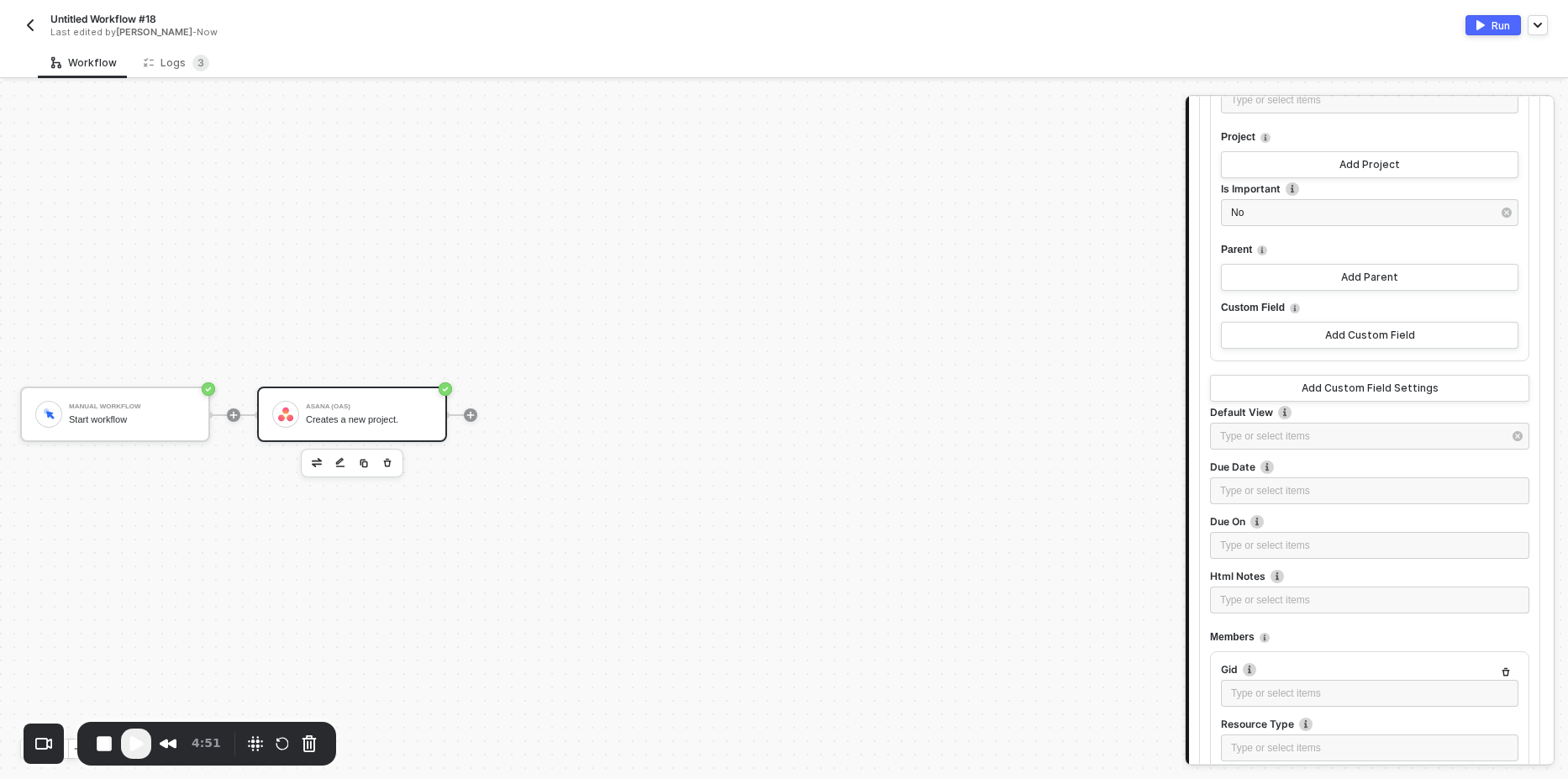
scroll to position [714, 0]
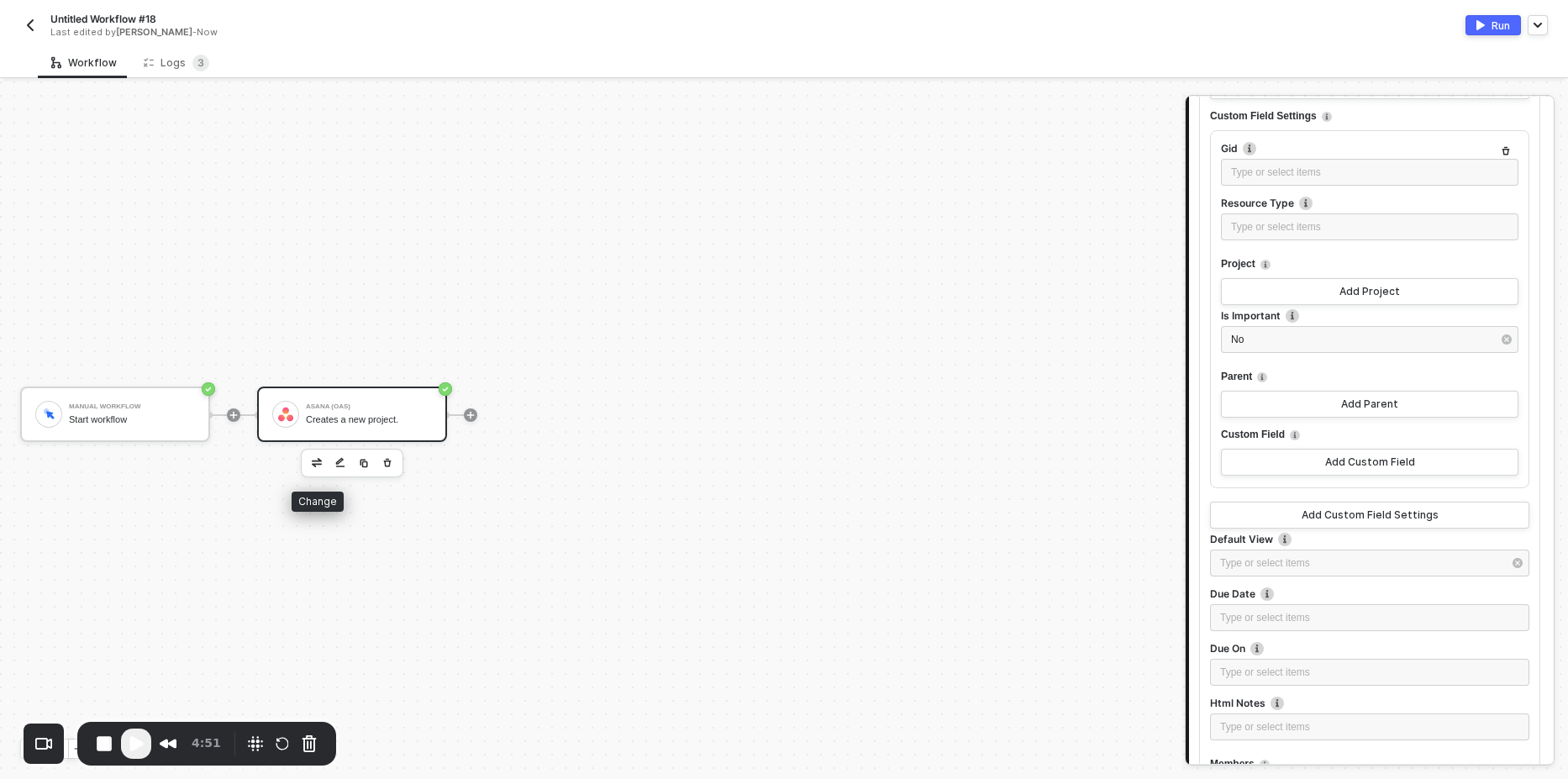
click at [316, 457] on button "button" at bounding box center [317, 463] width 20 height 20
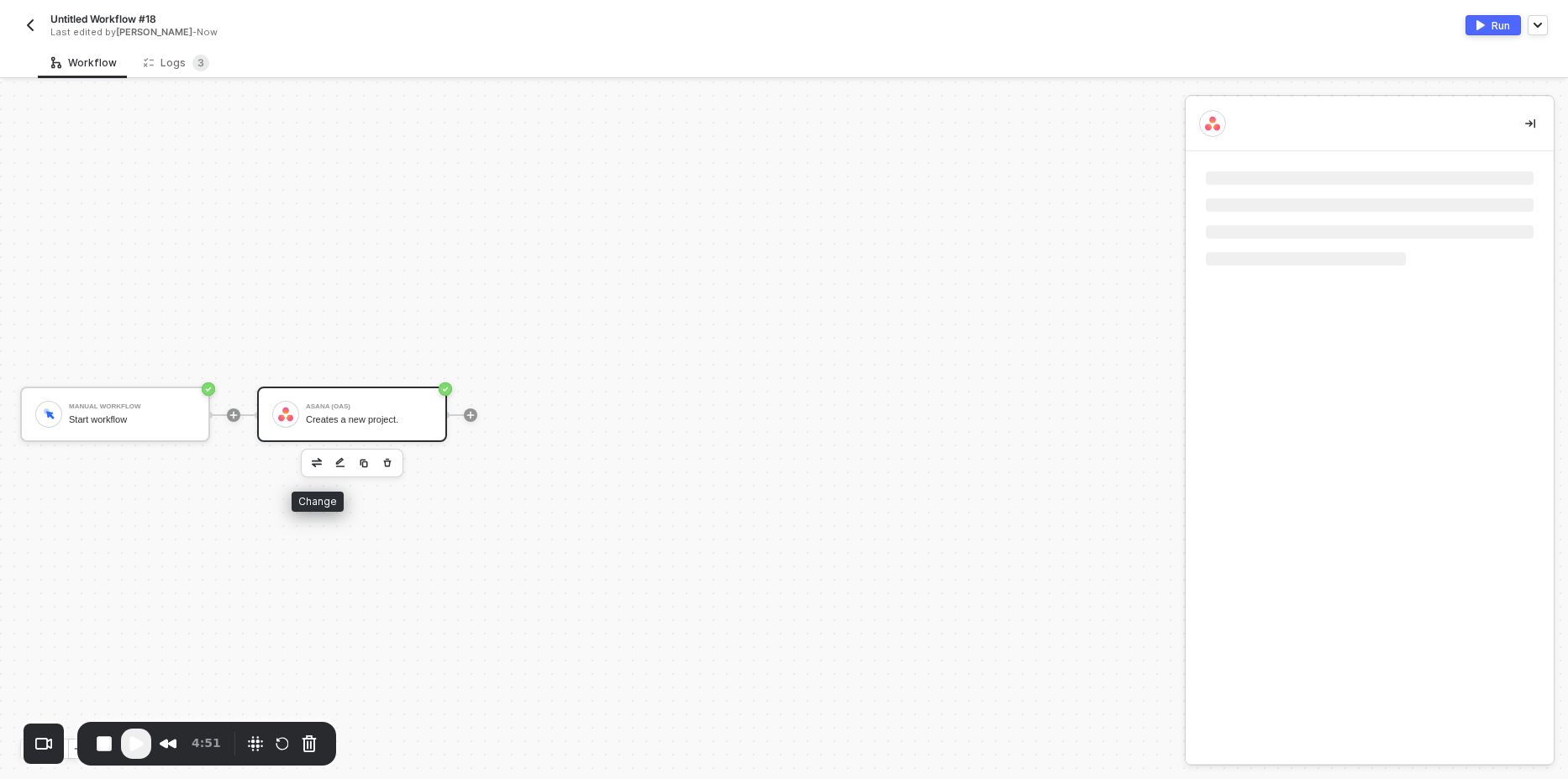
scroll to position [0, 0]
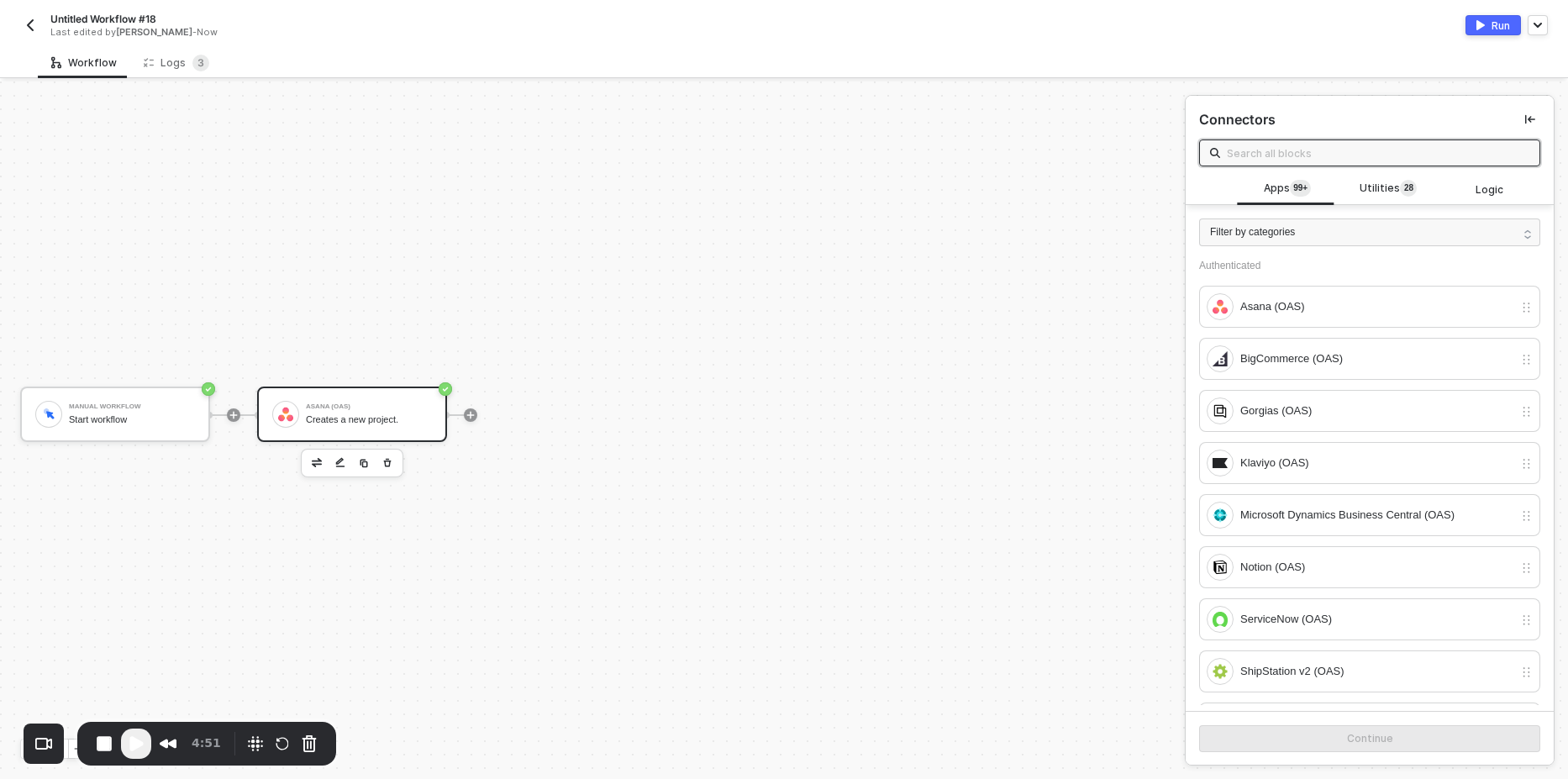
click at [393, 407] on div "Asana (OAS)" at bounding box center [369, 407] width 126 height 7
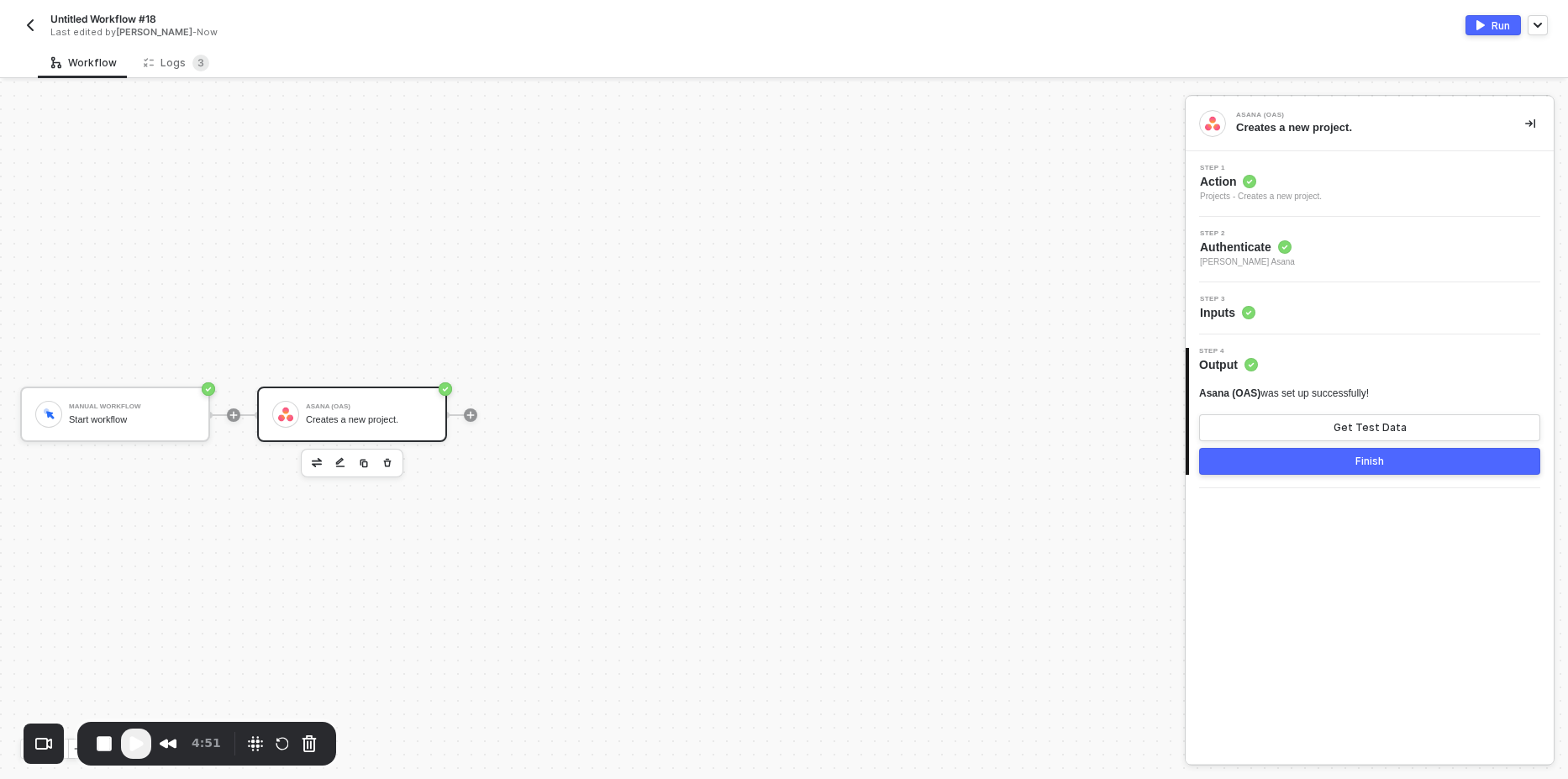
click at [1317, 181] on span "Action" at bounding box center [1260, 182] width 122 height 17
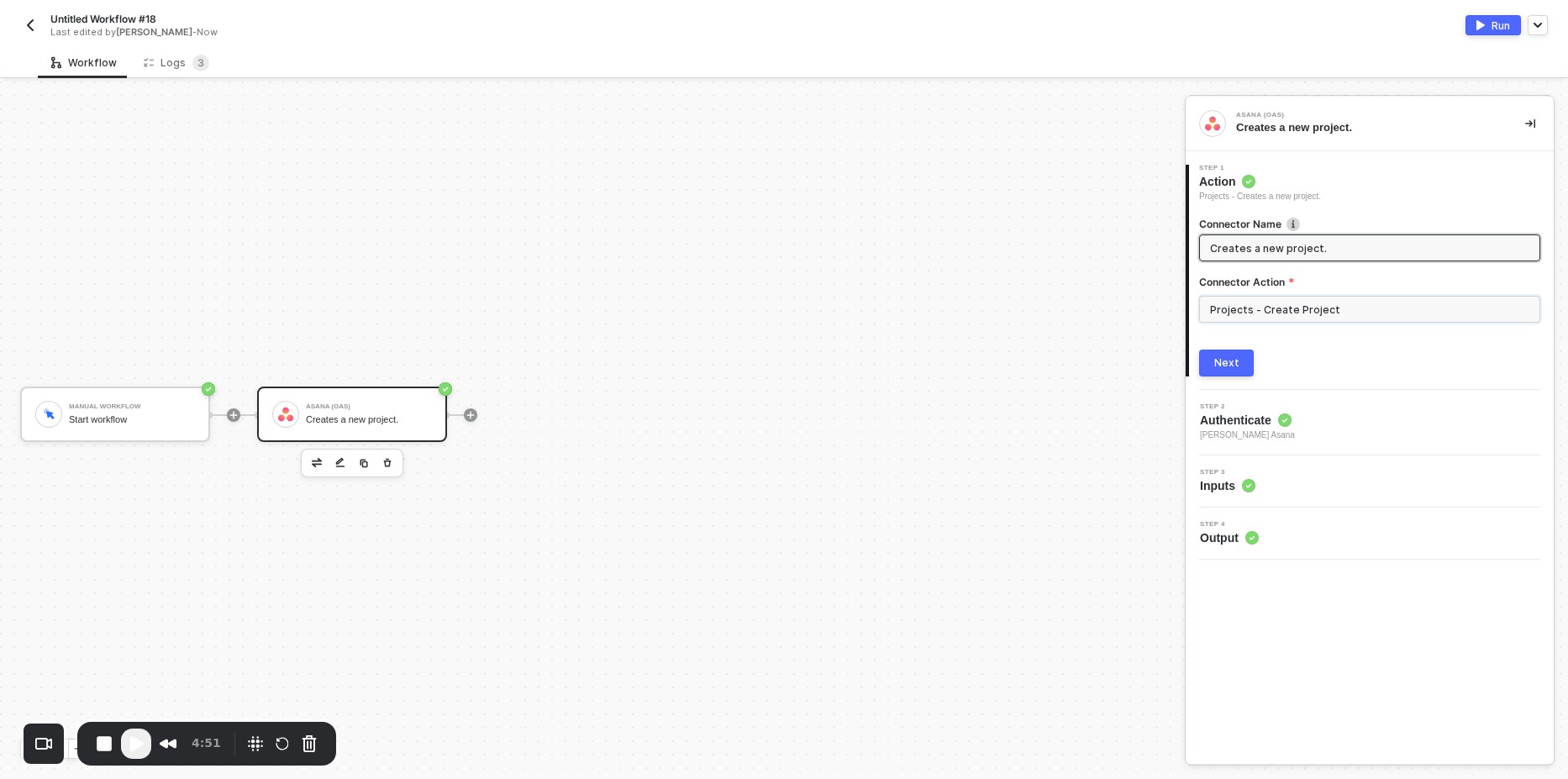
click at [1273, 317] on input "Projects - Create Project" at bounding box center [1370, 309] width 341 height 27
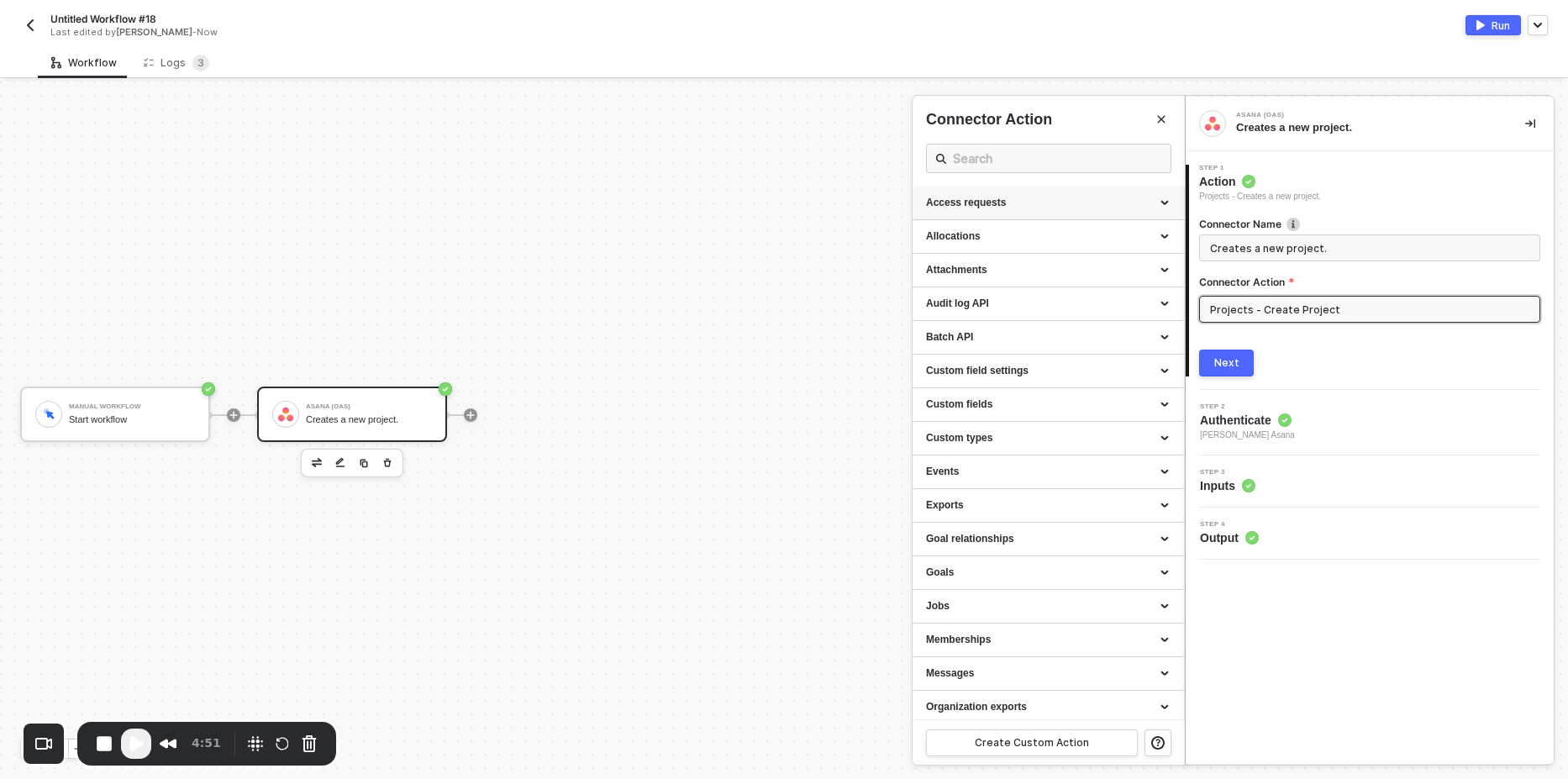
click at [1034, 203] on div "Access requests" at bounding box center [1048, 203] width 245 height 14
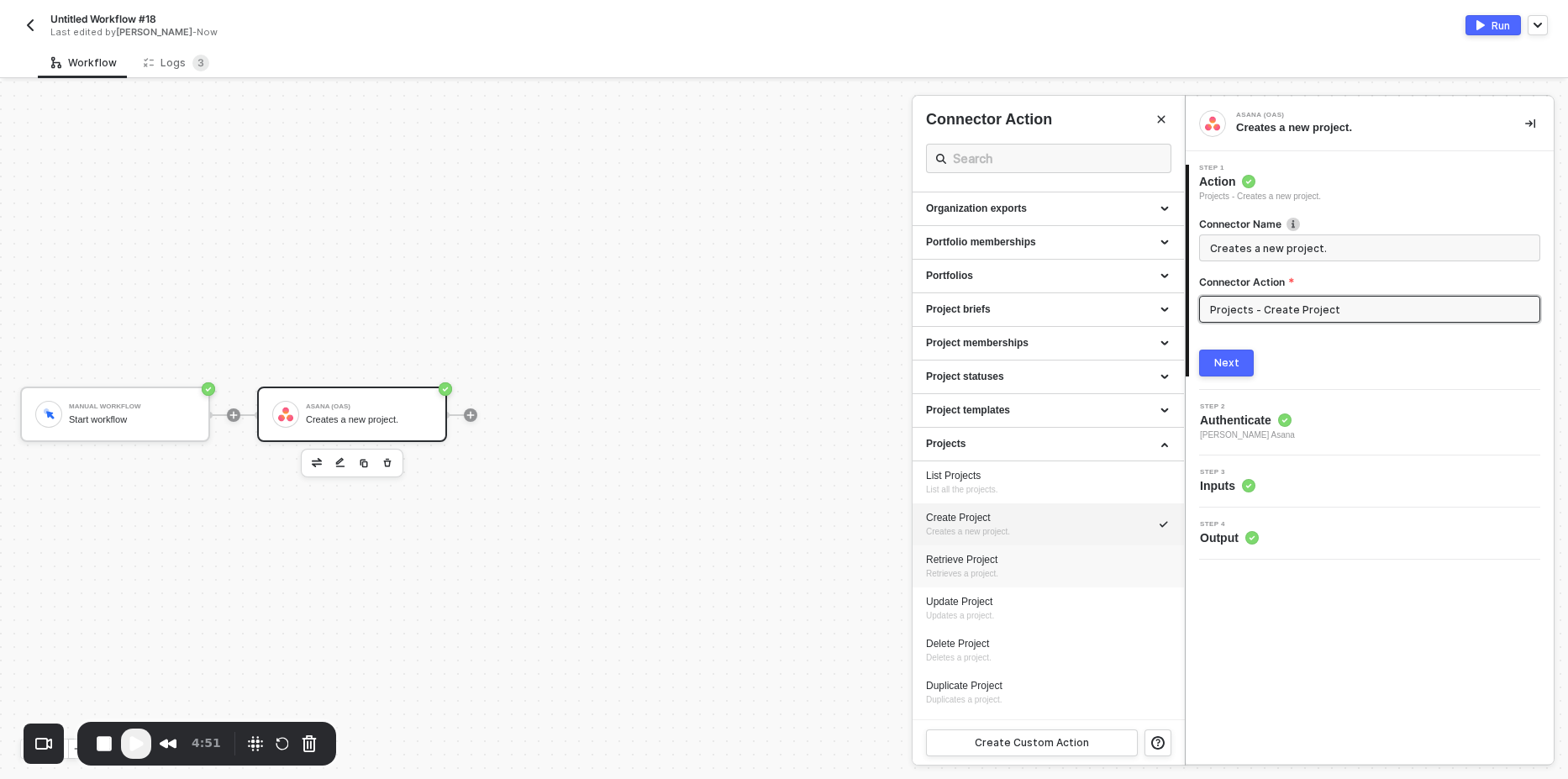
scroll to position [706, 0]
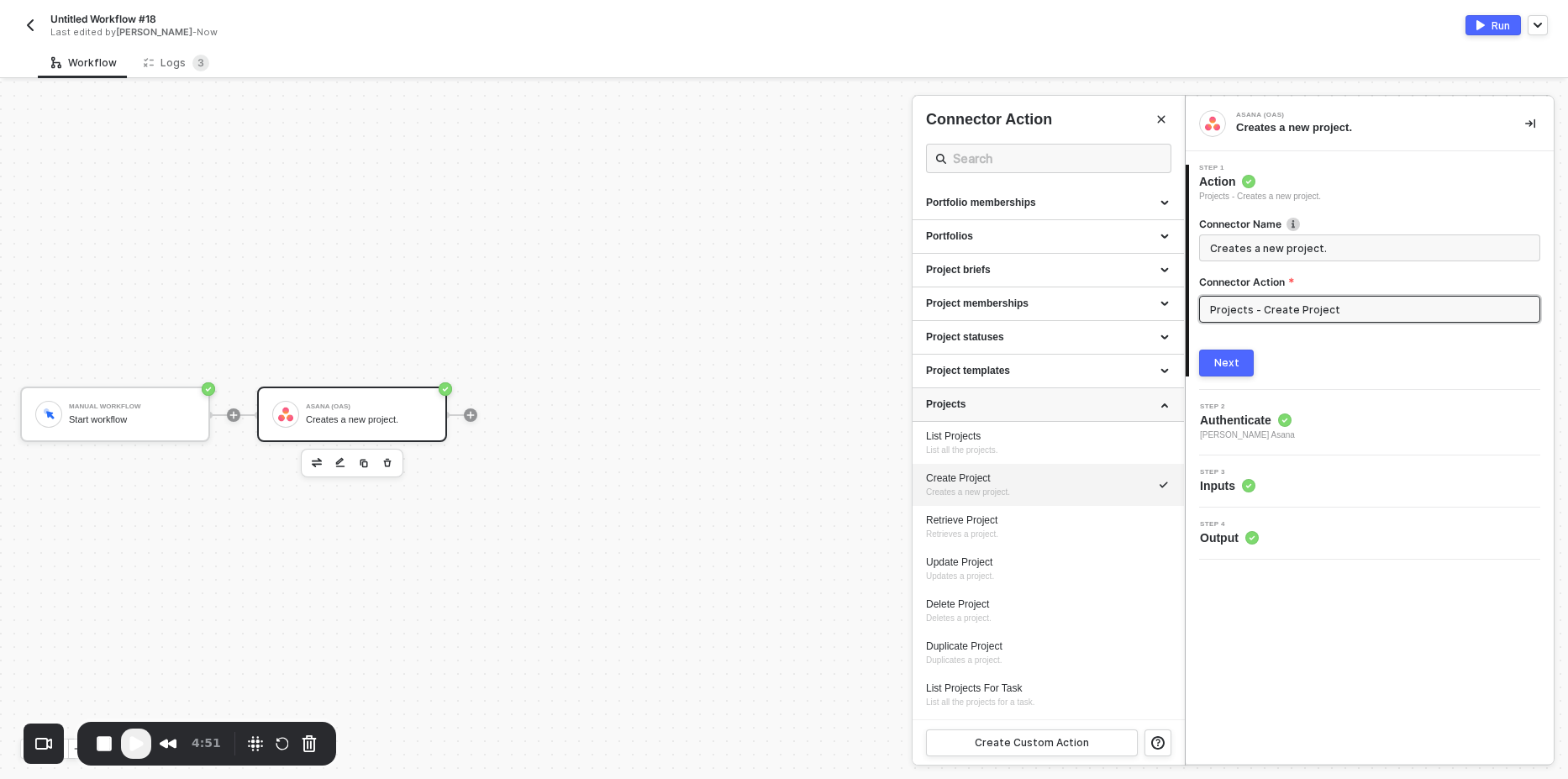
click at [1152, 399] on div "Projects" at bounding box center [1048, 404] width 245 height 14
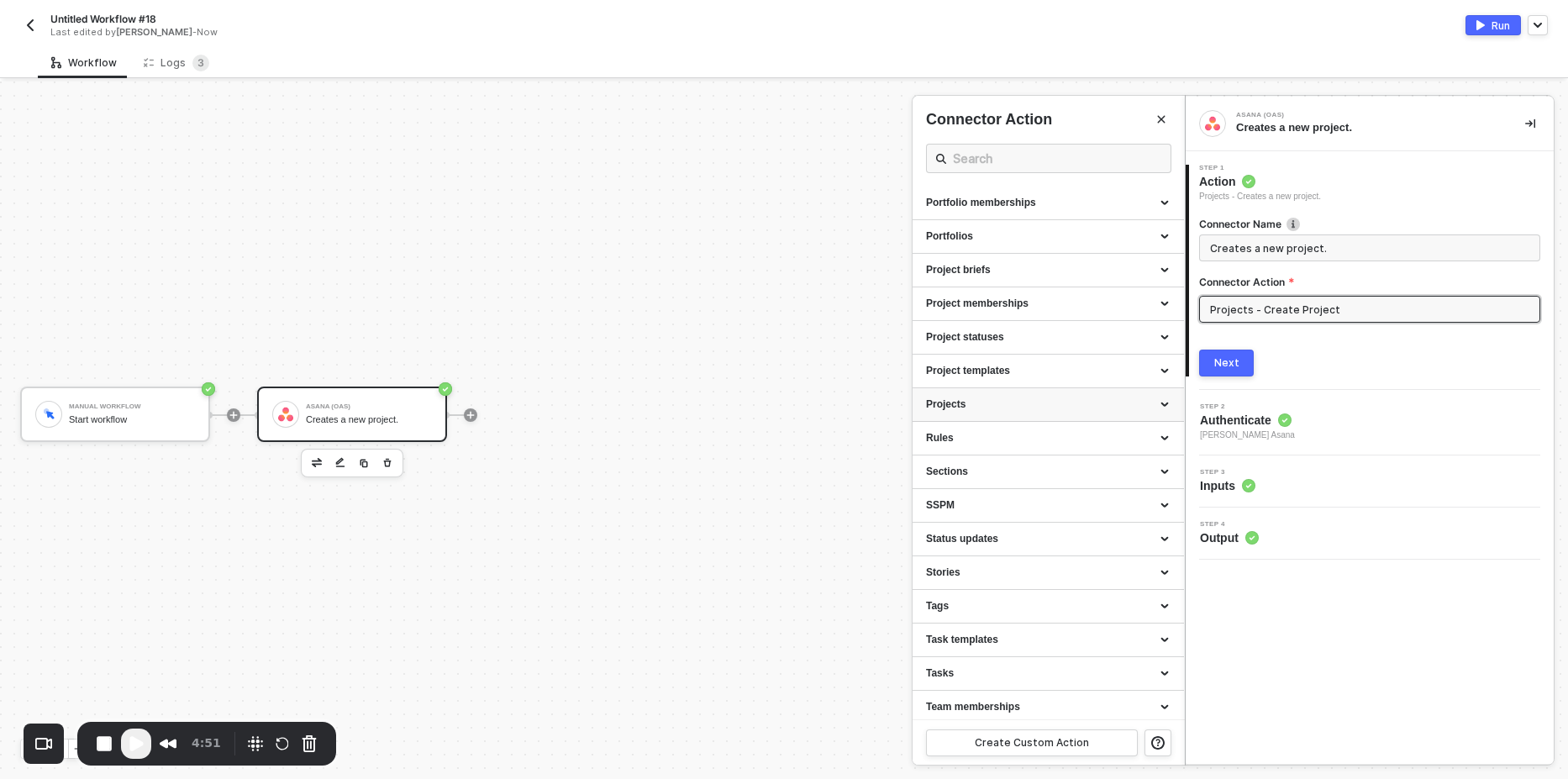
click at [1152, 400] on div "Projects" at bounding box center [1048, 404] width 245 height 14
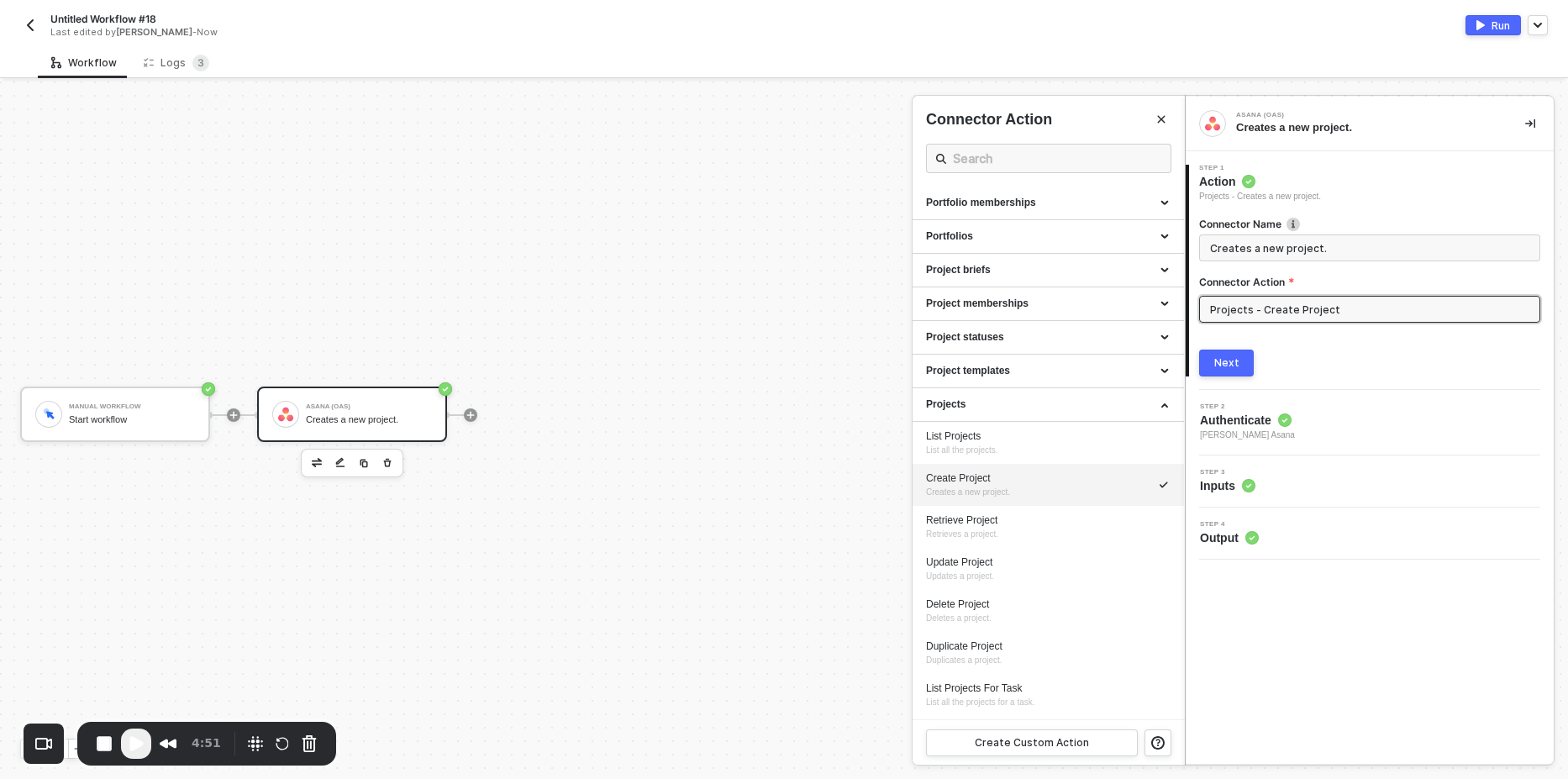
click at [1011, 490] on div "Create Project Creates a new project." at bounding box center [1048, 485] width 245 height 28
click at [1227, 363] on div "Next" at bounding box center [1227, 363] width 25 height 13
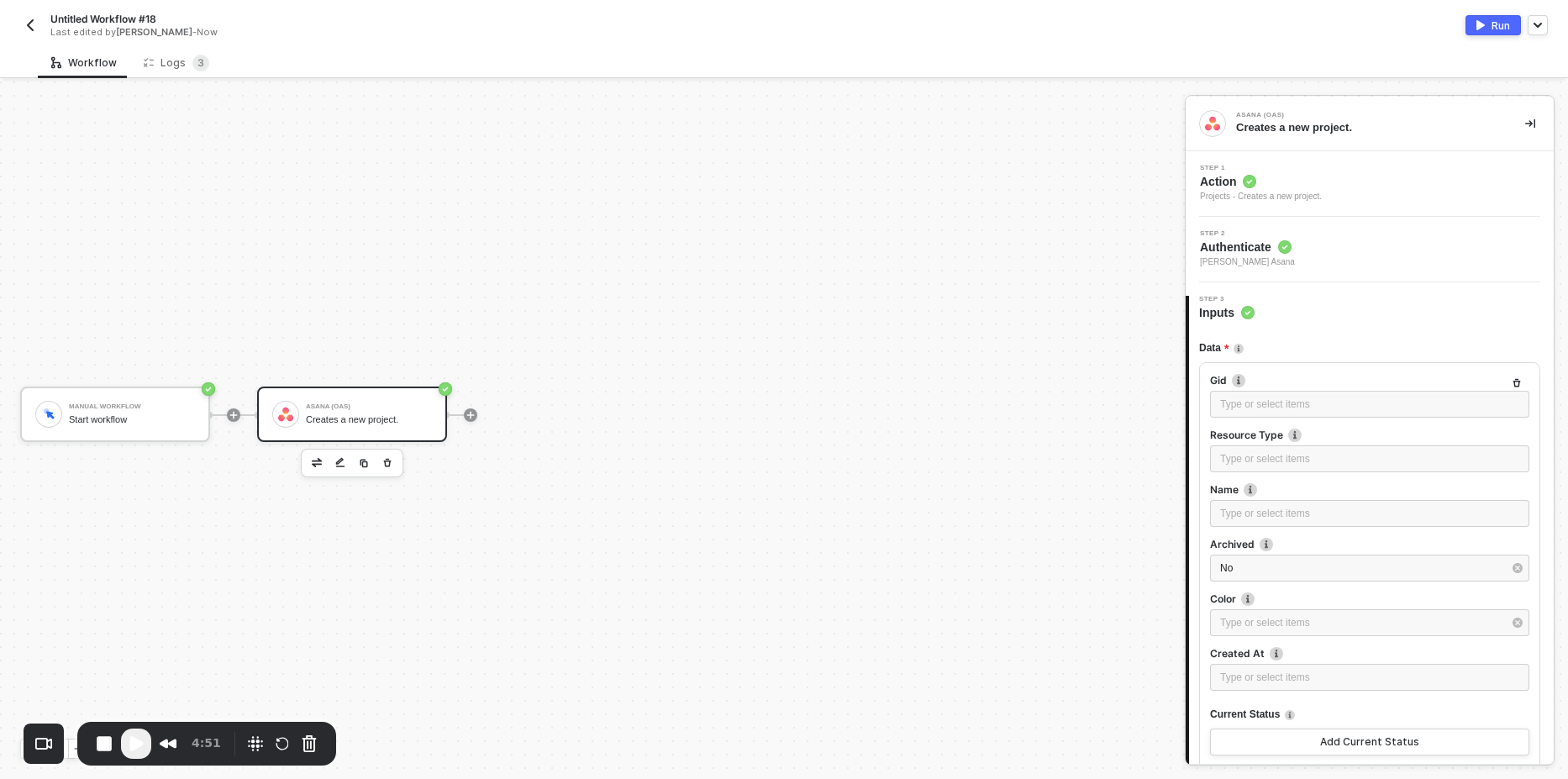
click at [1345, 192] on div "Step 1 Action Projects - Creates a new project." at bounding box center [1371, 184] width 364 height 39
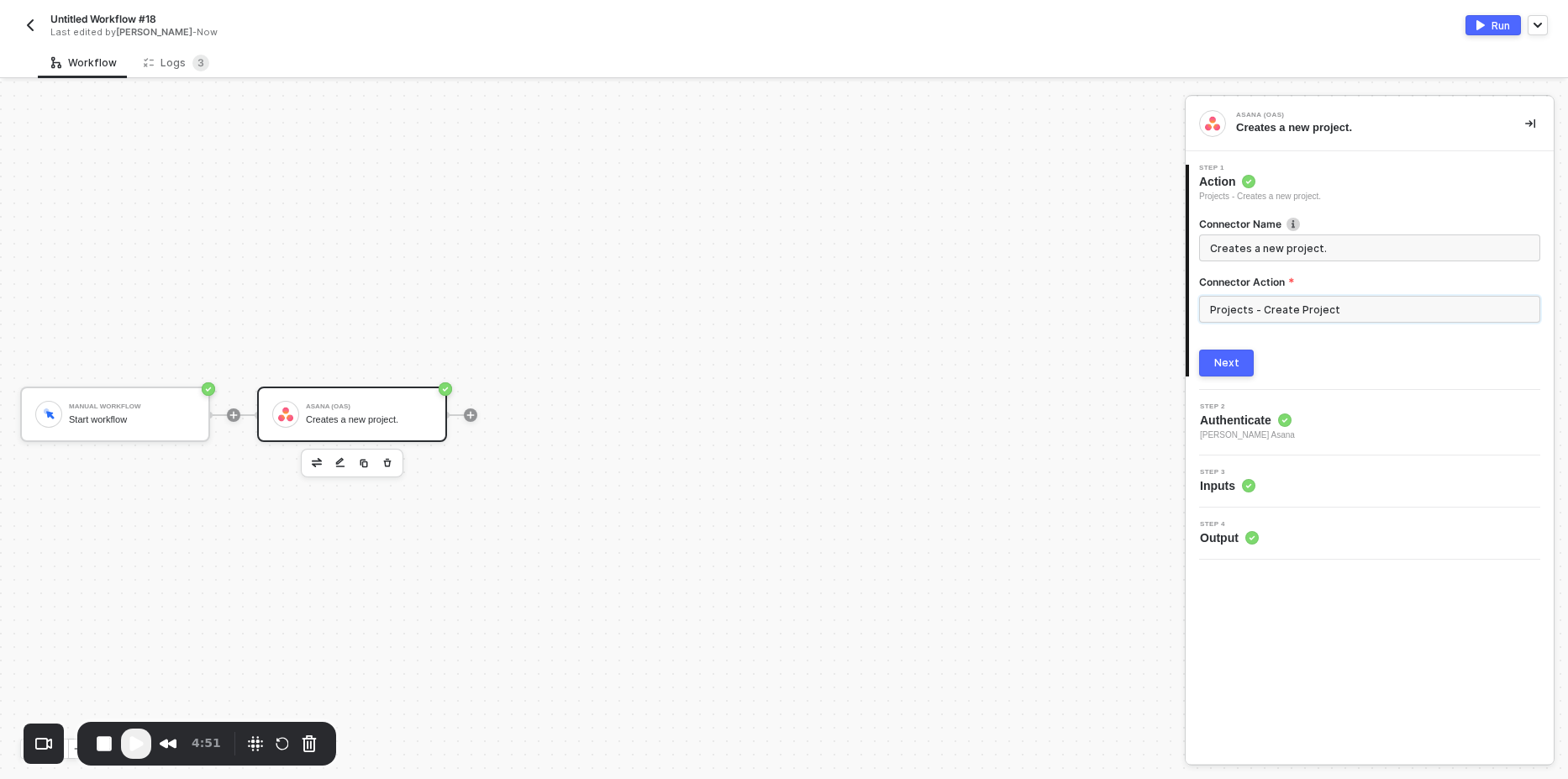
click at [1283, 309] on input "Projects - Create Project" at bounding box center [1370, 309] width 341 height 27
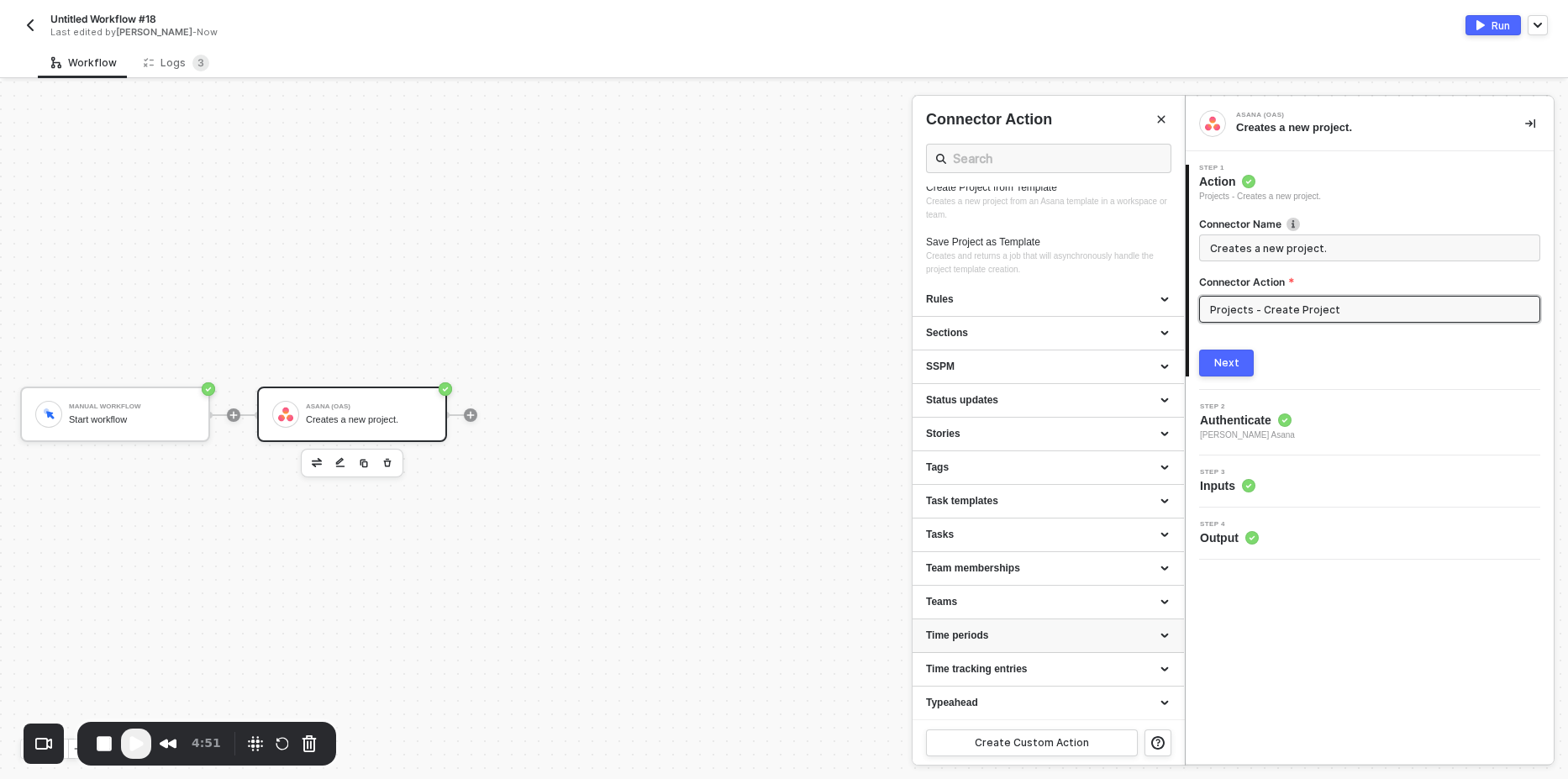
scroll to position [1723, 0]
click at [1011, 371] on div "Tasks" at bounding box center [1048, 366] width 245 height 14
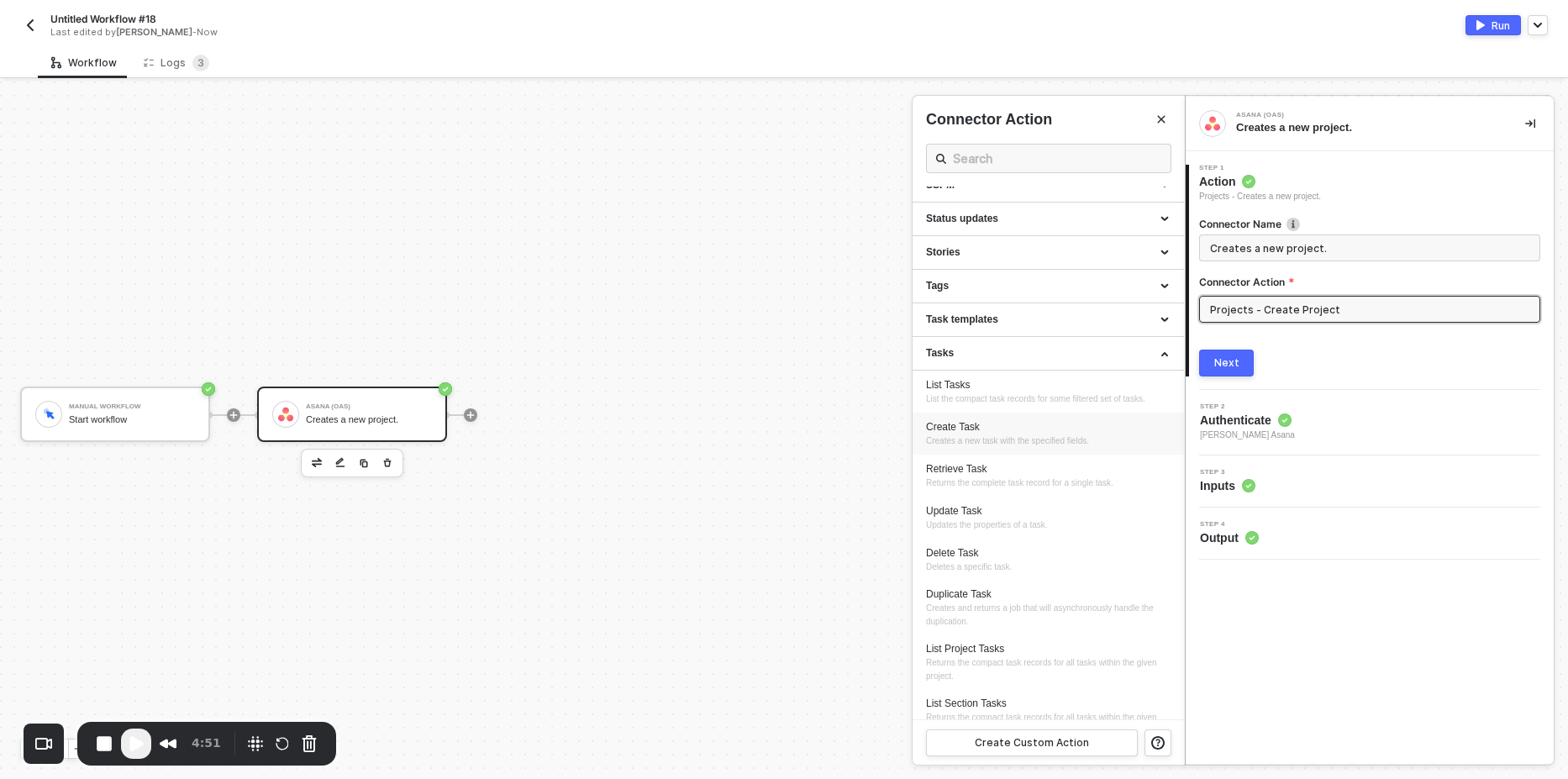
click at [981, 434] on div "Create Task" at bounding box center [1048, 427] width 245 height 14
type input "Creates a new task with the specified fields."
type input "Tasks - Create Task"
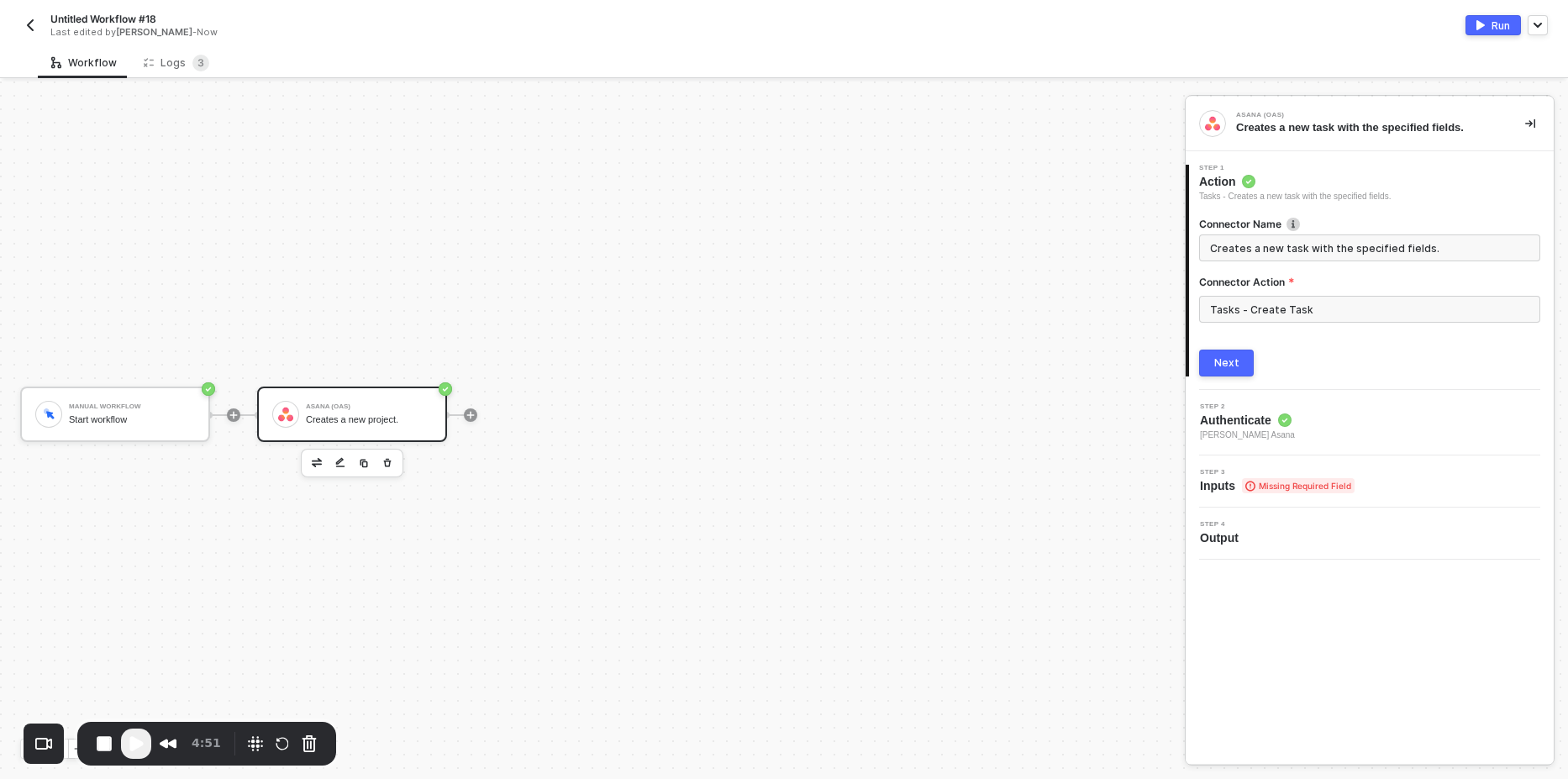
click at [1236, 358] on div "Next" at bounding box center [1227, 363] width 25 height 13
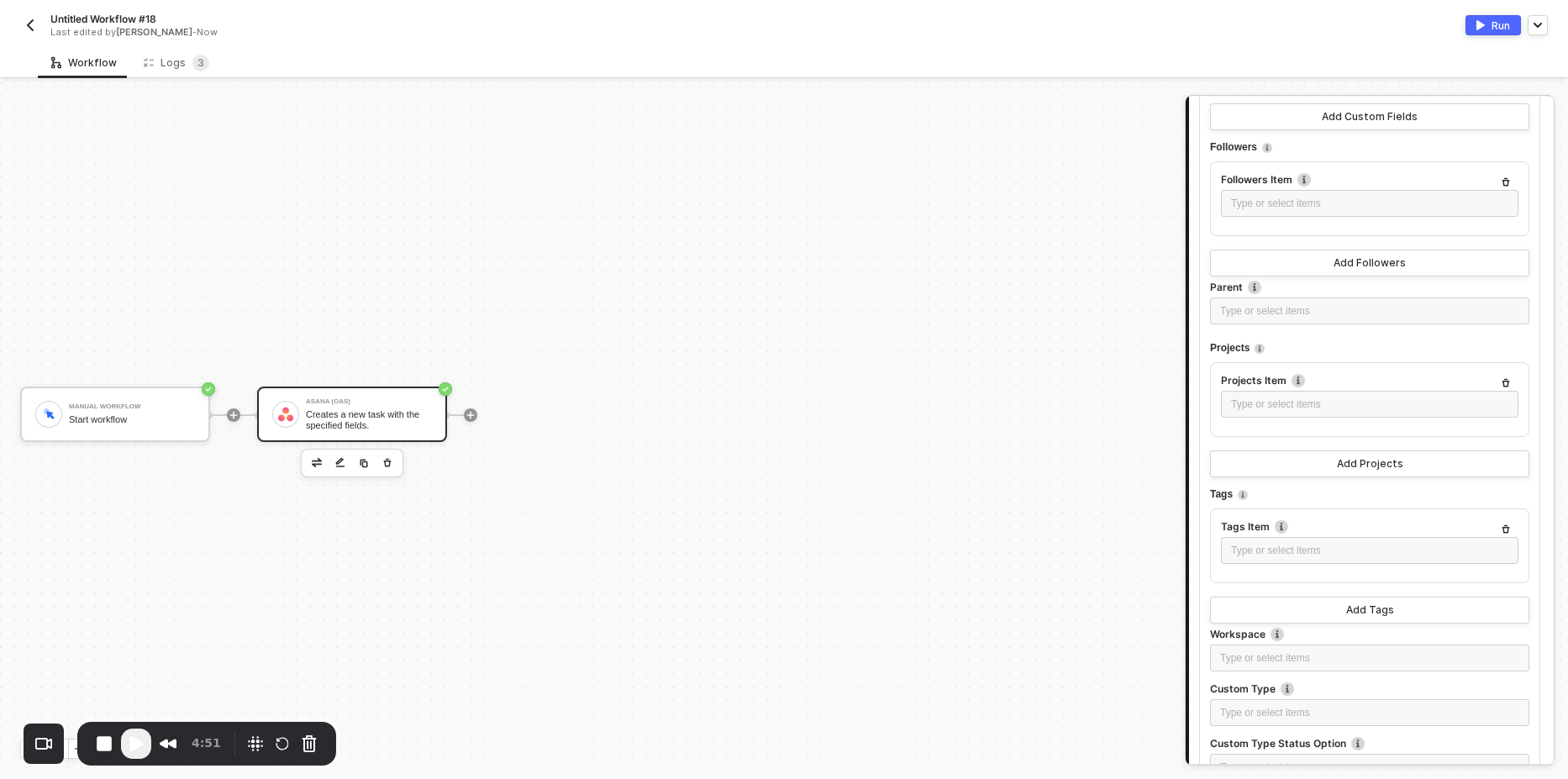
scroll to position [2993, 0]
click at [1239, 670] on div "Type or select items ﻿" at bounding box center [1370, 661] width 319 height 27
click at [1238, 313] on div "Type or select items ﻿" at bounding box center [1370, 313] width 299 height 16
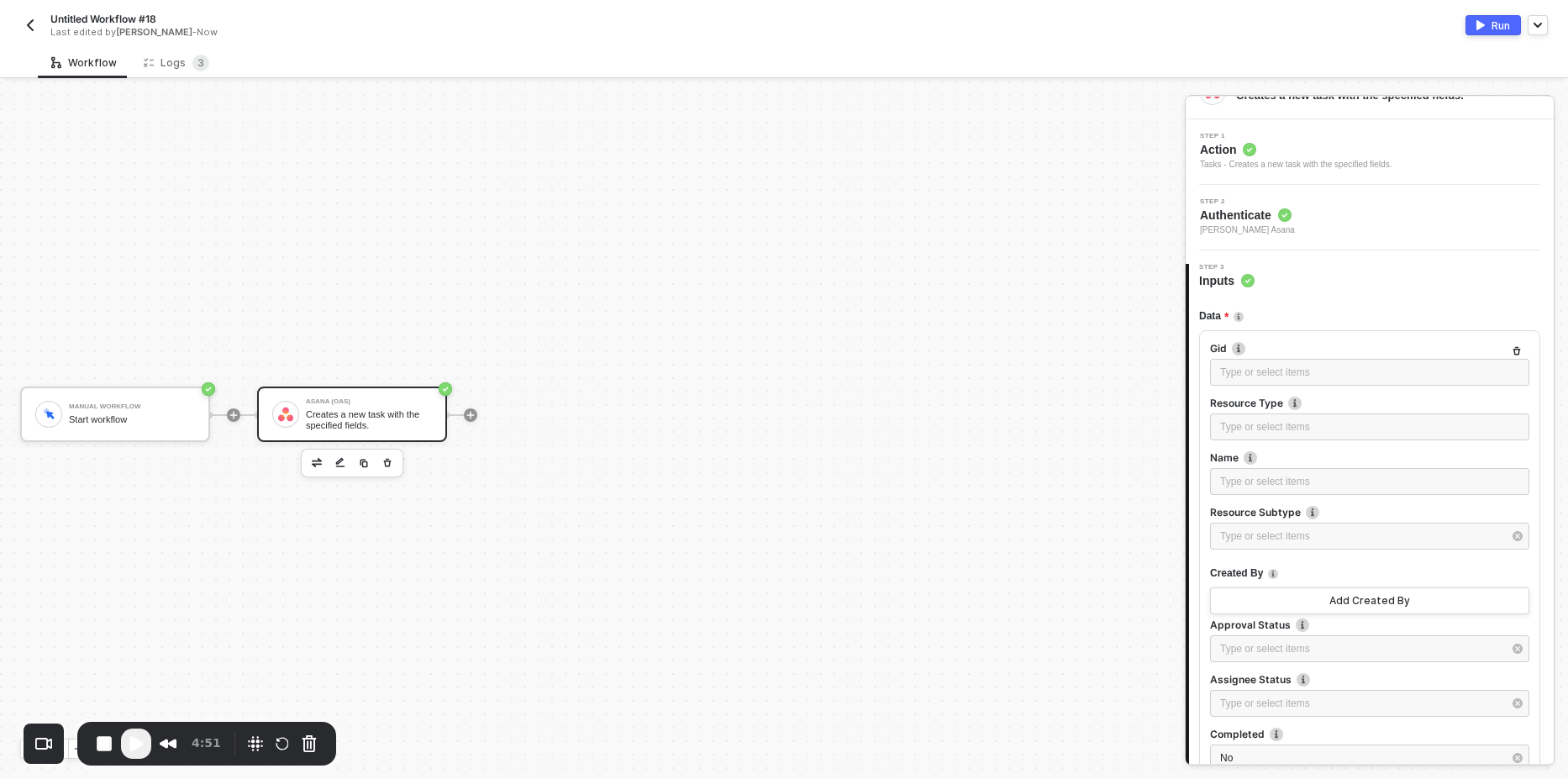
scroll to position [0, 0]
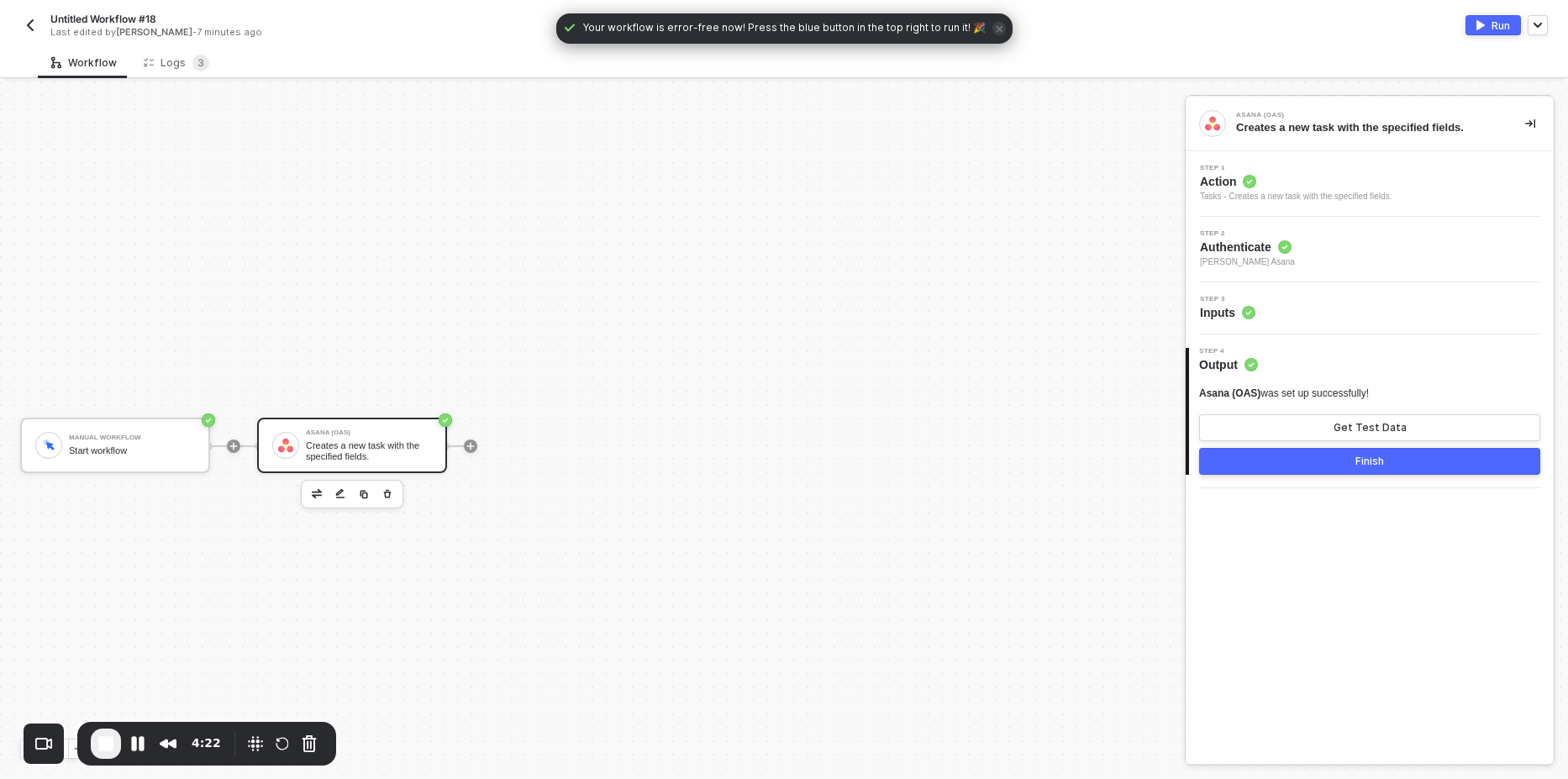
scroll to position [31, 0]
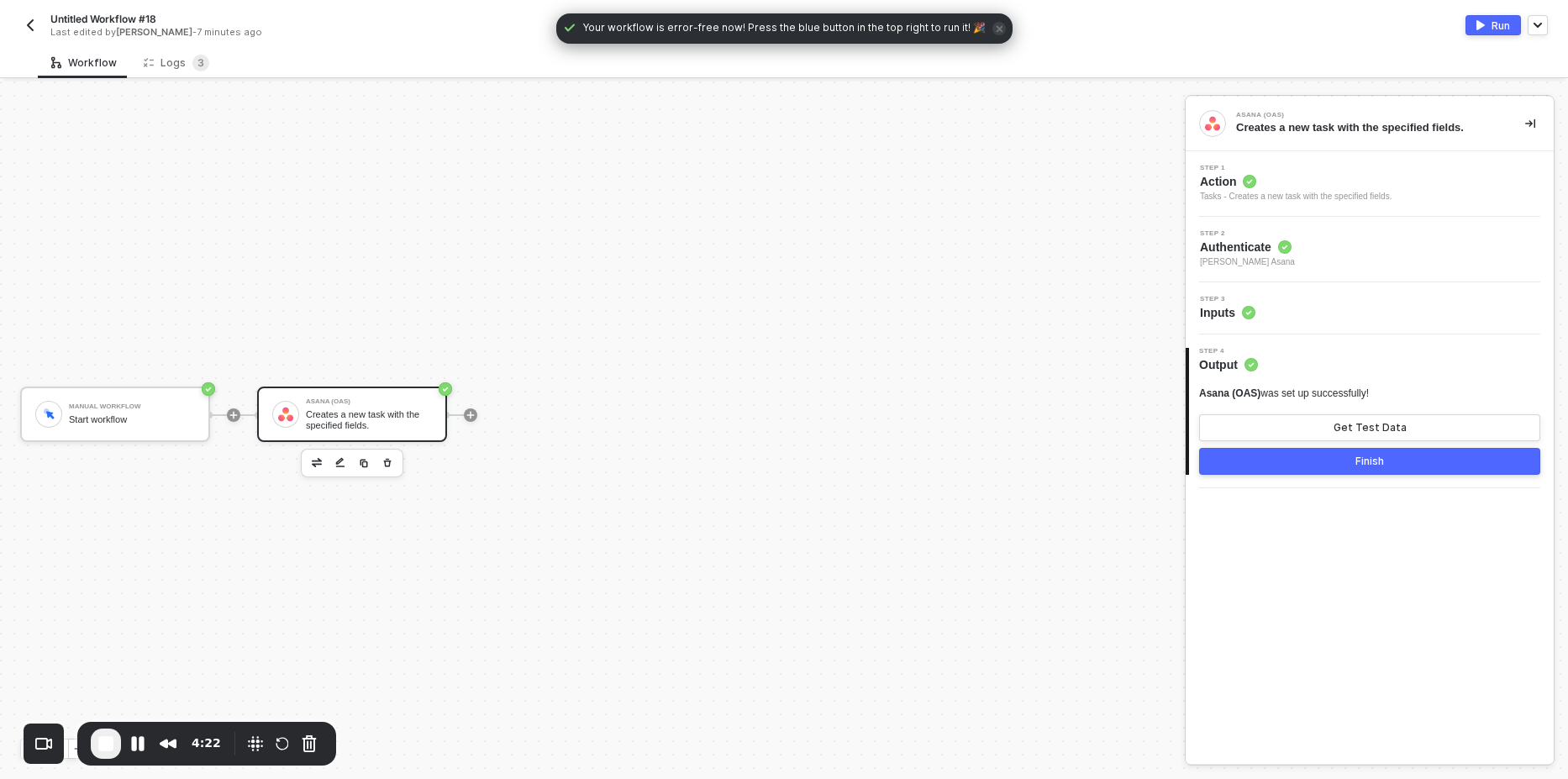
click at [1364, 176] on span "Action" at bounding box center [1296, 182] width 192 height 17
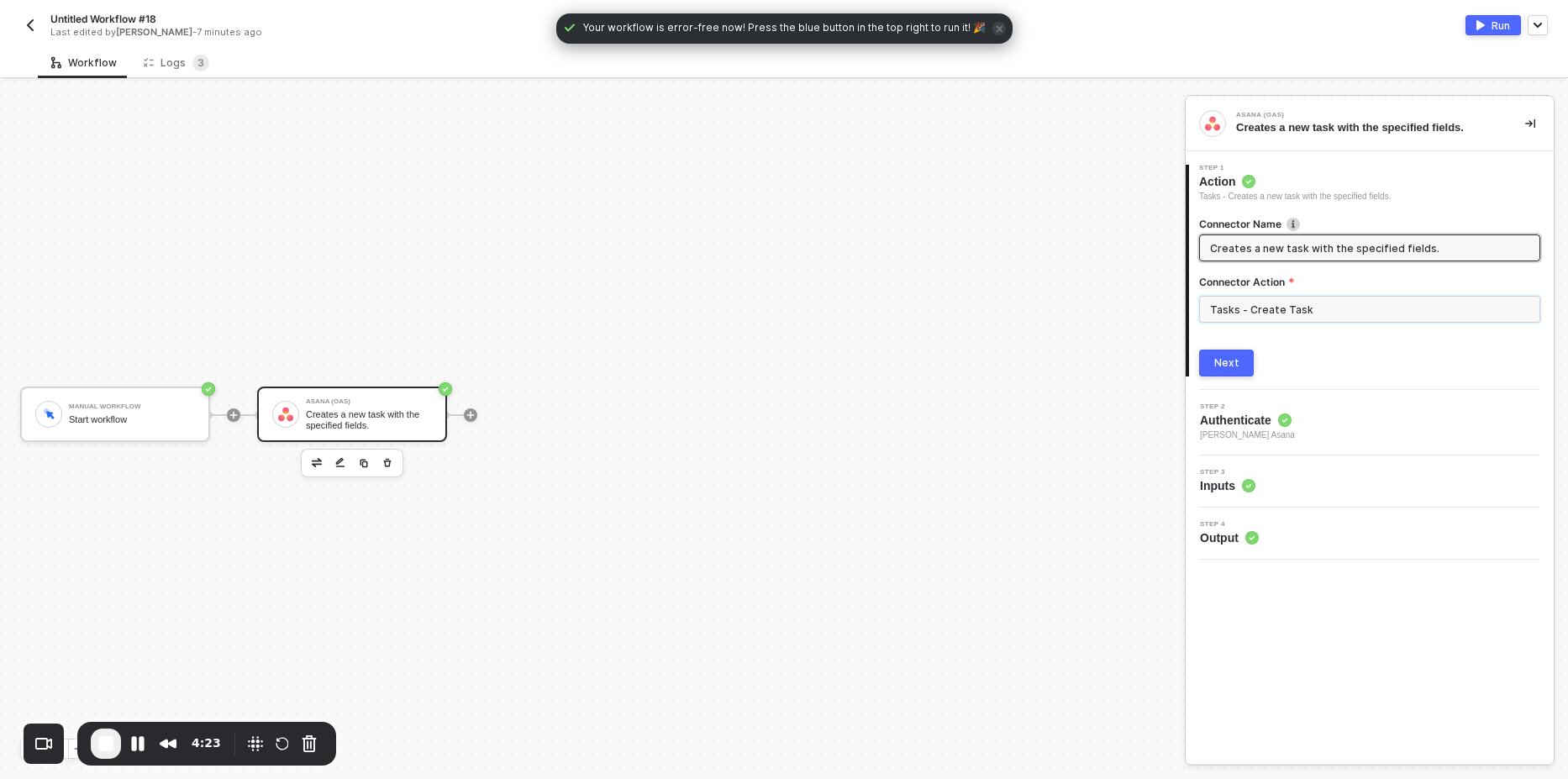
click at [1300, 311] on input "Tasks - Create Task" at bounding box center [1370, 309] width 341 height 27
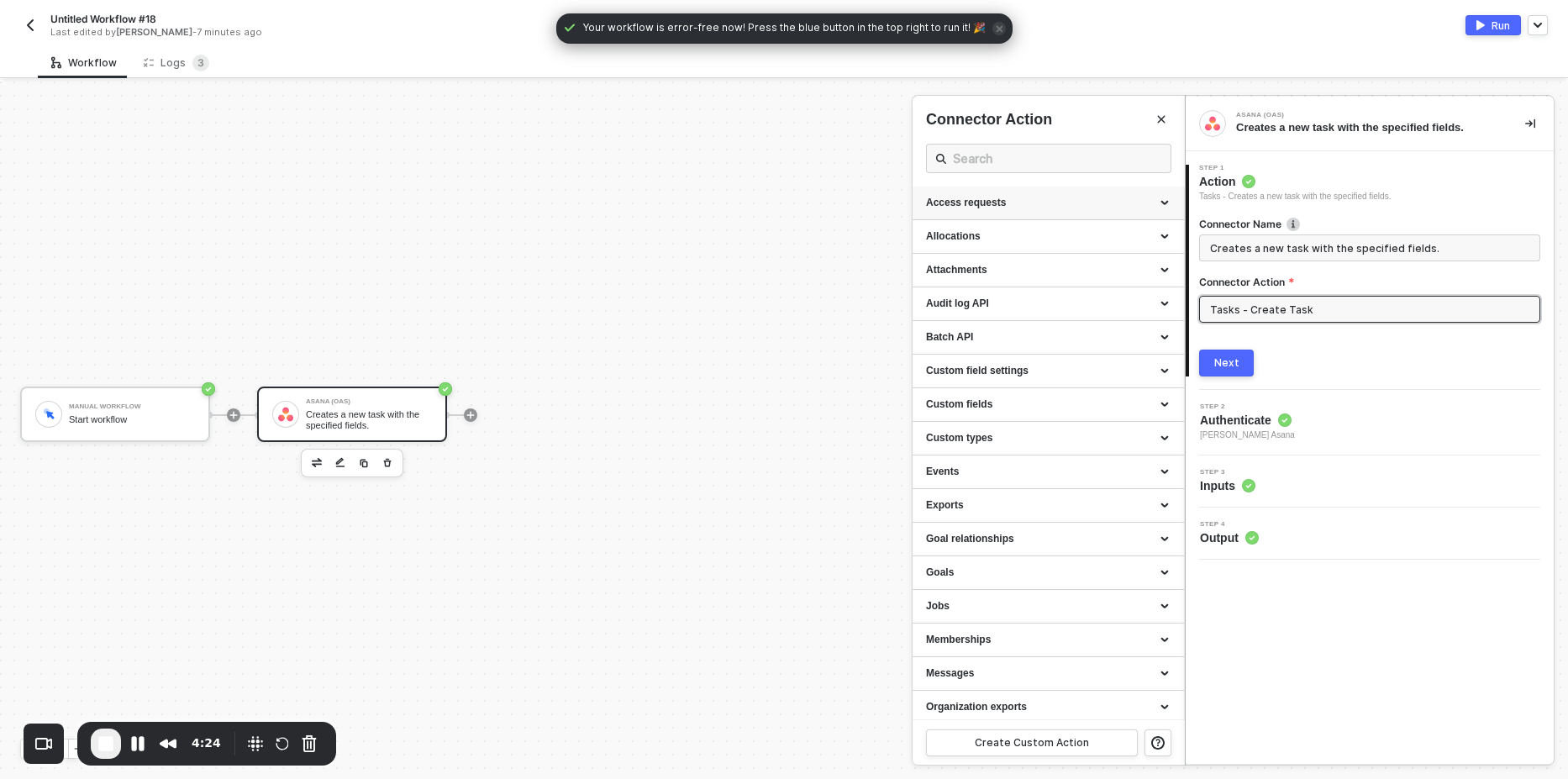
click at [1002, 197] on div "Access requests" at bounding box center [1048, 203] width 245 height 14
click at [1005, 238] on div "List Access Request" at bounding box center [1048, 234] width 245 height 14
type input "List all the pending access requests."
type input "Access requests - List Access Request"
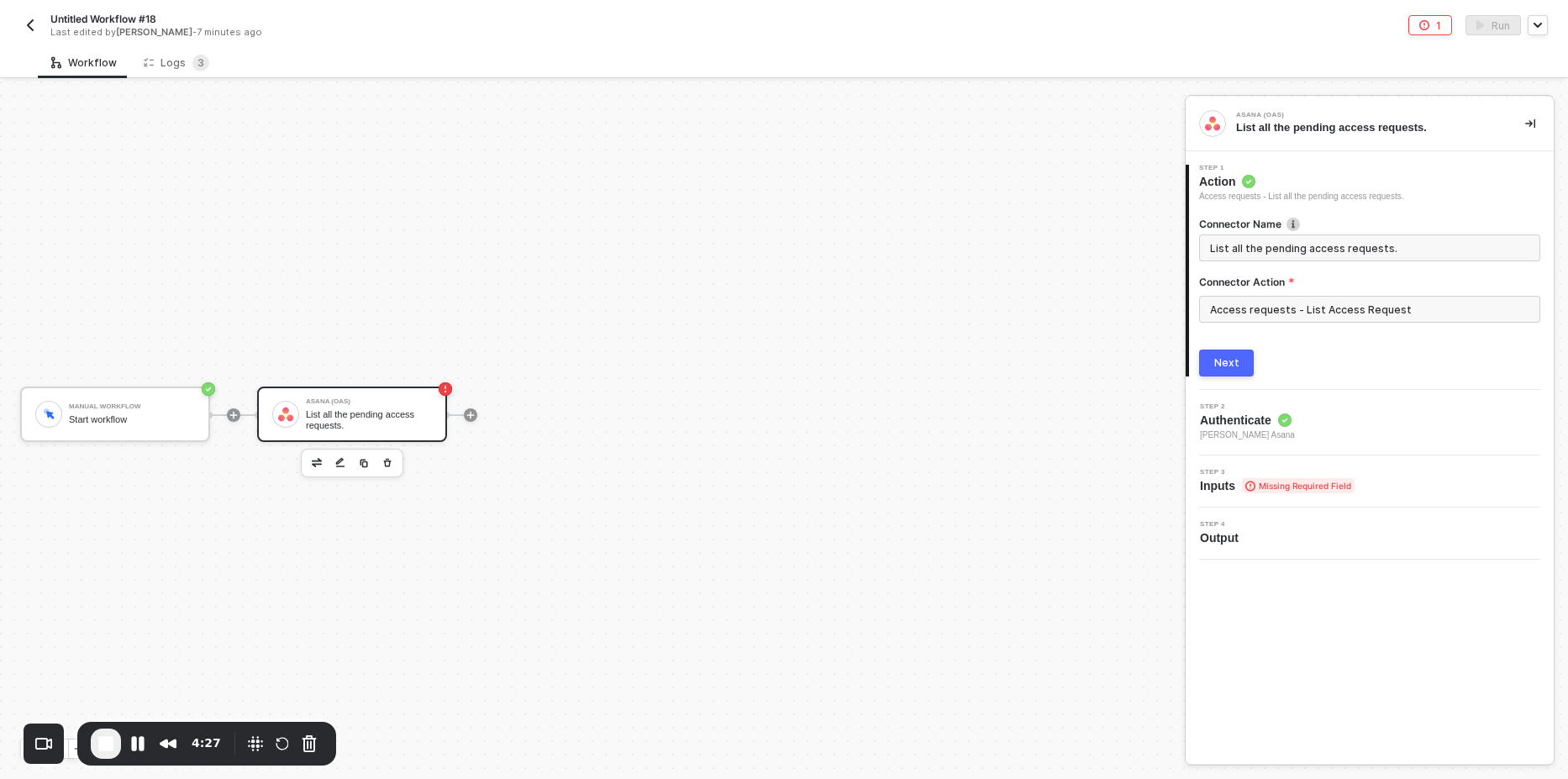
click at [1237, 361] on div "Next" at bounding box center [1227, 363] width 25 height 13
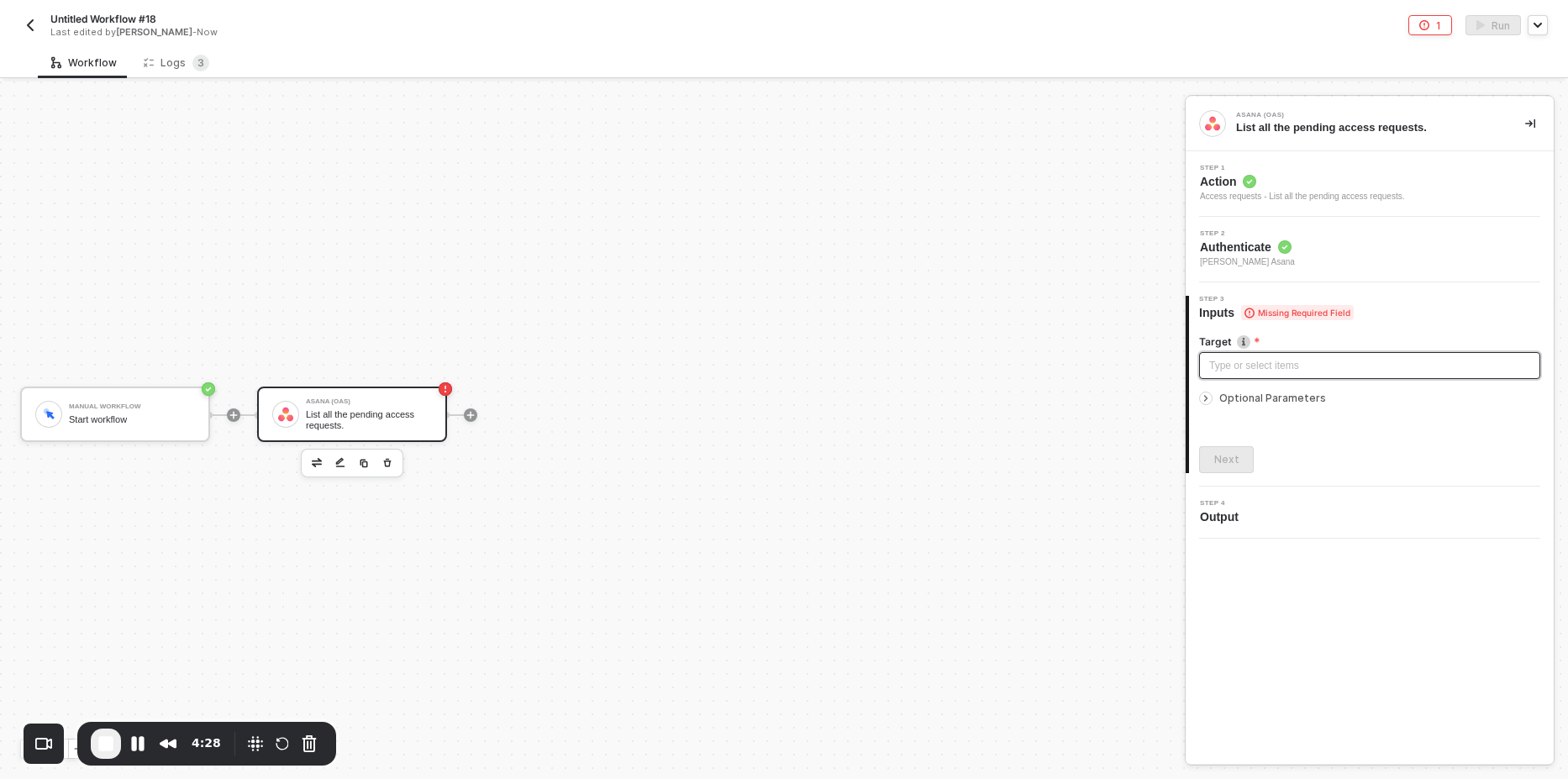
click at [1262, 361] on div "Type or select items ﻿" at bounding box center [1370, 366] width 321 height 16
click at [450, 241] on div "Manual Workflow Start workflow Asana (OAS) List all the pending access requests." at bounding box center [588, 414] width 1176 height 729
click at [1269, 364] on div "Type or select items ﻿" at bounding box center [1370, 366] width 321 height 16
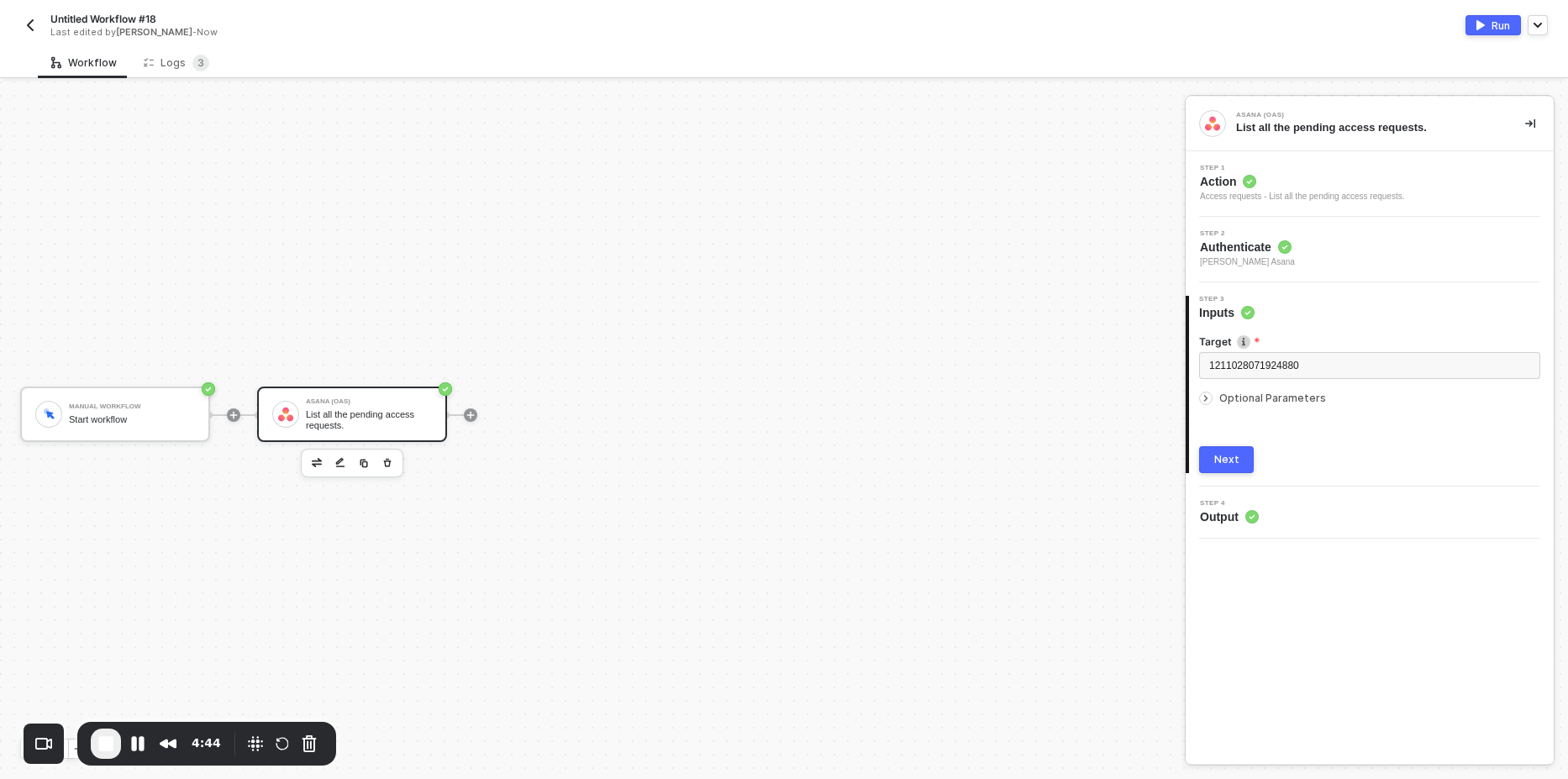
click at [1242, 473] on div "3 Step 3 Inputs Target Globally unique identifier for the target object. 121102…" at bounding box center [1370, 384] width 368 height 204
click at [1246, 462] on button "Next" at bounding box center [1226, 460] width 55 height 27
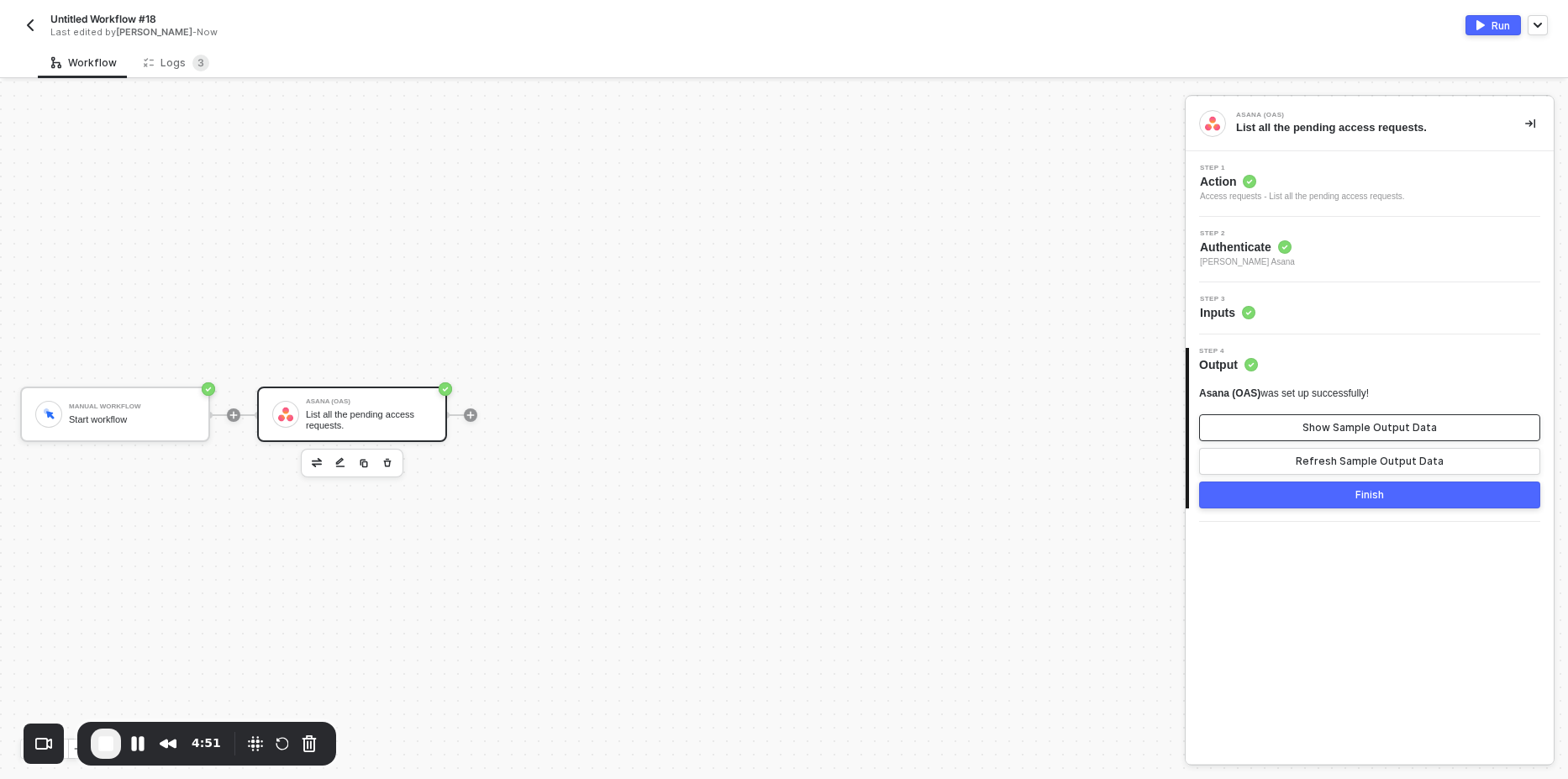
click at [1349, 428] on div "Show Sample Output Data" at bounding box center [1370, 428] width 135 height 13
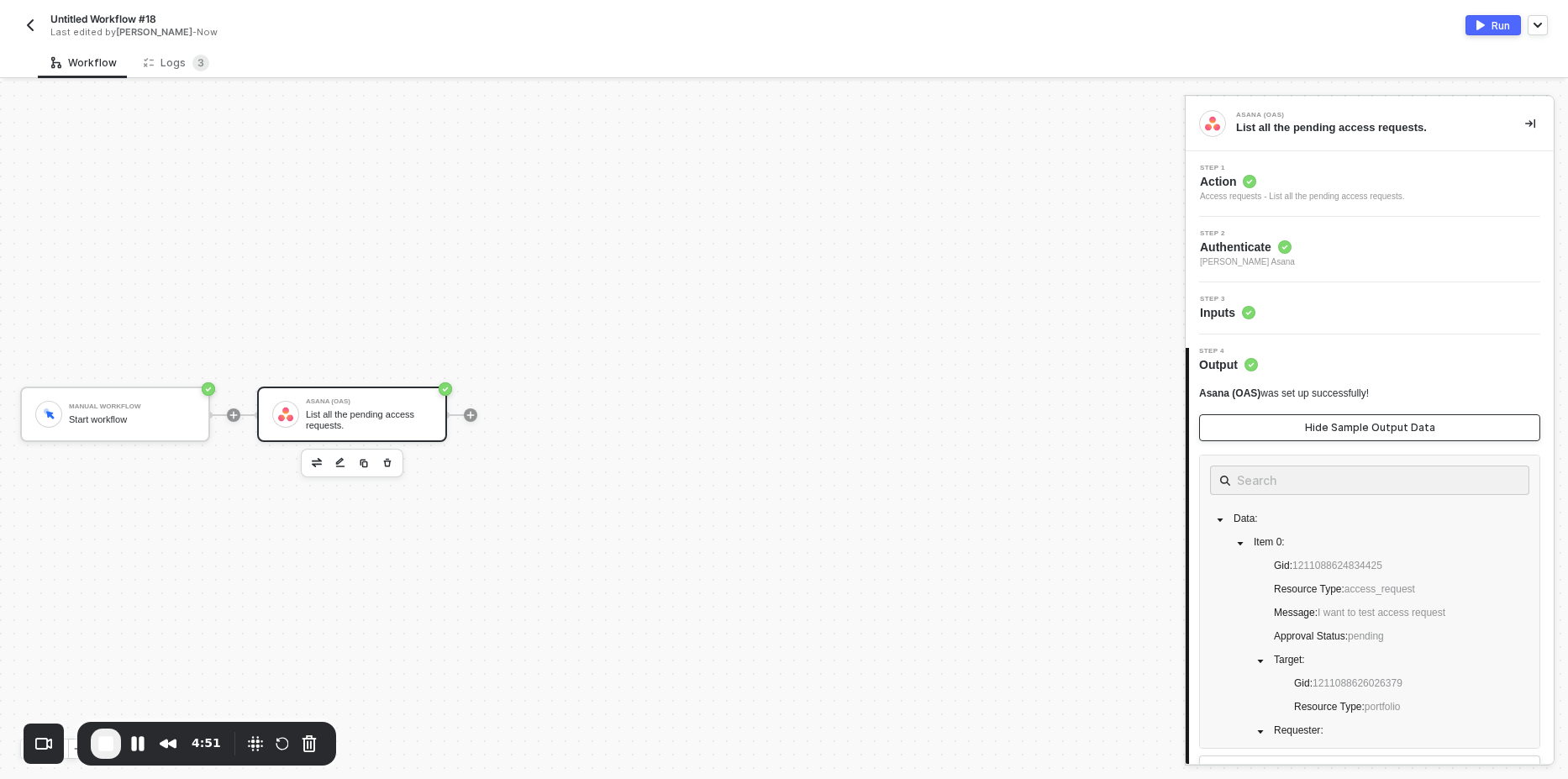
click at [1349, 424] on div "Hide Sample Output Data" at bounding box center [1370, 428] width 130 height 13
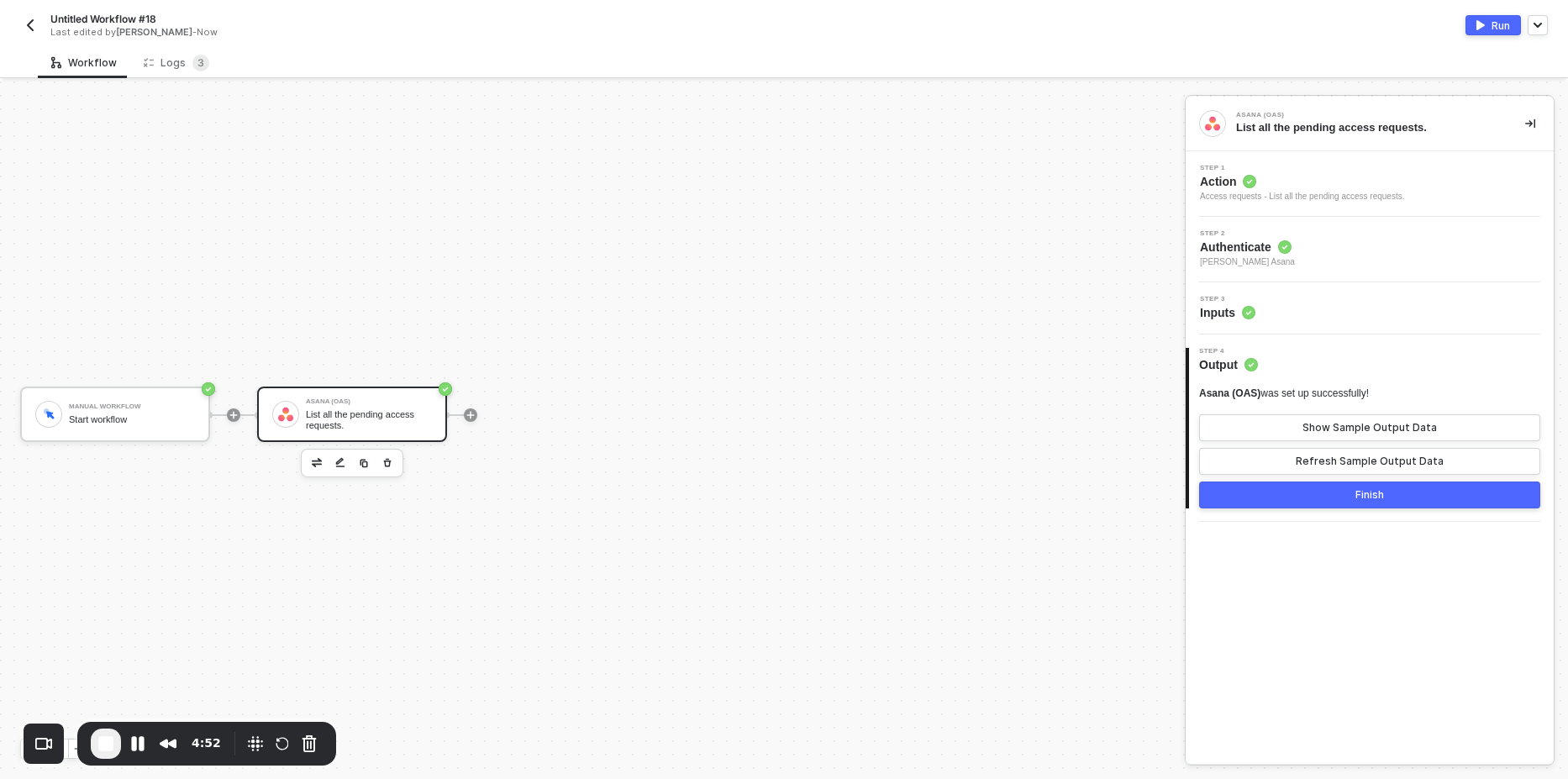
click at [1498, 34] on button "Run" at bounding box center [1493, 25] width 55 height 20
click at [183, 66] on div "Logs 3" at bounding box center [177, 63] width 66 height 17
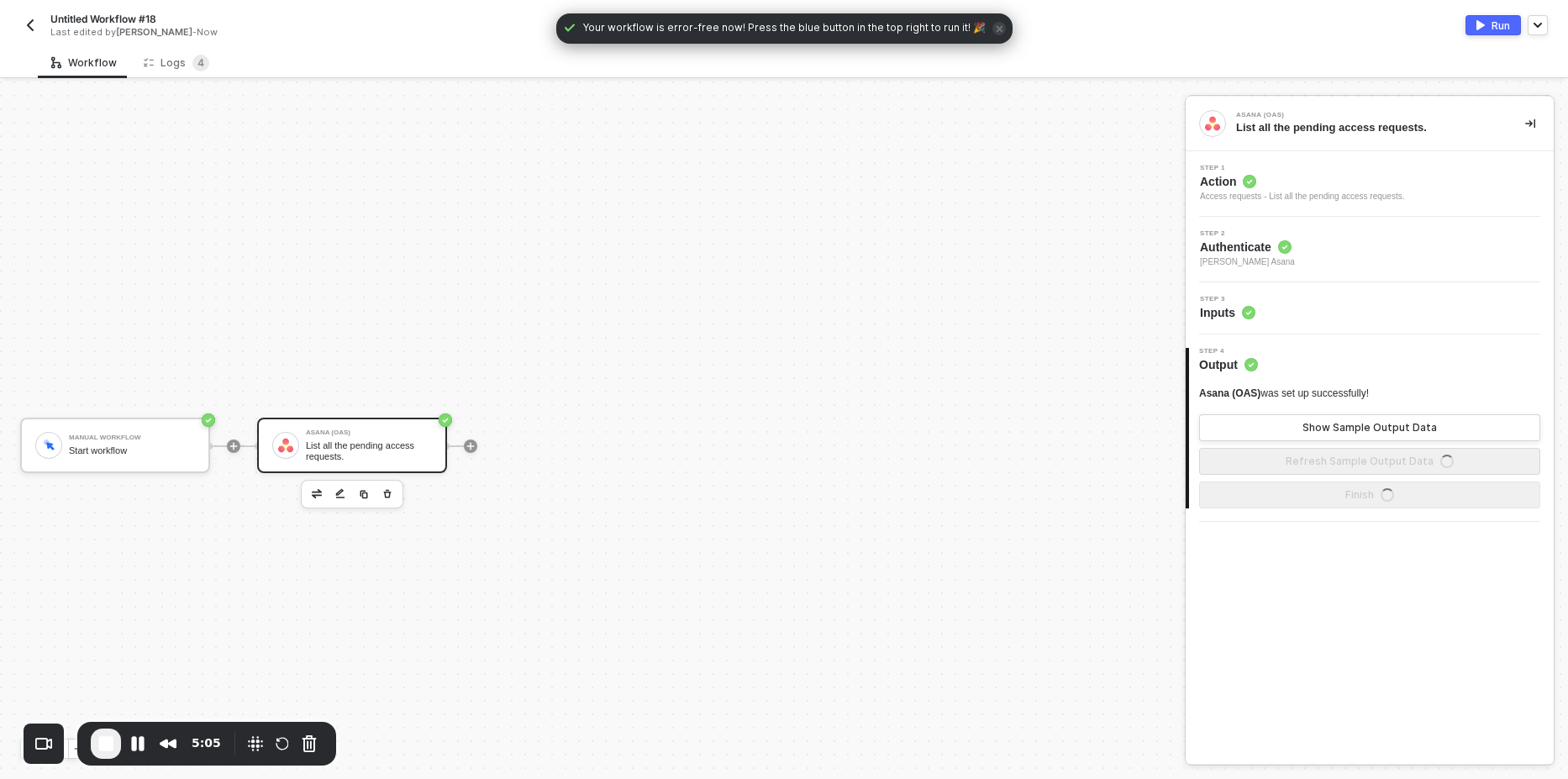
scroll to position [31, 0]
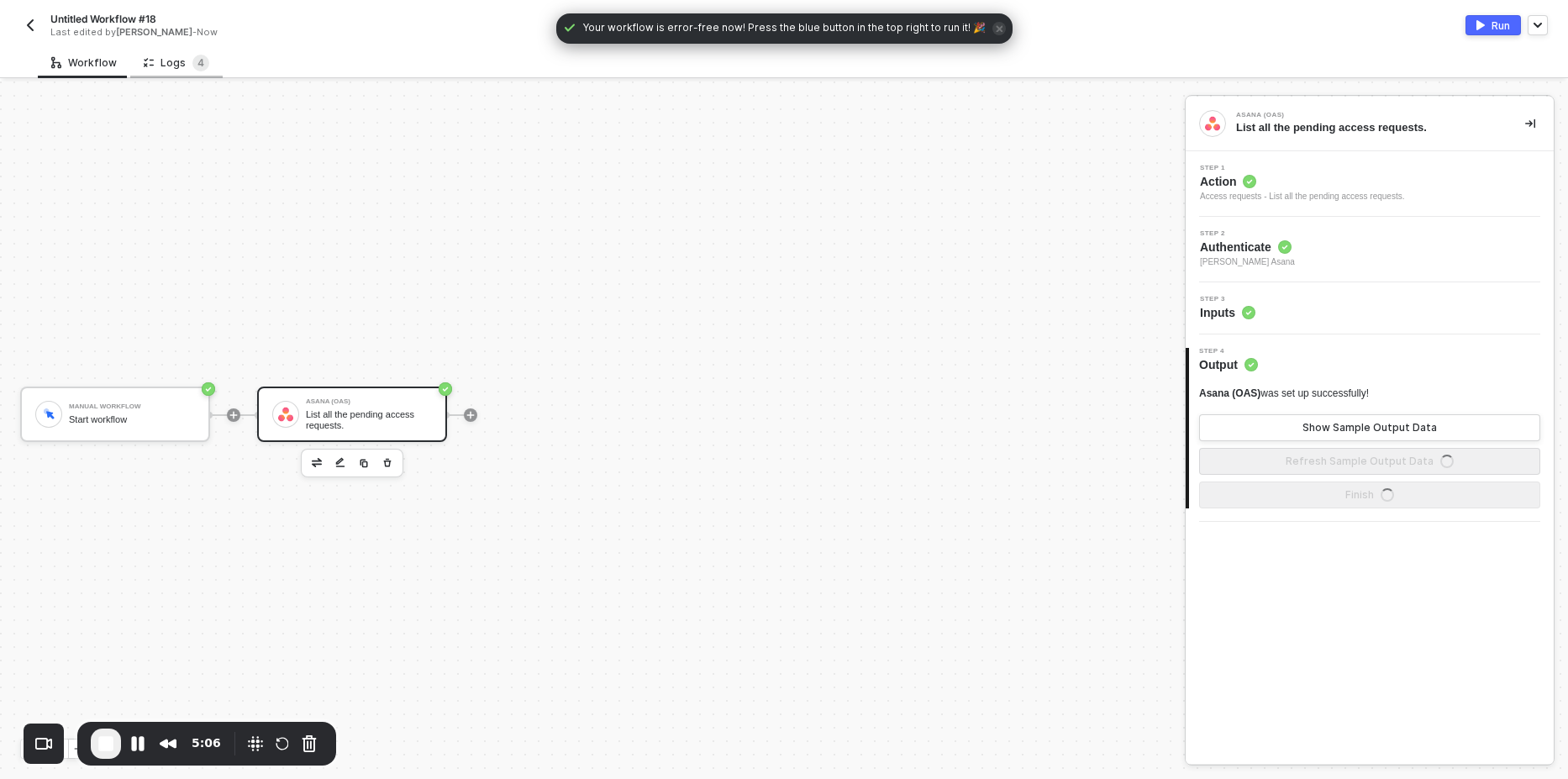
click at [180, 63] on div "Logs 4" at bounding box center [177, 63] width 66 height 17
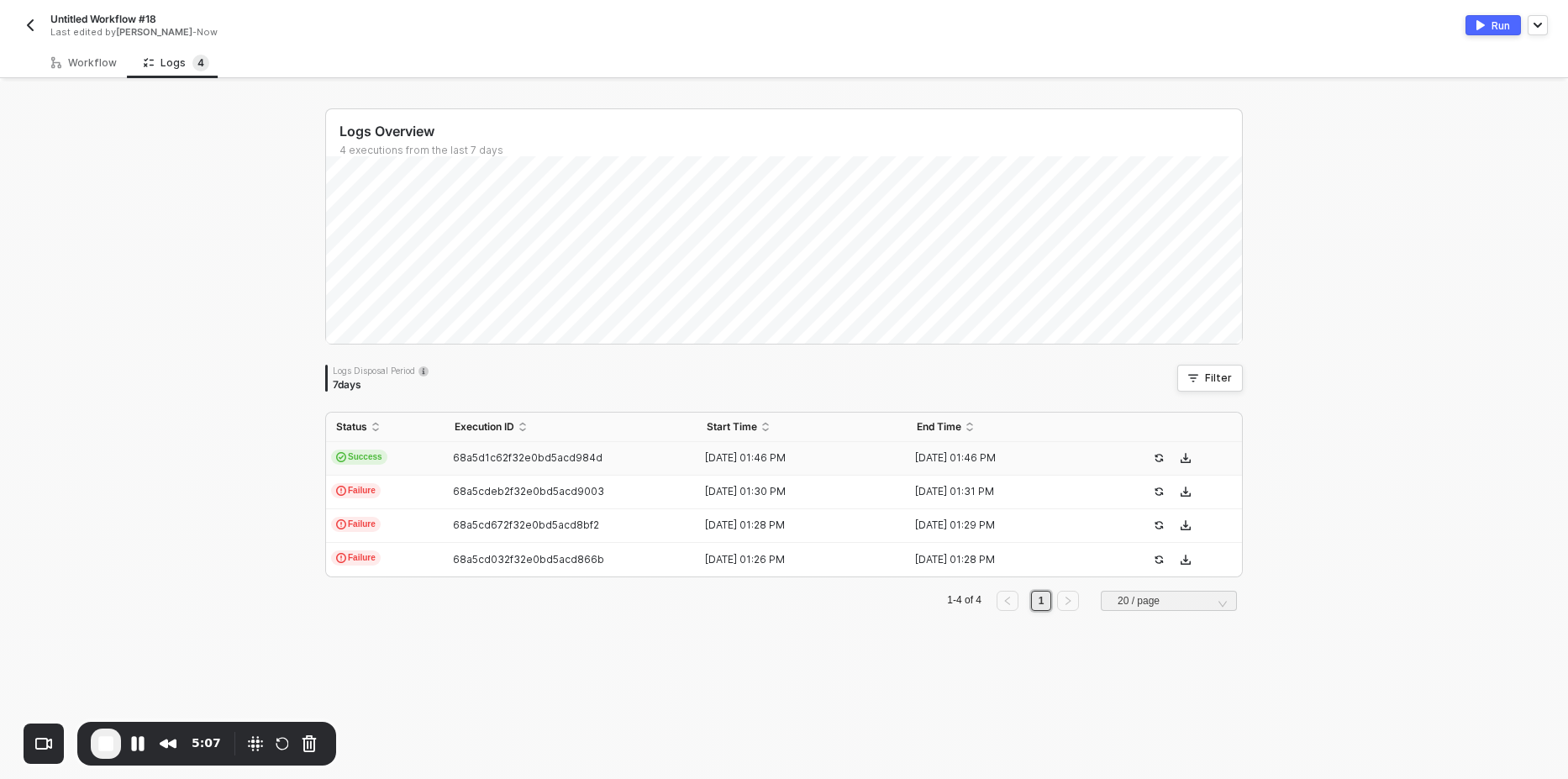
click at [374, 455] on span "Success" at bounding box center [359, 457] width 56 height 15
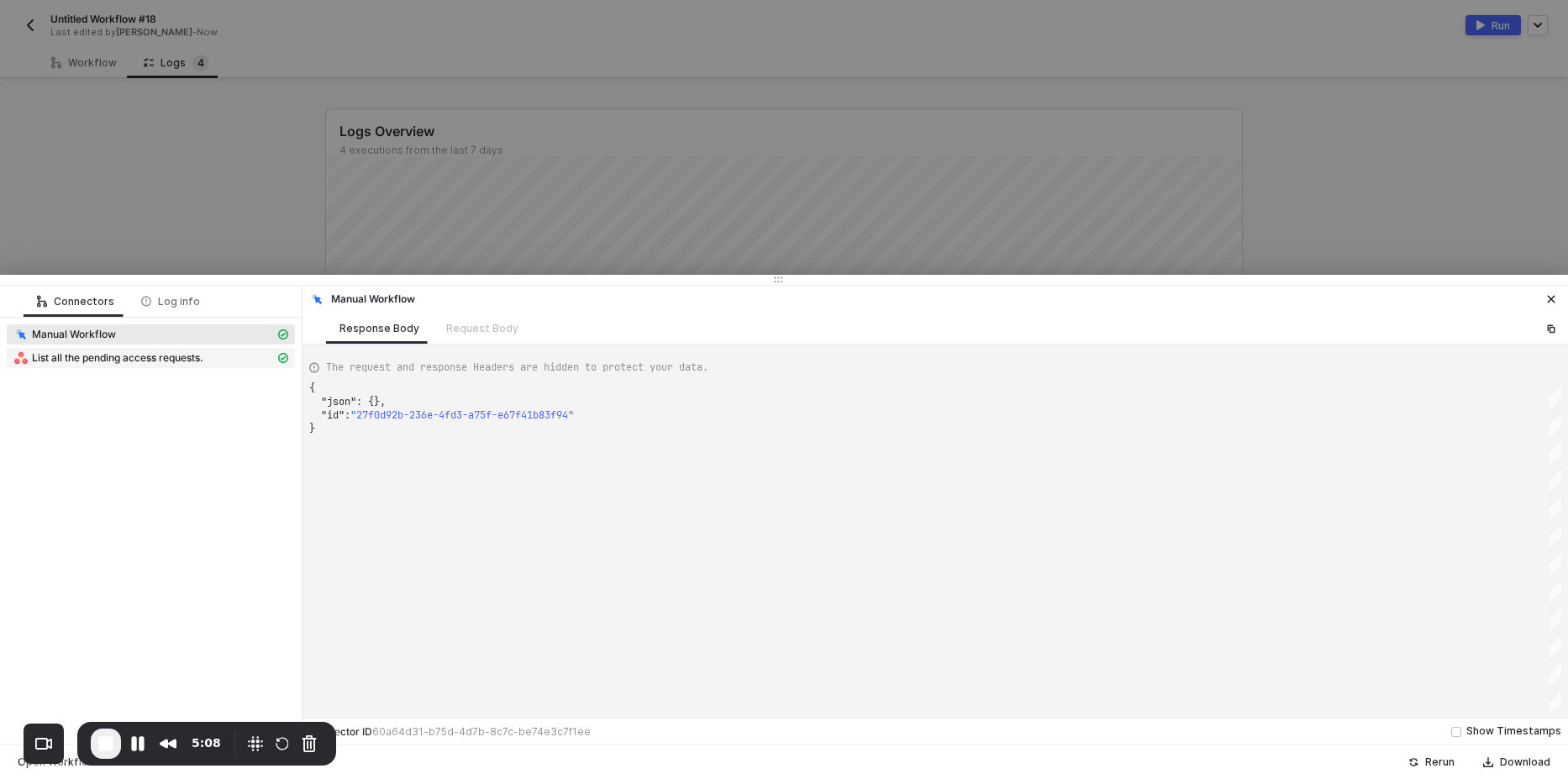
click at [150, 351] on span "List all the pending access requests." at bounding box center [118, 358] width 172 height 13
type textarea "{ "json": { "data": [] }, "statusCode": 200, "id": "556e25ce-cb8e-476e-ae52-a57…"
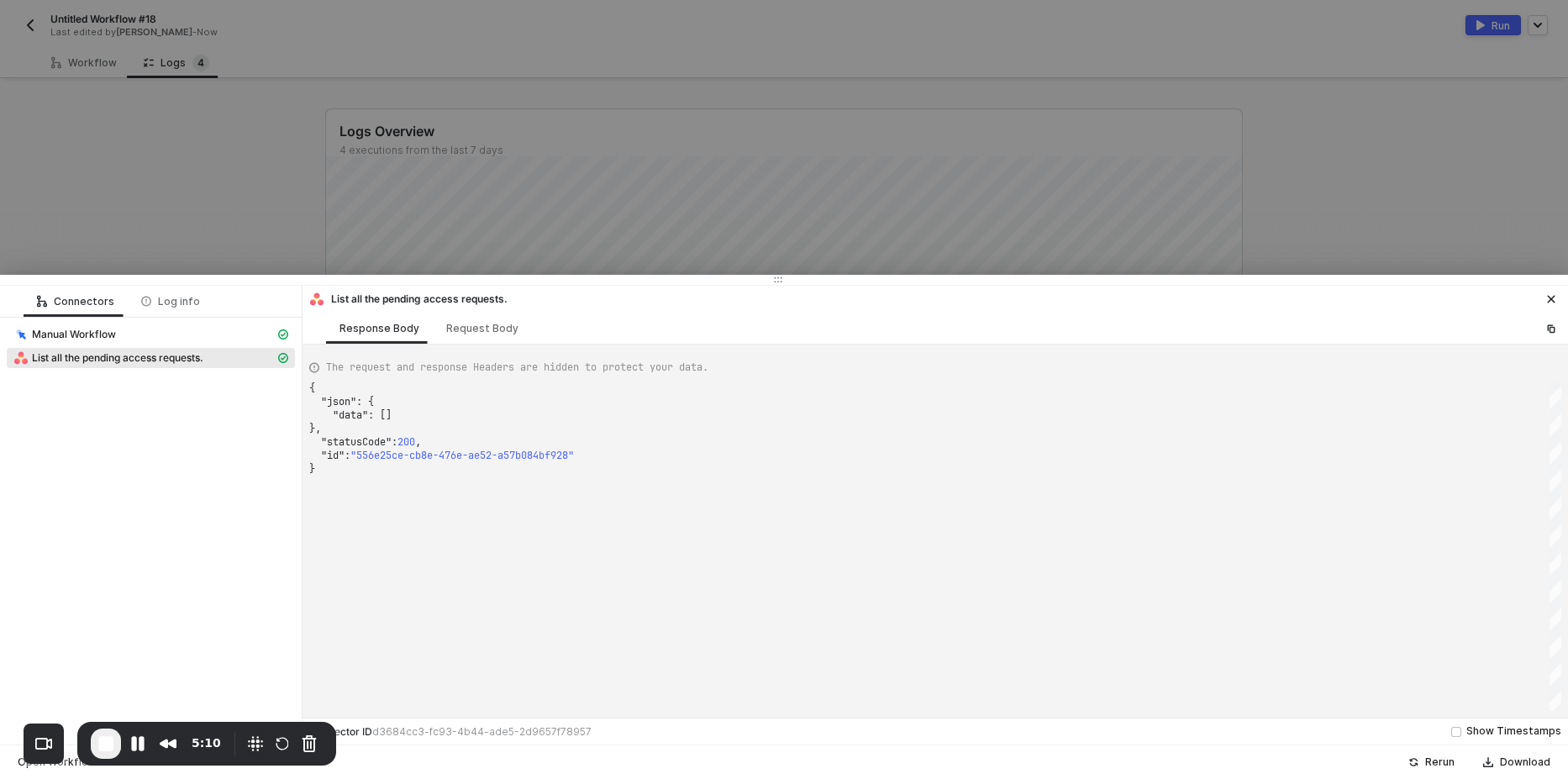
scroll to position [0, 5]
drag, startPoint x: 377, startPoint y: 463, endPoint x: 351, endPoint y: 405, distance: 63.6
click at [203, 210] on div at bounding box center [784, 389] width 1568 height 779
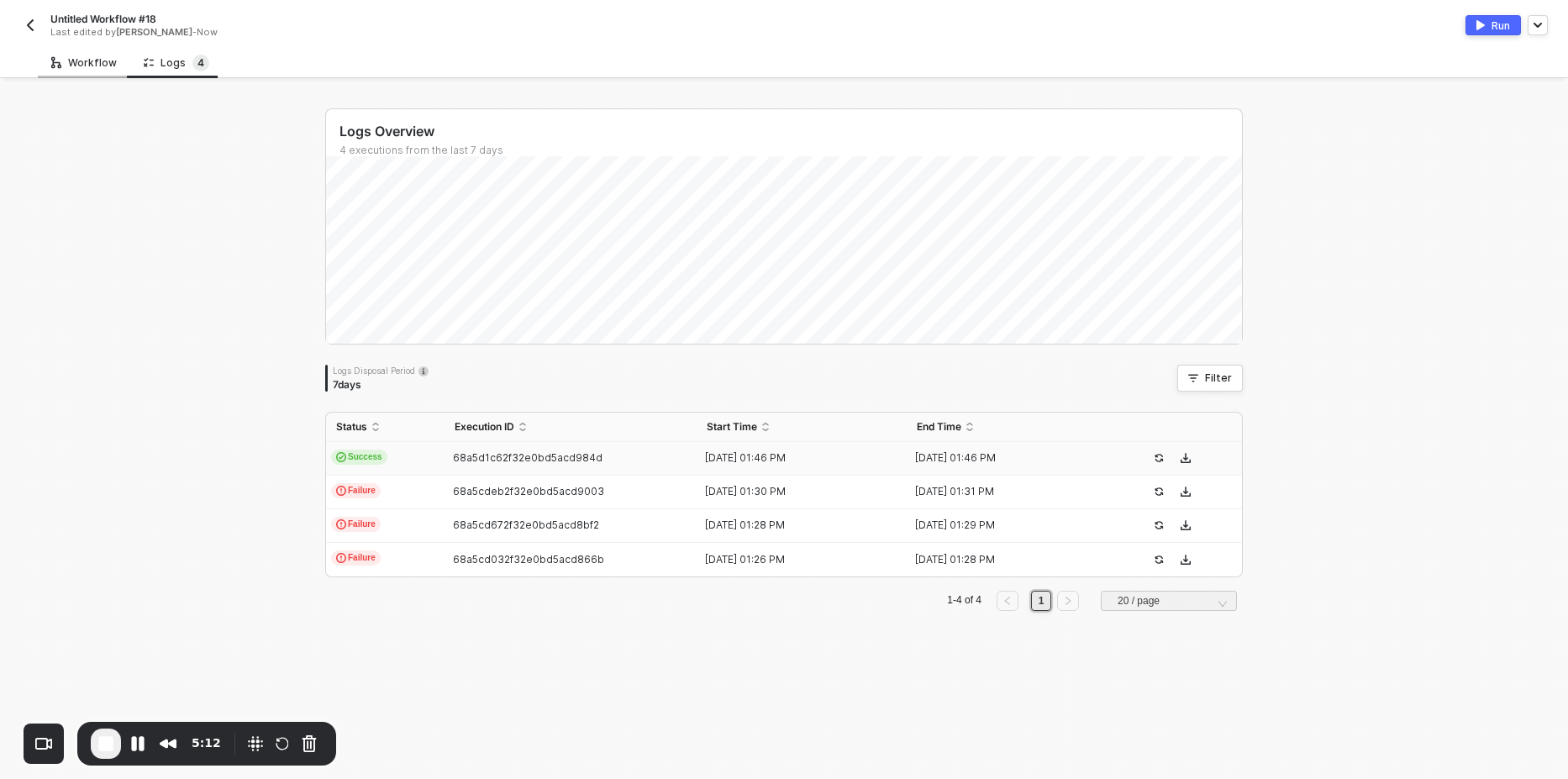
click at [101, 63] on div "Workflow" at bounding box center [84, 63] width 66 height 13
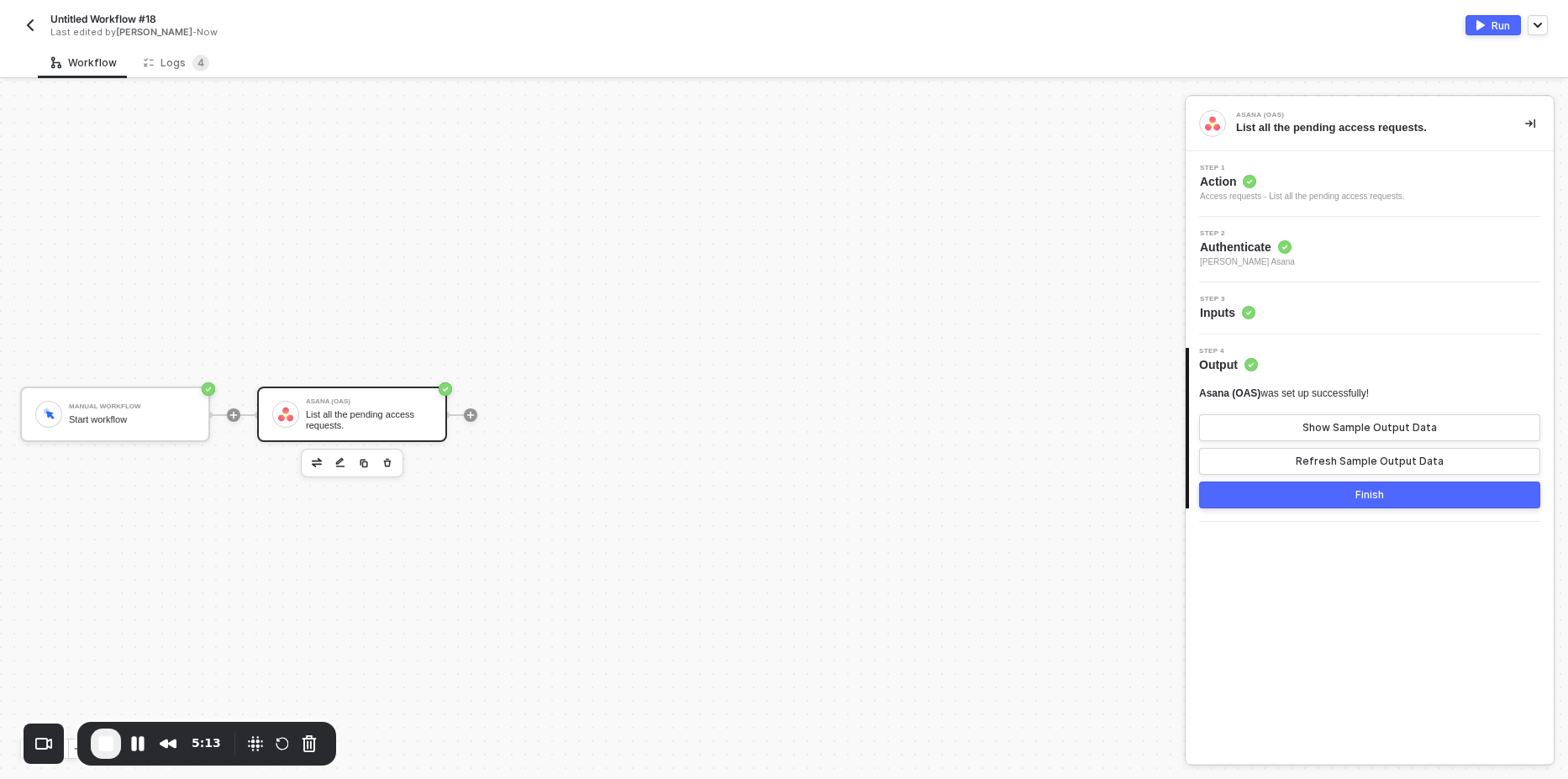
click at [1358, 192] on div "Access requests - List all the pending access requests." at bounding box center [1301, 197] width 204 height 13
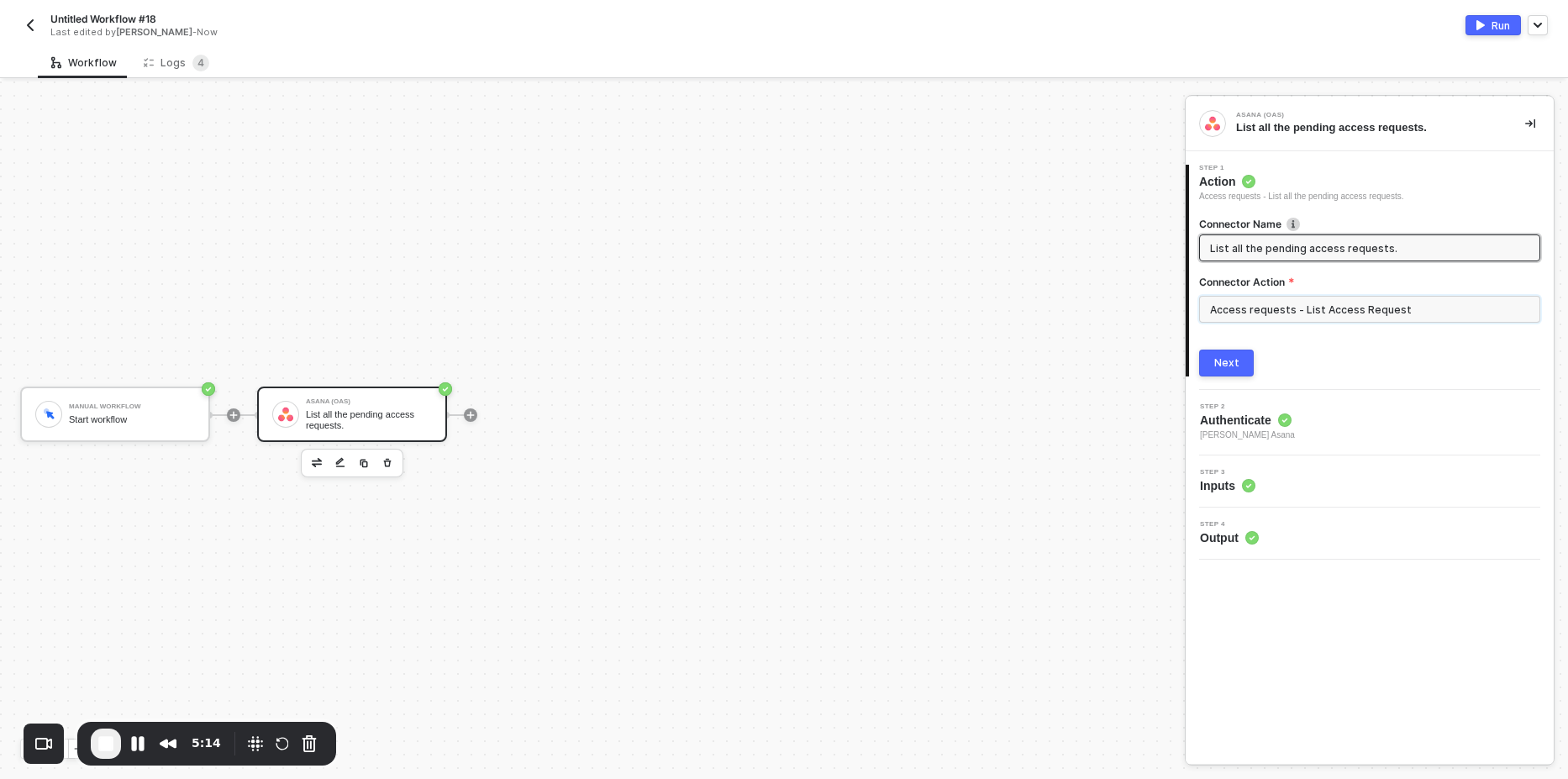
click at [1275, 307] on input "Access requests - List Access Request" at bounding box center [1370, 309] width 341 height 27
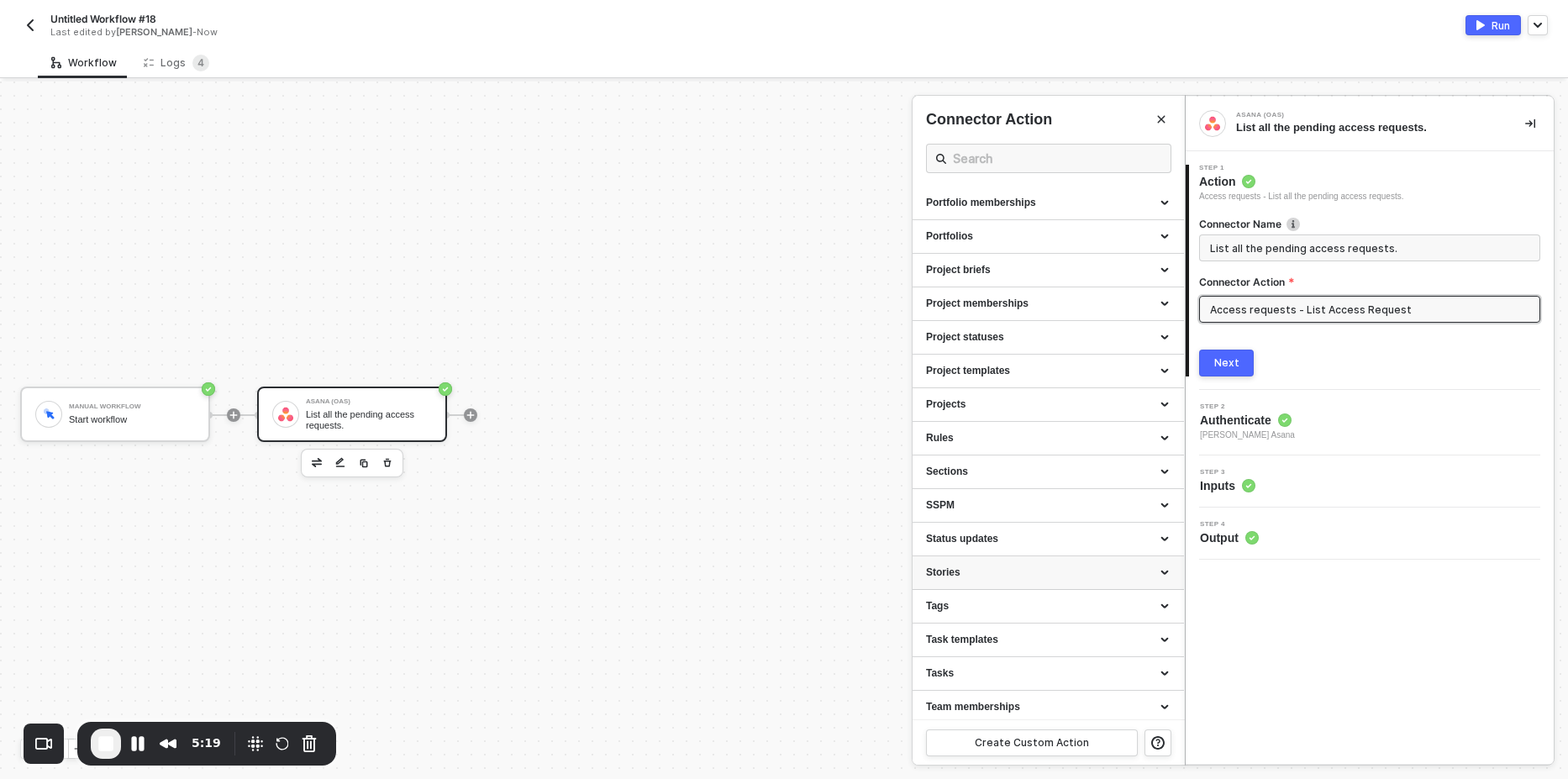
scroll to position [807, 0]
click at [1053, 298] on div "Projects" at bounding box center [1048, 303] width 245 height 14
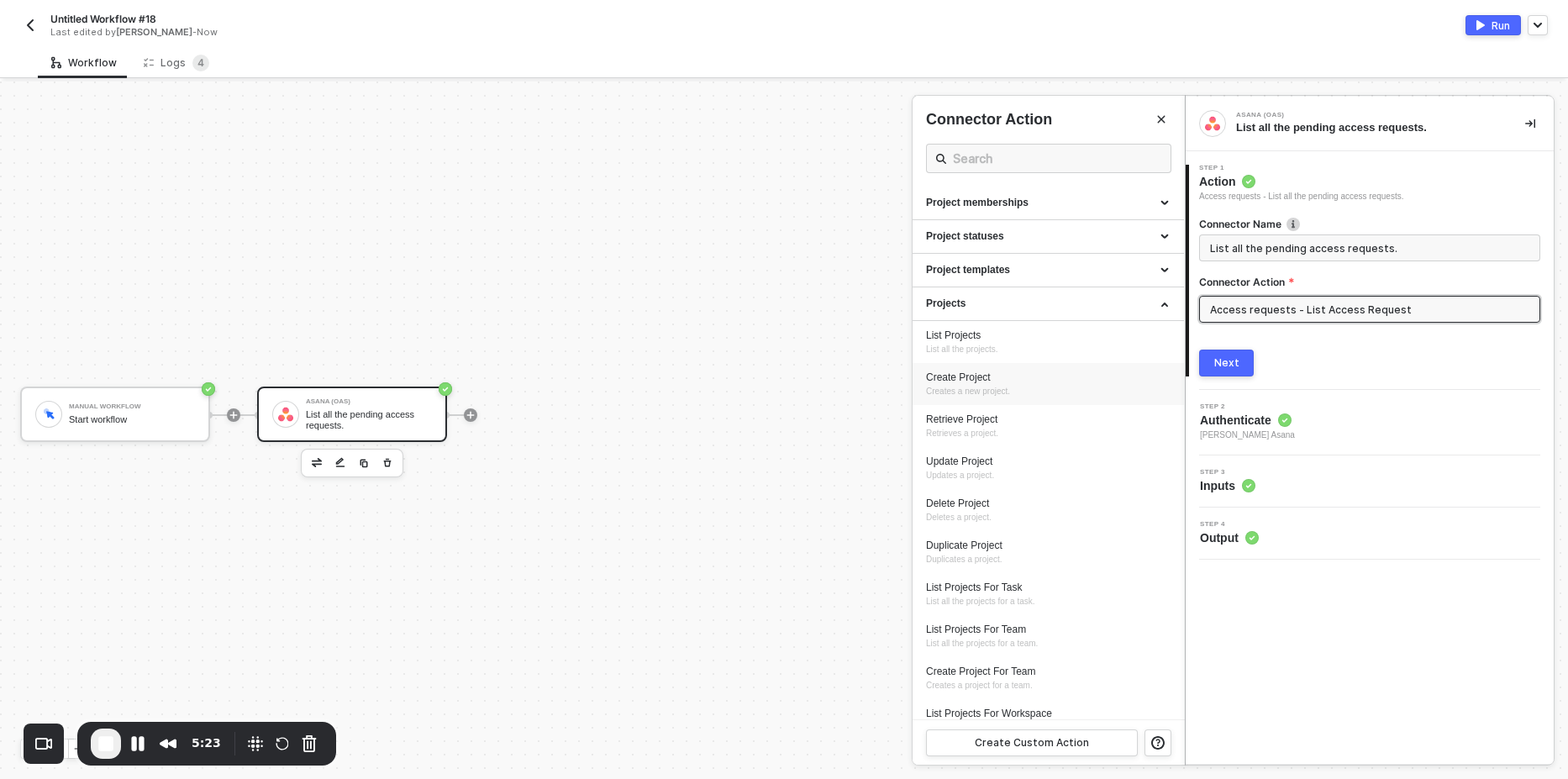
click at [977, 389] on span "Creates a new project." at bounding box center [969, 391] width 84 height 9
type input "Creates a new project."
type input "Projects - Create Project"
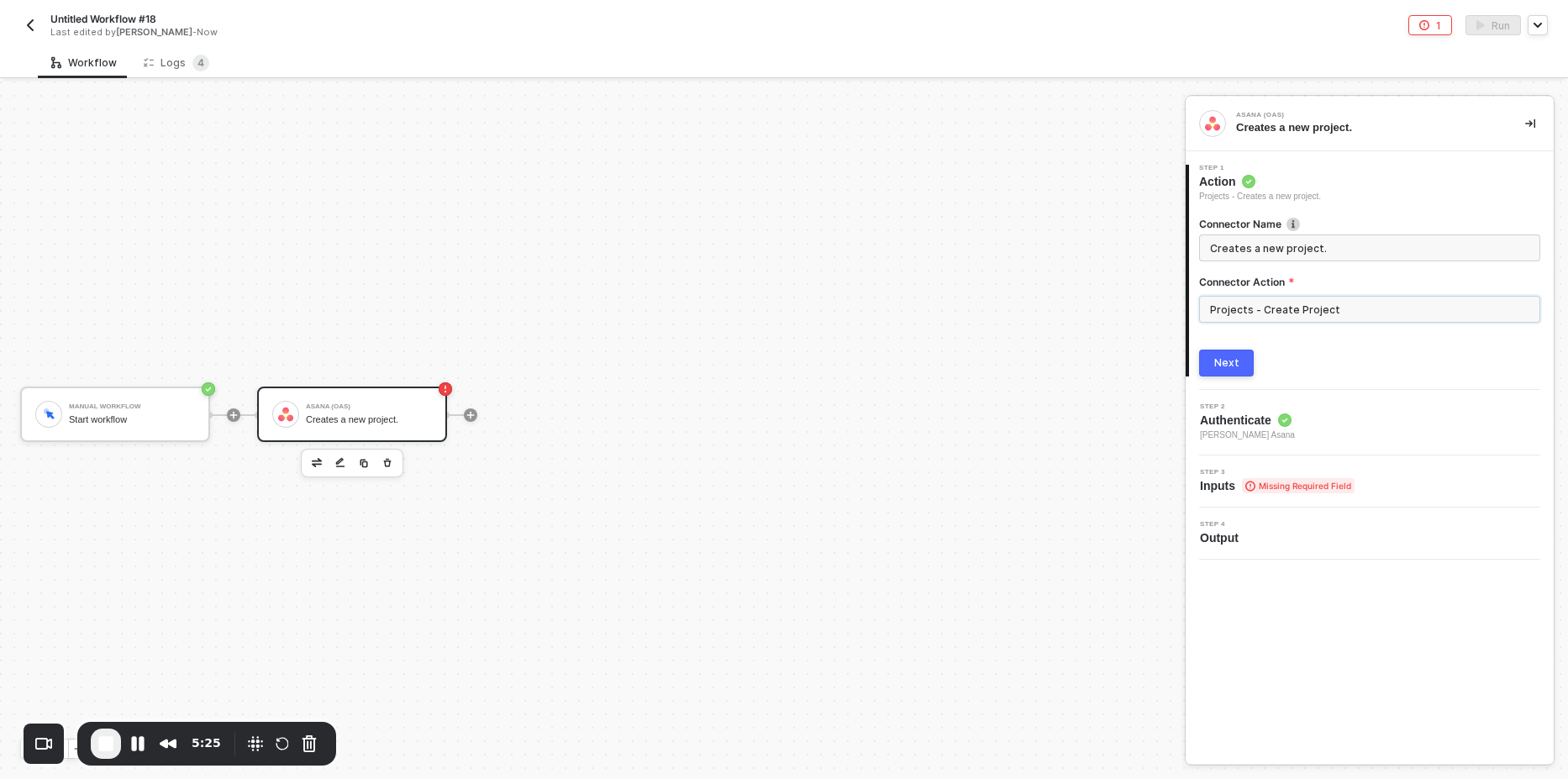
click at [1312, 309] on input "Projects - Create Project" at bounding box center [1370, 309] width 341 height 27
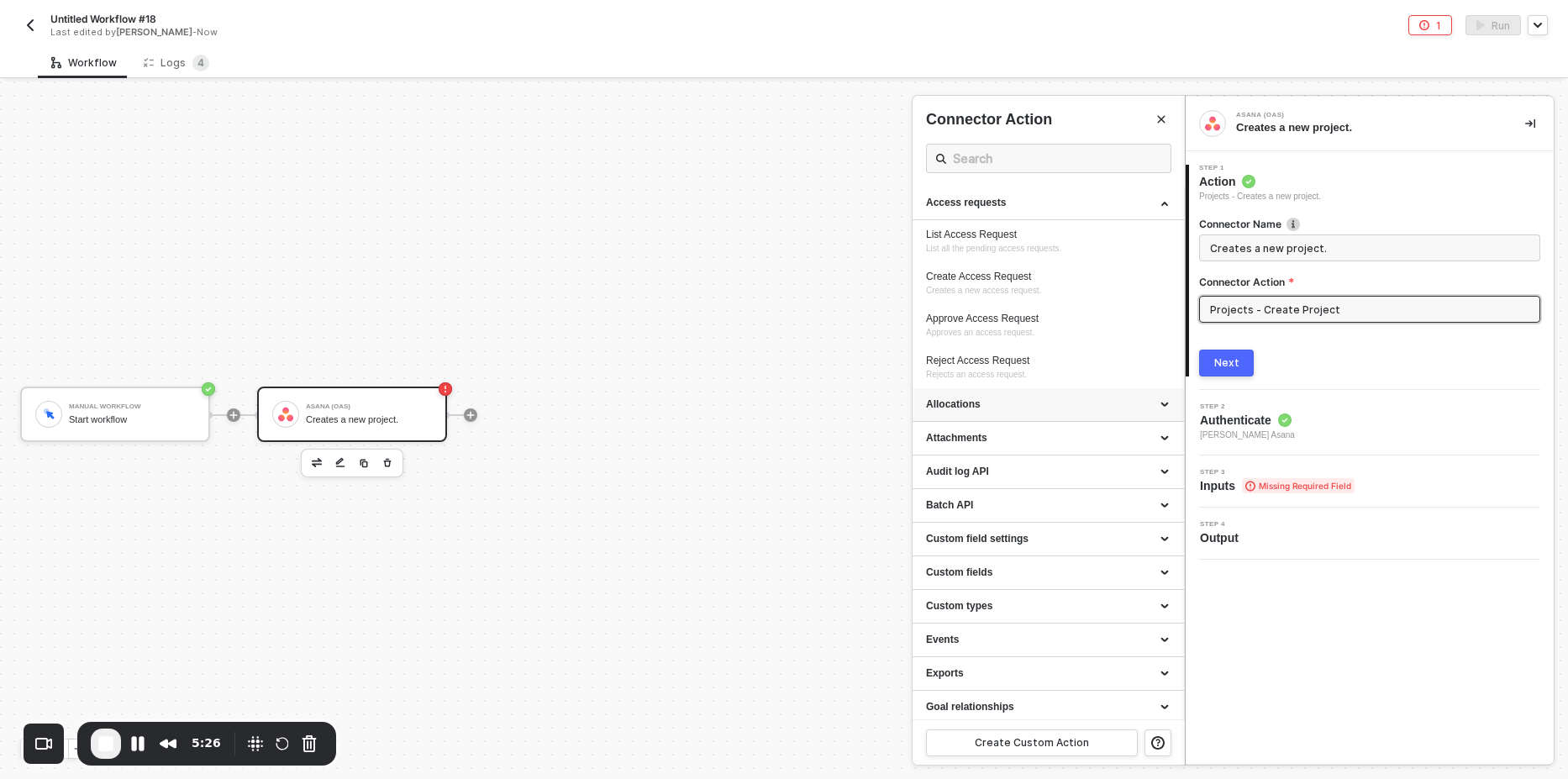
click at [969, 409] on div "Allocations" at bounding box center [1048, 404] width 245 height 14
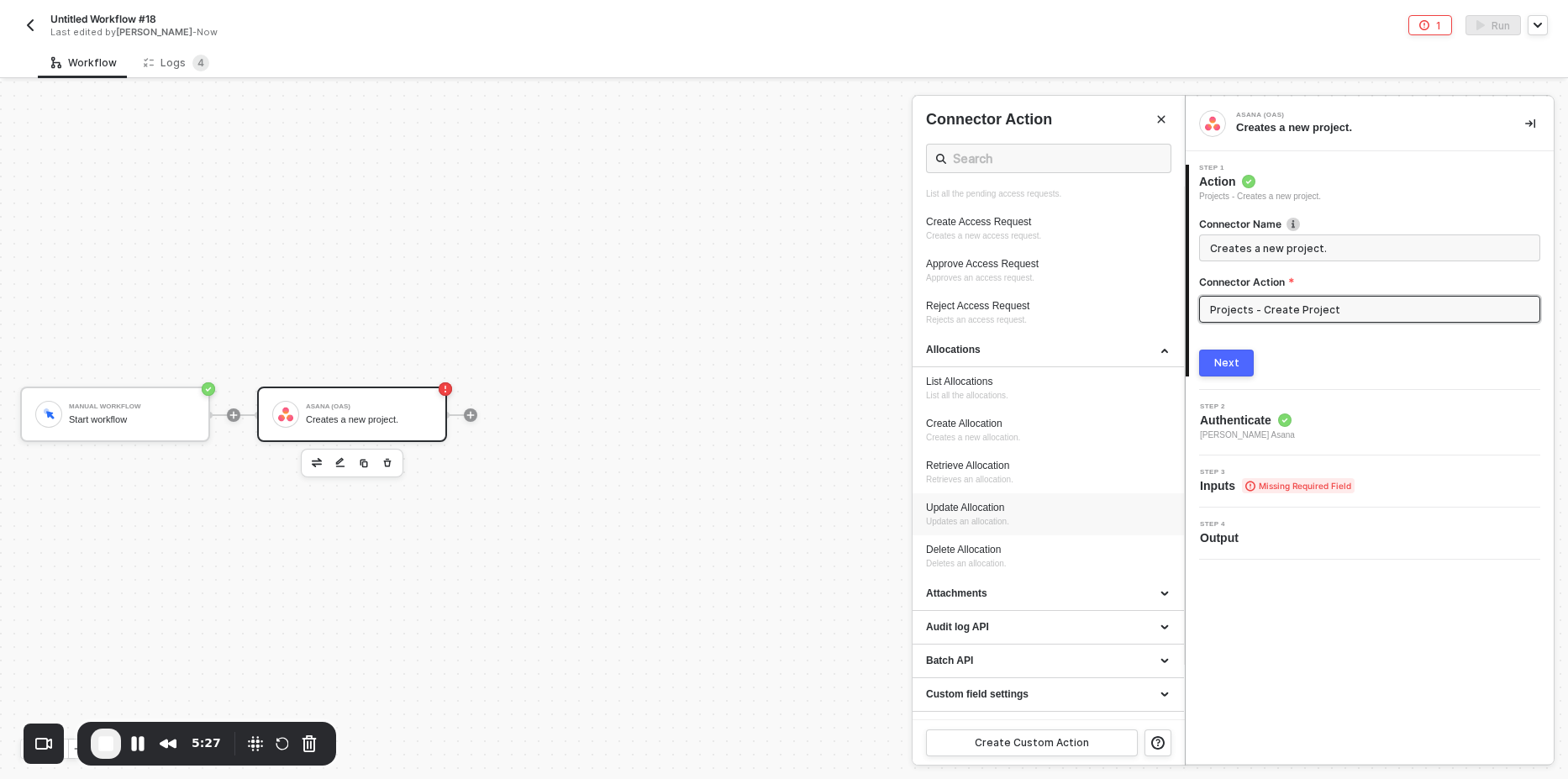
scroll to position [101, 0]
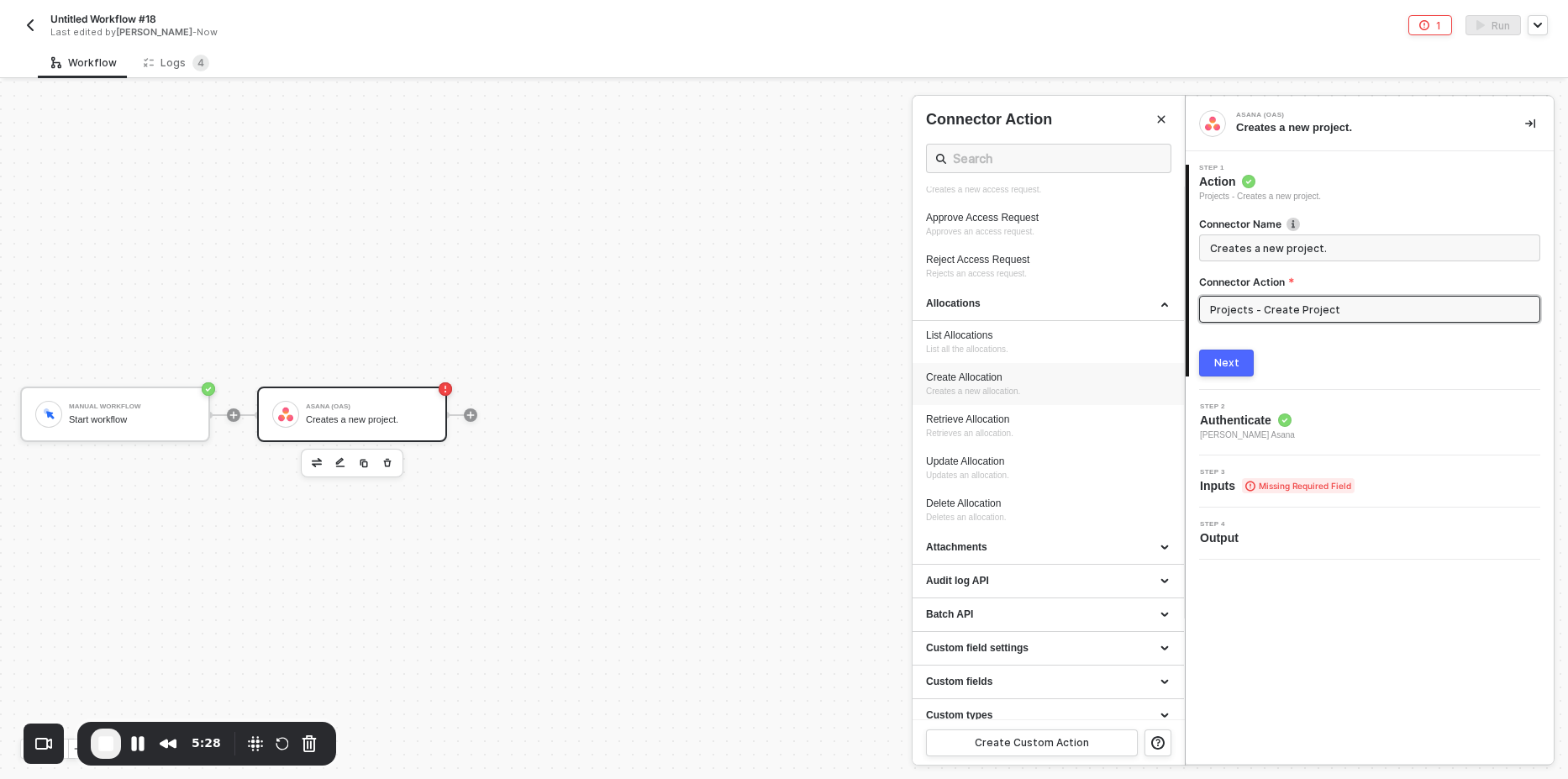
click at [970, 388] on span "Creates a new allocation." at bounding box center [974, 391] width 94 height 9
type input "Creates a new allocation."
type input "Allocations - Create Allocation"
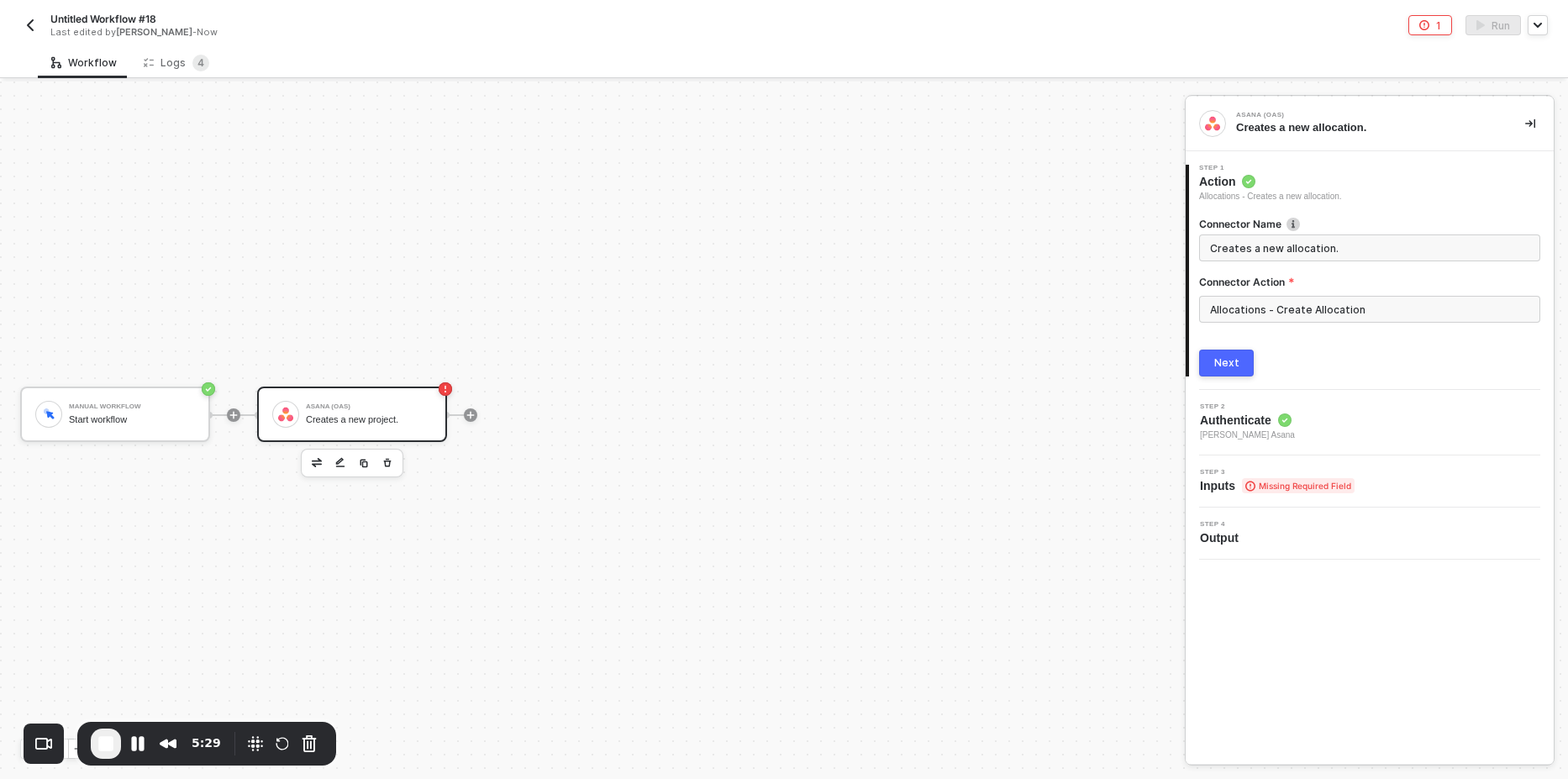
click at [1226, 368] on div "Next" at bounding box center [1227, 363] width 25 height 13
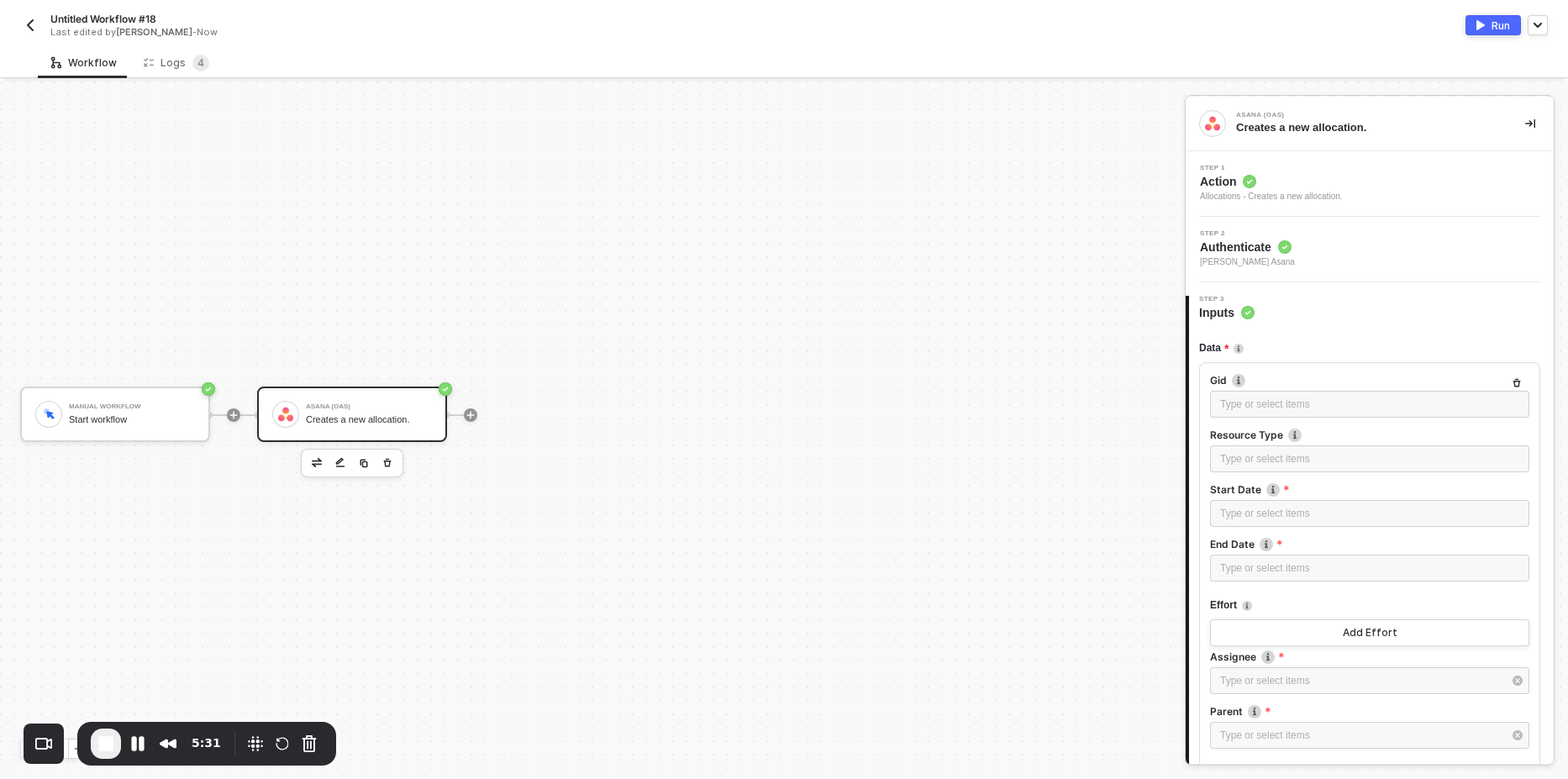
click at [1334, 188] on span "Action" at bounding box center [1271, 182] width 143 height 17
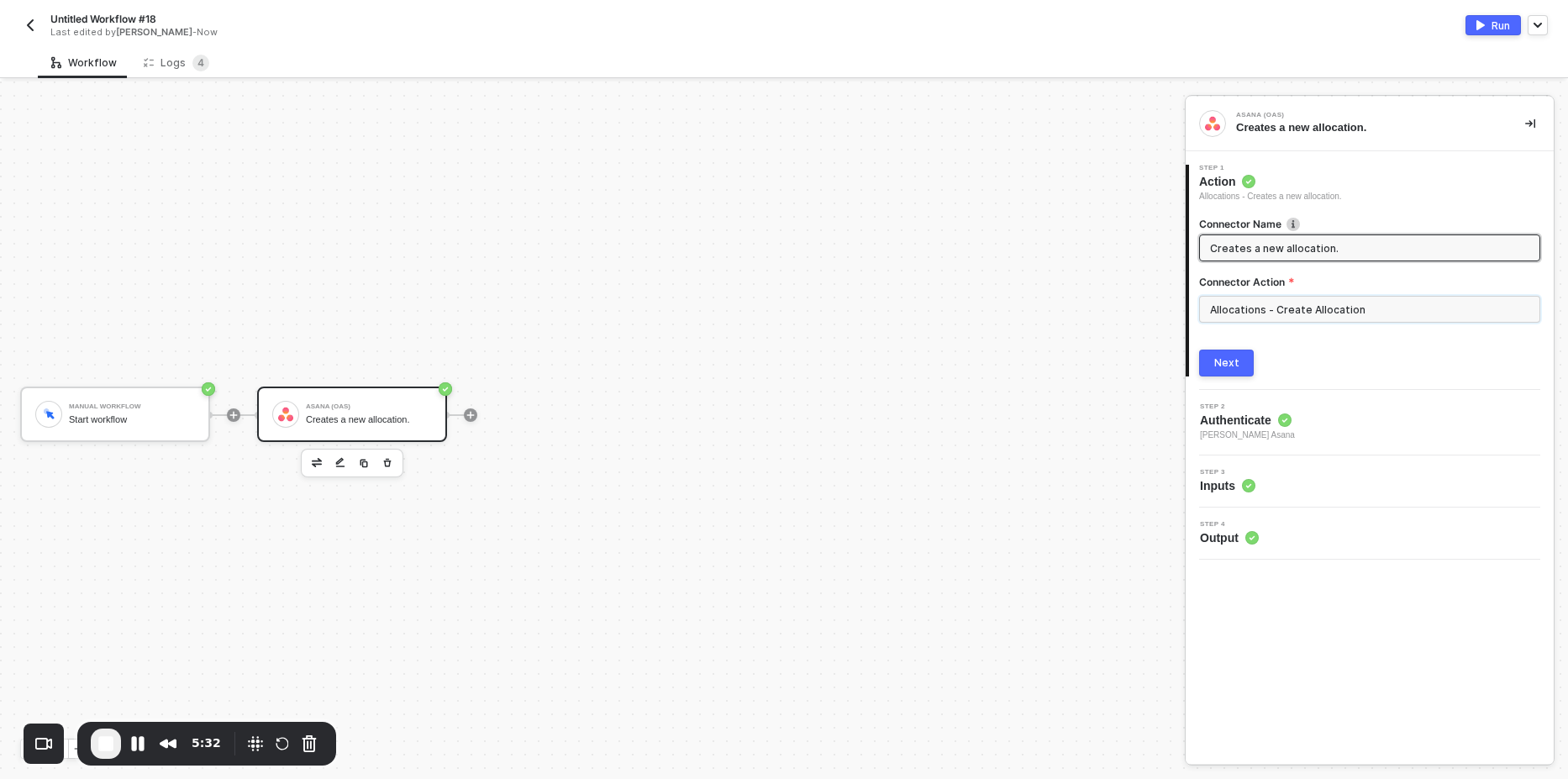
click at [1270, 297] on input "Allocations - Create Allocation" at bounding box center [1370, 309] width 341 height 27
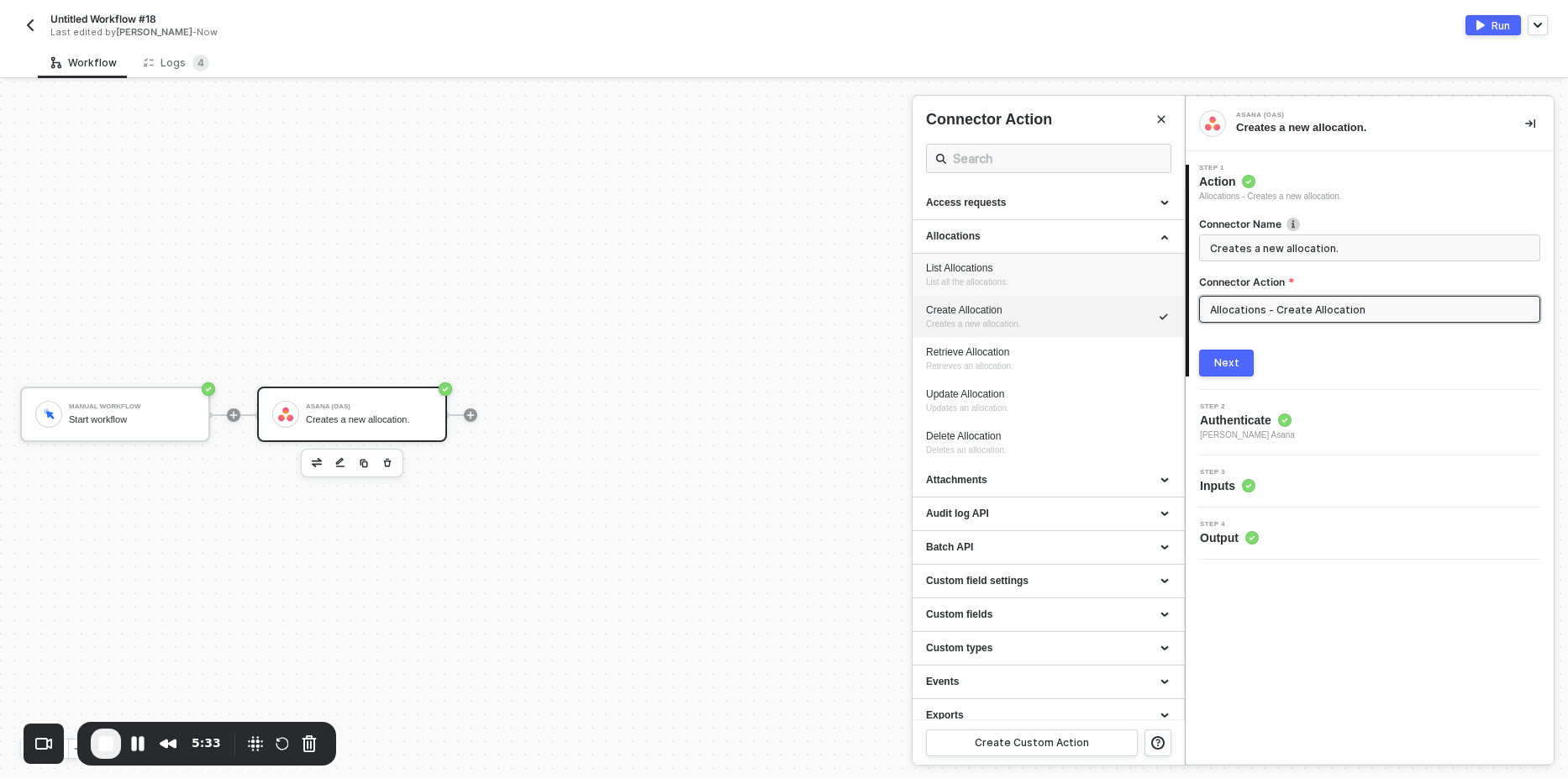
click at [976, 266] on div "List Allocations" at bounding box center [1048, 268] width 245 height 14
type input "List all the allocations."
type input "Allocations - List Allocations"
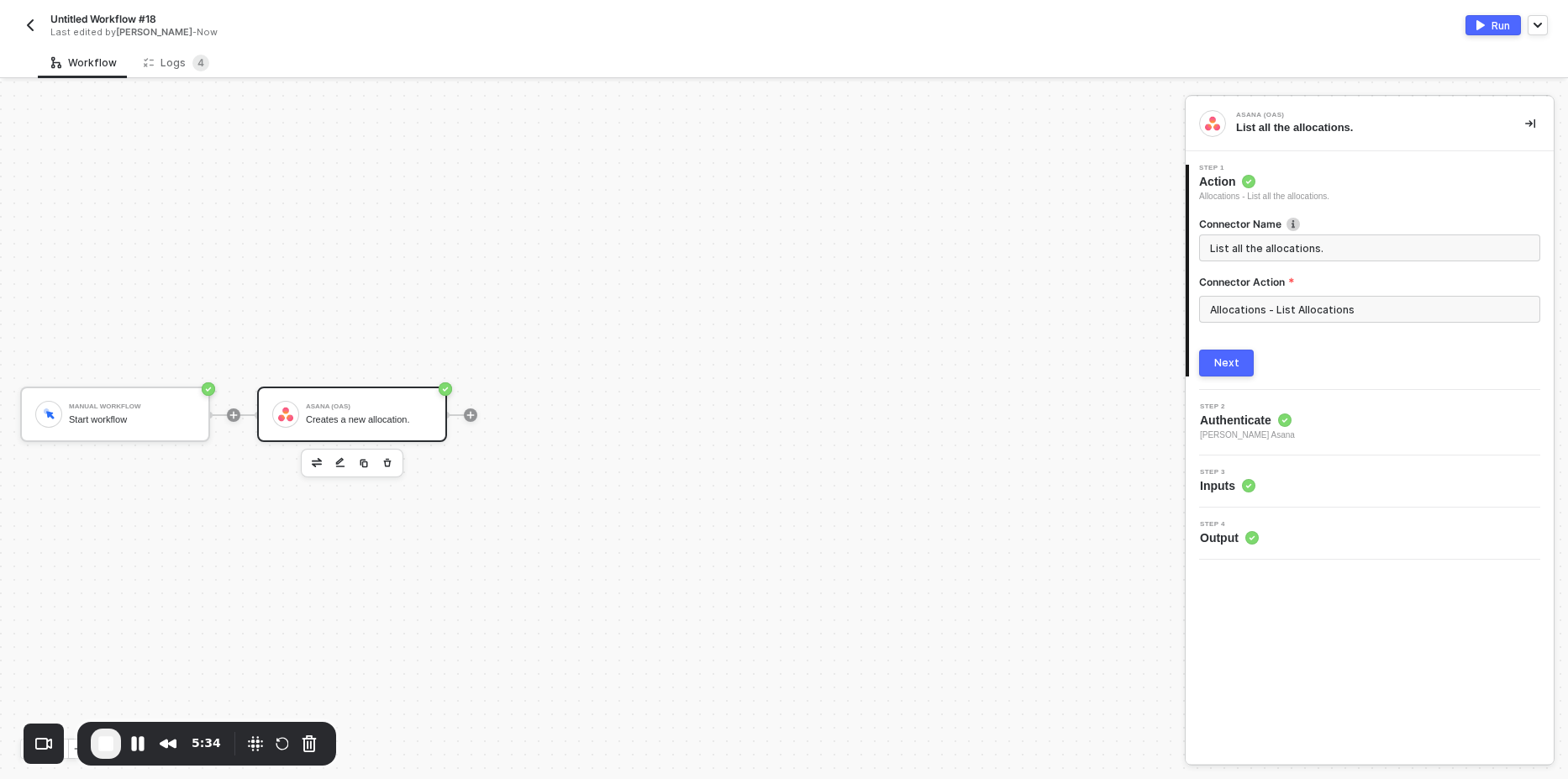
click at [1216, 361] on div "Next" at bounding box center [1227, 363] width 25 height 13
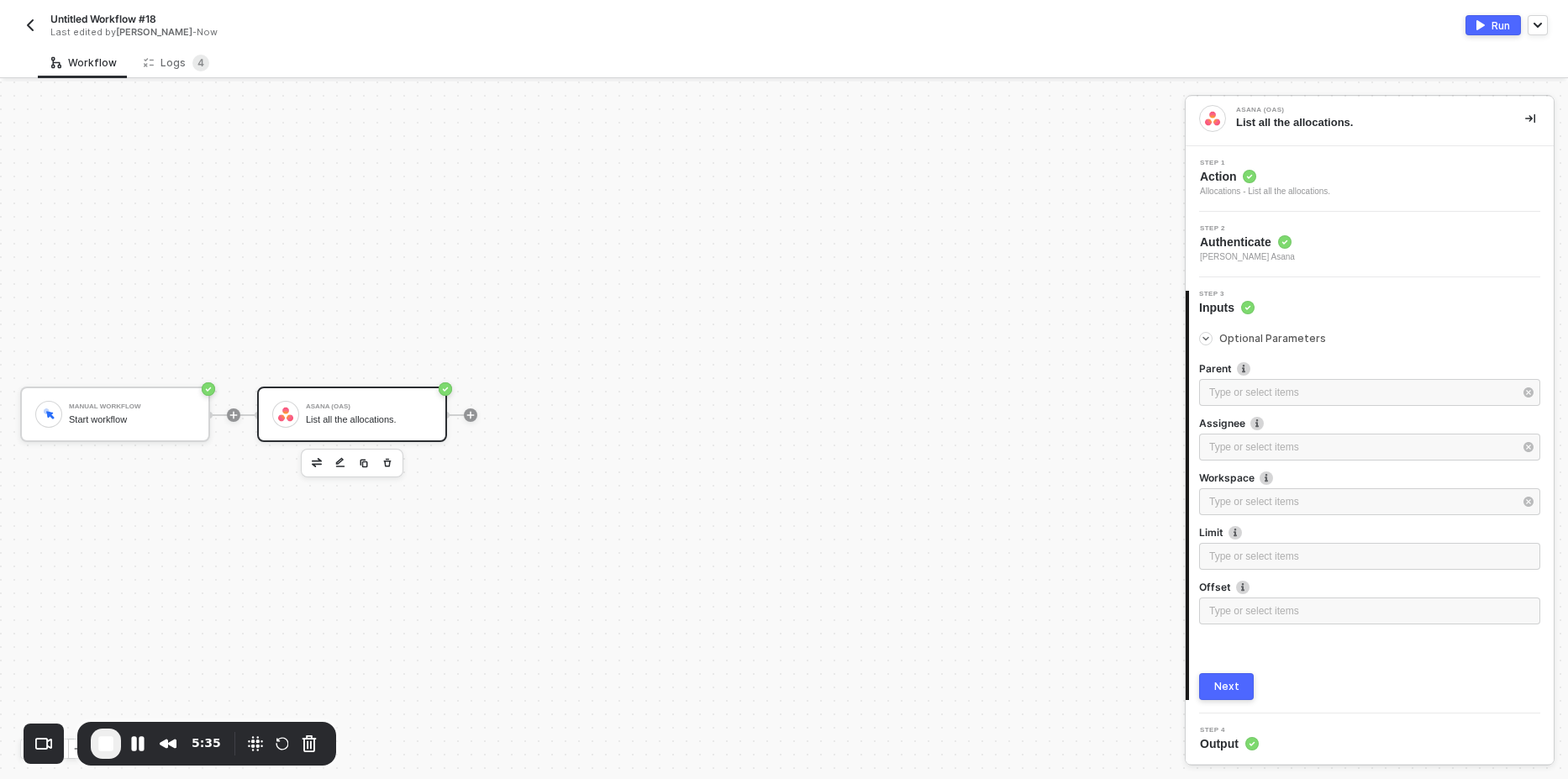
scroll to position [7, 0]
click at [1263, 392] on div "Type or select items ﻿" at bounding box center [1361, 391] width 304 height 16
click at [1011, 252] on div "Cross-functional project plan" at bounding box center [1049, 252] width 245 height 29
click at [1231, 693] on button "Next" at bounding box center [1226, 685] width 55 height 27
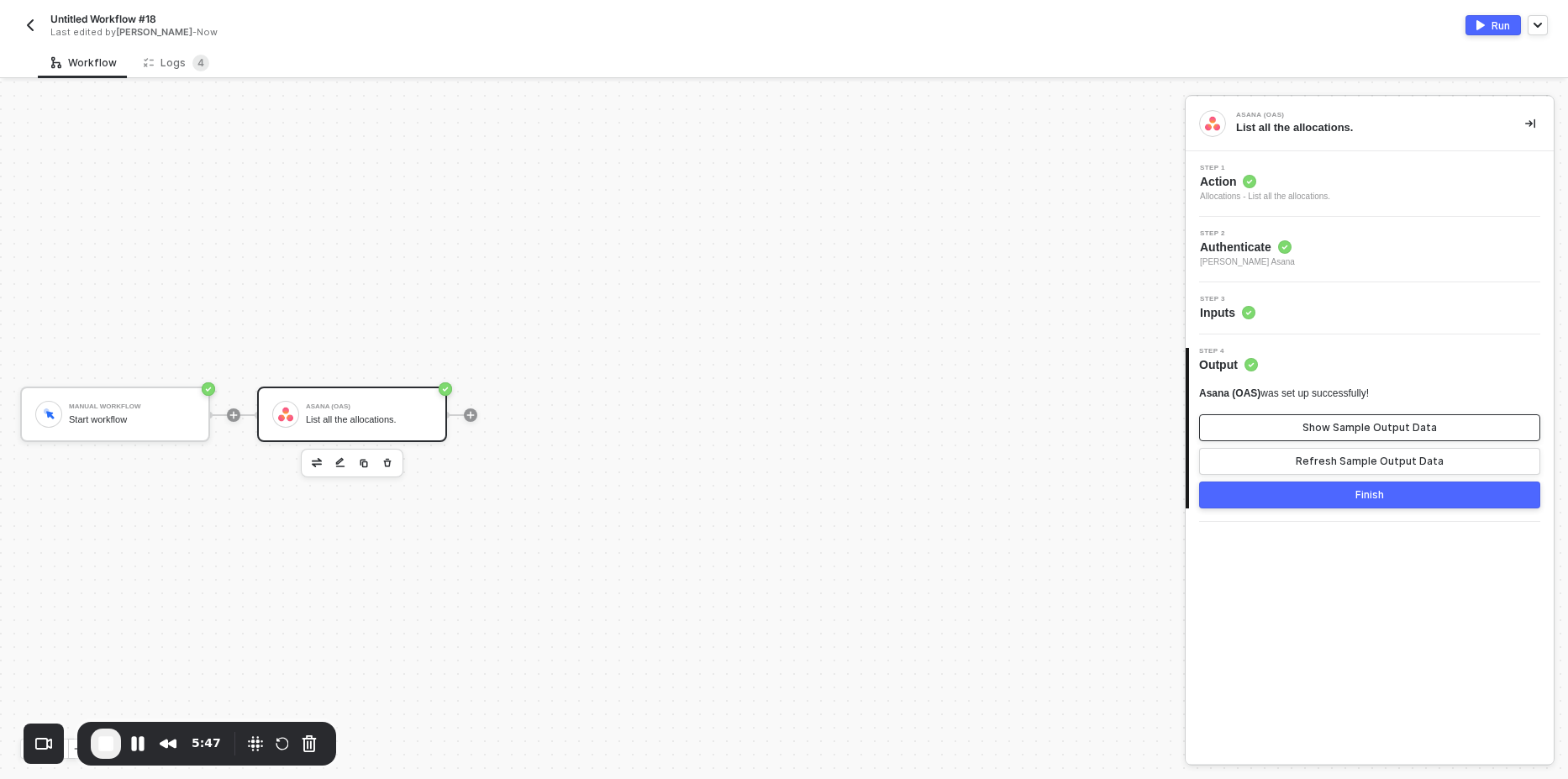
click at [1349, 423] on div "Show Sample Output Data" at bounding box center [1370, 428] width 135 height 13
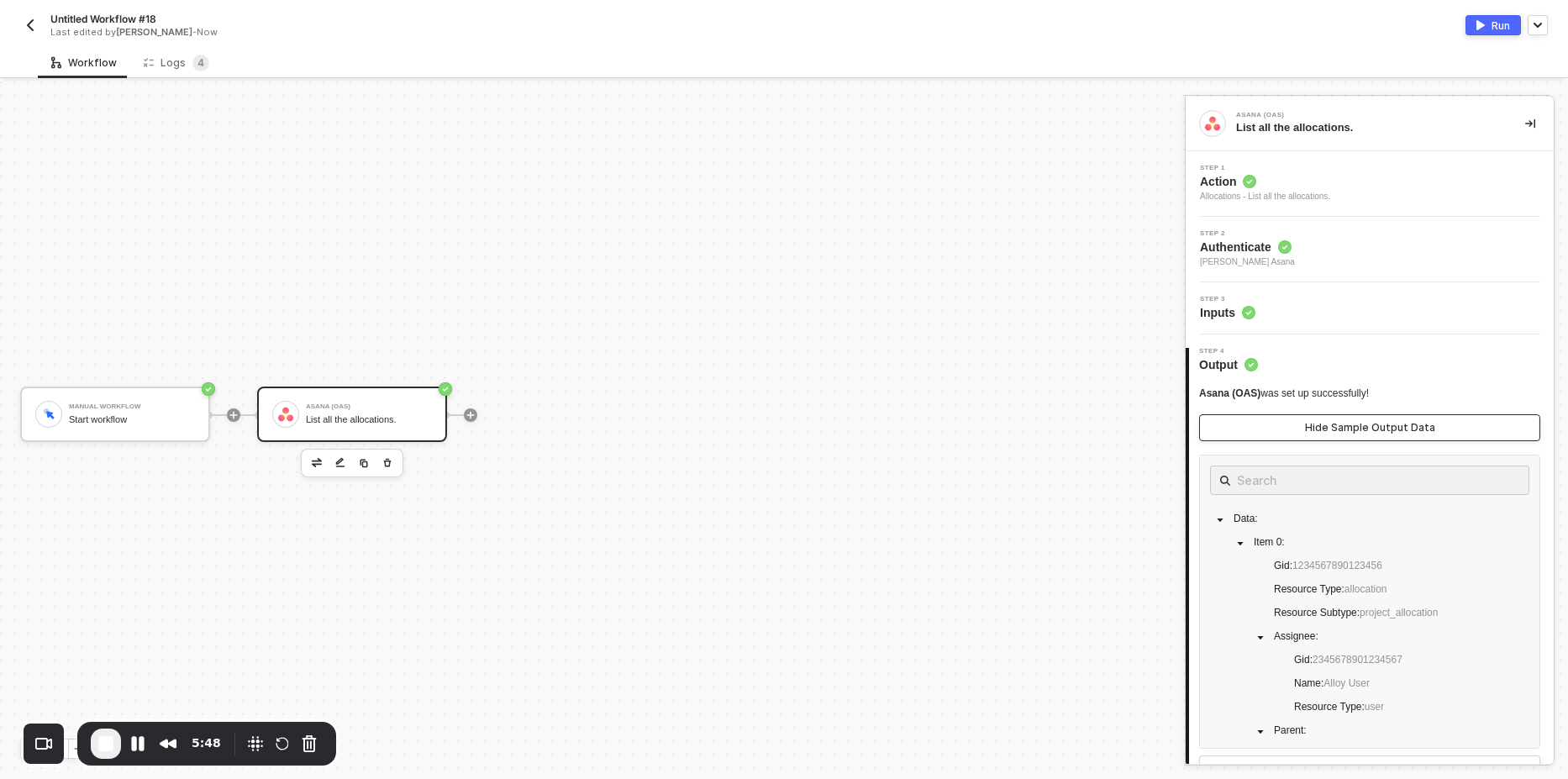
click at [1349, 423] on div "Hide Sample Output Data" at bounding box center [1370, 428] width 130 height 13
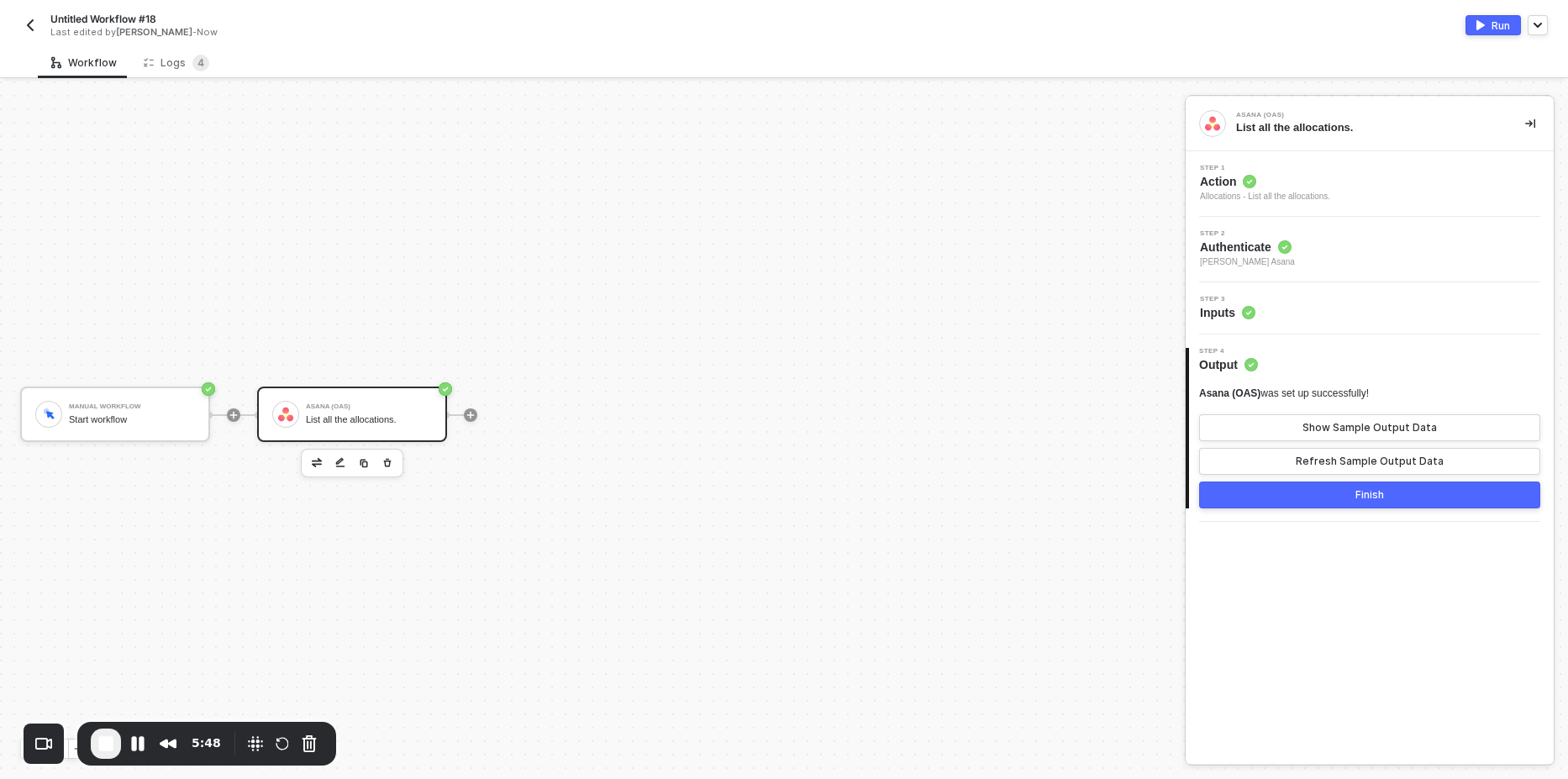
click at [1479, 43] on div "Untitled Workflow #18 Last edited by [PERSON_NAME] - Now Run" at bounding box center [784, 24] width 1528 height 47
click at [1485, 20] on button "Run" at bounding box center [1493, 25] width 55 height 20
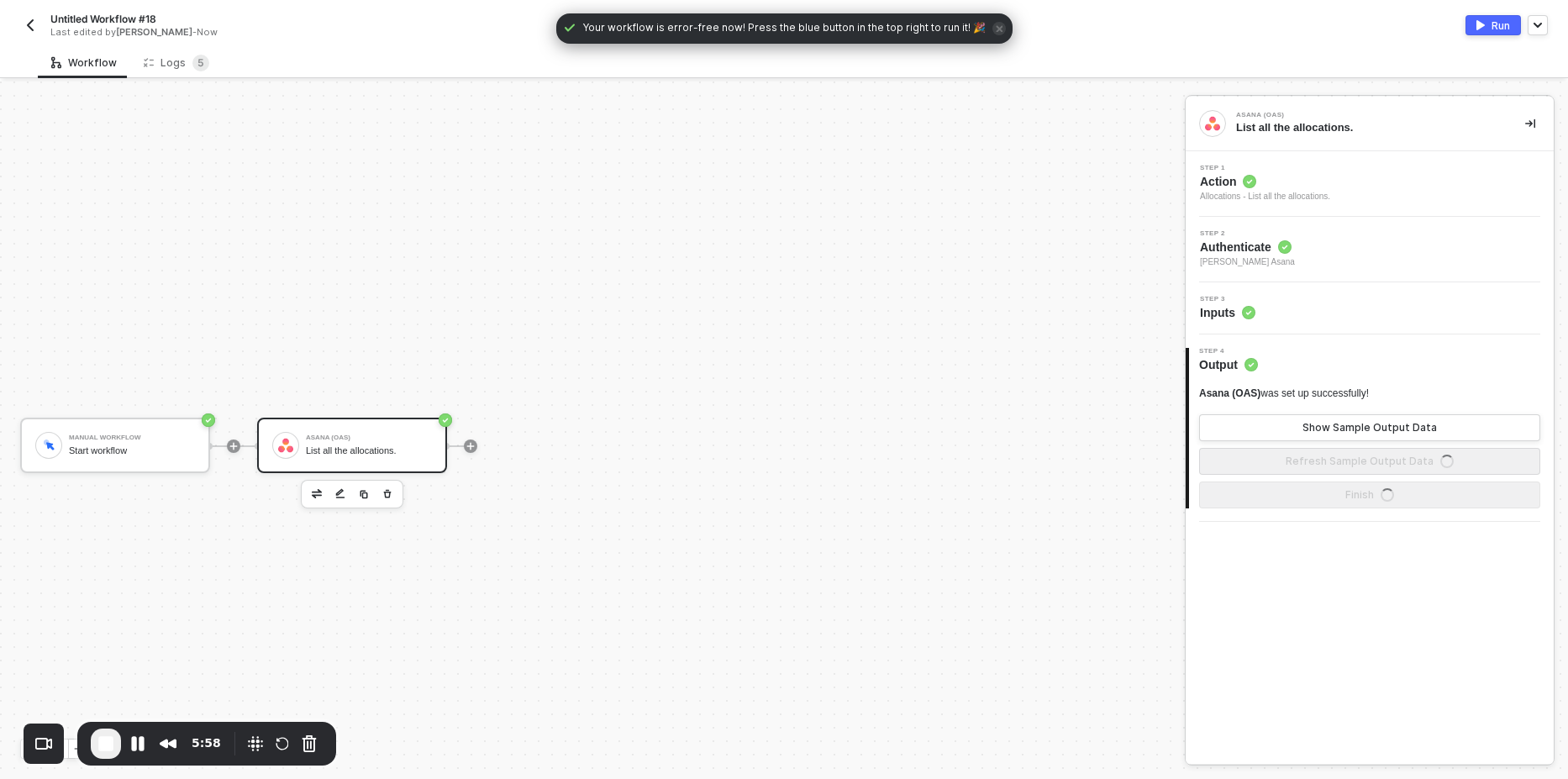
scroll to position [31, 0]
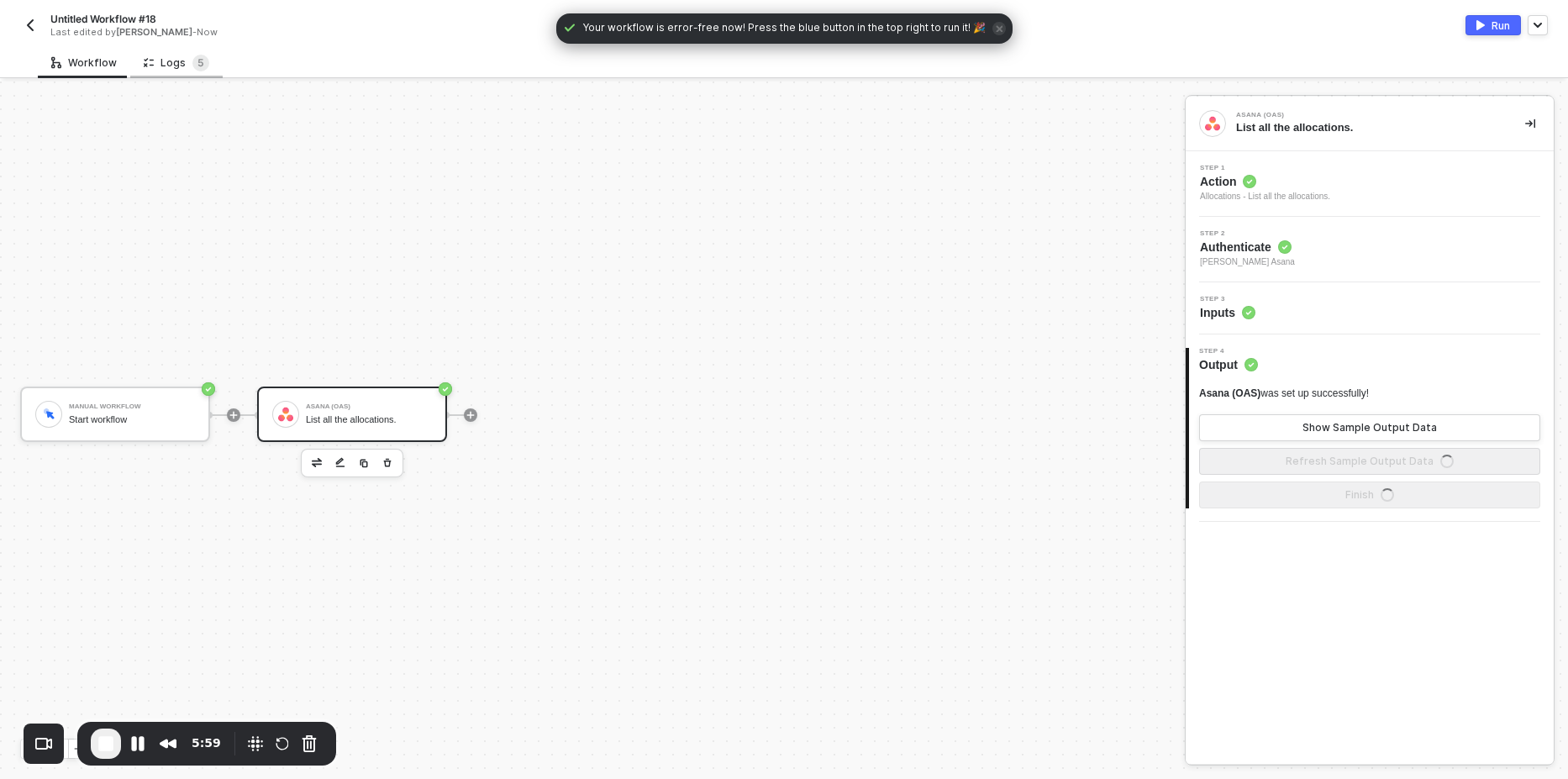
click at [164, 66] on div "Logs 5" at bounding box center [177, 63] width 66 height 17
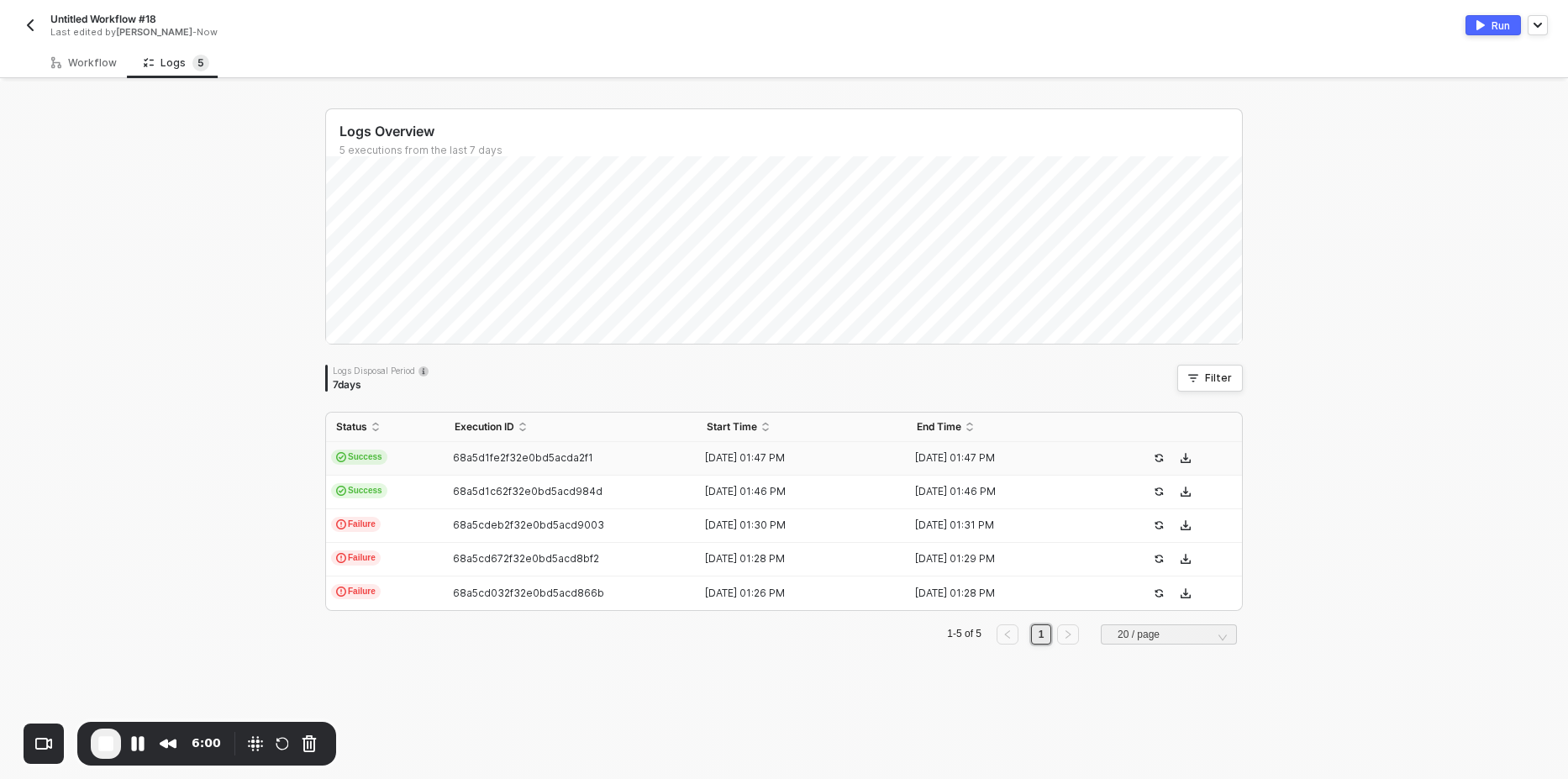
click at [364, 455] on span "Success" at bounding box center [359, 457] width 56 height 15
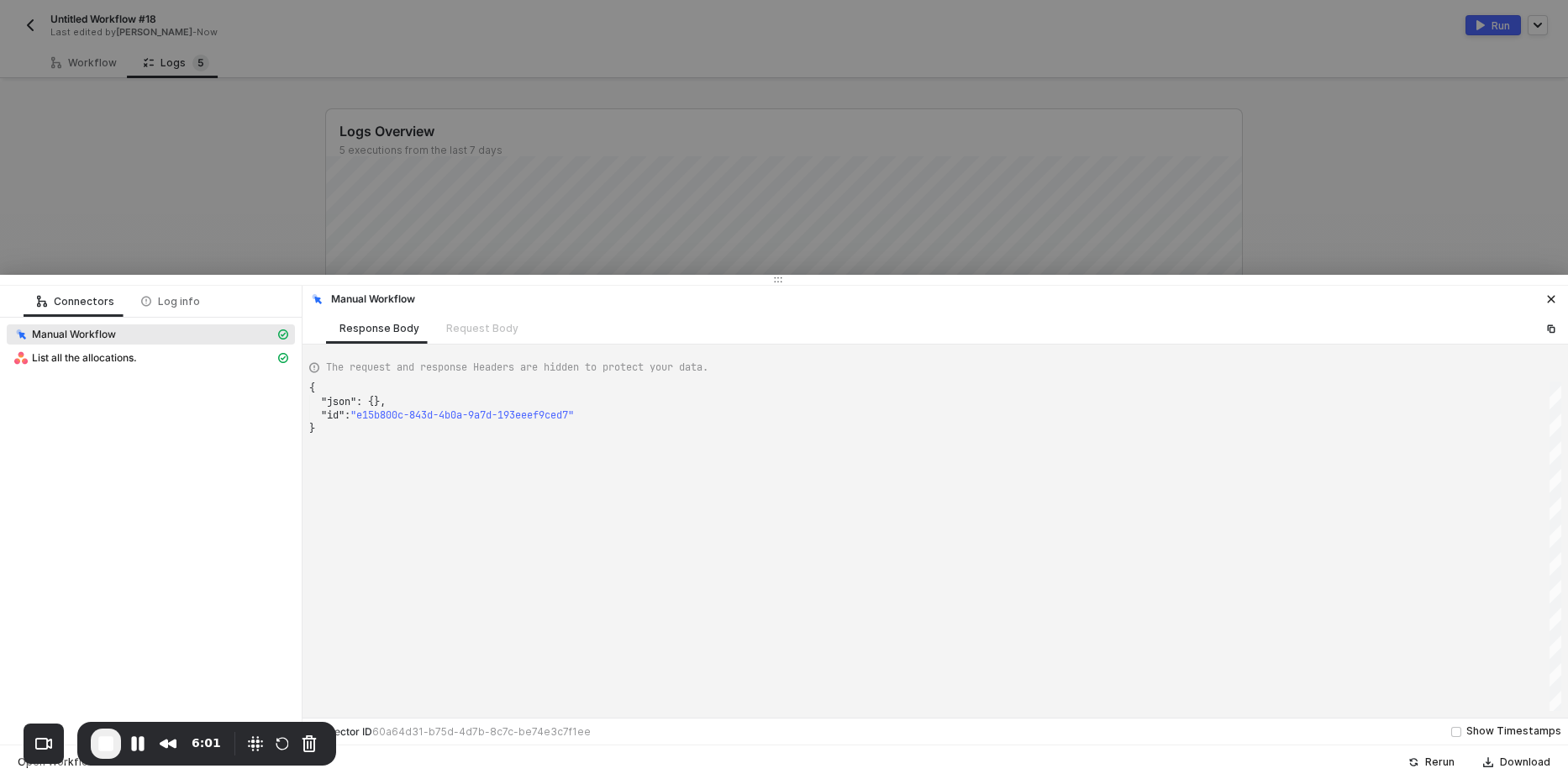
click at [178, 361] on div "List all the allocations." at bounding box center [144, 358] width 261 height 15
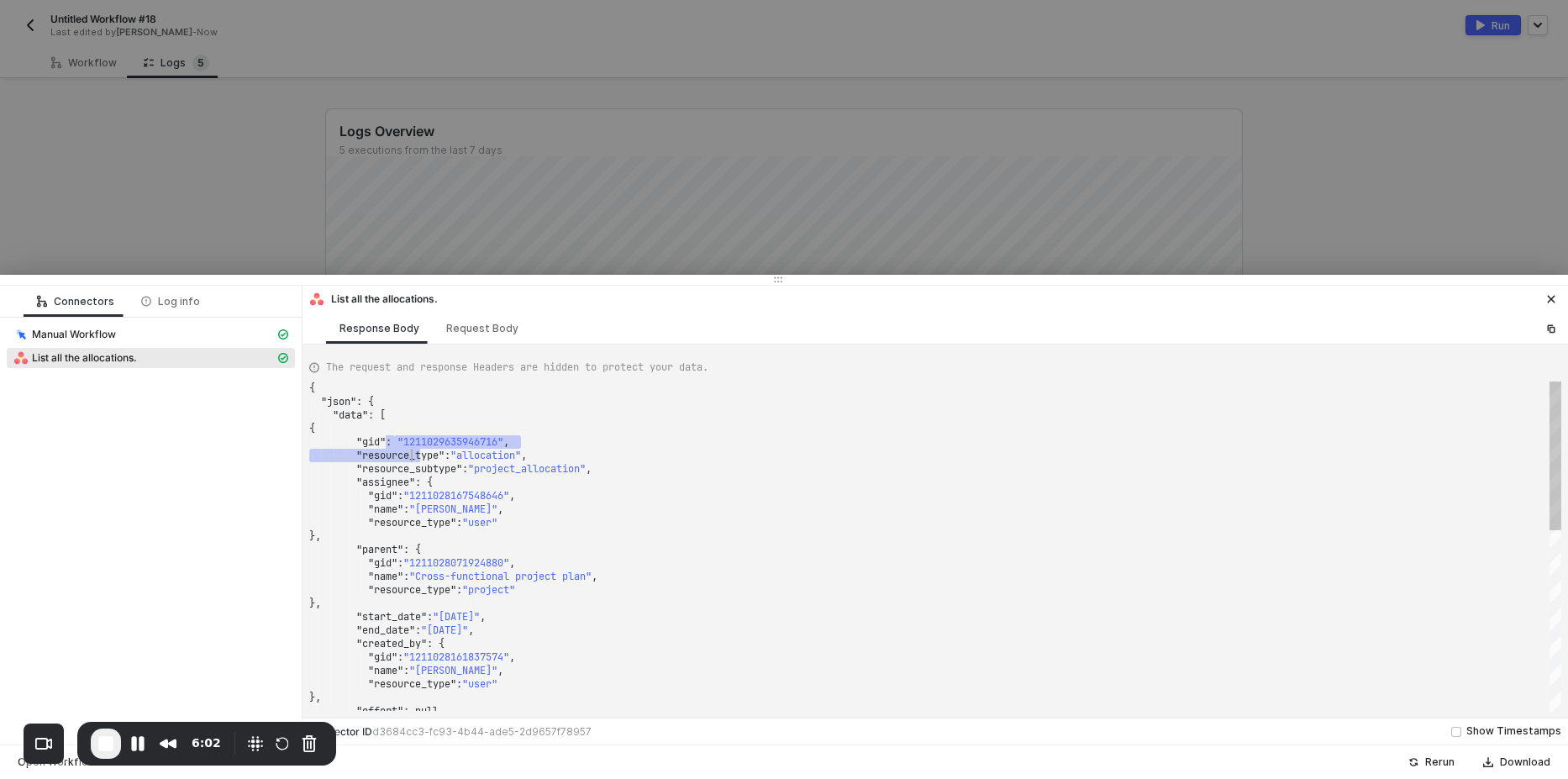
scroll to position [0, 0]
type textarea "{ "json": { "data": [ { "gid": "1211029635946716", "resource_type": "allocation…"
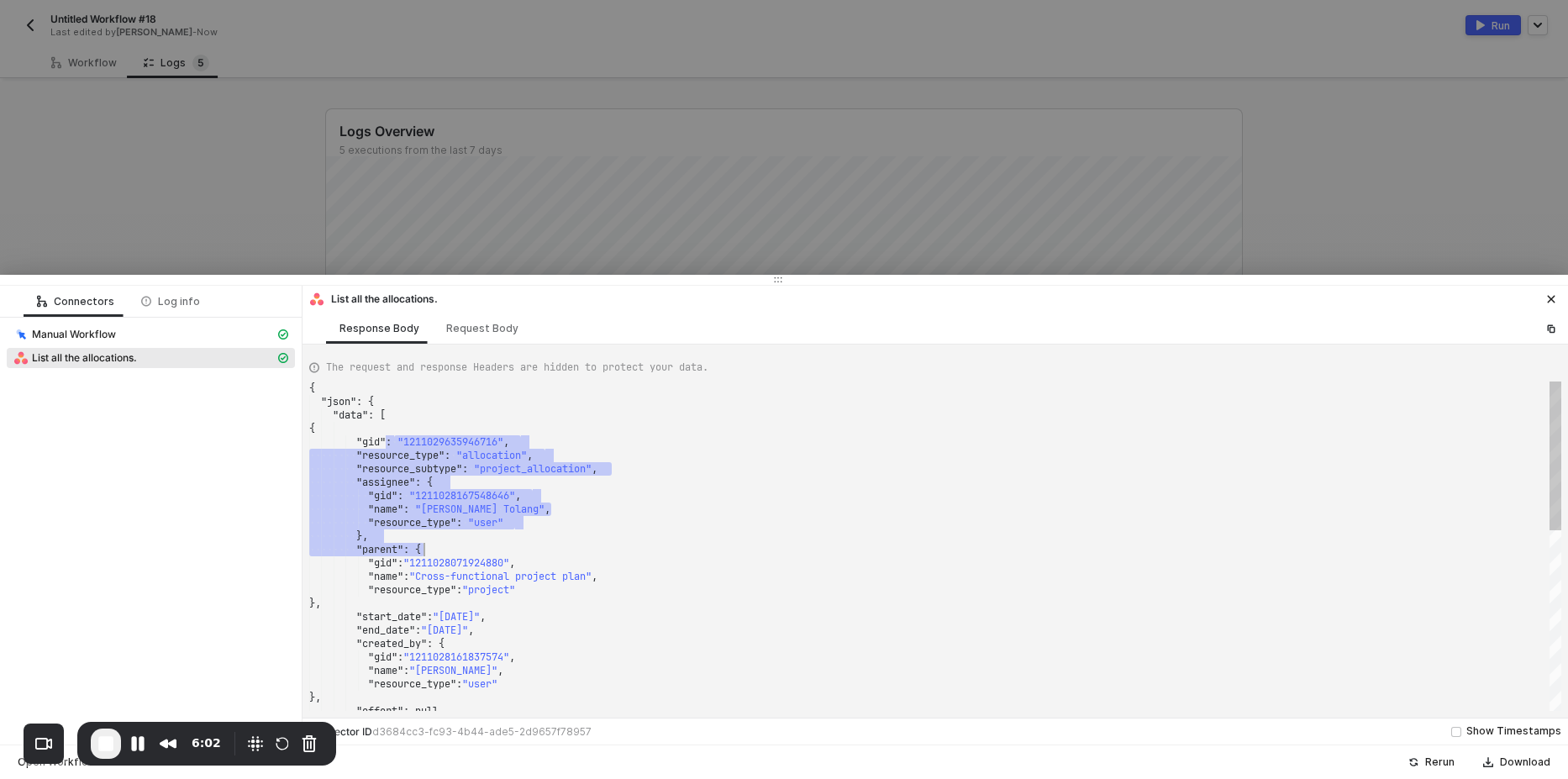
drag, startPoint x: 393, startPoint y: 441, endPoint x: 553, endPoint y: 567, distance: 203.7
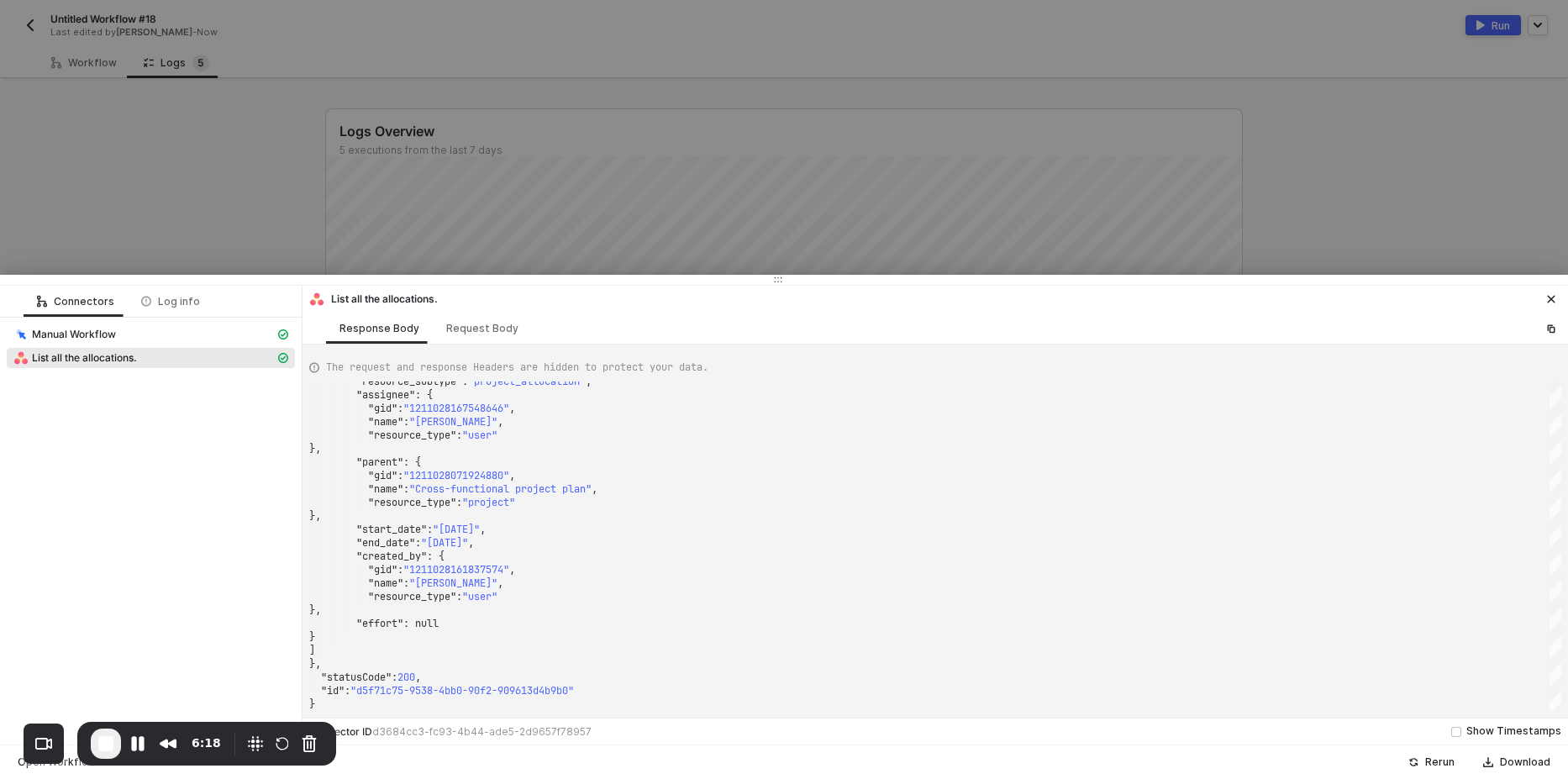
click at [172, 134] on div at bounding box center [784, 389] width 1568 height 779
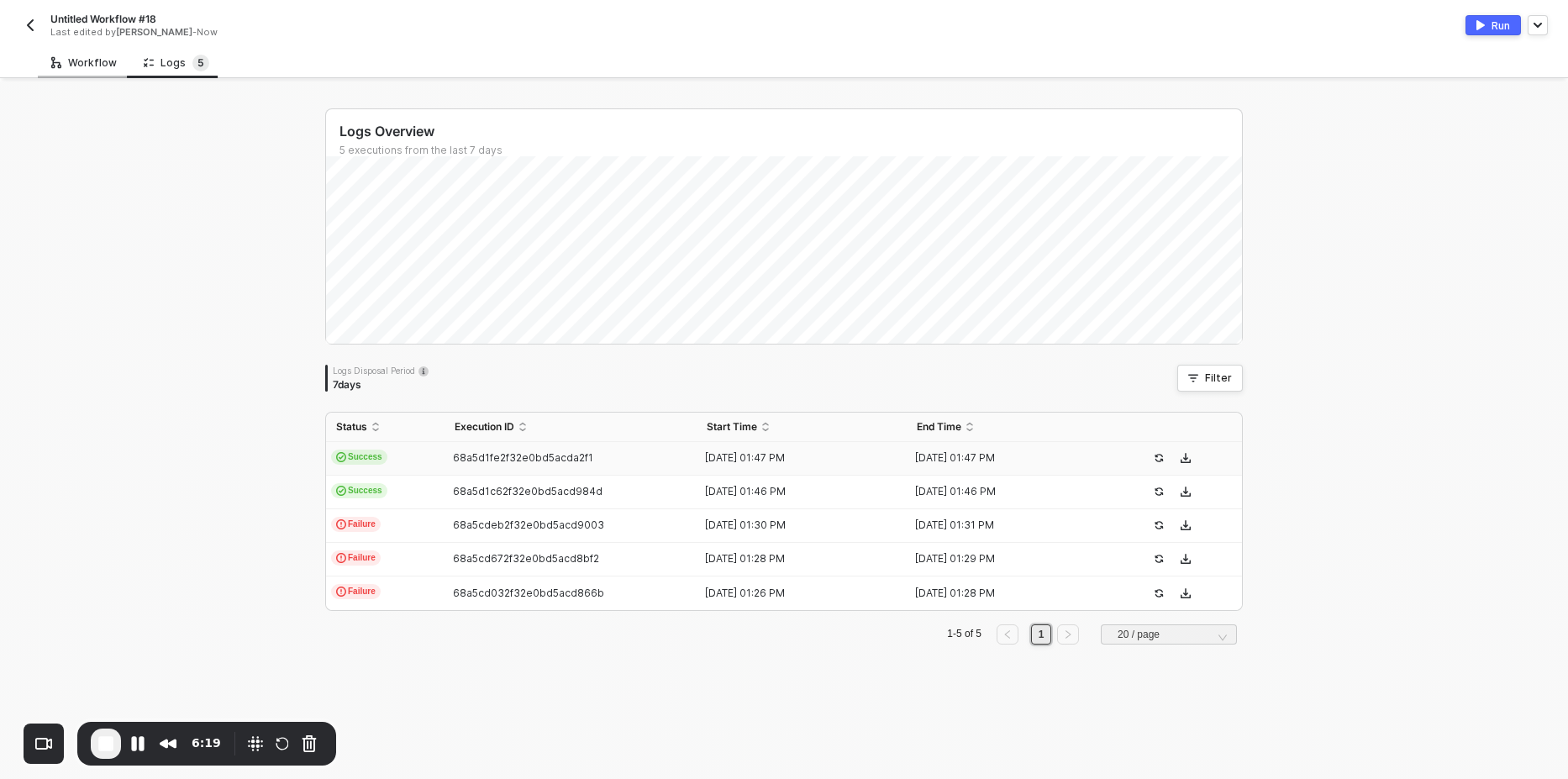
click at [115, 71] on div "Workflow" at bounding box center [84, 62] width 92 height 31
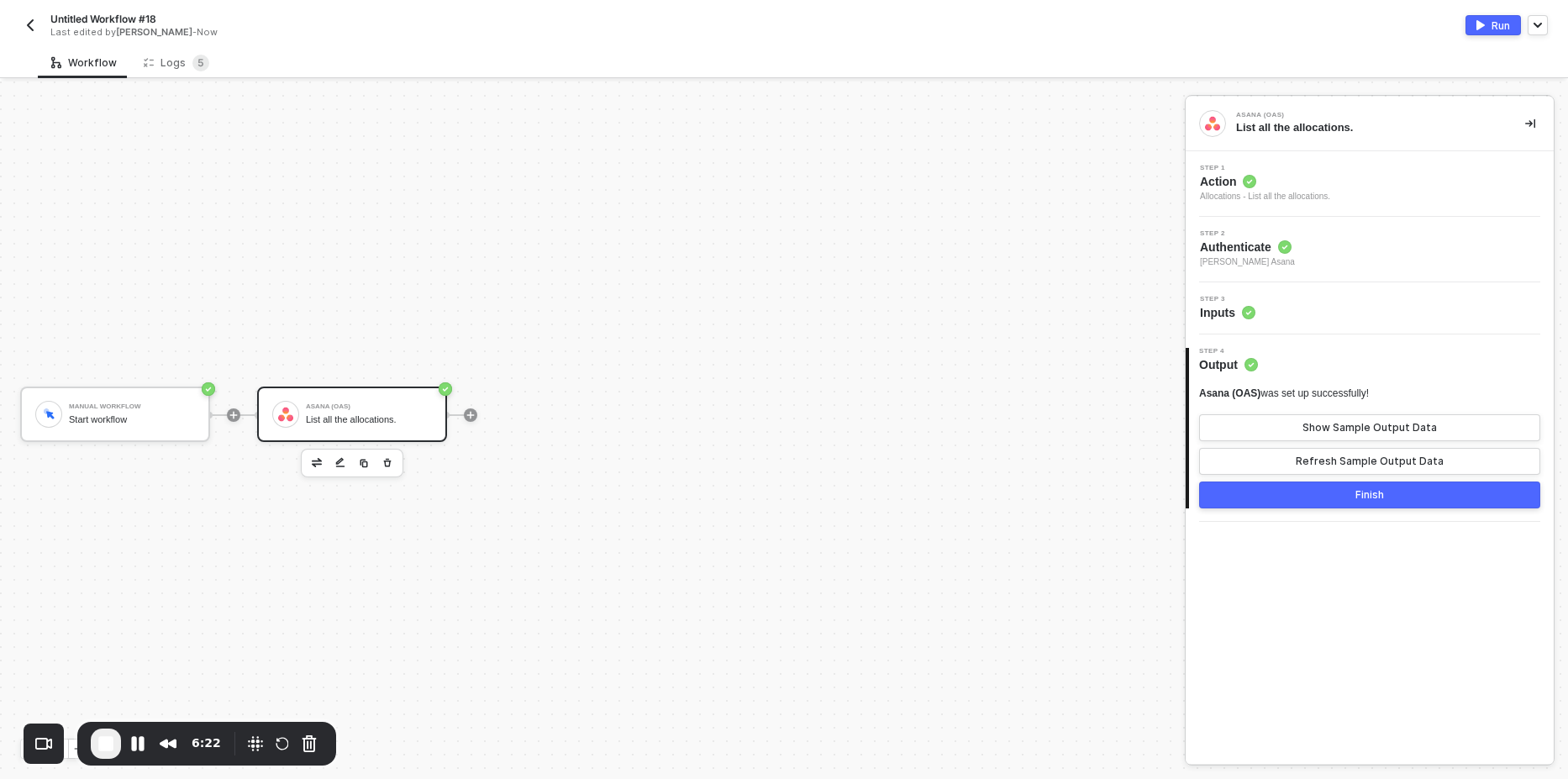
click at [1314, 189] on span "Action" at bounding box center [1264, 182] width 130 height 17
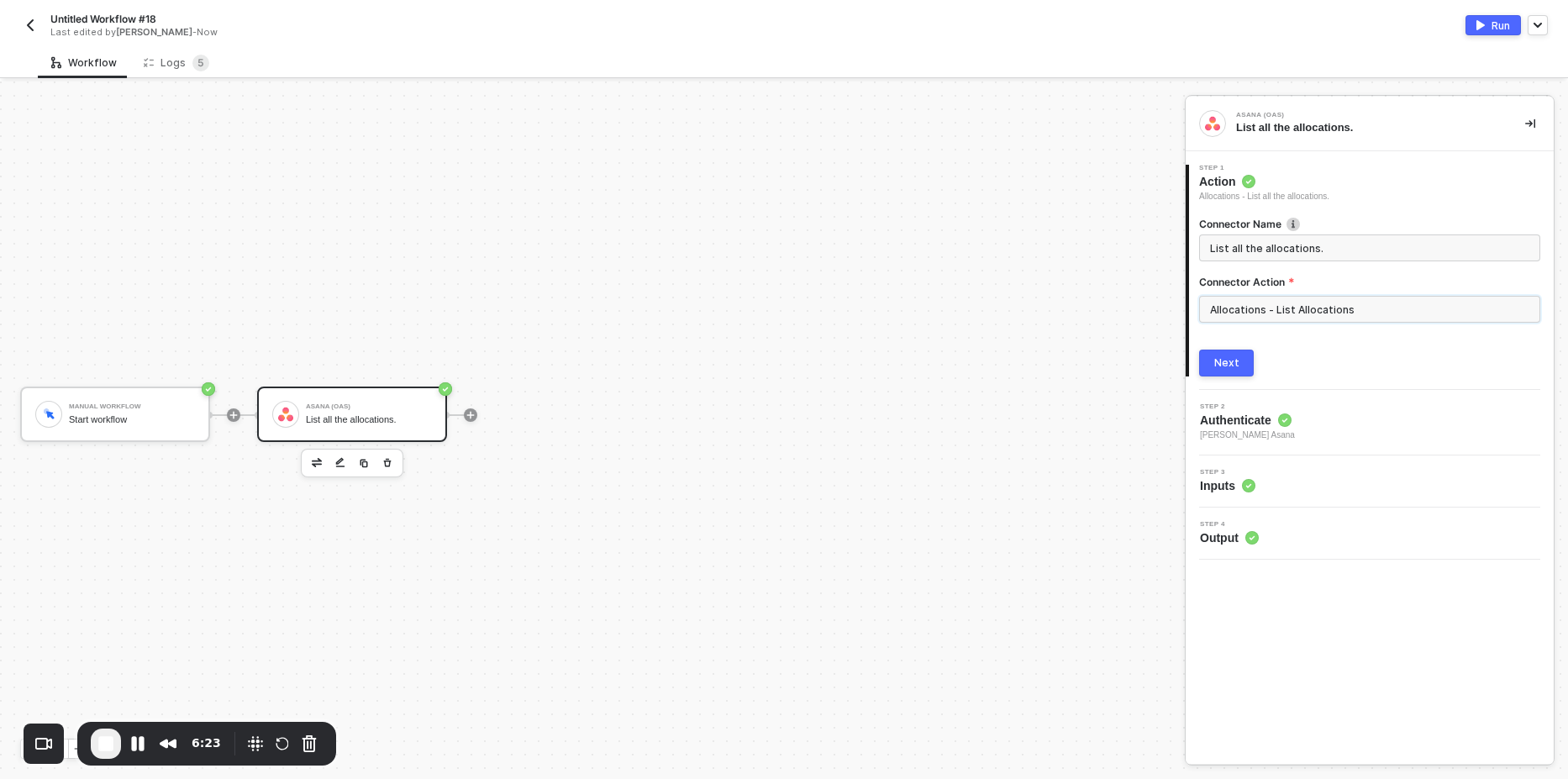
click at [1292, 314] on input "Allocations - List Allocations" at bounding box center [1370, 309] width 341 height 27
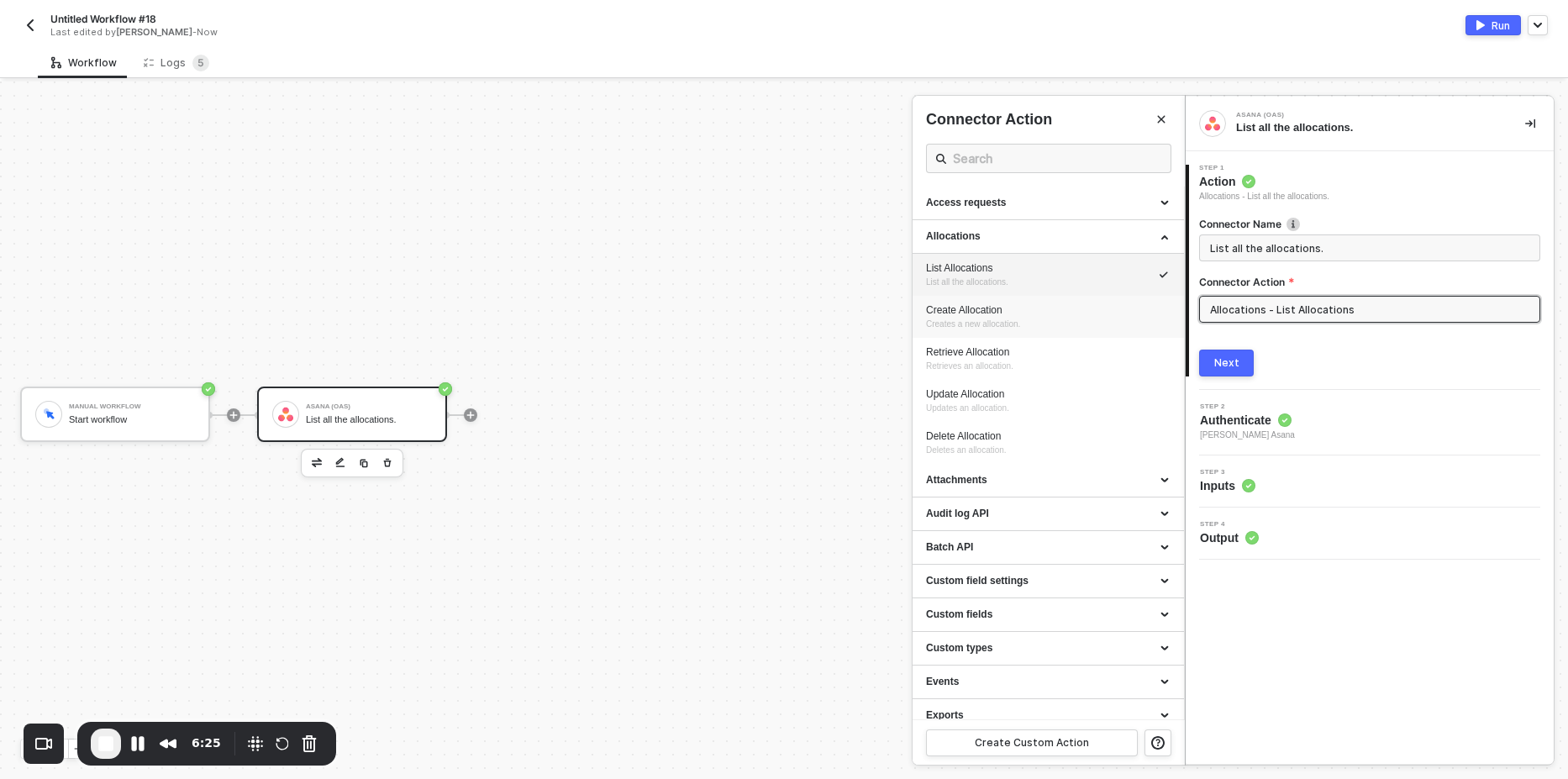
click at [1015, 314] on div "Create Allocation" at bounding box center [1048, 310] width 245 height 14
type input "Creates a new allocation."
type input "Allocations - Create Allocation"
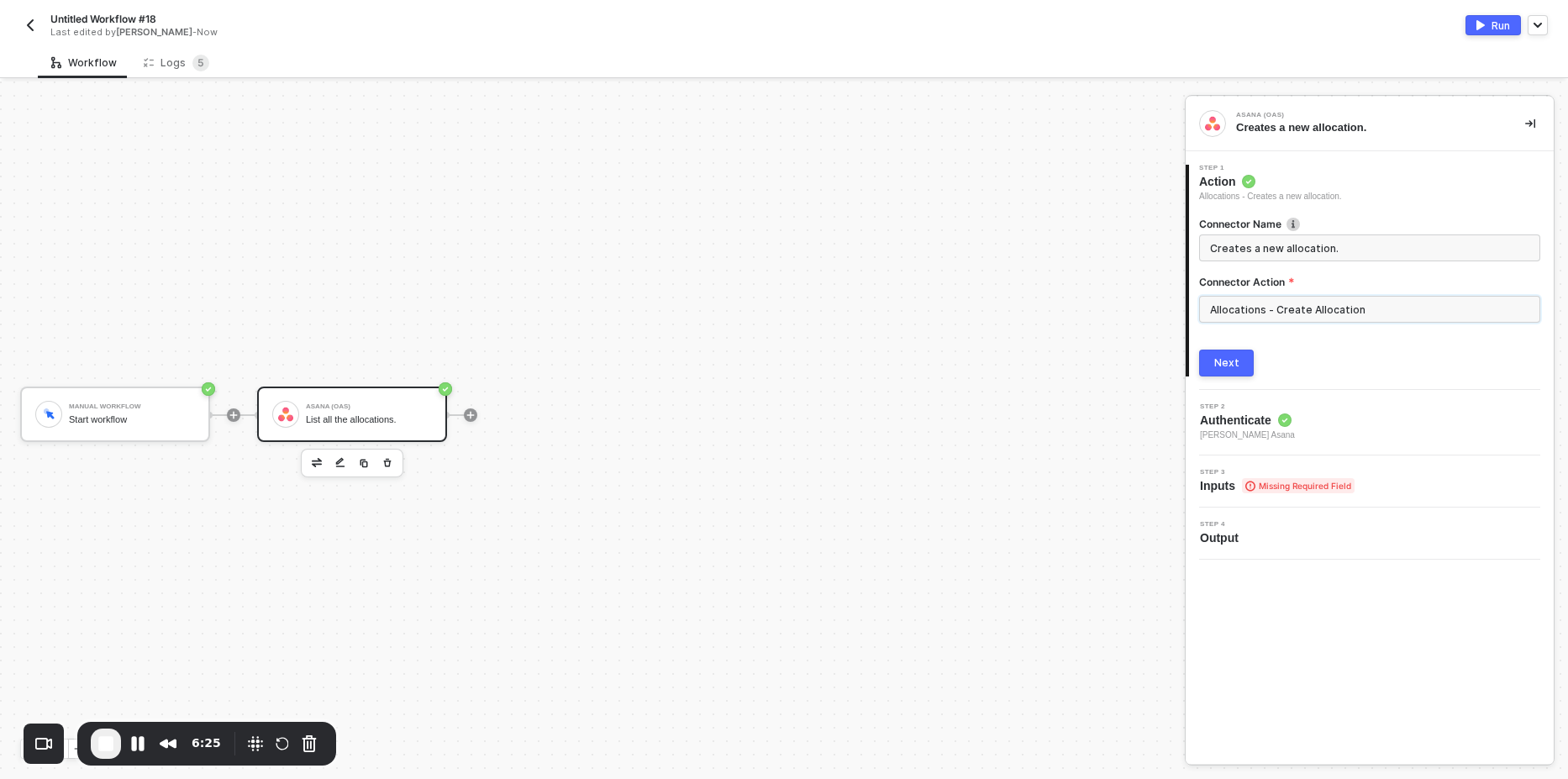
click at [1212, 370] on button "Next" at bounding box center [1226, 363] width 55 height 27
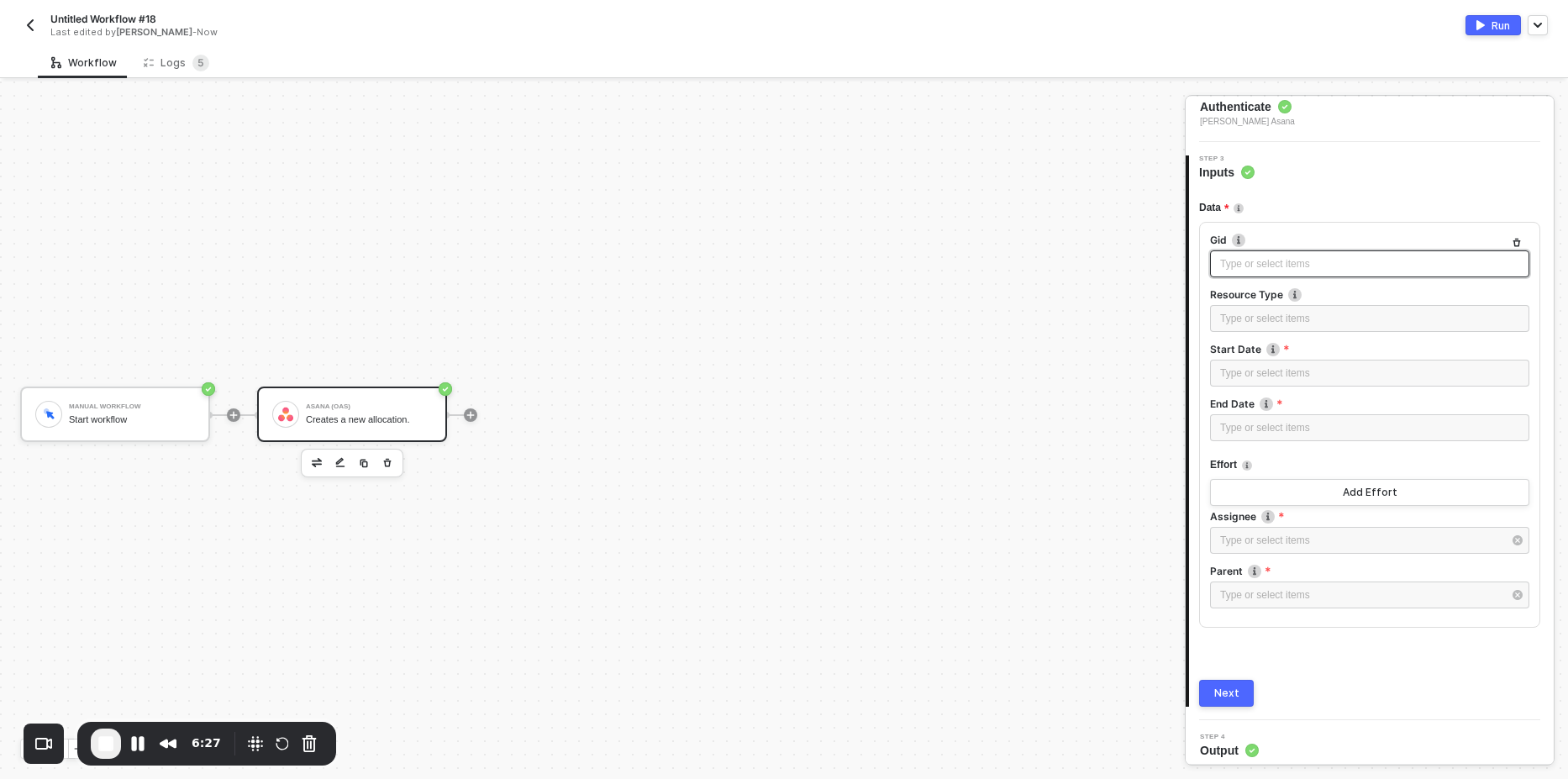
scroll to position [149, 0]
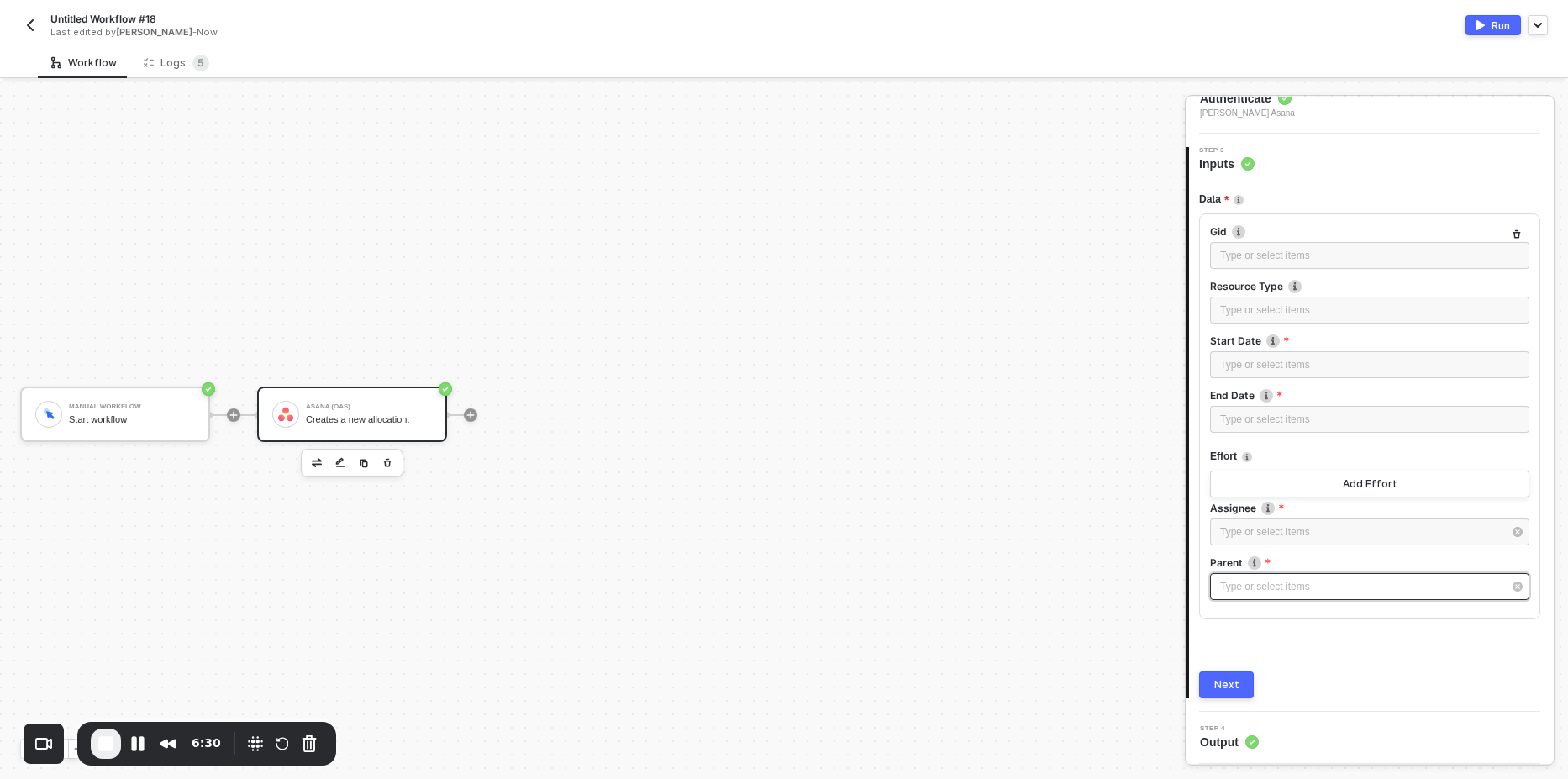
click at [1264, 582] on div "Type or select items ﻿" at bounding box center [1361, 587] width 282 height 16
click at [1000, 261] on div "Cross-functional project plan" at bounding box center [1049, 252] width 245 height 29
click at [1276, 536] on div "Type or select items ﻿" at bounding box center [1361, 532] width 282 height 16
click at [1030, 249] on div "[DOMAIN_NAME]" at bounding box center [1049, 252] width 245 height 29
click at [1268, 410] on div "Type or select items ﻿" at bounding box center [1370, 419] width 319 height 27
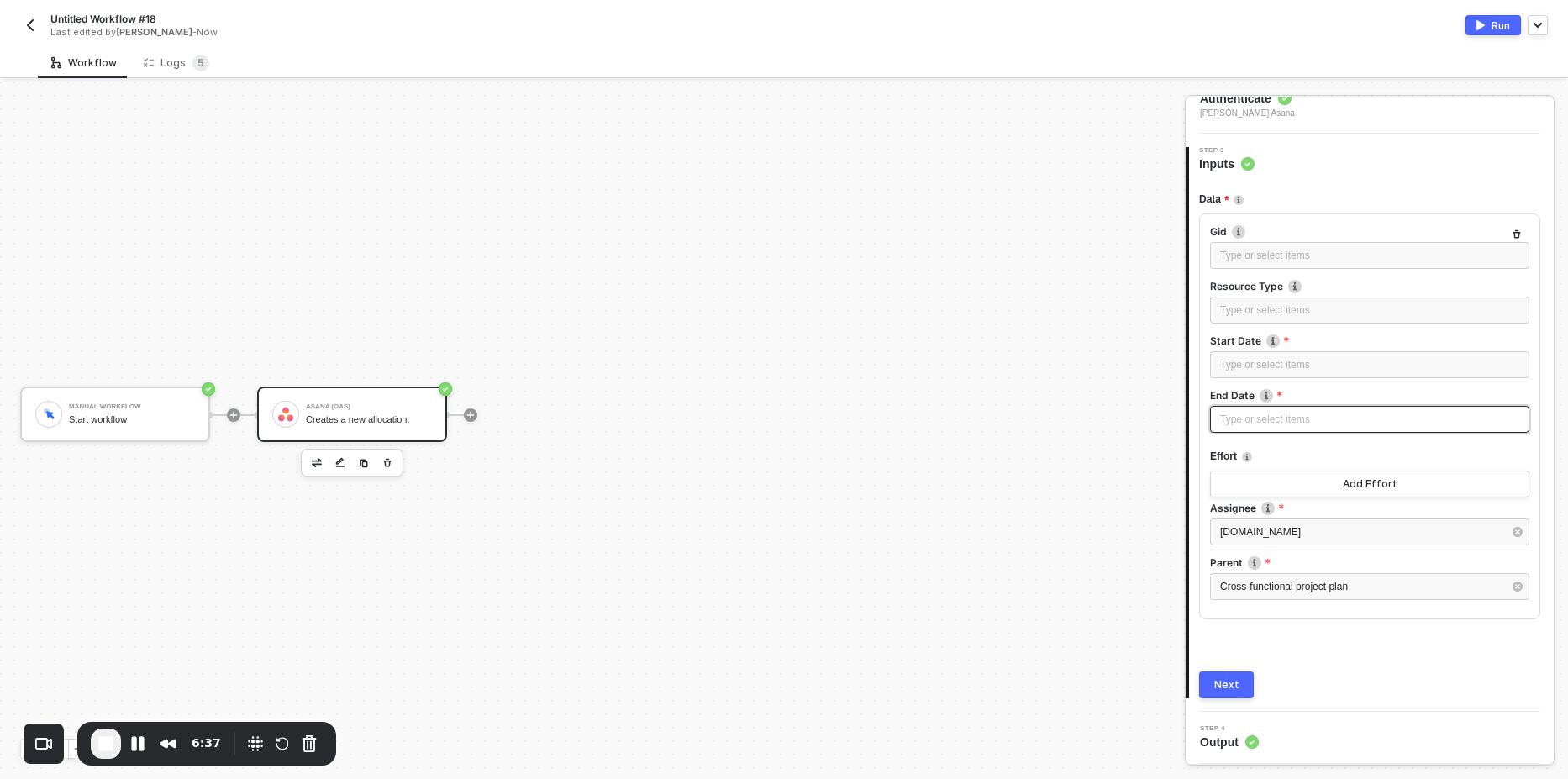
click at [1274, 420] on div "Type or select items ﻿" at bounding box center [1370, 419] width 299 height 16
copy span "[DATE]"
click at [1240, 367] on div "Type or select items ﻿" at bounding box center [1370, 365] width 299 height 16
click at [1404, 671] on div "Data Gid Type or select items ﻿ Resource Type Type or select items ﻿ Start Date…" at bounding box center [1370, 435] width 341 height 526
click at [1483, 25] on img "button" at bounding box center [1481, 25] width 8 height 10
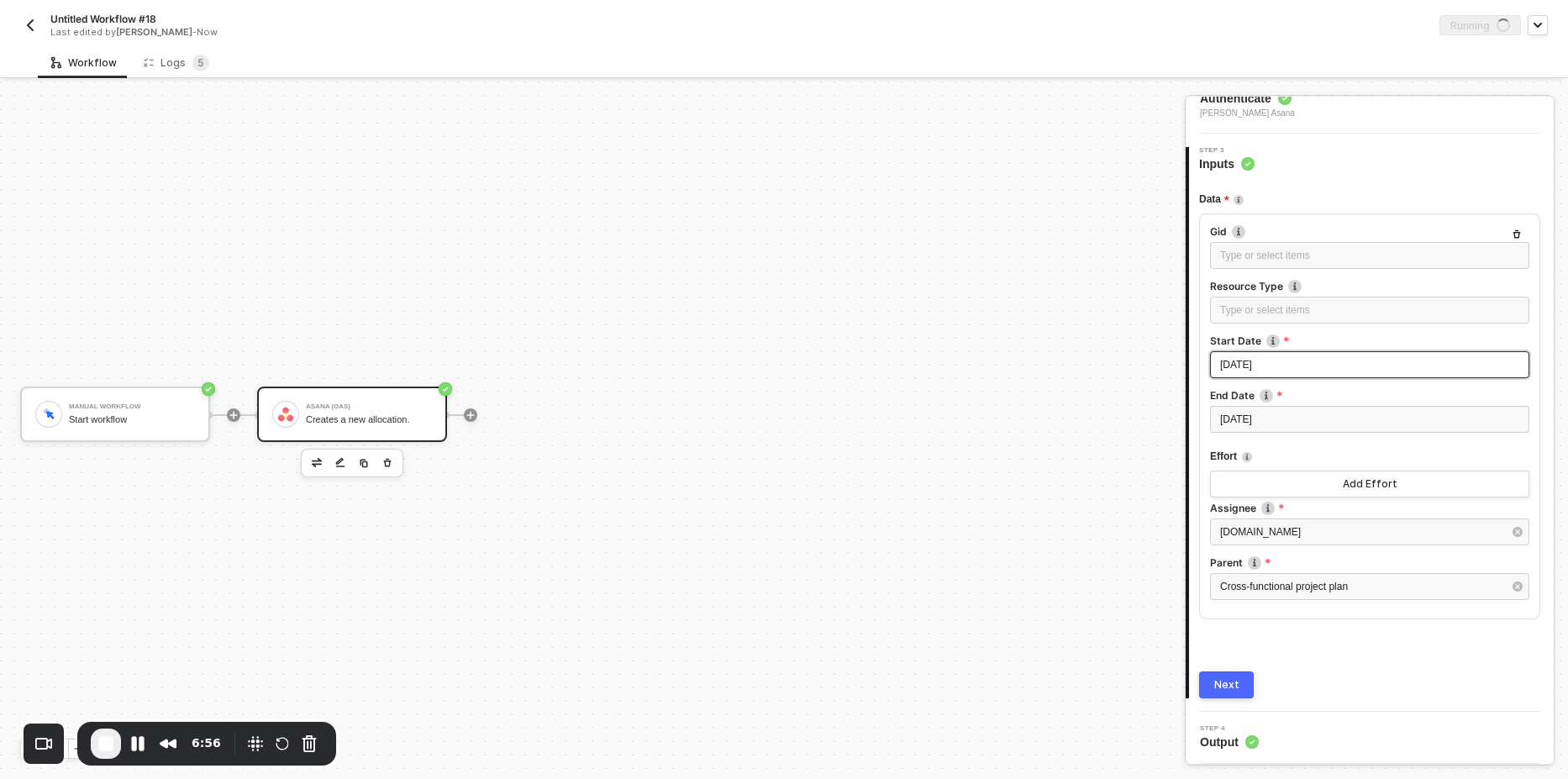
click at [1239, 688] on button "Next" at bounding box center [1226, 685] width 55 height 27
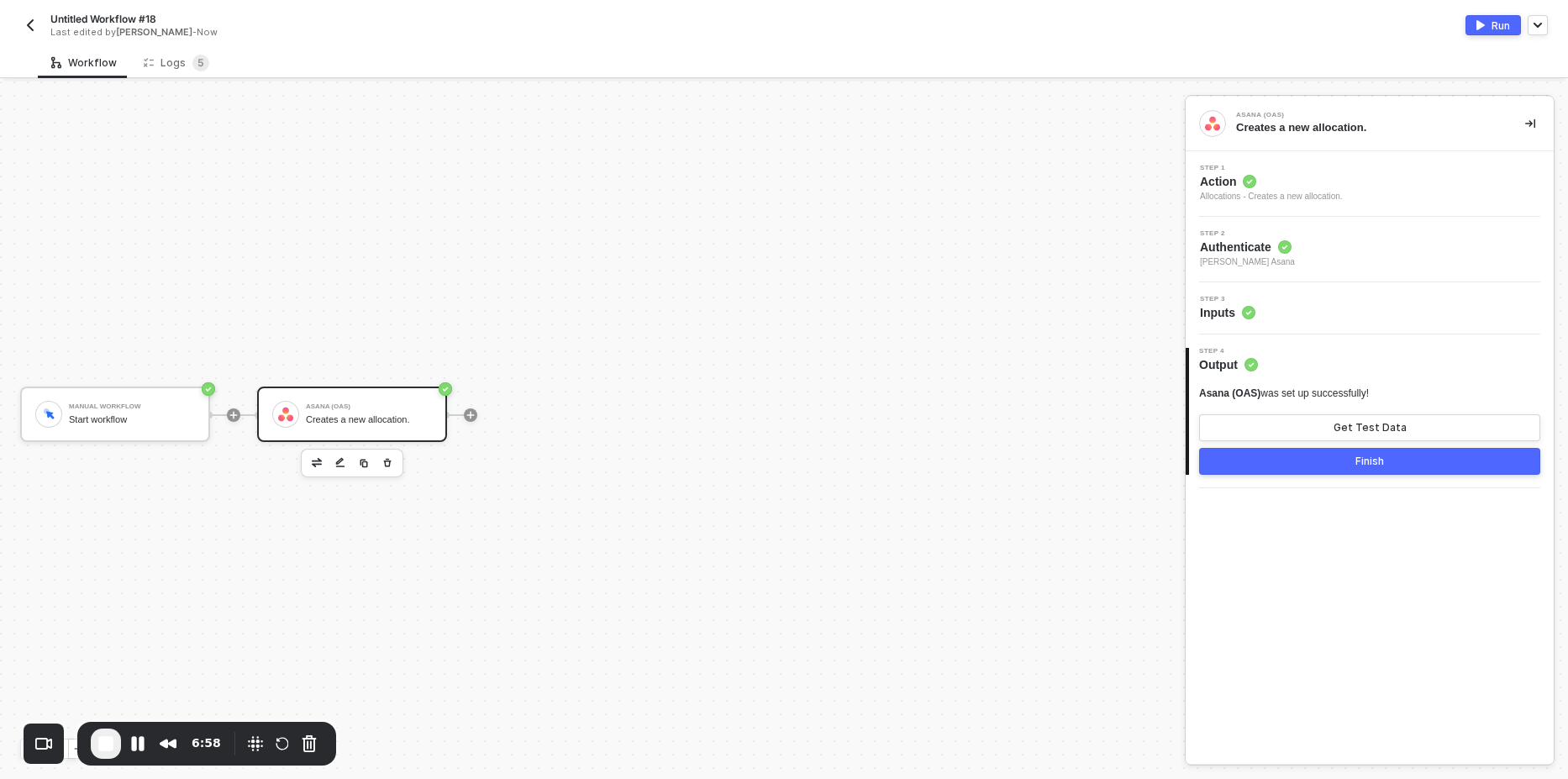
click at [1344, 408] on div "[PERSON_NAME] (OAS) was set up successfully! Get Test Data Finish" at bounding box center [1370, 430] width 341 height 88
click at [1347, 420] on button "Get Test Data" at bounding box center [1370, 428] width 341 height 27
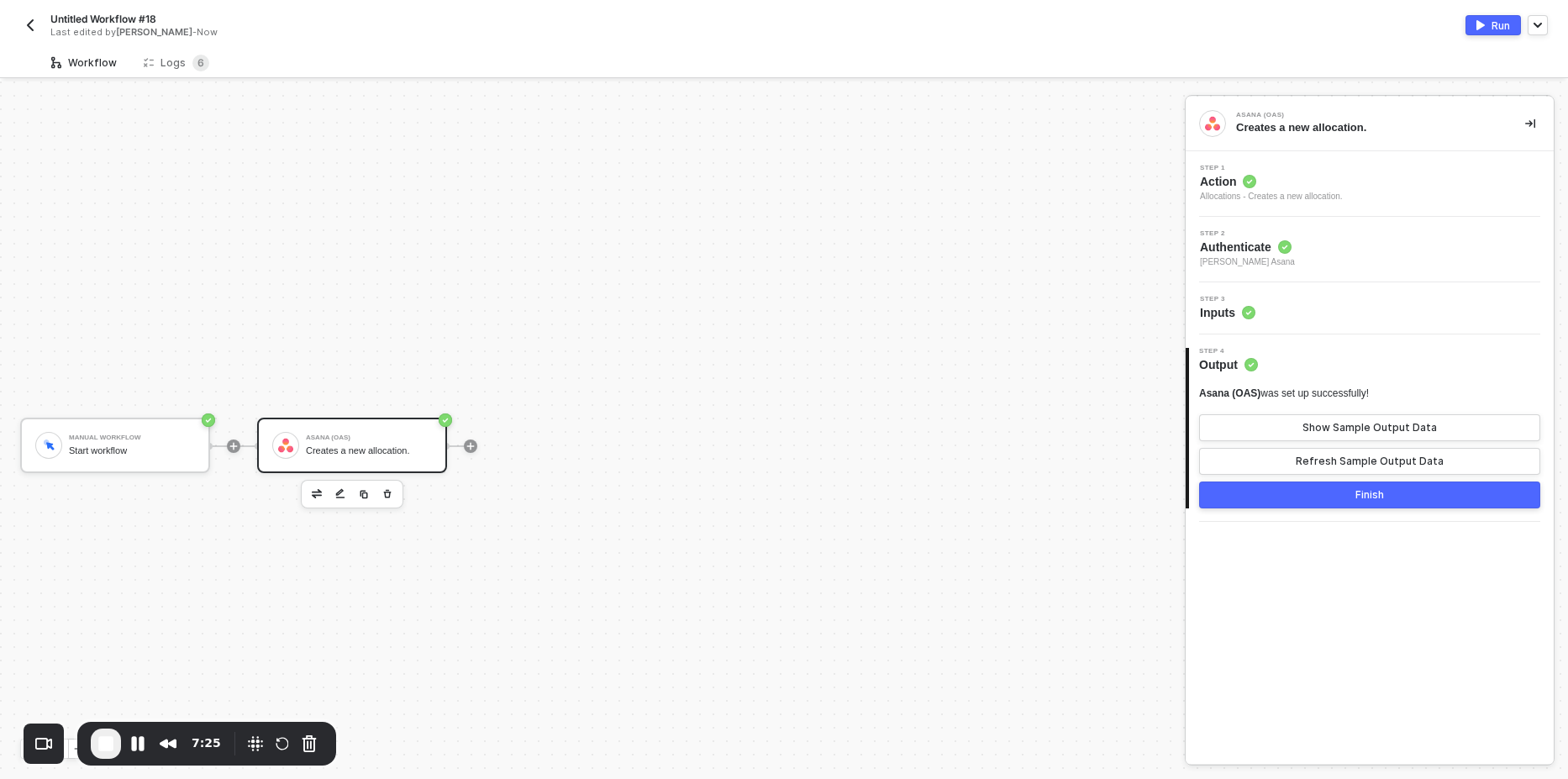
scroll to position [31, 0]
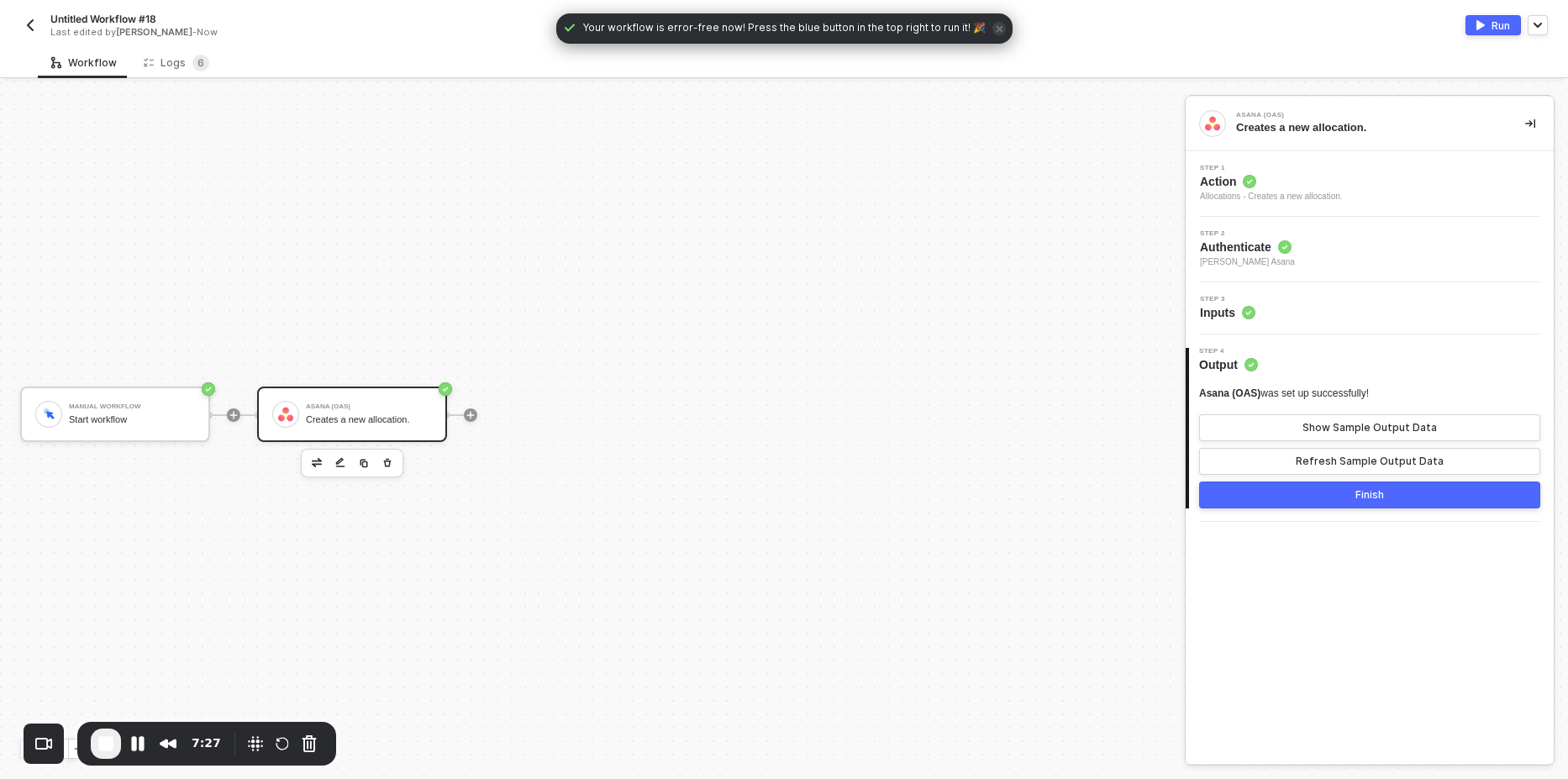
click at [187, 45] on div "Untitled Workflow #18 Last edited by [PERSON_NAME] - Now Run" at bounding box center [784, 24] width 1528 height 47
click at [187, 47] on div "Untitled Workflow #18 Last edited by [PERSON_NAME] - Now Run Workflow Logs 6 Ma…" at bounding box center [784, 389] width 1568 height 779
click at [193, 71] on span "6" at bounding box center [201, 63] width 17 height 17
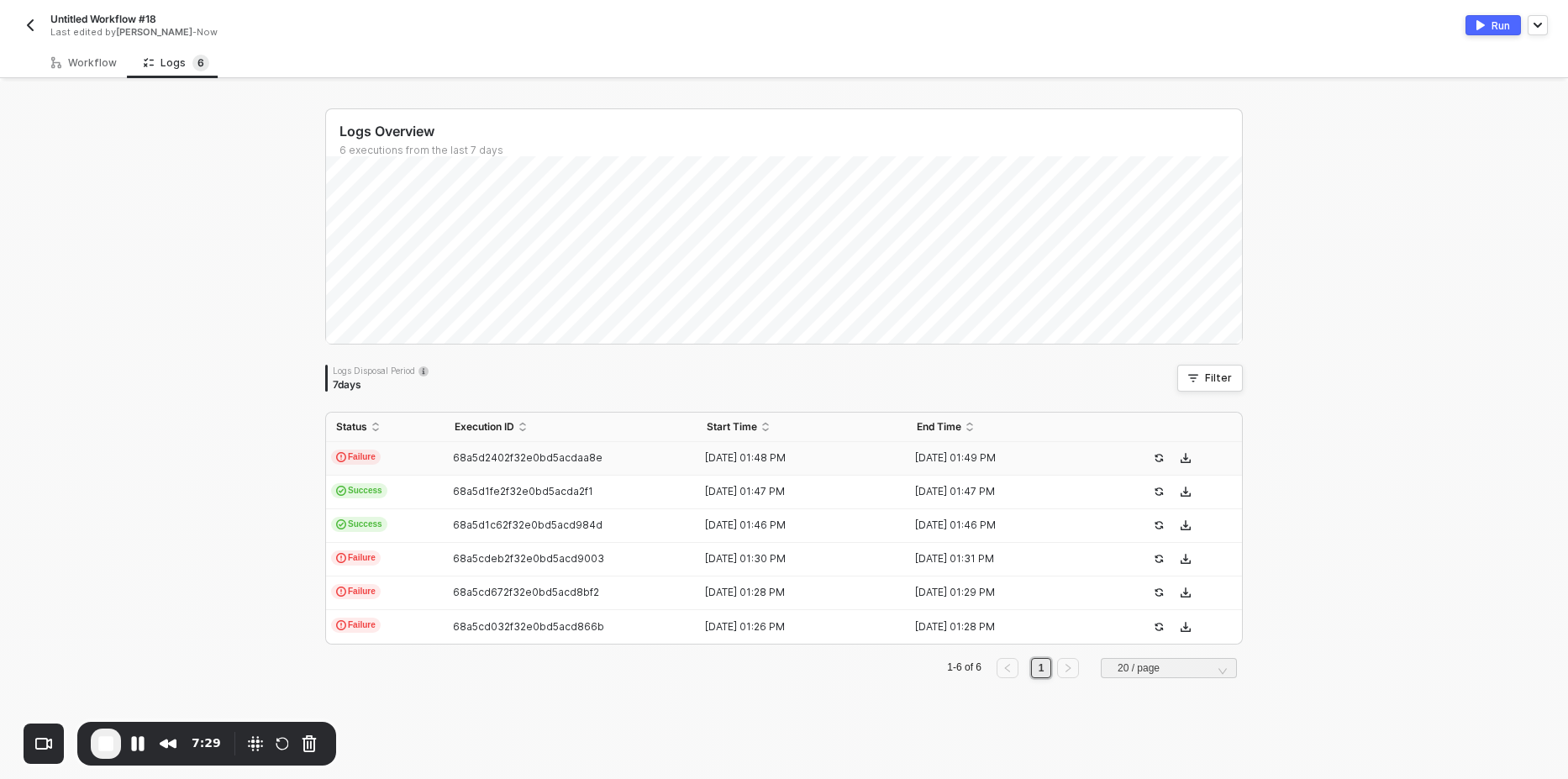
click at [340, 447] on td "Failure" at bounding box center [385, 459] width 119 height 34
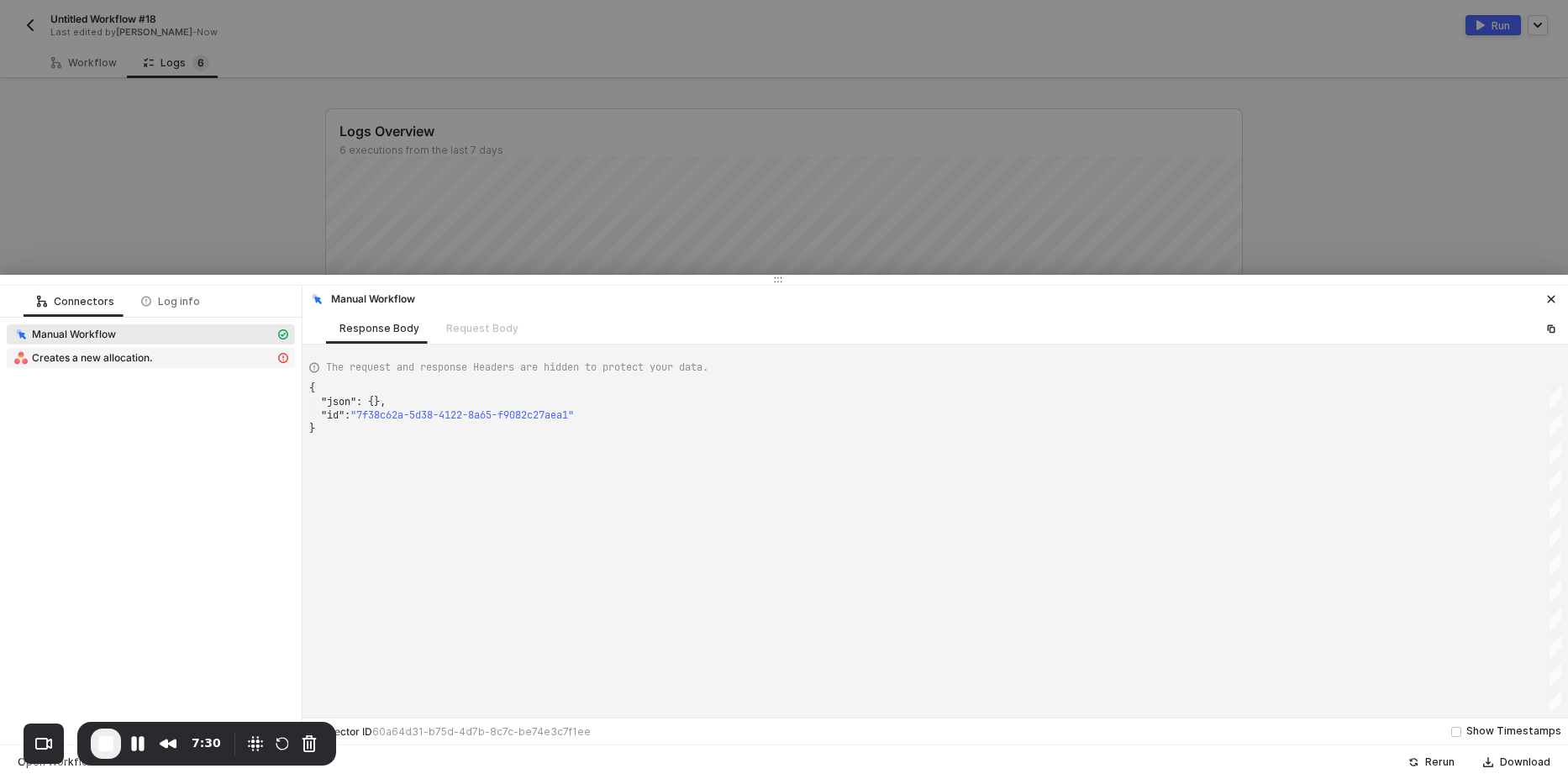
click at [178, 358] on div "Creates a new allocation." at bounding box center [144, 358] width 261 height 15
type textarea "{ "message": "Error: {\"errors\":[{\"message\":\"assignee: Not the correct type…"
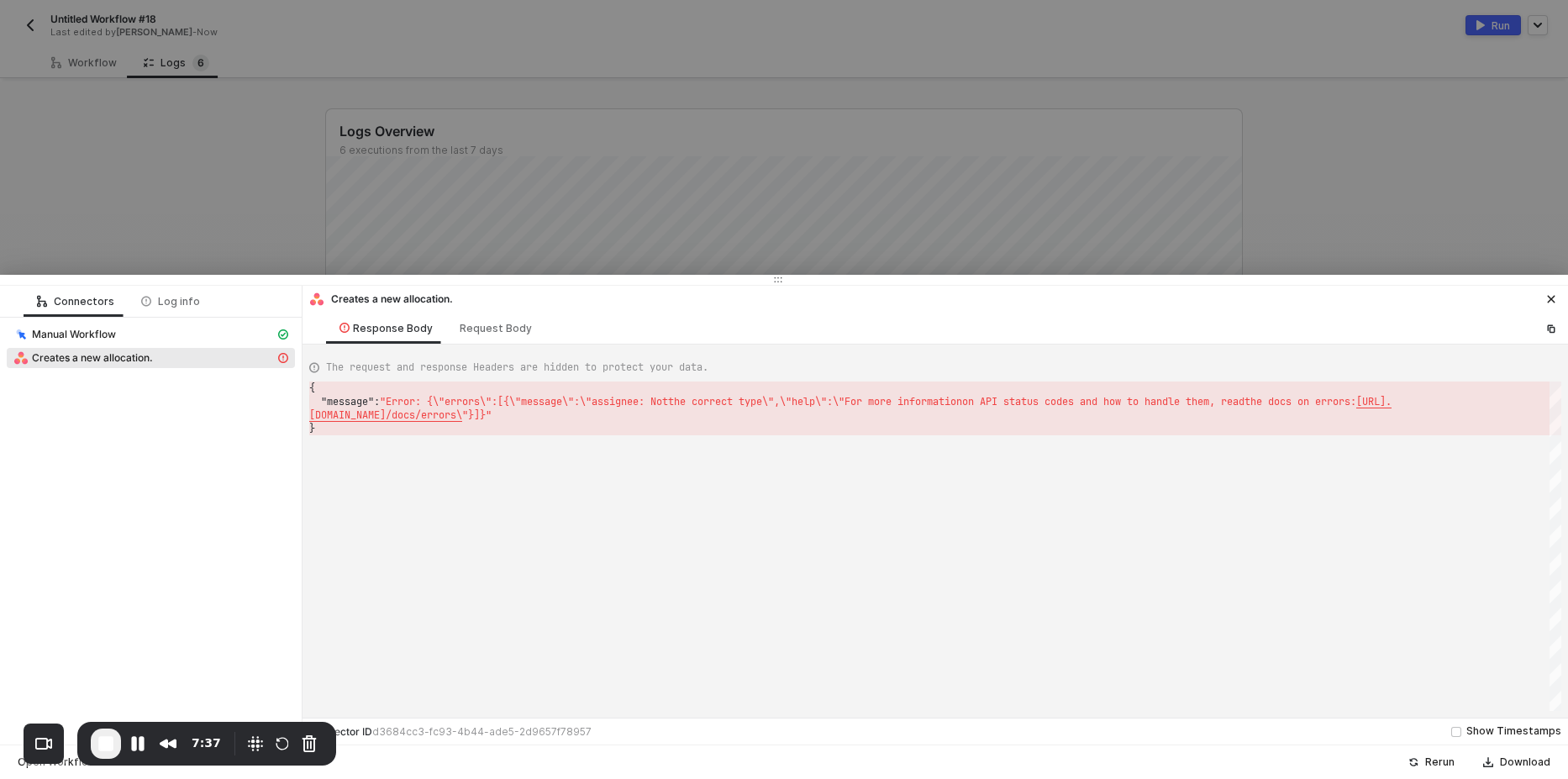
click at [248, 192] on div at bounding box center [784, 389] width 1568 height 779
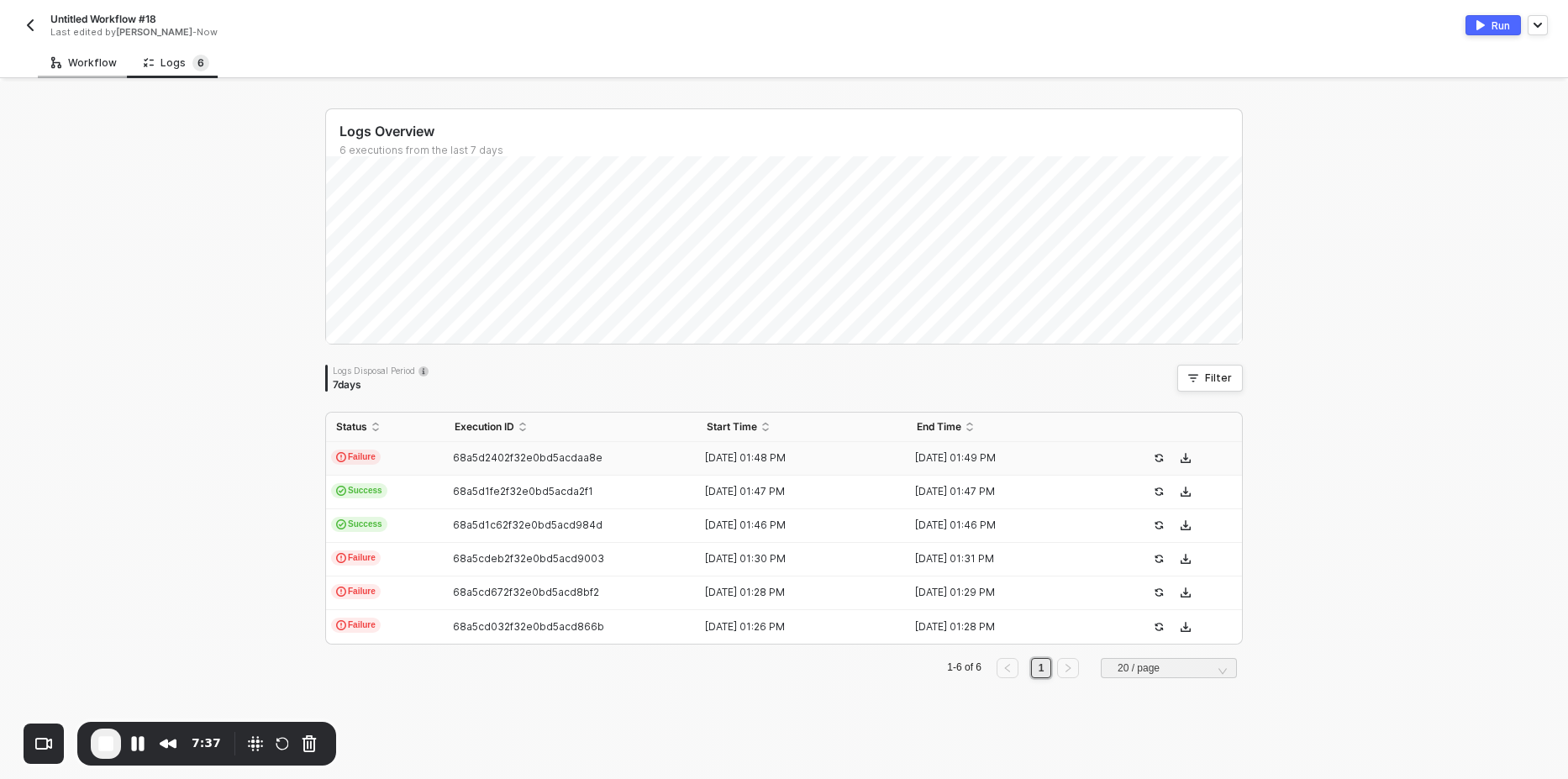
click at [66, 61] on div "Workflow" at bounding box center [84, 63] width 66 height 13
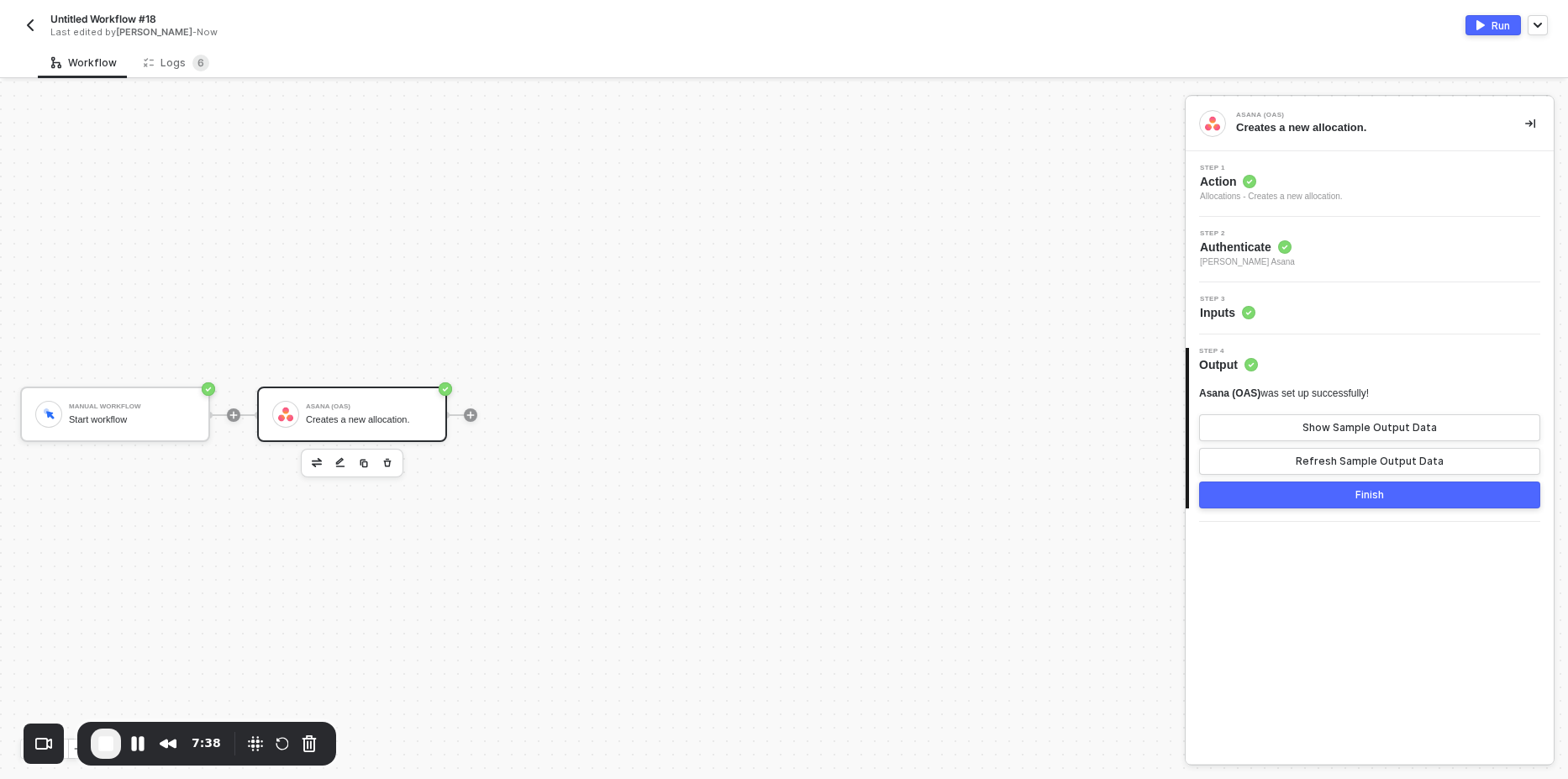
click at [1307, 319] on div "Step 3 Inputs" at bounding box center [1371, 308] width 364 height 25
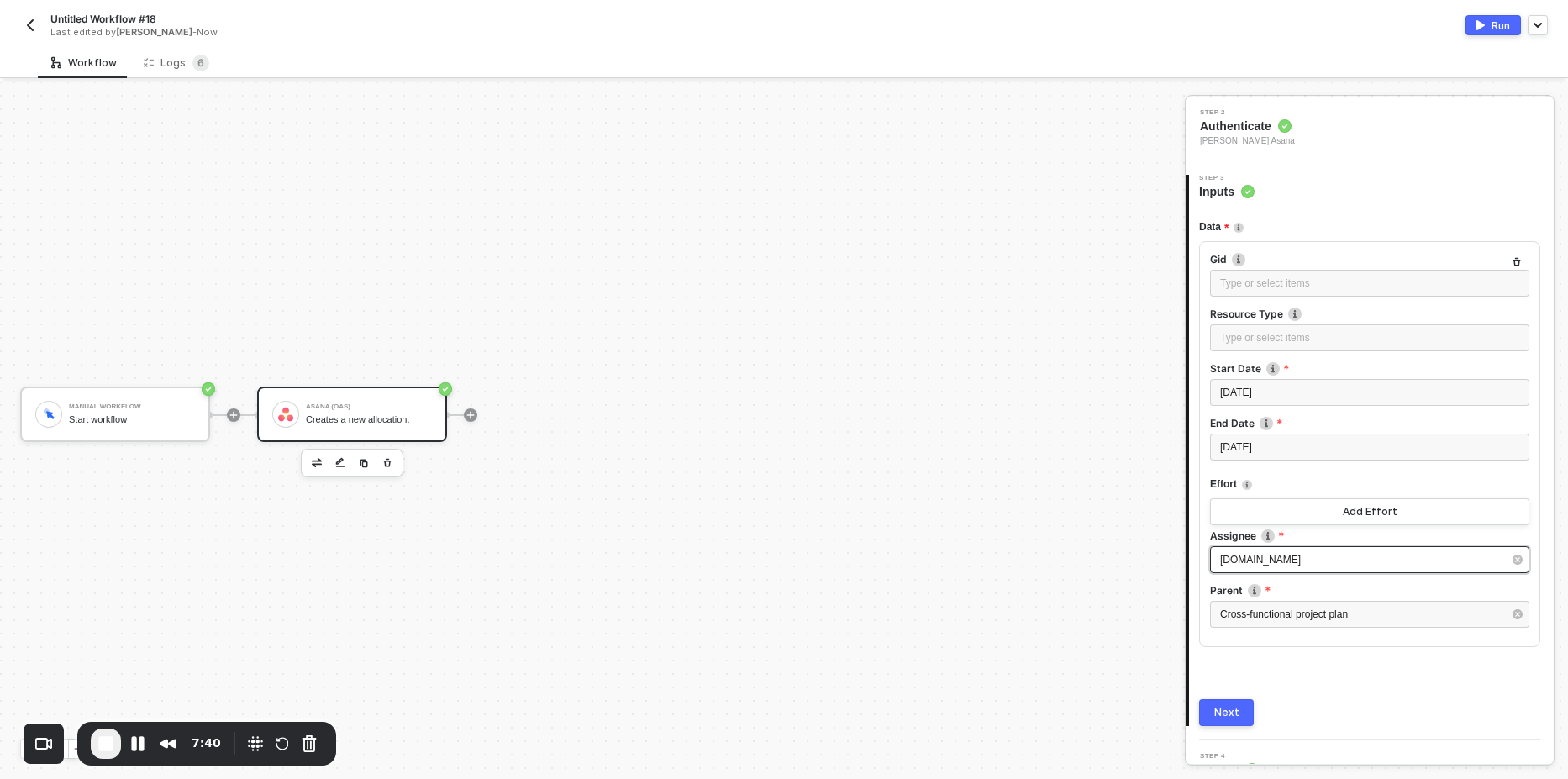
scroll to position [149, 0]
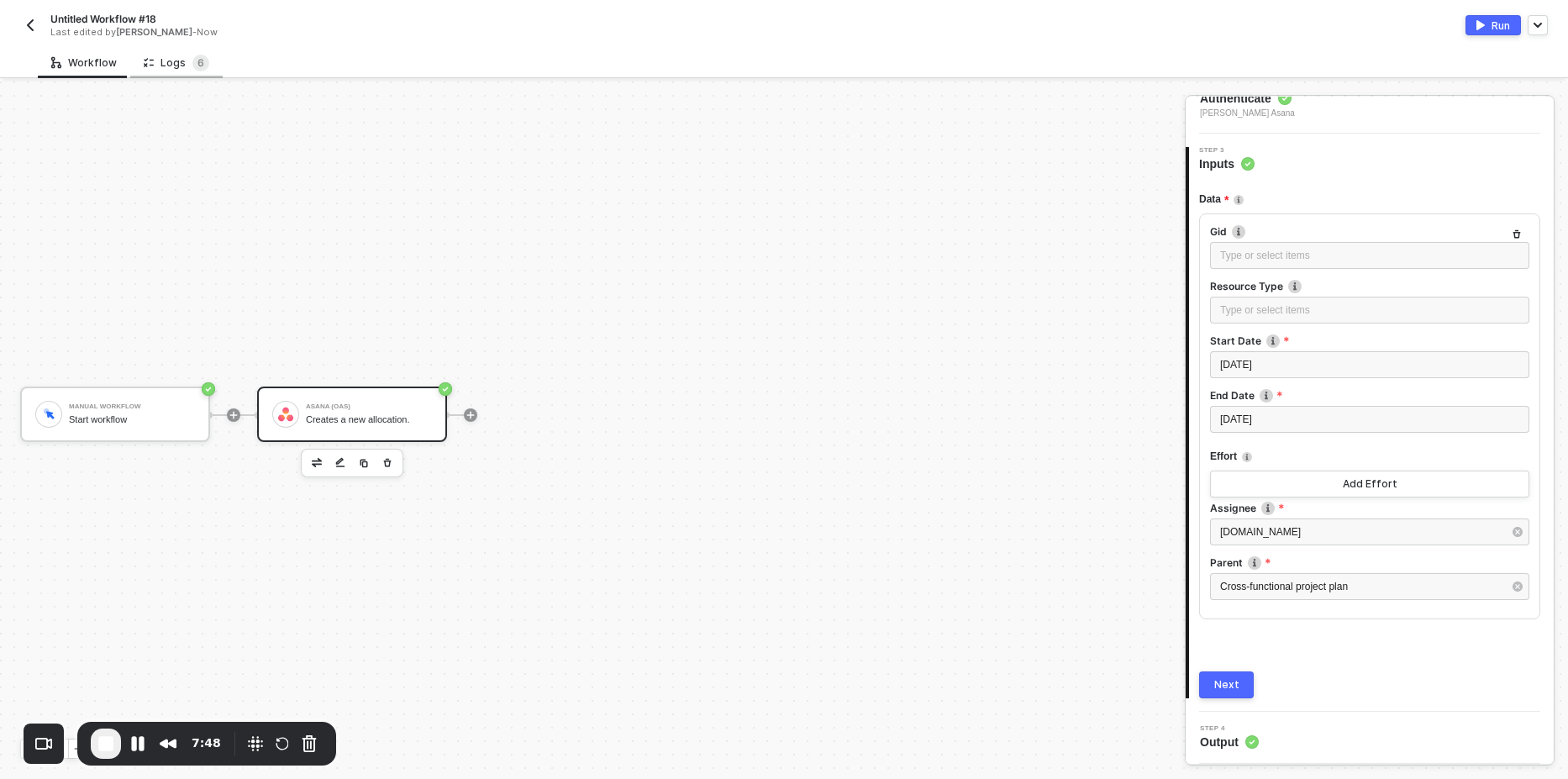
click at [177, 67] on div "Logs 6" at bounding box center [177, 63] width 66 height 17
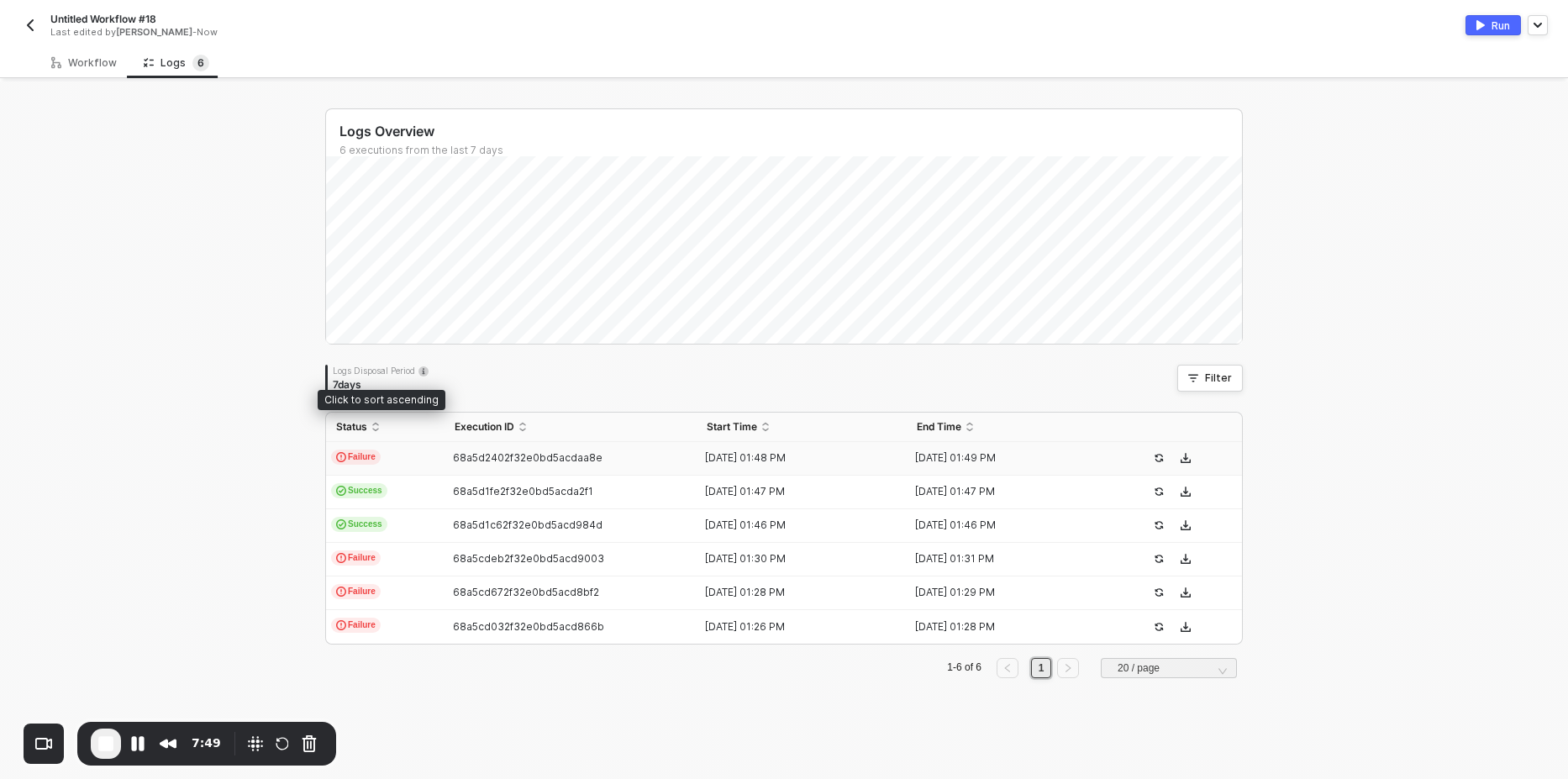
click at [349, 454] on span "Failure" at bounding box center [356, 457] width 50 height 15
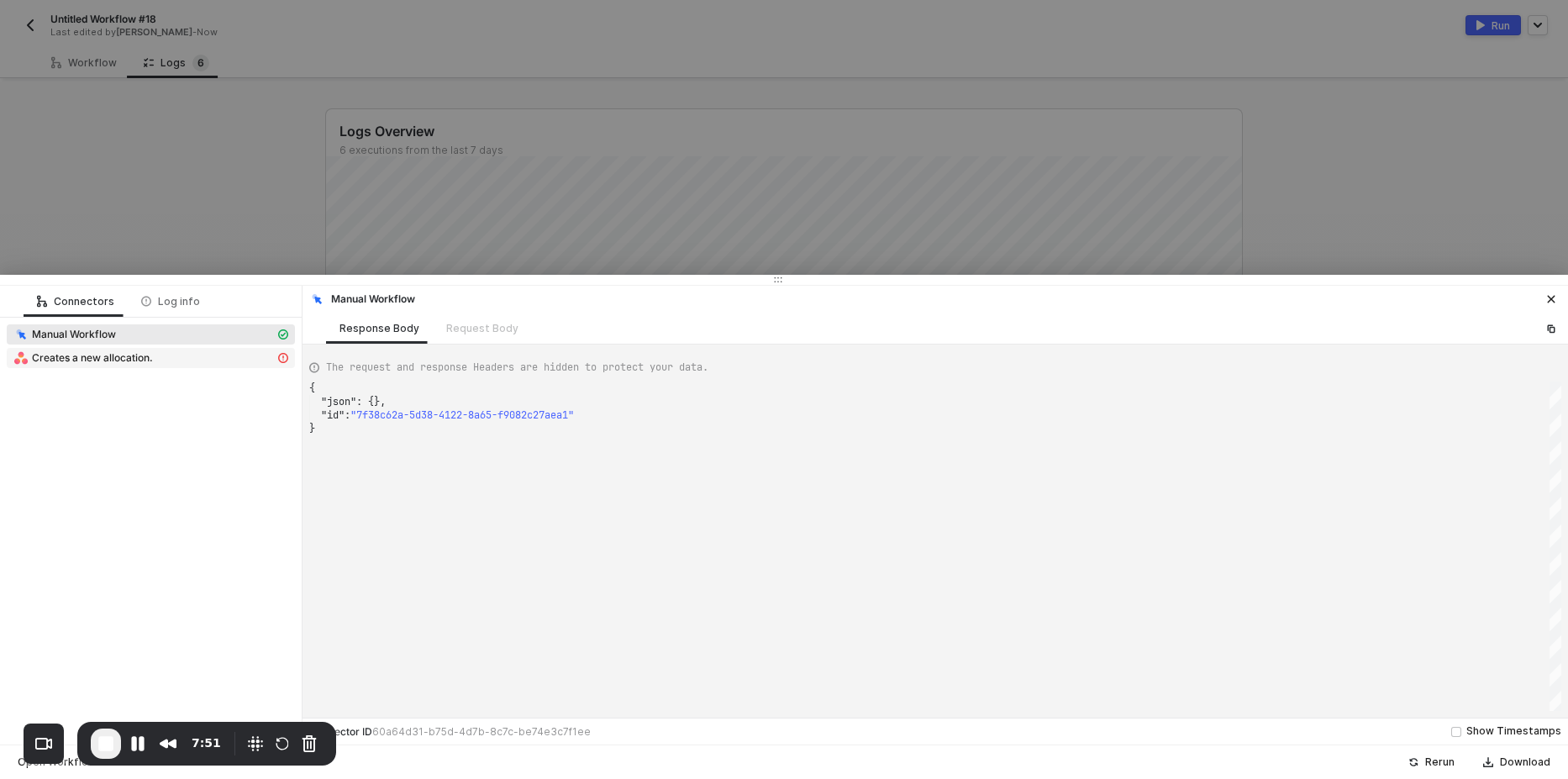
click at [153, 367] on span "Creates a new allocation." at bounding box center [150, 358] width 288 height 20
type textarea "{ "message": "Error: {\"errors\":[{\"message\":\"assignee: Not the correct type…"
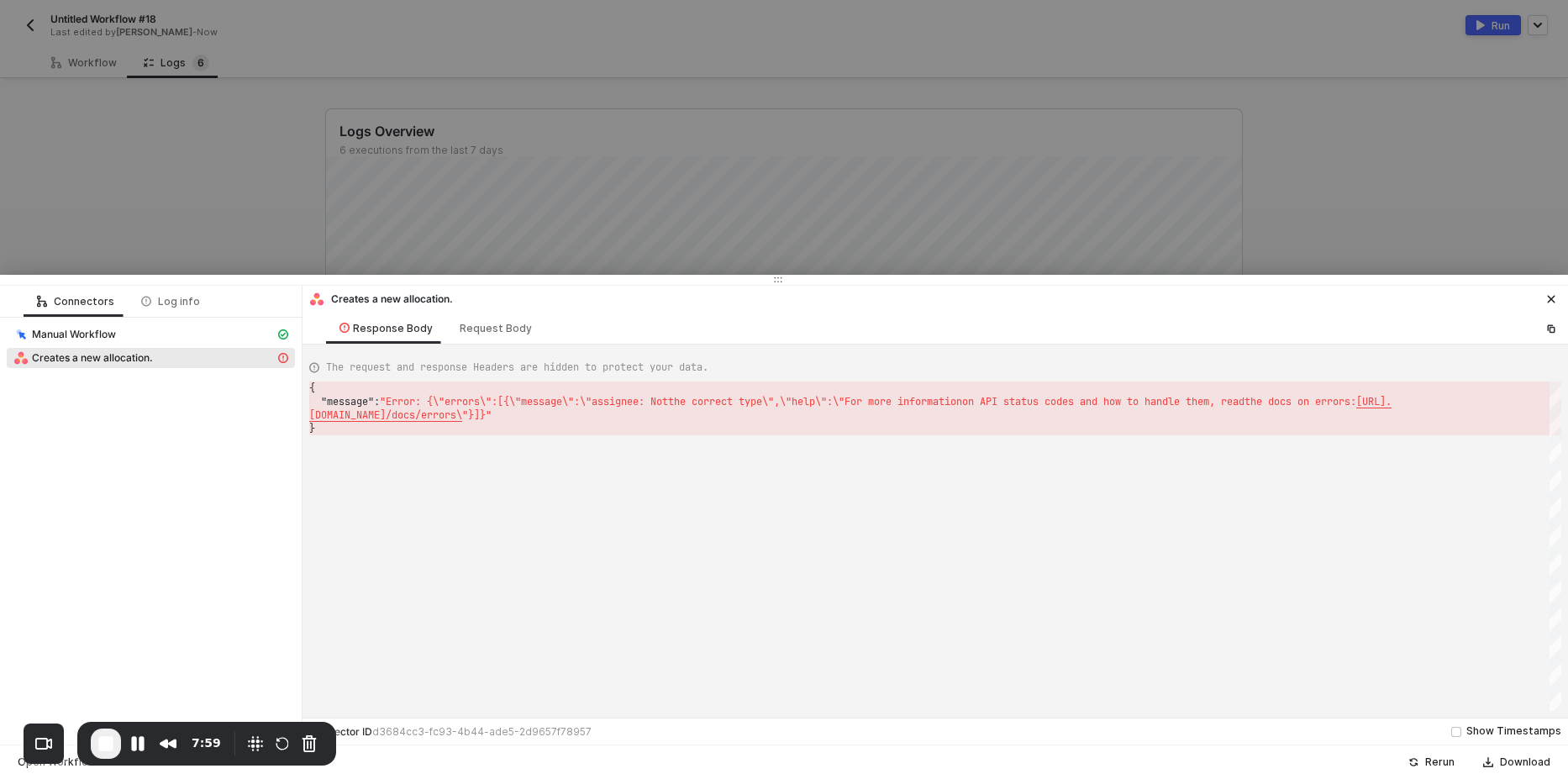
click at [259, 192] on div at bounding box center [784, 389] width 1568 height 779
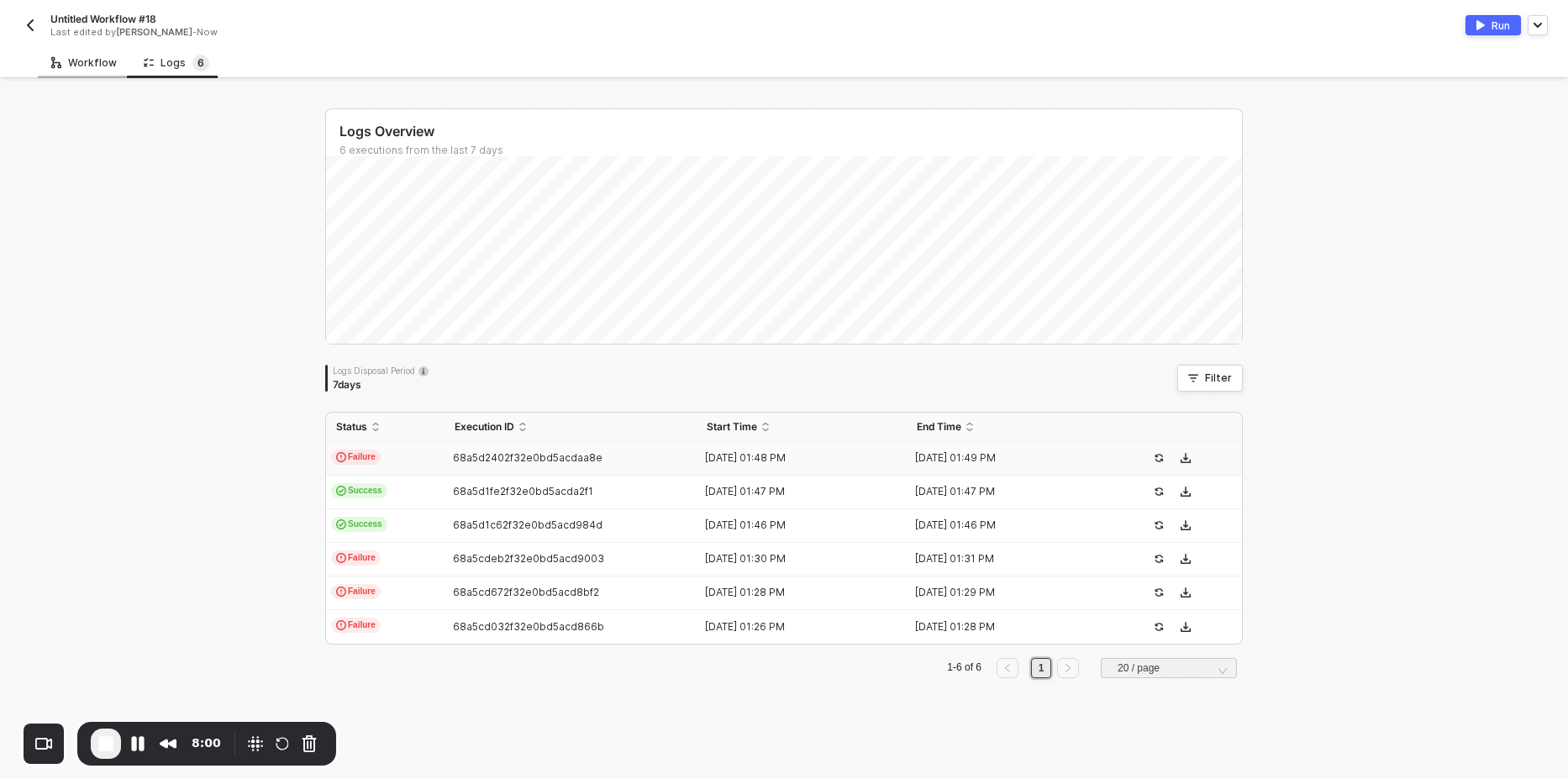
click at [85, 66] on div "Workflow" at bounding box center [84, 63] width 66 height 13
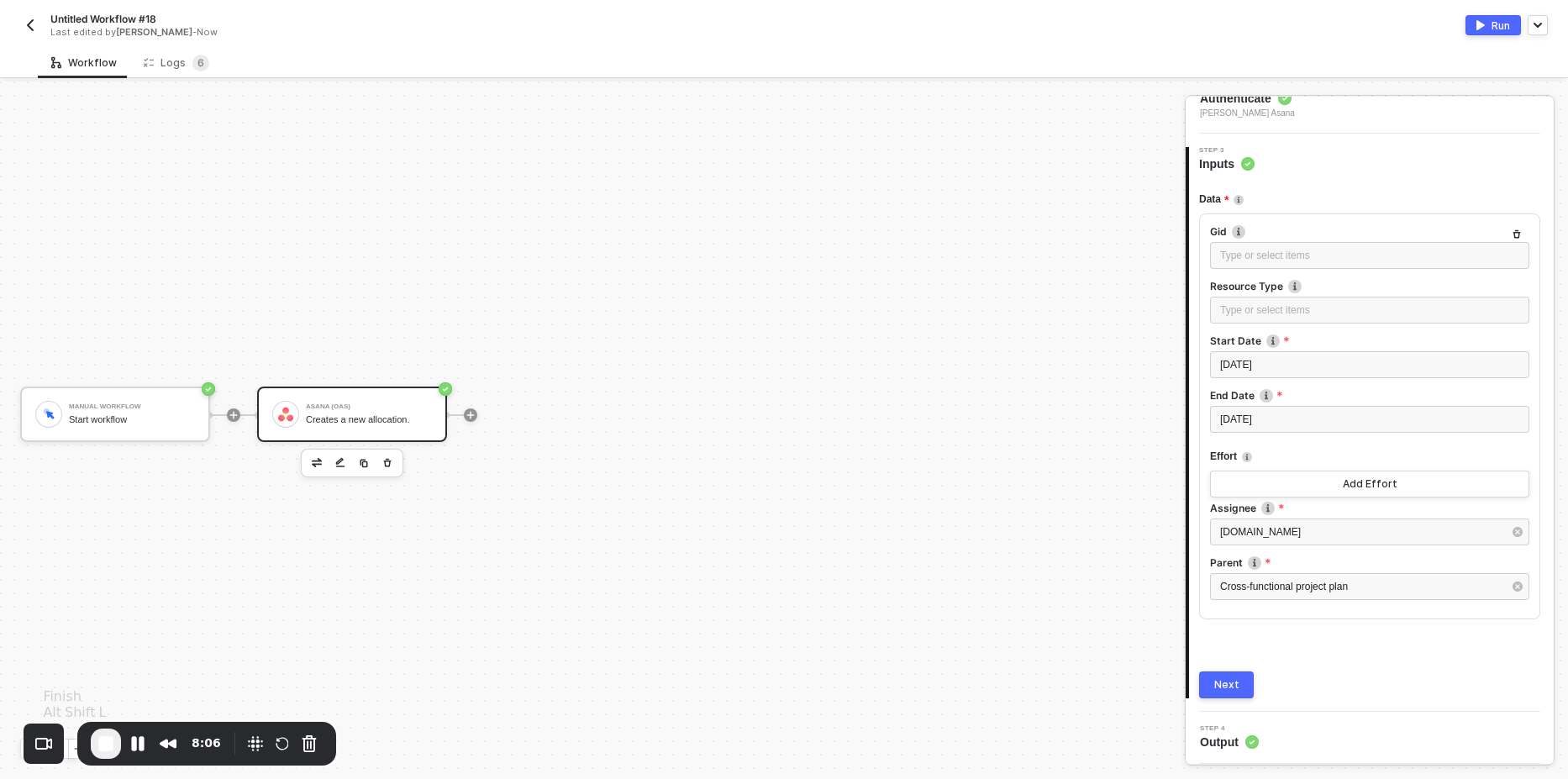
click at [103, 747] on span "End Recording" at bounding box center [106, 744] width 20 height 20
